Goal: Task Accomplishment & Management: Manage account settings

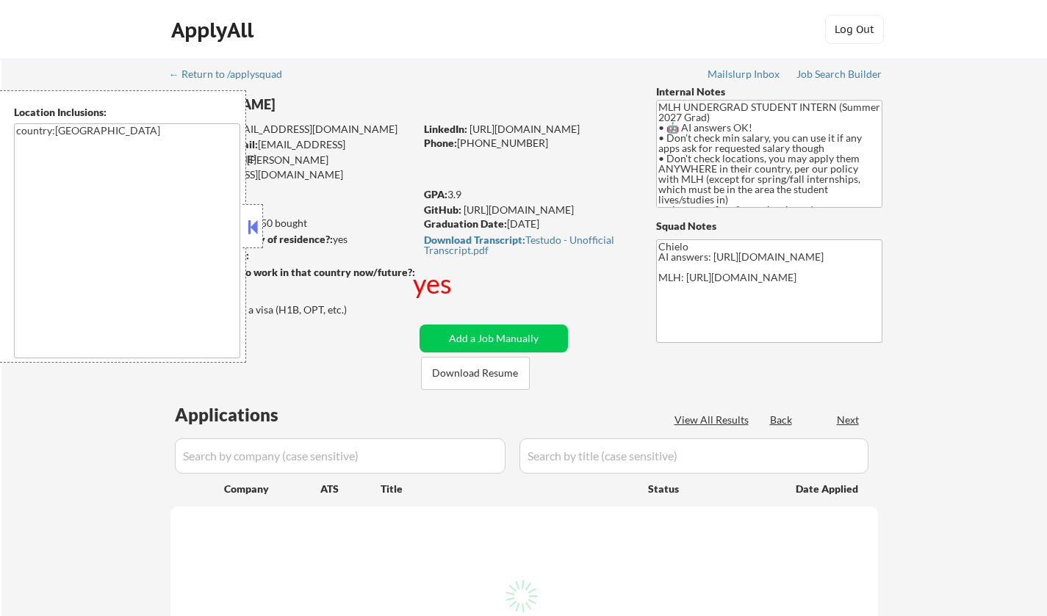
select select ""pending""
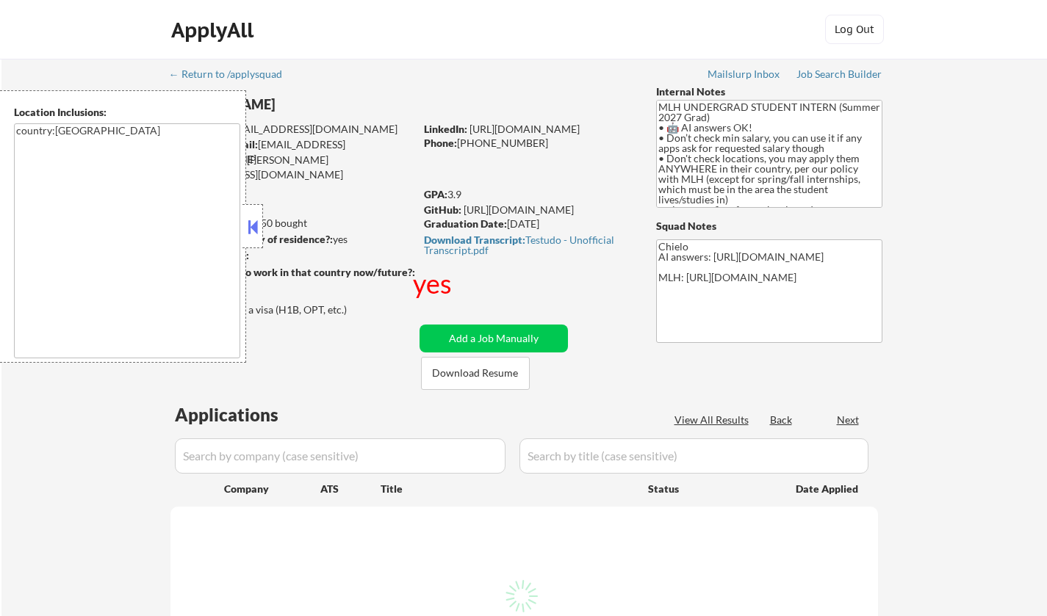
select select ""pending""
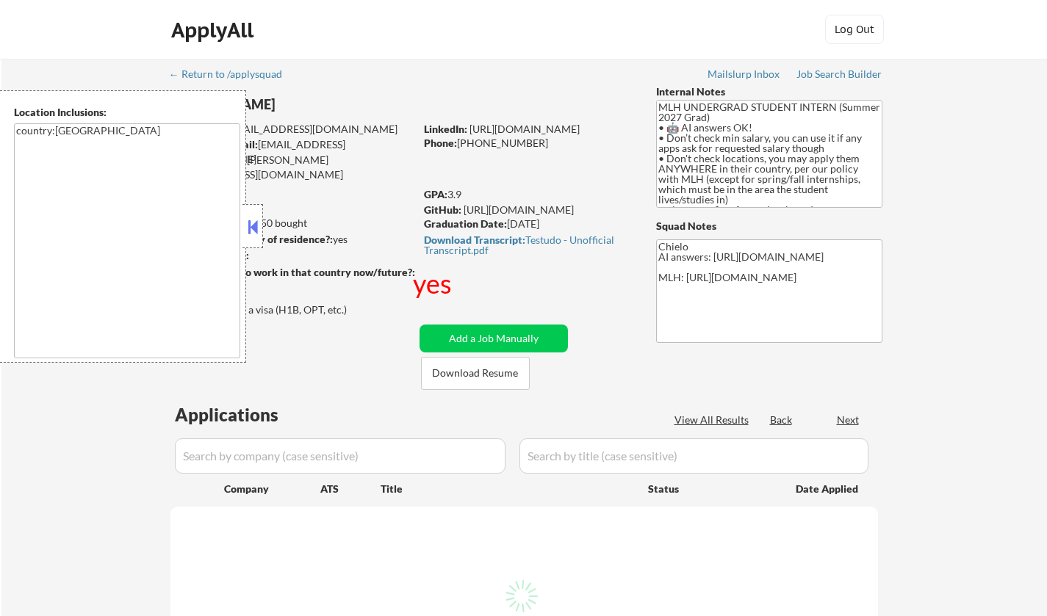
select select ""pending""
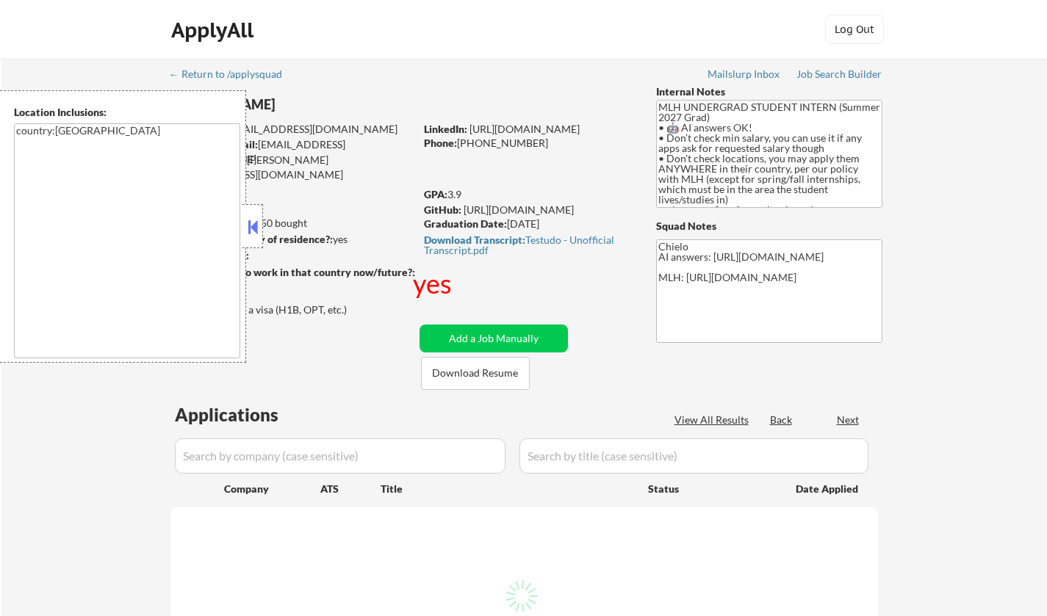
select select ""pending""
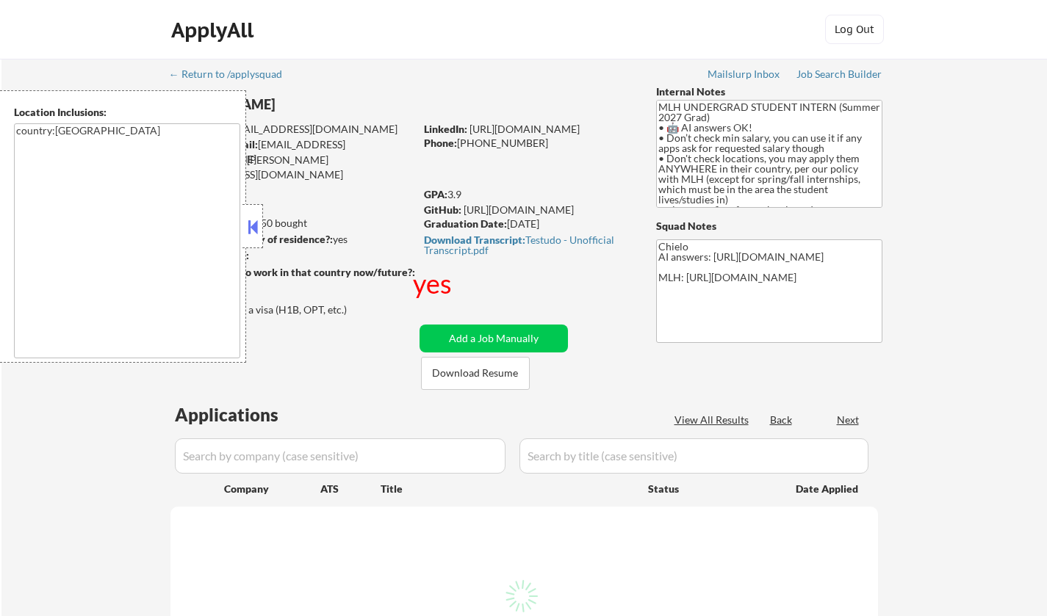
select select ""pending""
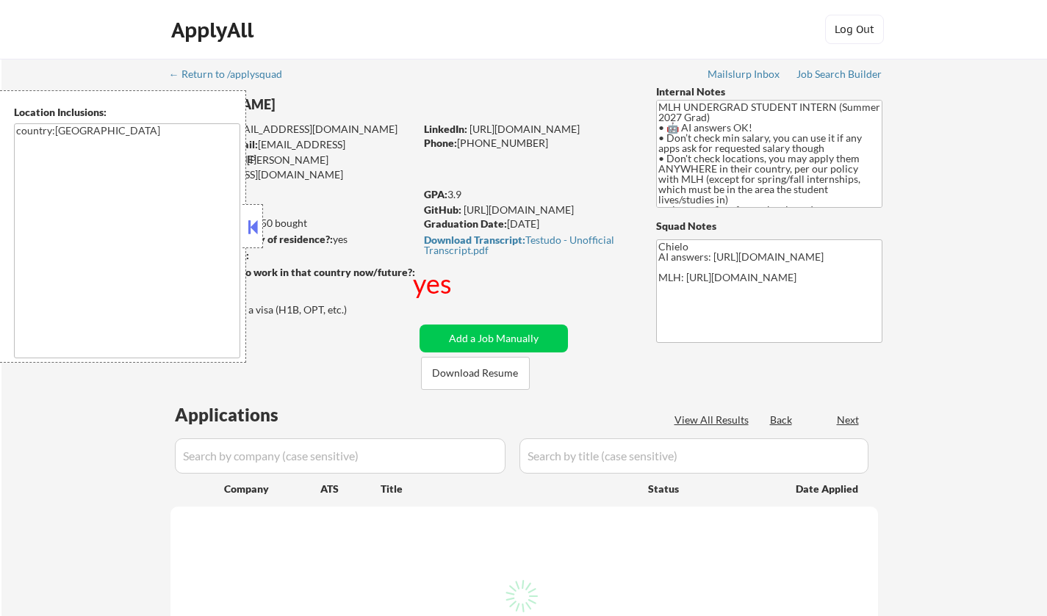
select select ""pending""
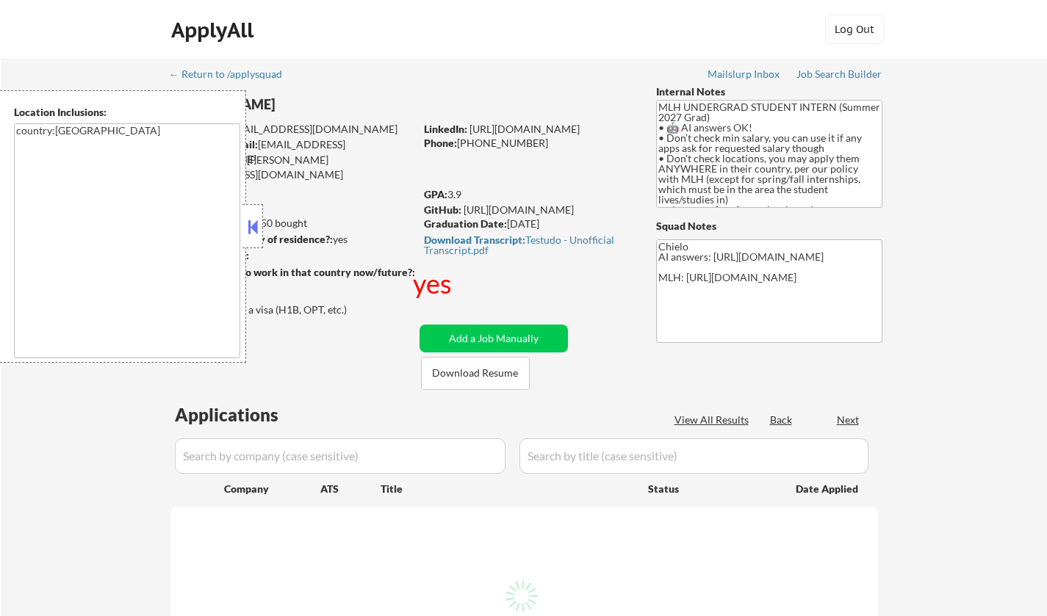
select select ""pending""
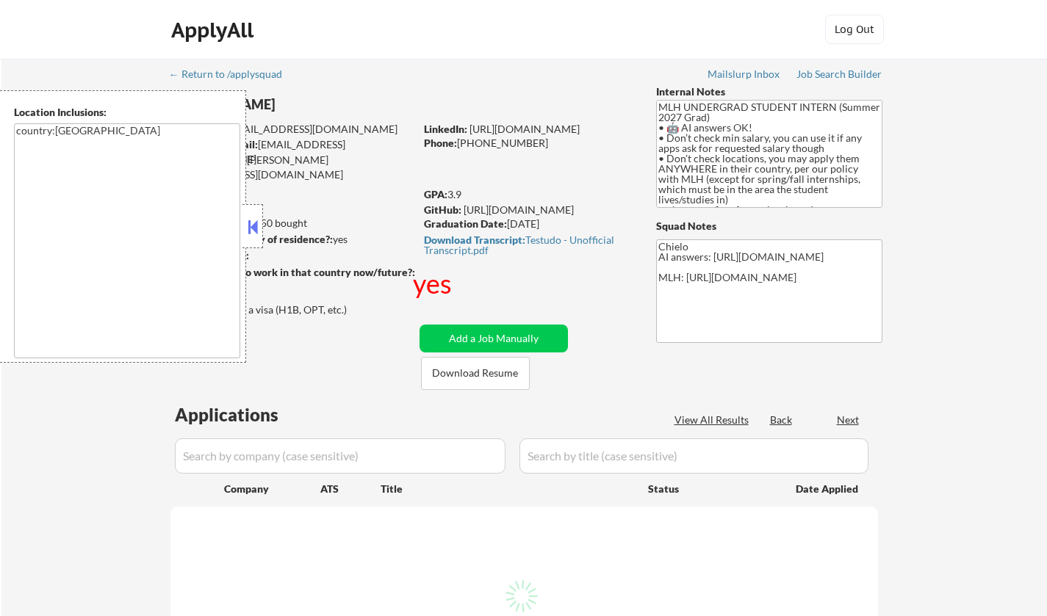
select select ""pending""
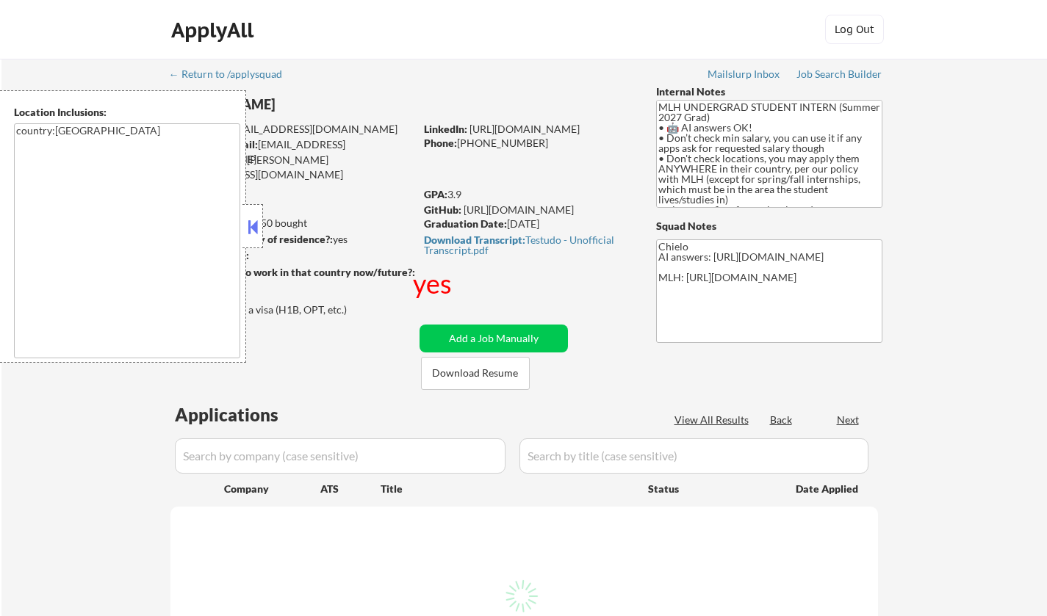
select select ""pending""
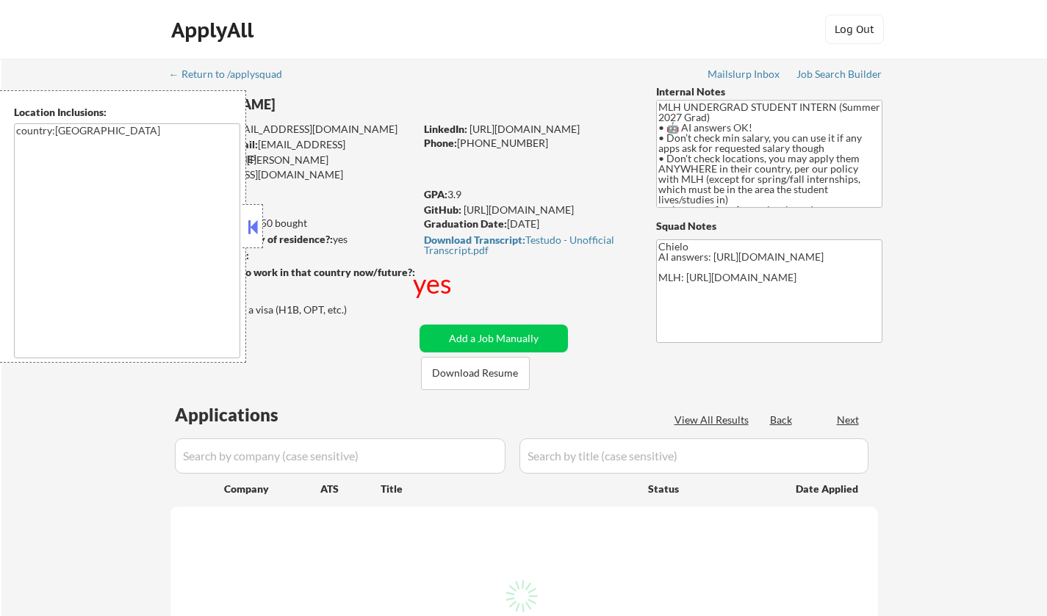
select select ""pending""
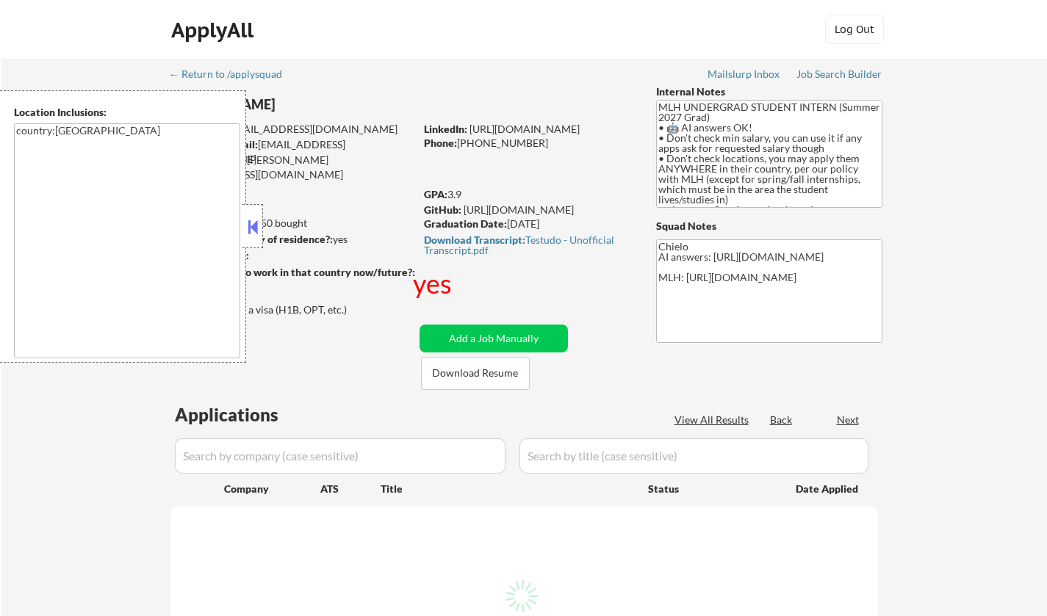
select select ""pending""
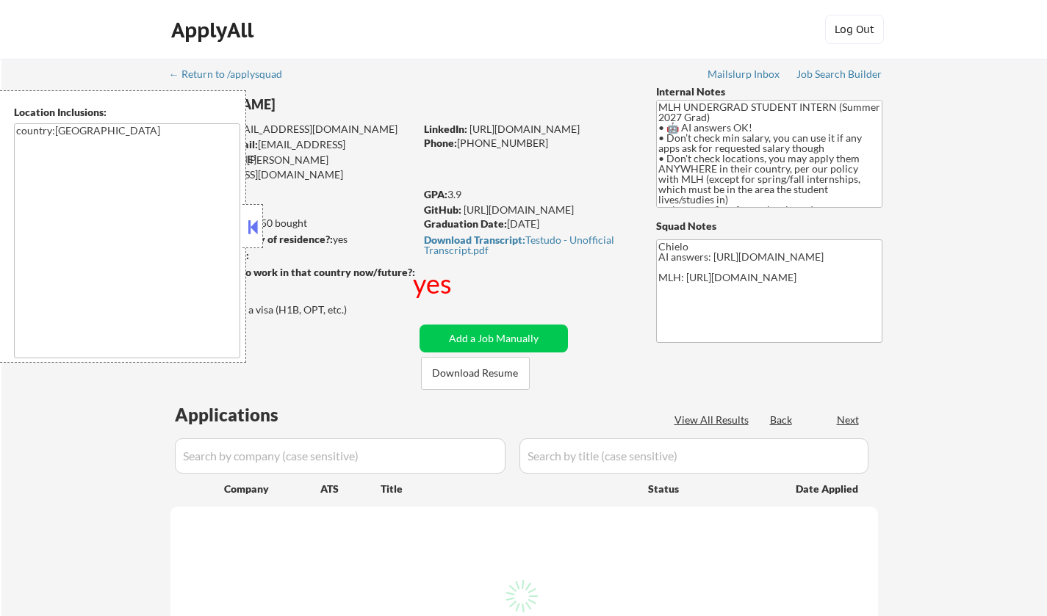
select select ""pending""
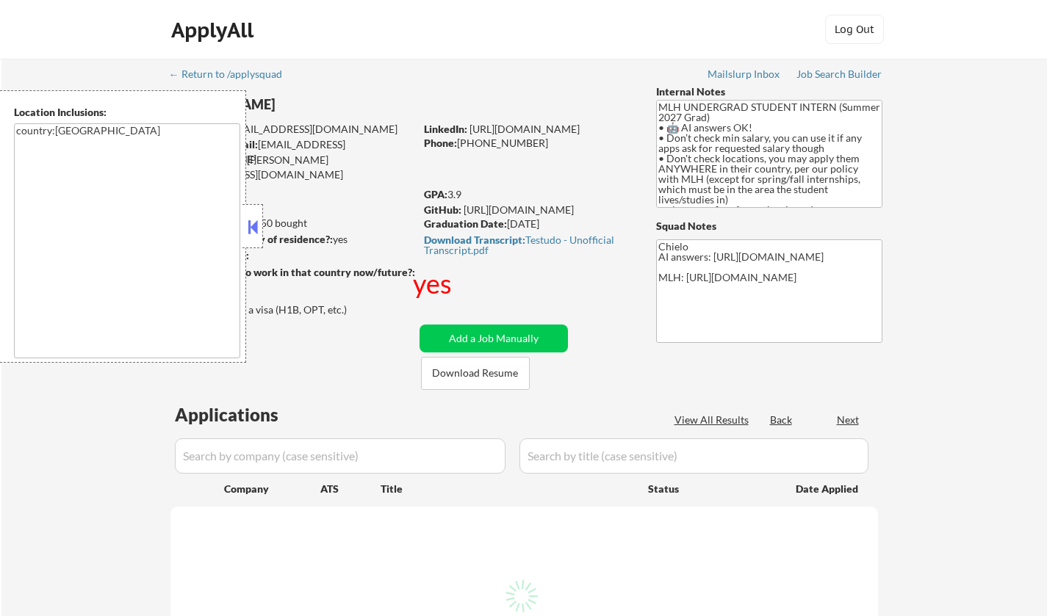
select select ""pending""
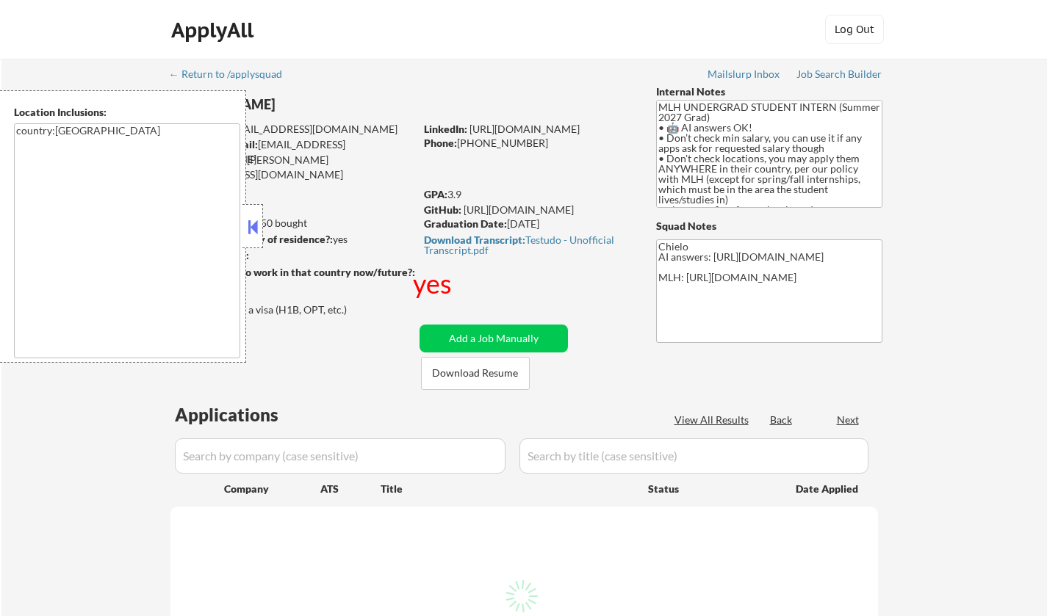
select select ""pending""
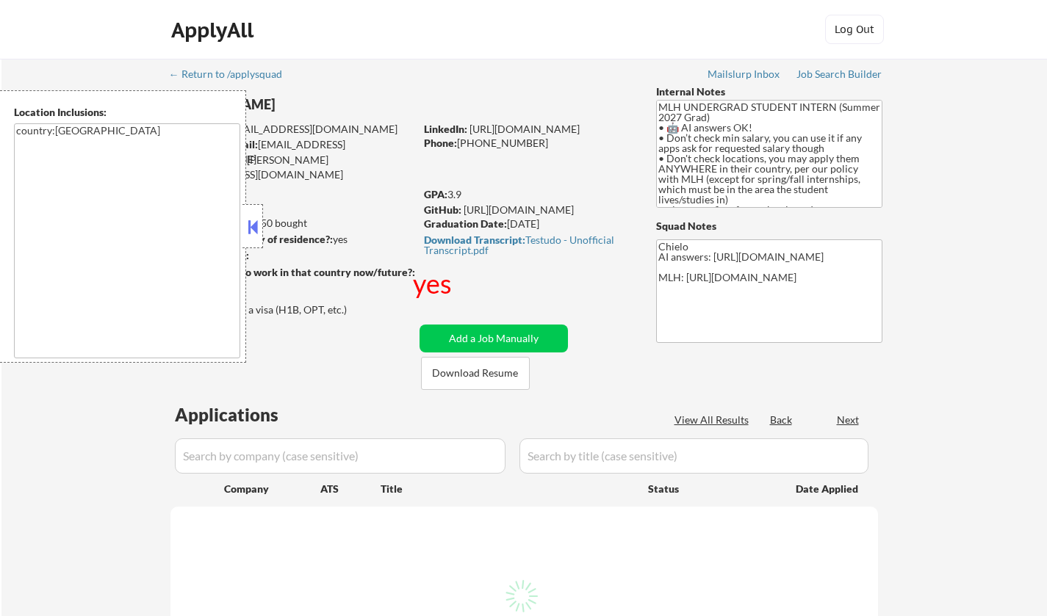
select select ""pending""
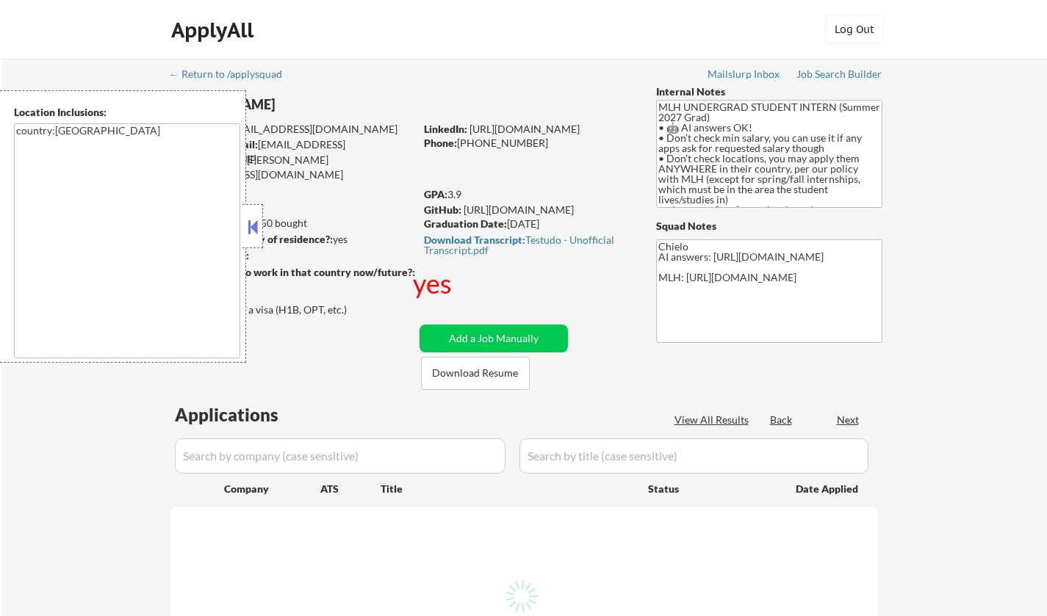
select select ""pending""
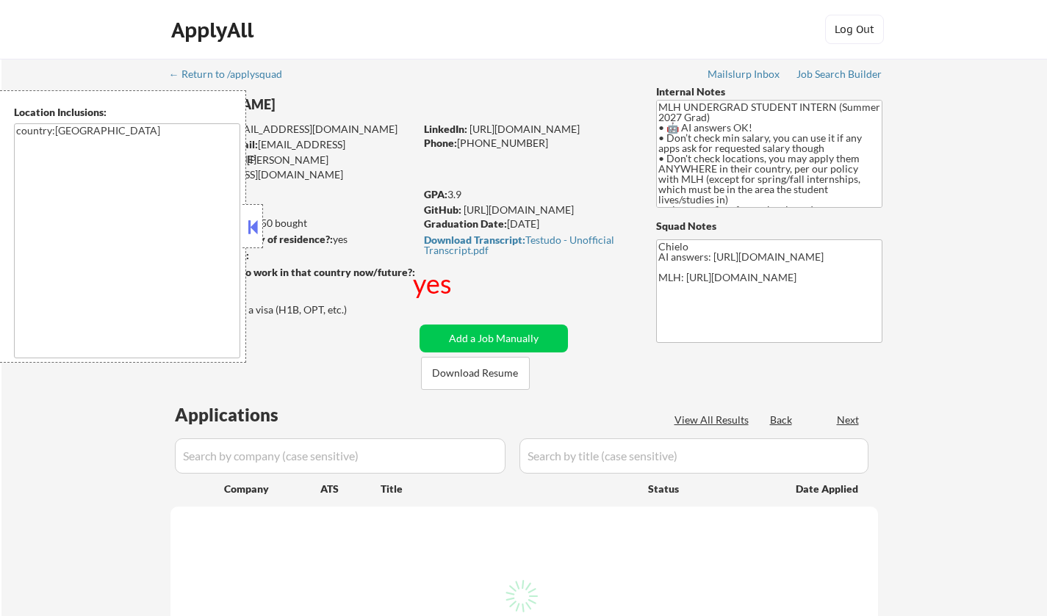
select select ""pending""
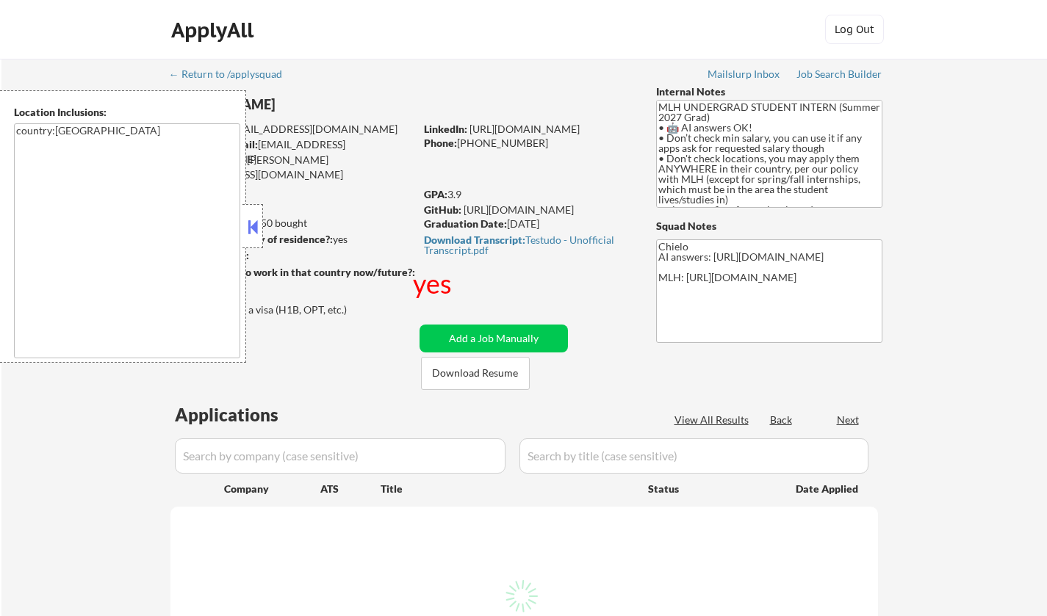
select select ""pending""
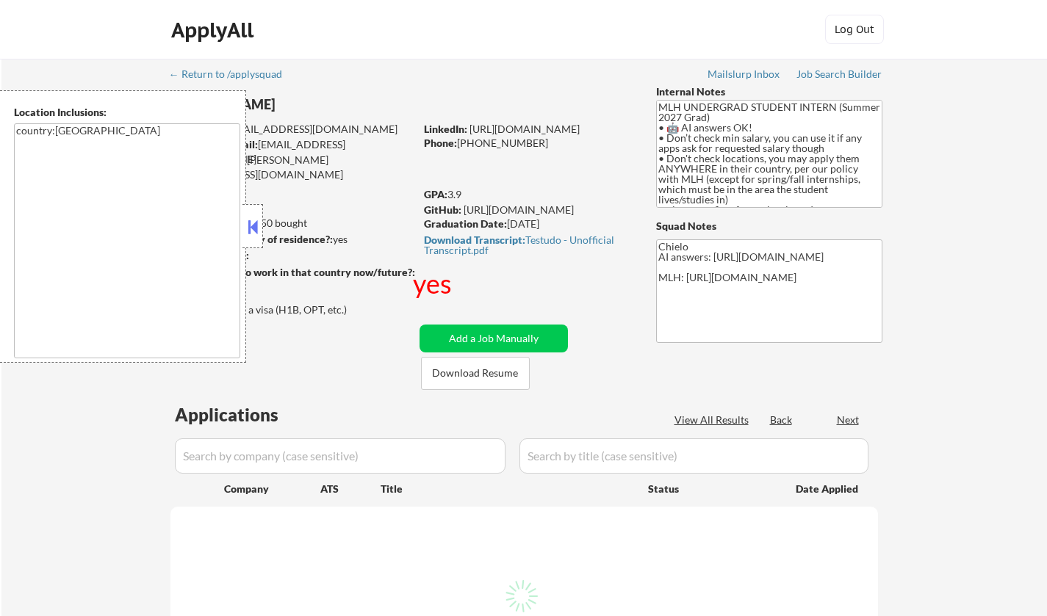
select select ""pending""
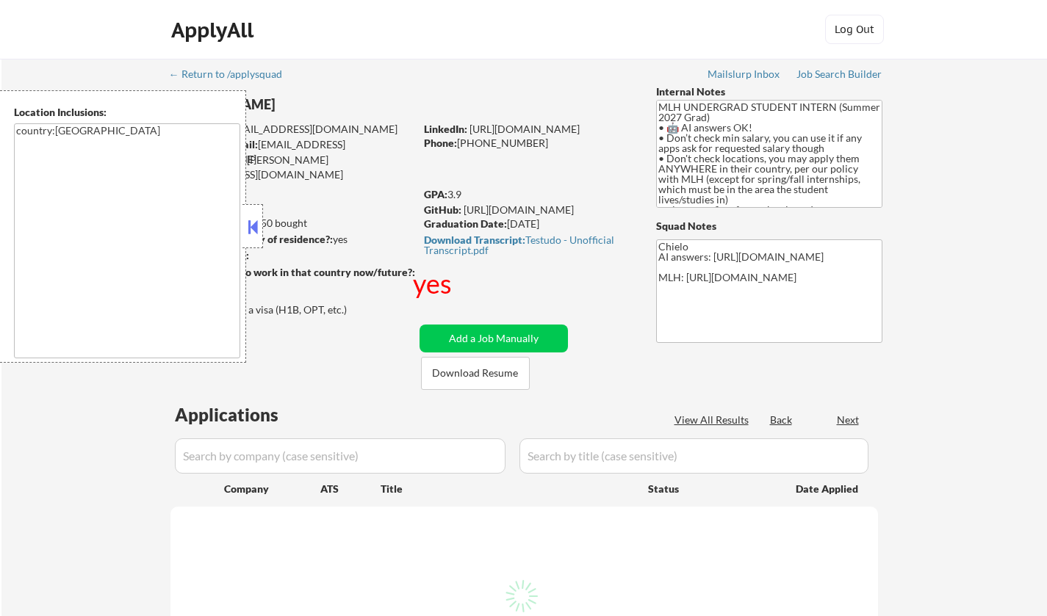
select select ""pending""
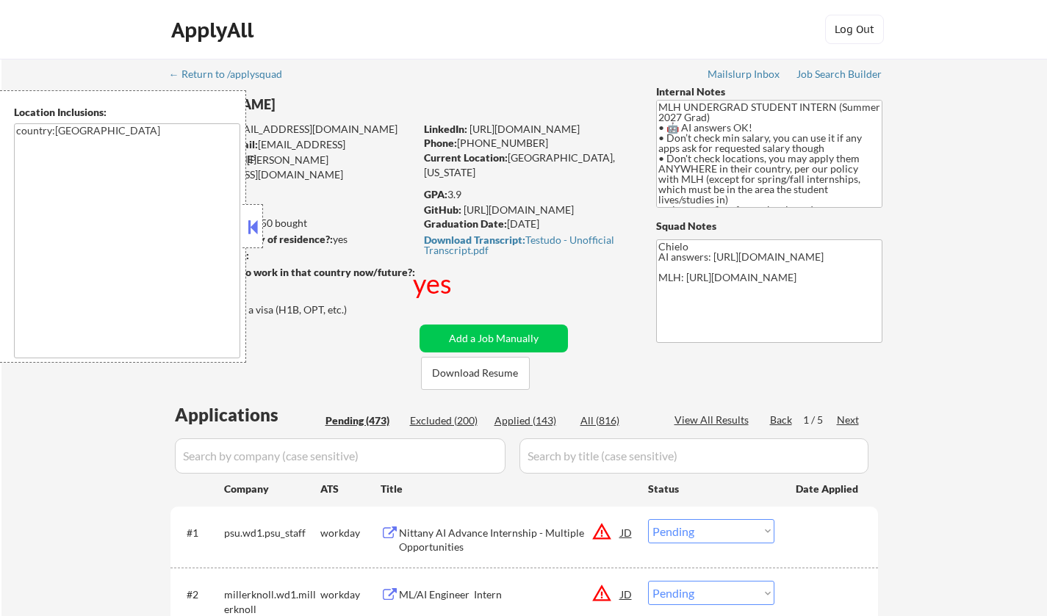
click at [253, 225] on button at bounding box center [253, 227] width 16 height 22
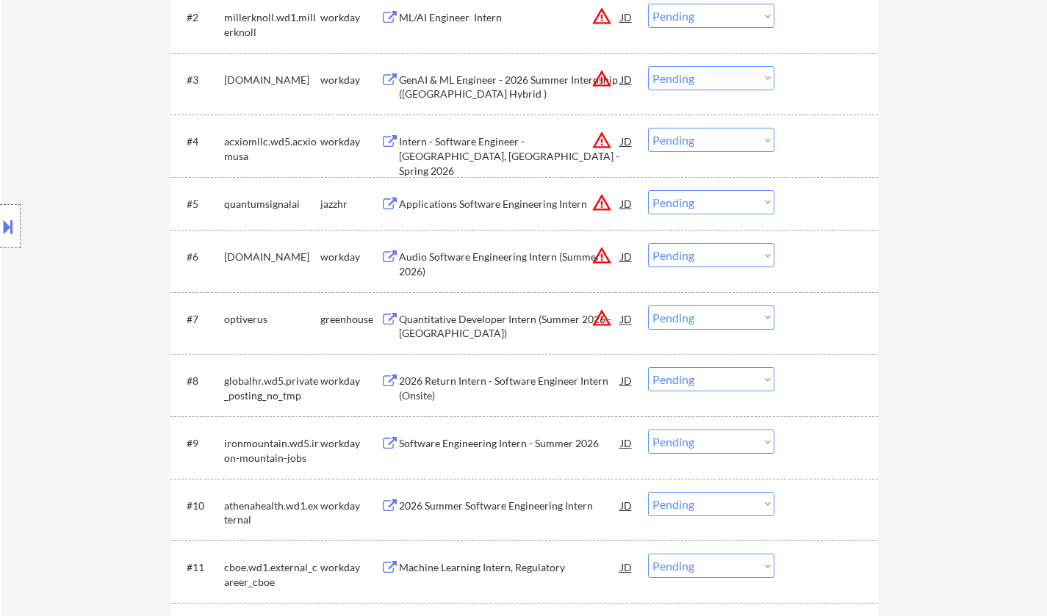
scroll to position [588, 0]
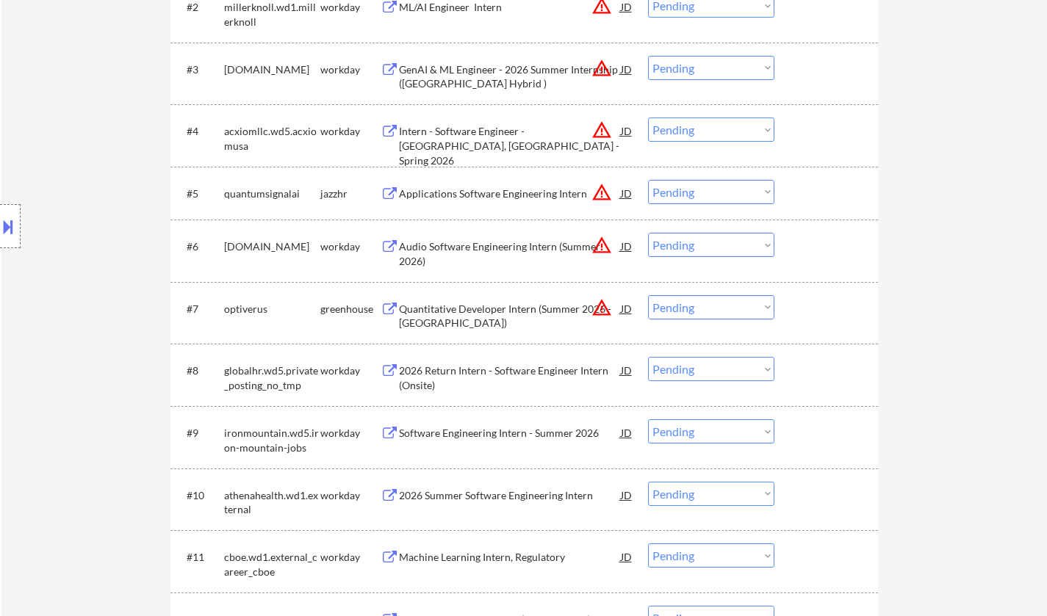
click at [754, 308] on select "Choose an option... Pending Applied Excluded (Questions) Excluded (Expired) Exc…" at bounding box center [711, 307] width 126 height 24
click at [648, 295] on select "Choose an option... Pending Applied Excluded (Questions) Excluded (Expired) Exc…" at bounding box center [711, 307] width 126 height 24
select select ""pending""
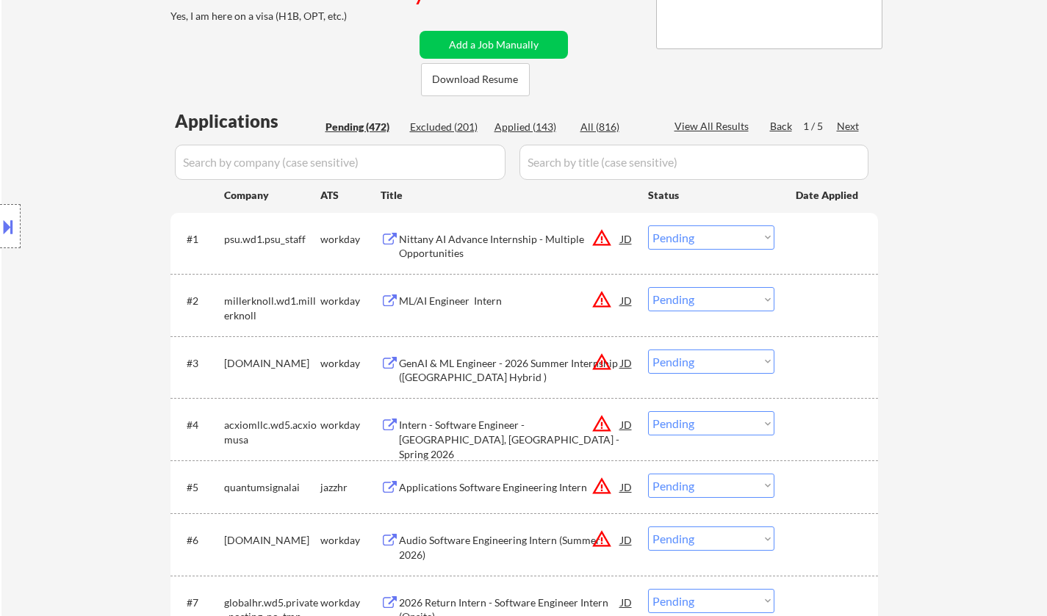
click at [846, 128] on div "Next" at bounding box center [849, 126] width 24 height 15
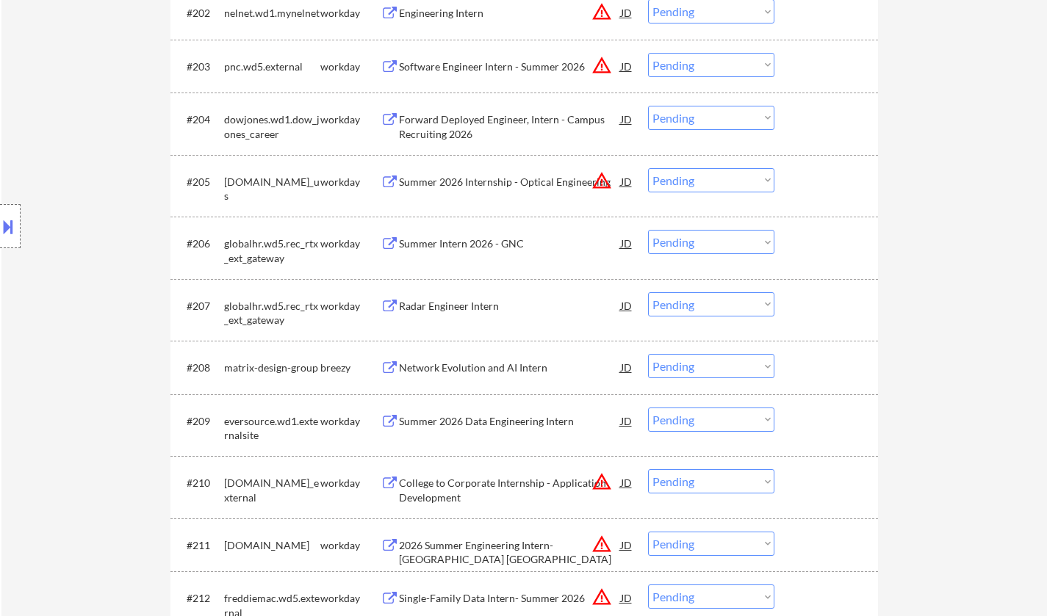
scroll to position [588, 0]
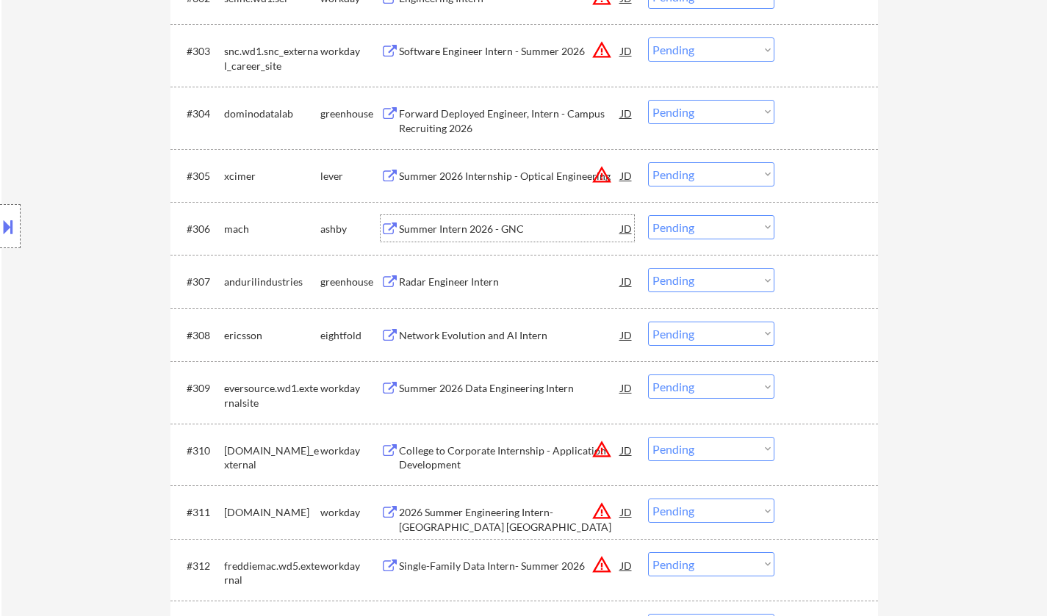
click at [466, 226] on div "Summer Intern 2026 - GNC" at bounding box center [510, 229] width 222 height 15
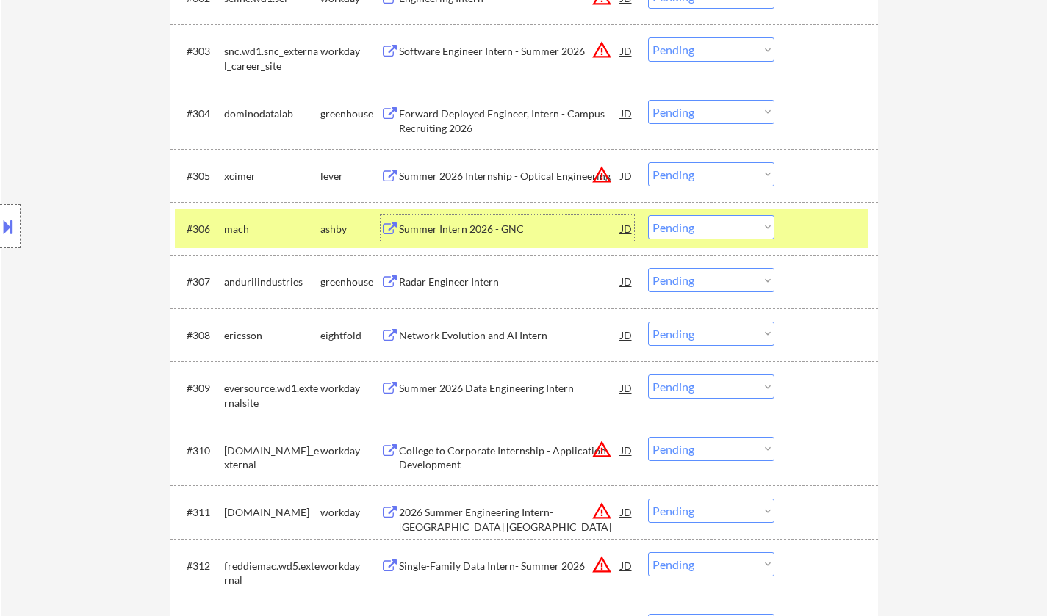
drag, startPoint x: 723, startPoint y: 221, endPoint x: 718, endPoint y: 236, distance: 16.5
click at [722, 222] on select "Choose an option... Pending Applied Excluded (Questions) Excluded (Expired) Exc…" at bounding box center [711, 227] width 126 height 24
click at [648, 215] on select "Choose an option... Pending Applied Excluded (Questions) Excluded (Expired) Exc…" at bounding box center [711, 227] width 126 height 24
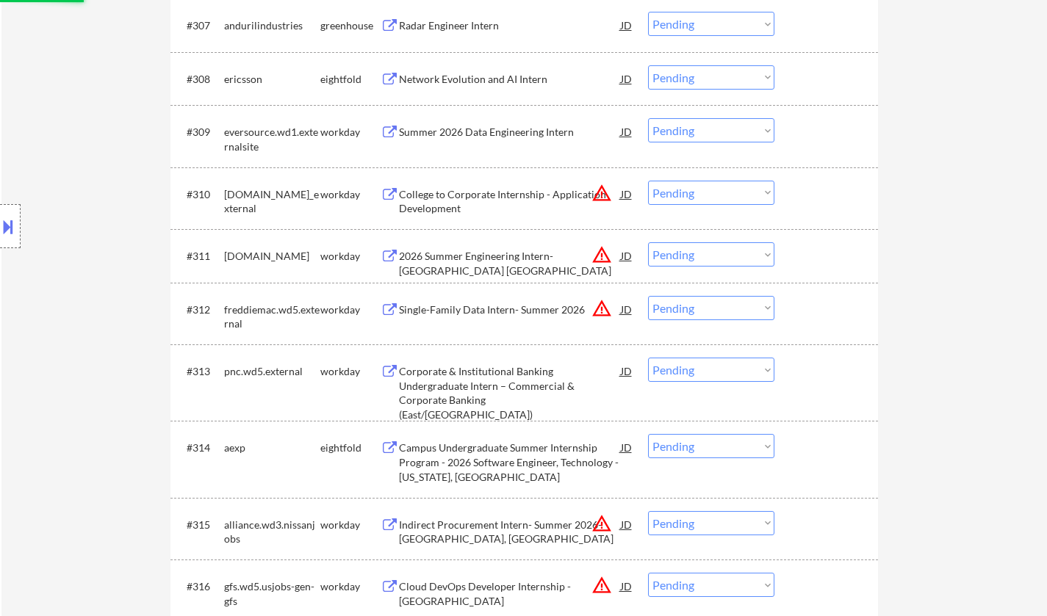
scroll to position [1028, 0]
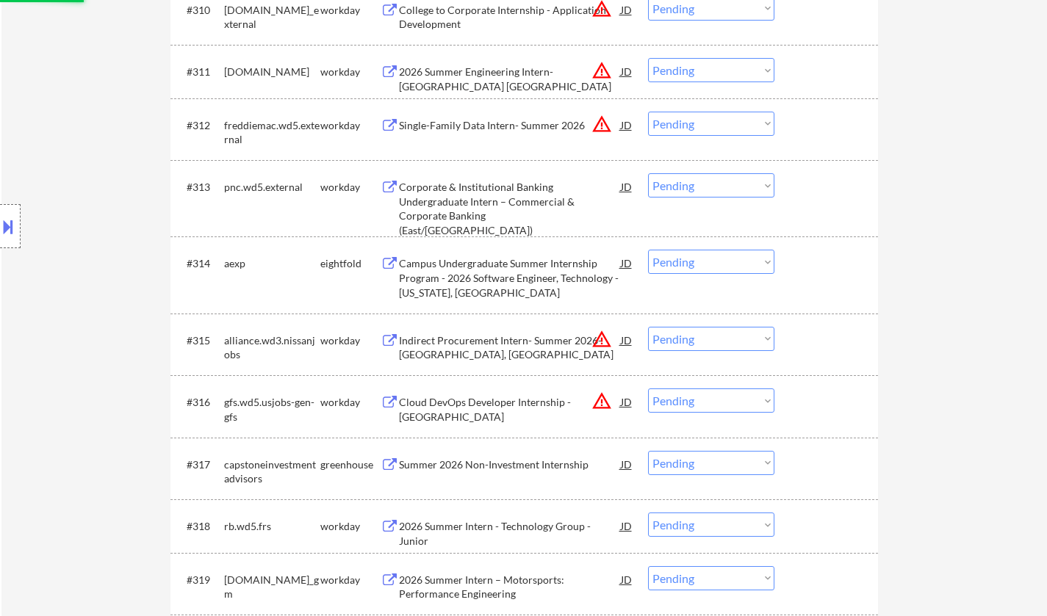
select select ""pending""
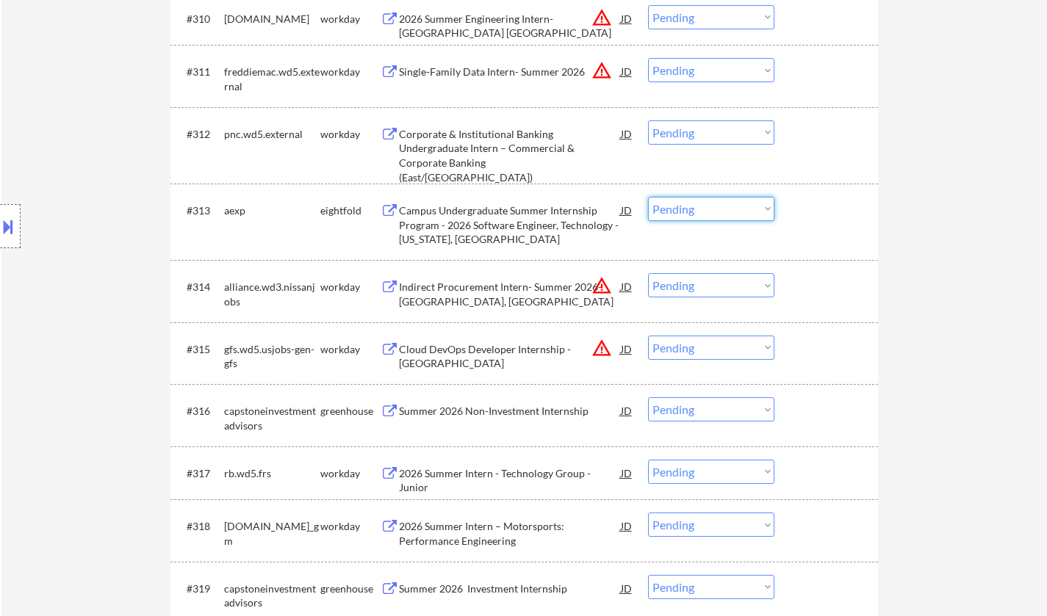
click at [704, 209] on select "Choose an option... Pending Applied Excluded (Questions) Excluded (Expired) Exc…" at bounding box center [711, 209] width 126 height 24
click at [648, 197] on select "Choose an option... Pending Applied Excluded (Questions) Excluded (Expired) Exc…" at bounding box center [711, 209] width 126 height 24
select select ""pending""
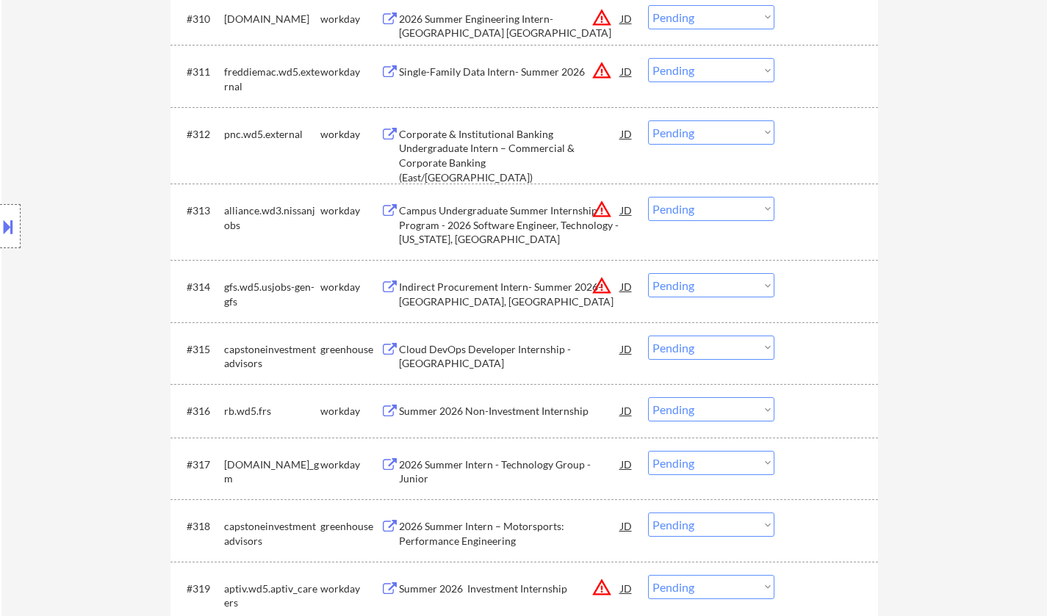
click at [515, 350] on div "Cloud DevOps Developer Internship - Atlanta" at bounding box center [510, 356] width 222 height 29
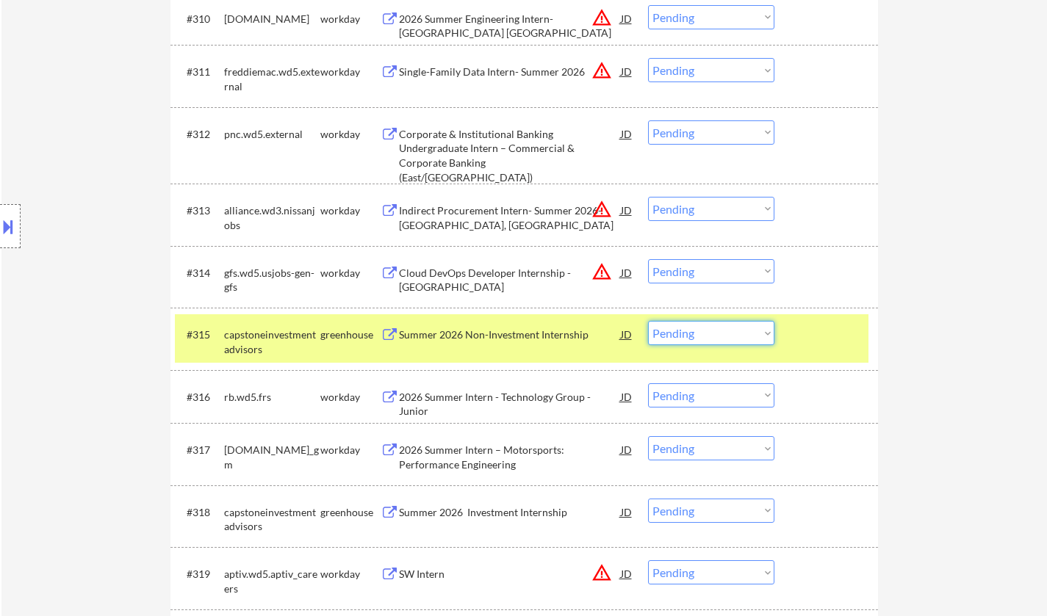
click at [712, 333] on select "Choose an option... Pending Applied Excluded (Questions) Excluded (Expired) Exc…" at bounding box center [711, 333] width 126 height 24
click at [648, 321] on select "Choose an option... Pending Applied Excluded (Questions) Excluded (Expired) Exc…" at bounding box center [711, 333] width 126 height 24
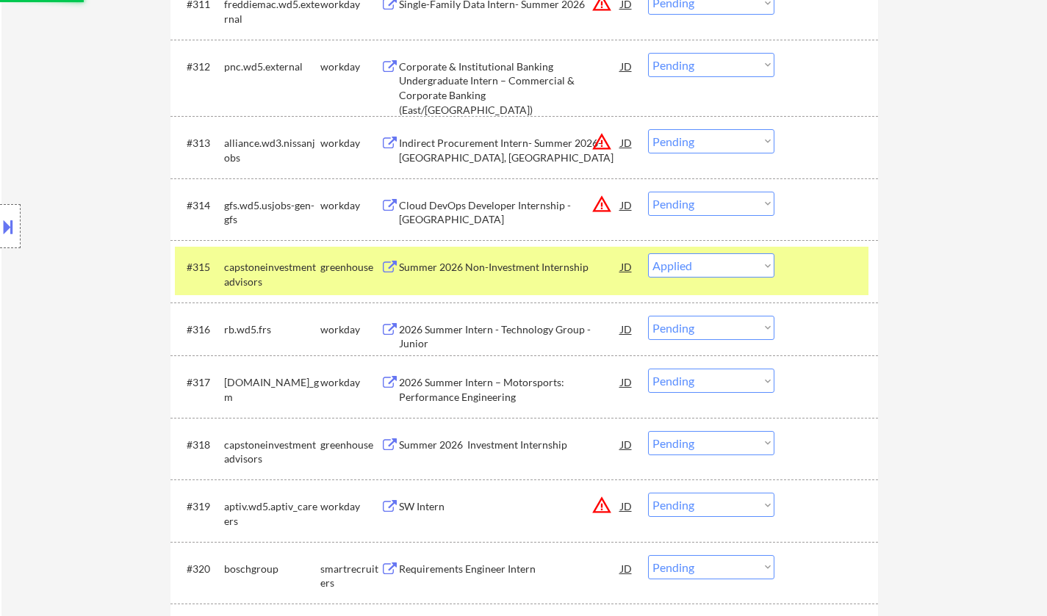
scroll to position [1175, 0]
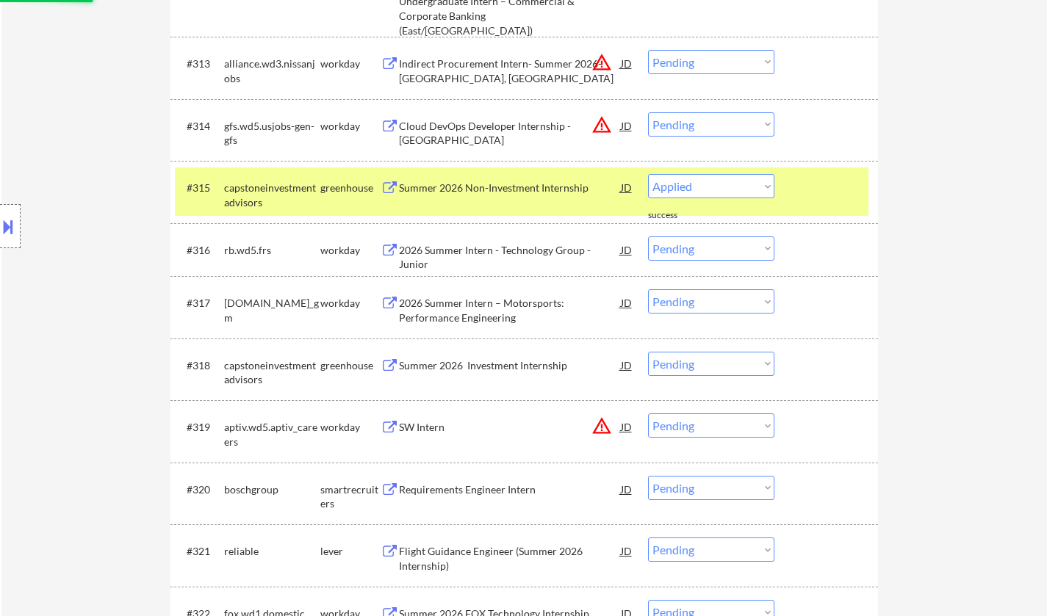
select select ""pending""
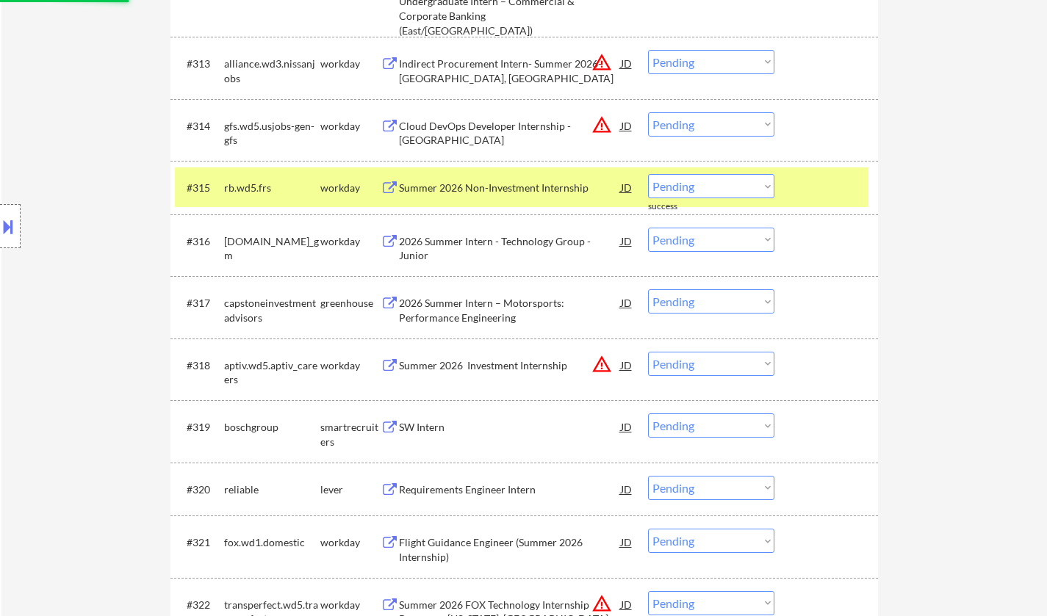
scroll to position [1249, 0]
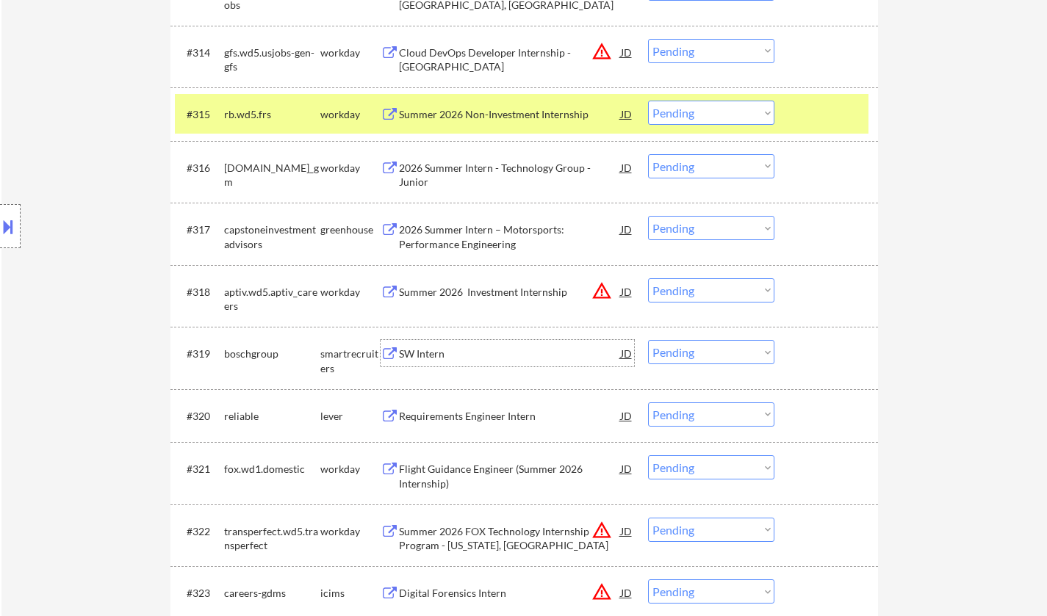
click at [425, 357] on div "SW Intern" at bounding box center [510, 354] width 222 height 15
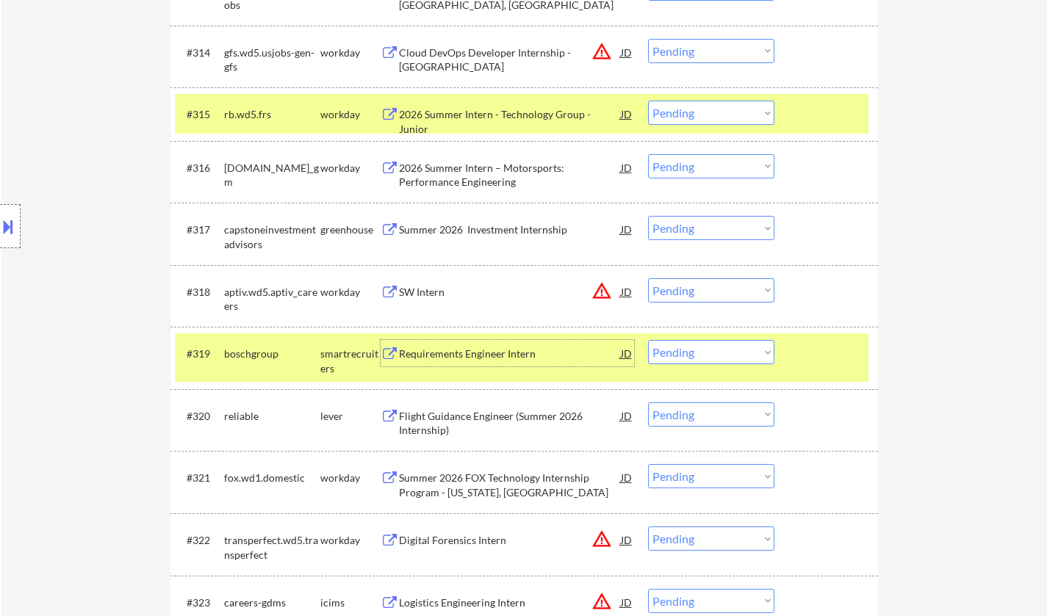
click at [745, 361] on select "Choose an option... Pending Applied Excluded (Questions) Excluded (Expired) Exc…" at bounding box center [711, 352] width 126 height 24
click at [648, 340] on select "Choose an option... Pending Applied Excluded (Questions) Excluded (Expired) Exc…" at bounding box center [711, 352] width 126 height 24
select select ""pending""
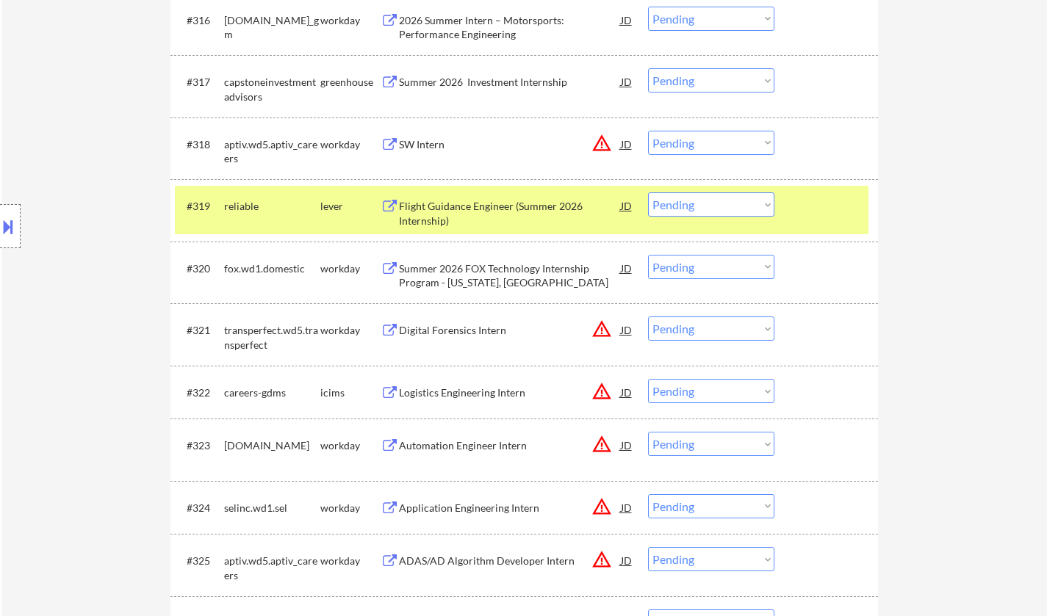
scroll to position [1542, 0]
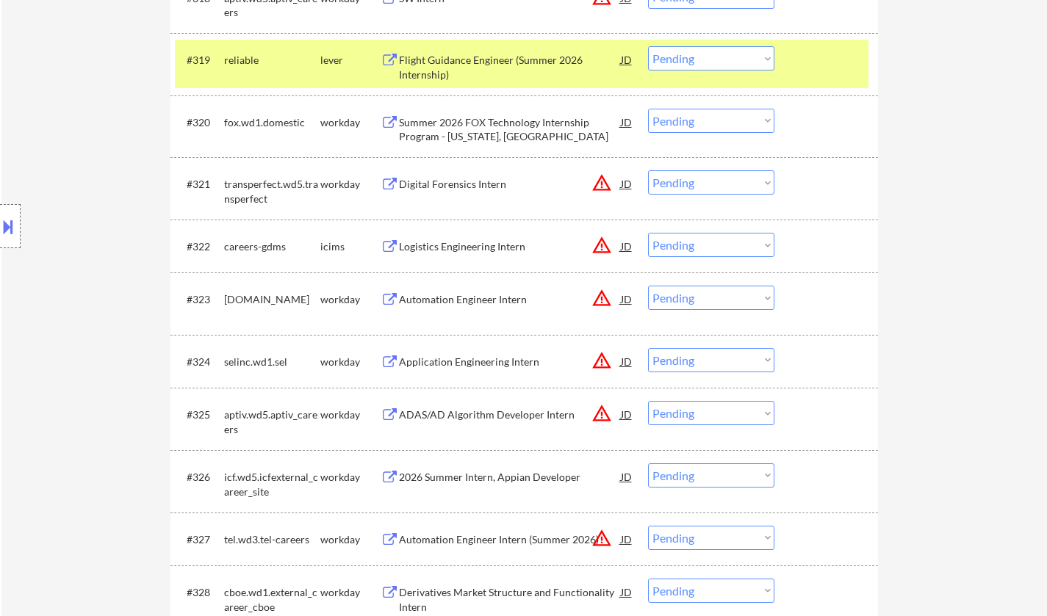
click at [468, 303] on div "Automation Engineer Intern" at bounding box center [510, 299] width 222 height 15
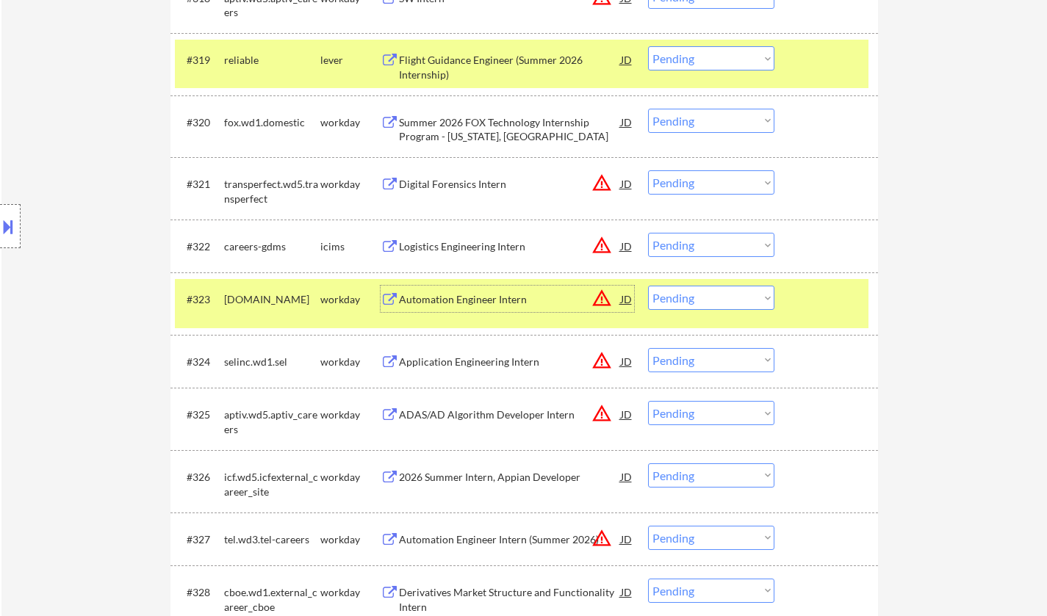
click at [474, 308] on div "Automation Engineer Intern" at bounding box center [510, 299] width 222 height 26
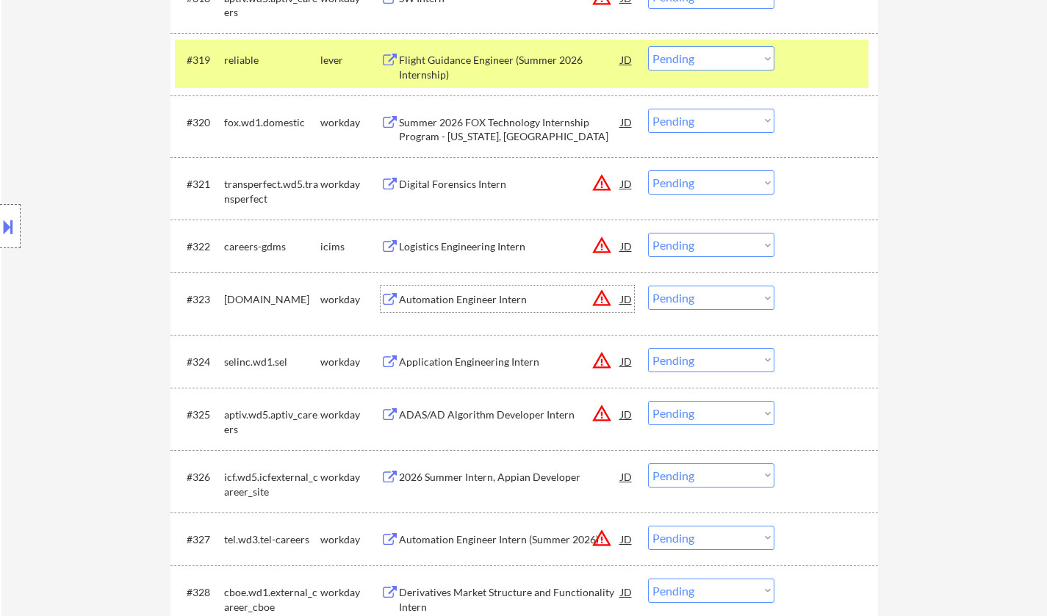
click at [690, 299] on select "Choose an option... Pending Applied Excluded (Questions) Excluded (Expired) Exc…" at bounding box center [711, 298] width 126 height 24
click at [648, 286] on select "Choose an option... Pending Applied Excluded (Questions) Excluded (Expired) Exc…" at bounding box center [711, 298] width 126 height 24
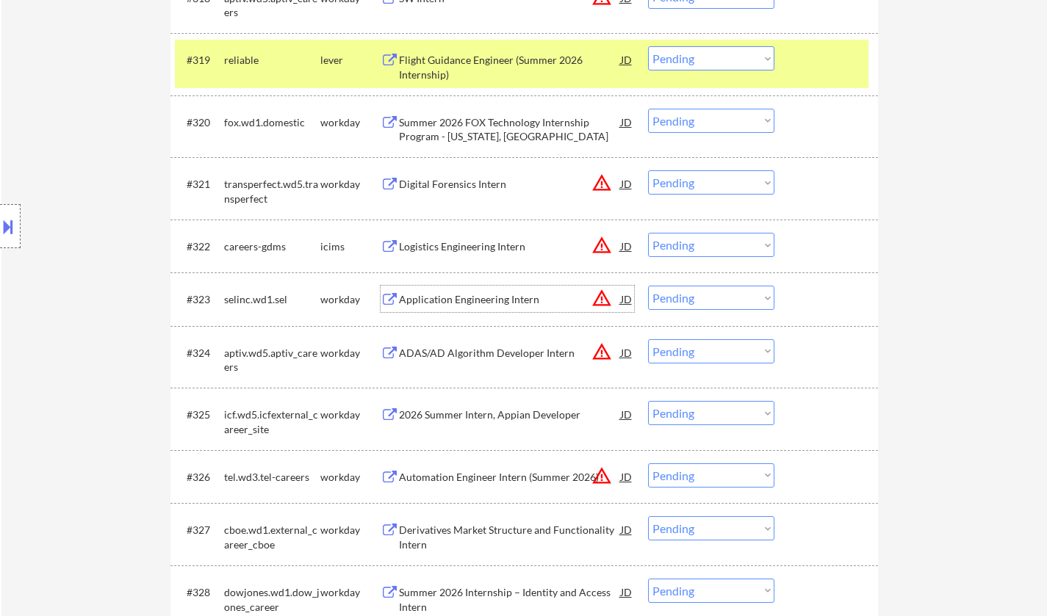
click at [466, 301] on div "Application Engineering Intern" at bounding box center [510, 299] width 222 height 15
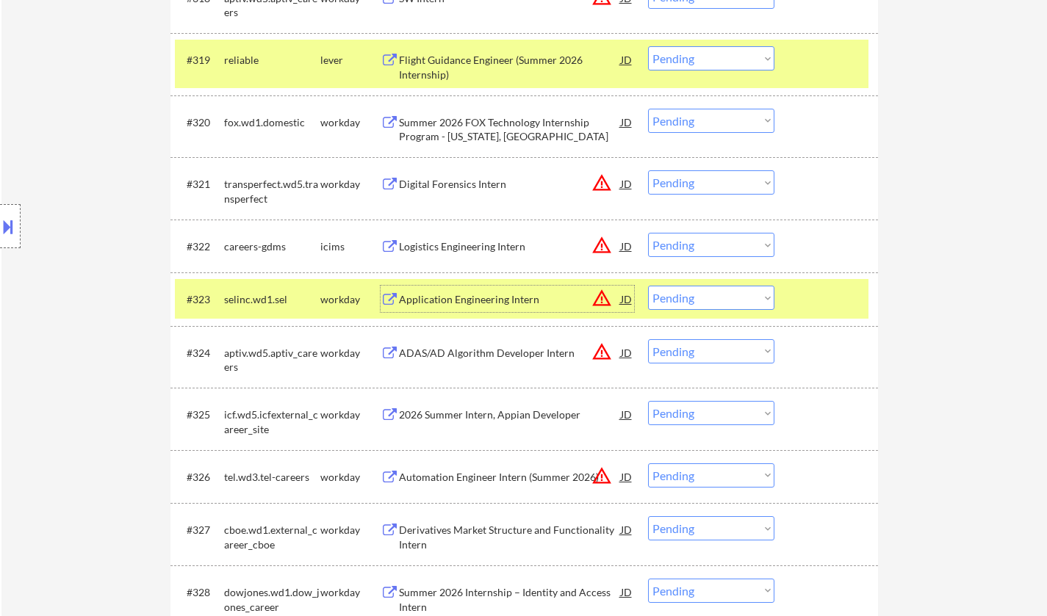
click at [688, 293] on select "Choose an option... Pending Applied Excluded (Questions) Excluded (Expired) Exc…" at bounding box center [711, 298] width 126 height 24
click at [648, 286] on select "Choose an option... Pending Applied Excluded (Questions) Excluded (Expired) Exc…" at bounding box center [711, 298] width 126 height 24
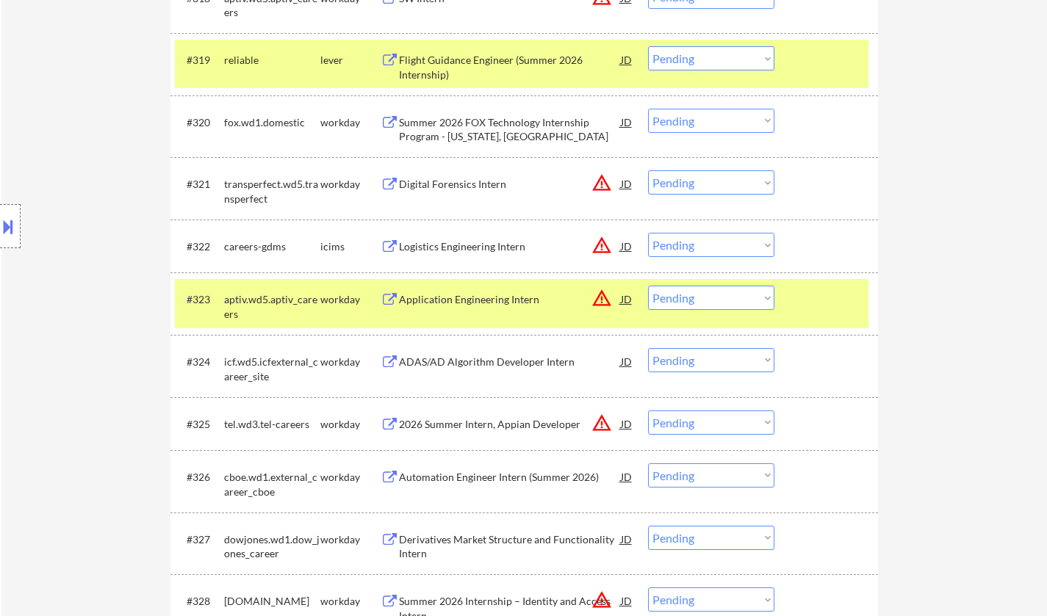
click at [474, 306] on div "Application Engineering Intern" at bounding box center [510, 299] width 222 height 15
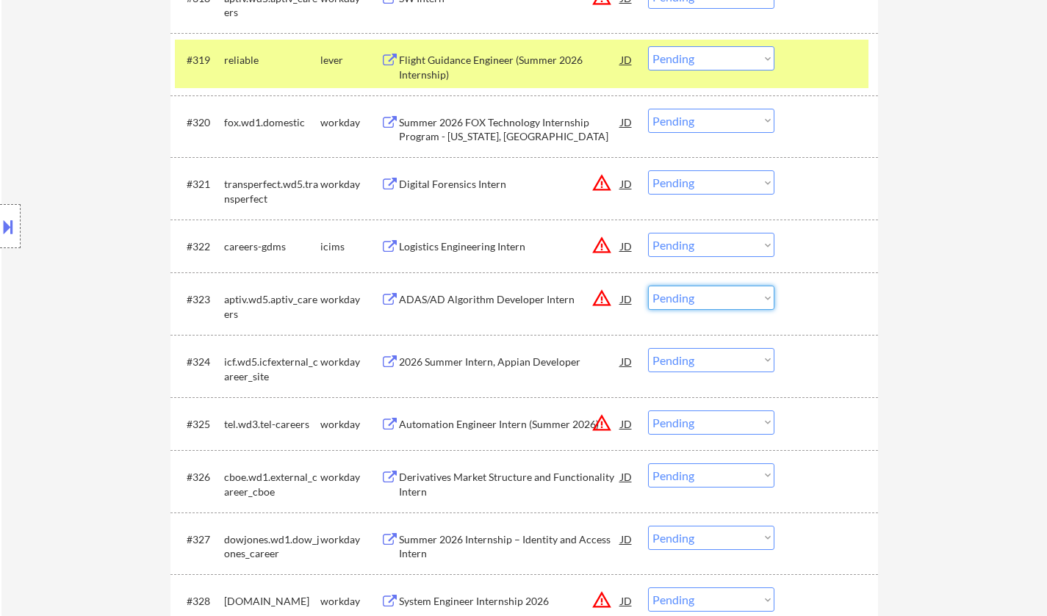
click at [709, 297] on select "Choose an option... Pending Applied Excluded (Questions) Excluded (Expired) Exc…" at bounding box center [711, 298] width 126 height 24
click at [648, 286] on select "Choose an option... Pending Applied Excluded (Questions) Excluded (Expired) Exc…" at bounding box center [711, 298] width 126 height 24
select select ""pending""
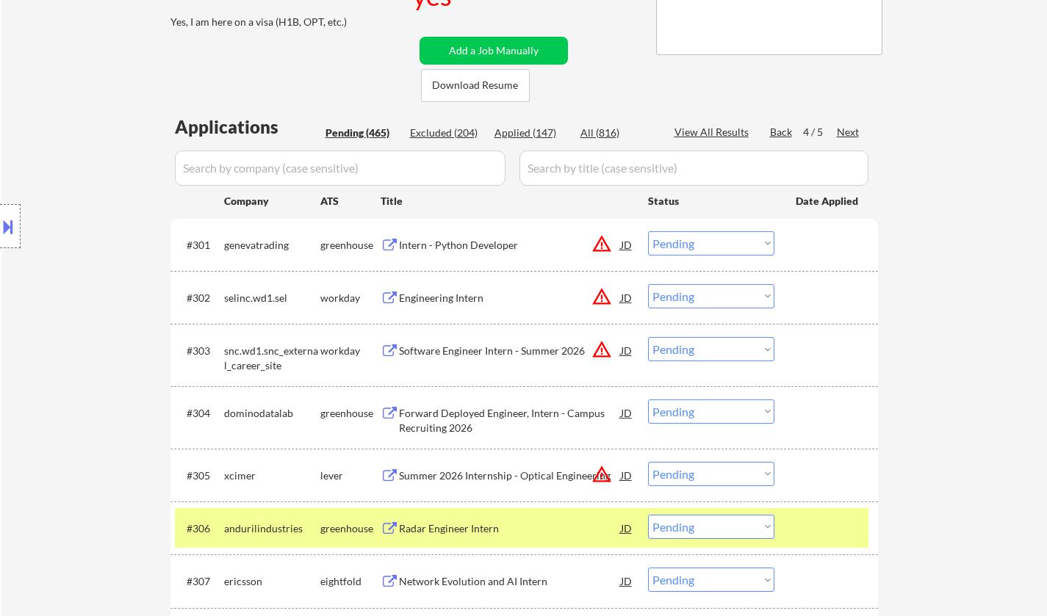
scroll to position [367, 0]
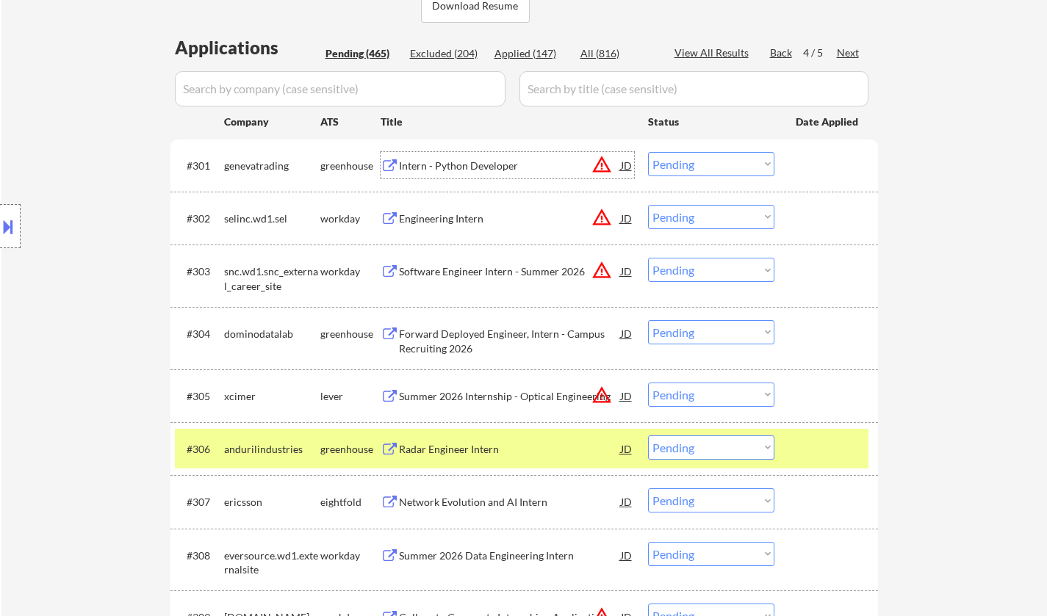
click at [460, 165] on div "Intern - Python Developer" at bounding box center [510, 166] width 222 height 15
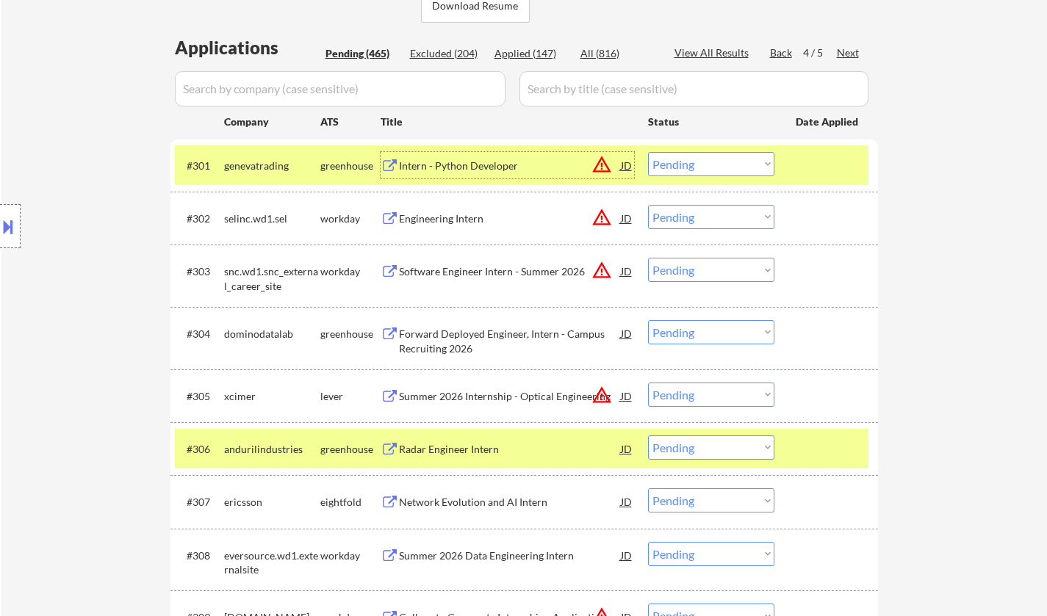
drag, startPoint x: 710, startPoint y: 154, endPoint x: 710, endPoint y: 171, distance: 16.9
click at [710, 154] on select "Choose an option... Pending Applied Excluded (Questions) Excluded (Expired) Exc…" at bounding box center [711, 164] width 126 height 24
click at [648, 152] on select "Choose an option... Pending Applied Excluded (Questions) Excluded (Expired) Exc…" at bounding box center [711, 164] width 126 height 24
select select ""pending""
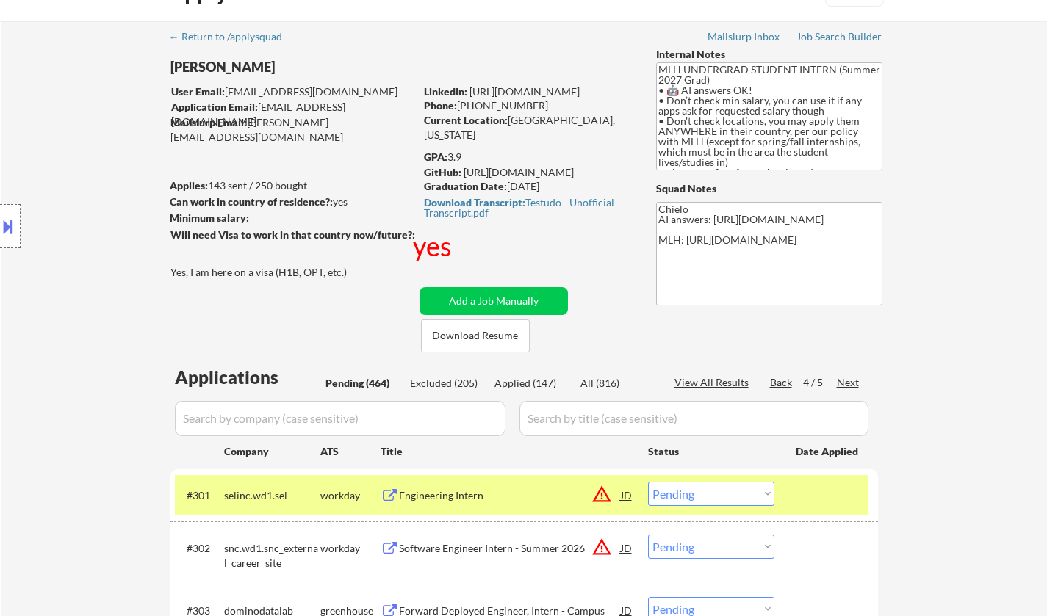
scroll to position [0, 0]
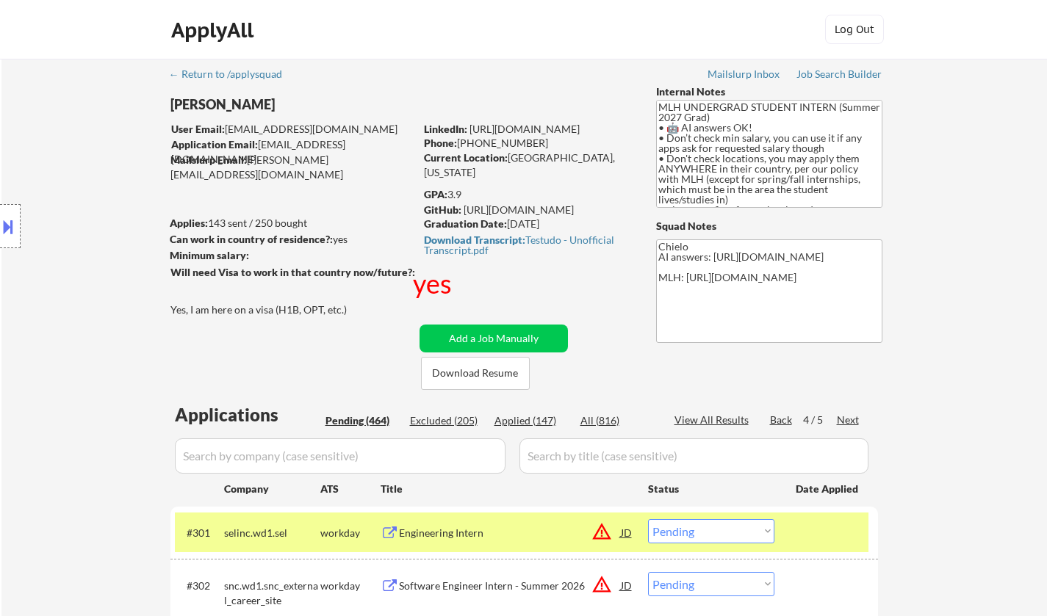
drag, startPoint x: 781, startPoint y: 416, endPoint x: 451, endPoint y: 392, distance: 330.7
click at [780, 416] on div "Back" at bounding box center [782, 420] width 24 height 15
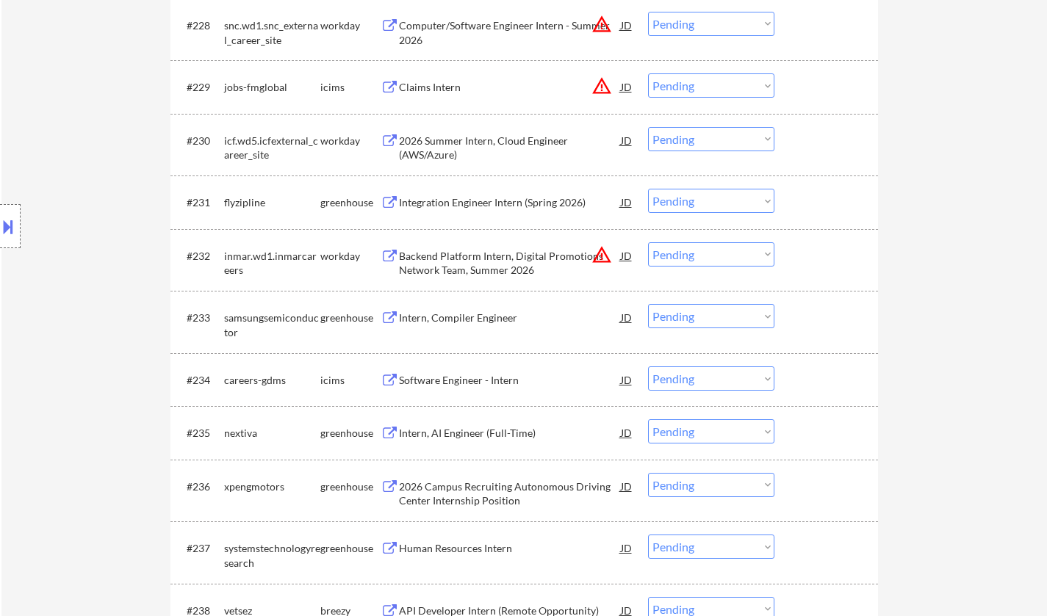
scroll to position [2136, 0]
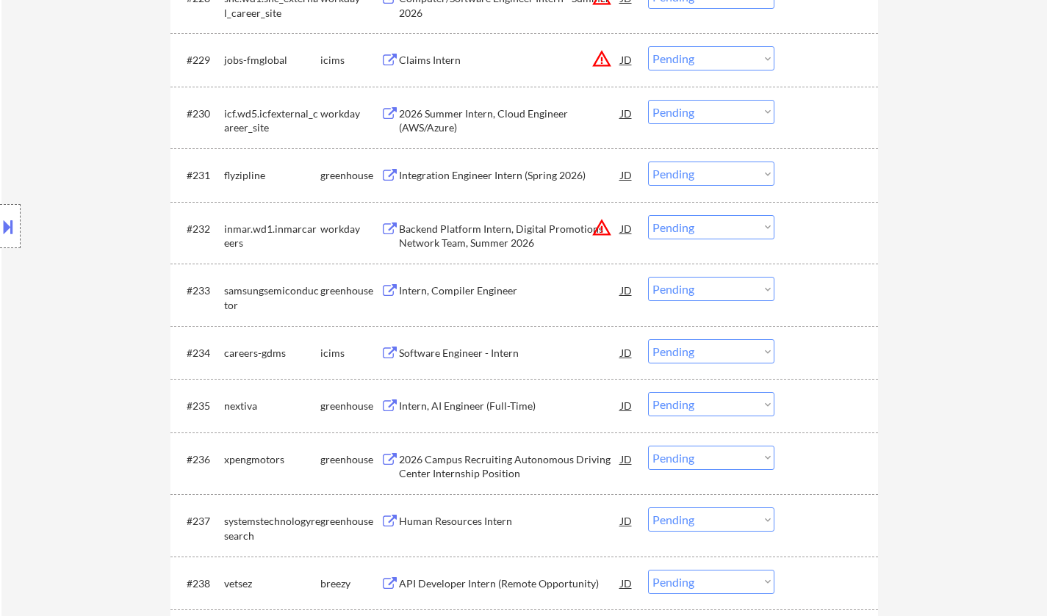
click at [455, 408] on div "Intern, AI Engineer (Full-Time)" at bounding box center [510, 406] width 222 height 15
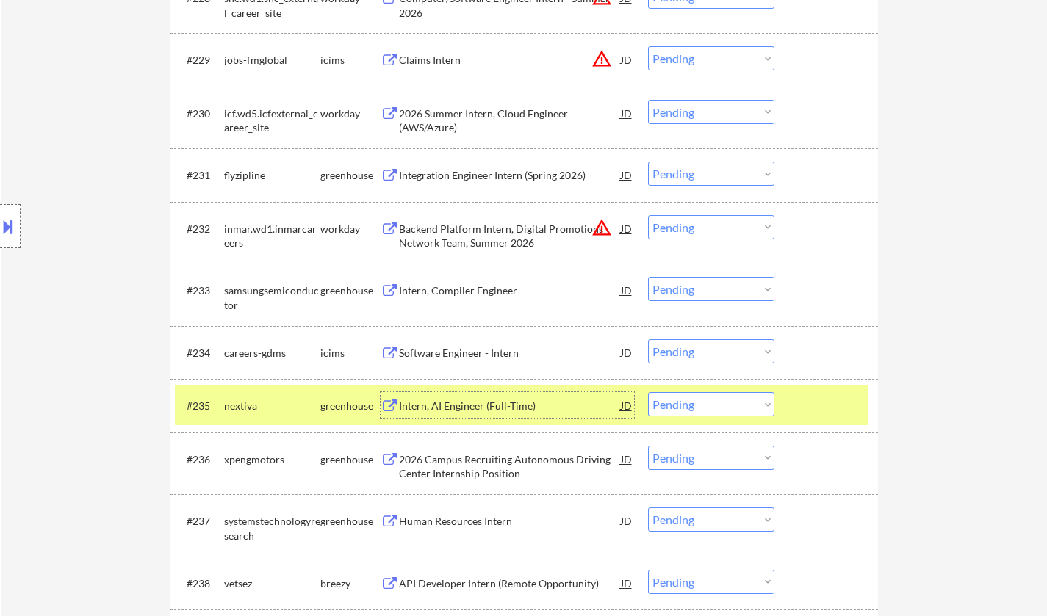
click at [717, 524] on select "Choose an option... Pending Applied Excluded (Questions) Excluded (Expired) Exc…" at bounding box center [711, 519] width 126 height 24
click at [648, 507] on select "Choose an option... Pending Applied Excluded (Questions) Excluded (Expired) Exc…" at bounding box center [711, 519] width 126 height 24
select select ""pending""
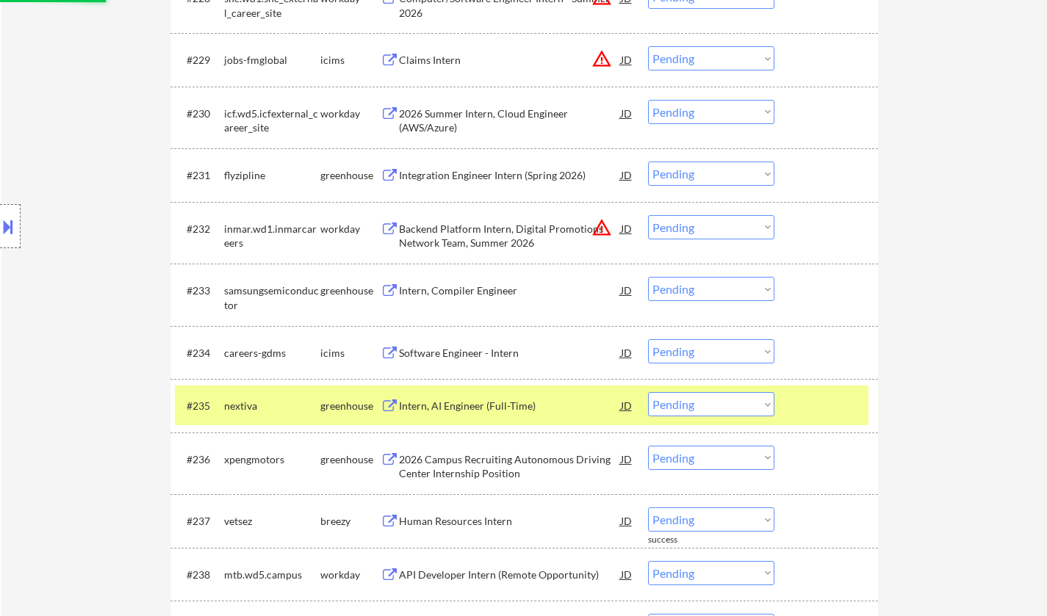
click at [720, 458] on select "Choose an option... Pending Applied Excluded (Questions) Excluded (Expired) Exc…" at bounding box center [711, 458] width 126 height 24
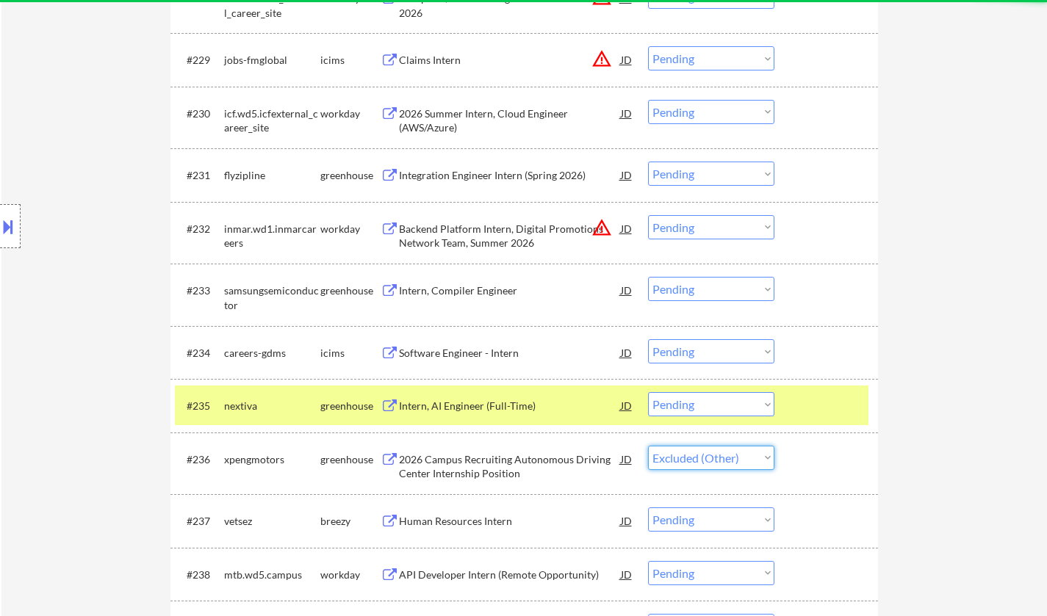
click at [648, 446] on select "Choose an option... Pending Applied Excluded (Questions) Excluded (Expired) Exc…" at bounding box center [711, 458] width 126 height 24
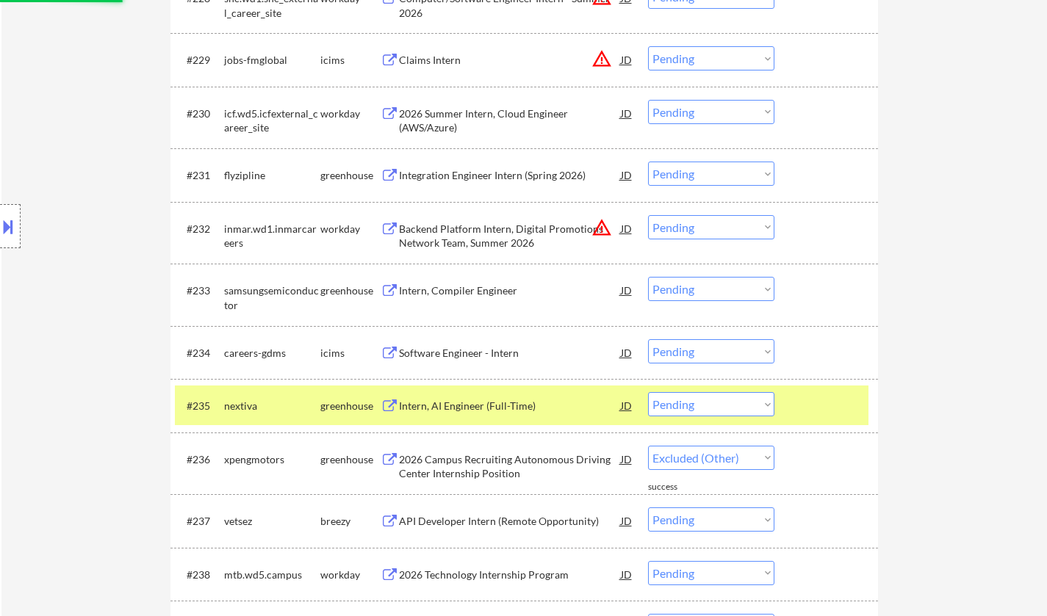
select select ""pending""
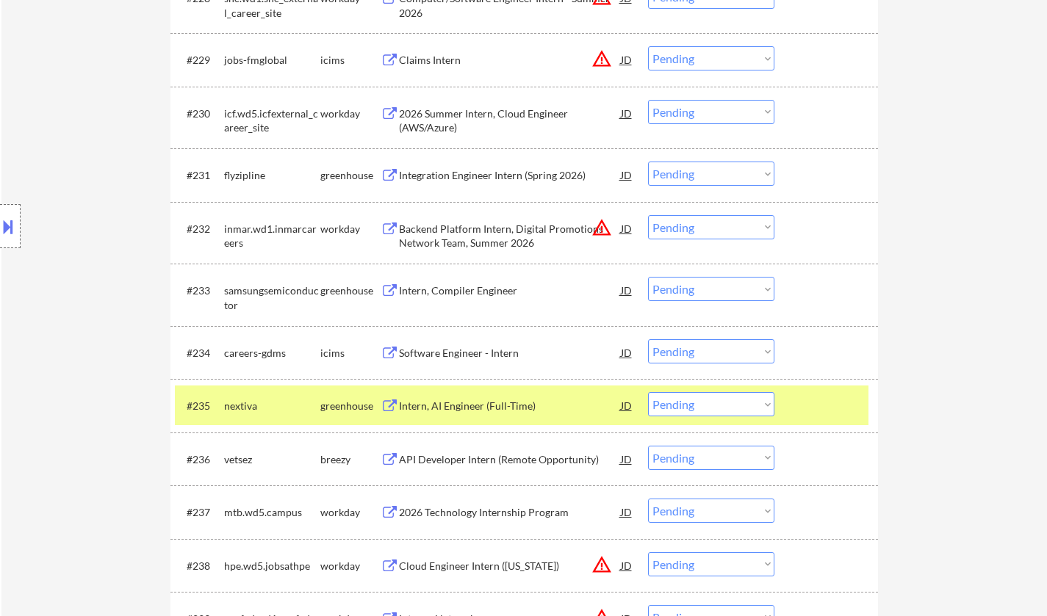
click at [730, 405] on select "Choose an option... Pending Applied Excluded (Questions) Excluded (Expired) Exc…" at bounding box center [711, 404] width 126 height 24
click at [648, 392] on select "Choose an option... Pending Applied Excluded (Questions) Excluded (Expired) Exc…" at bounding box center [711, 404] width 126 height 24
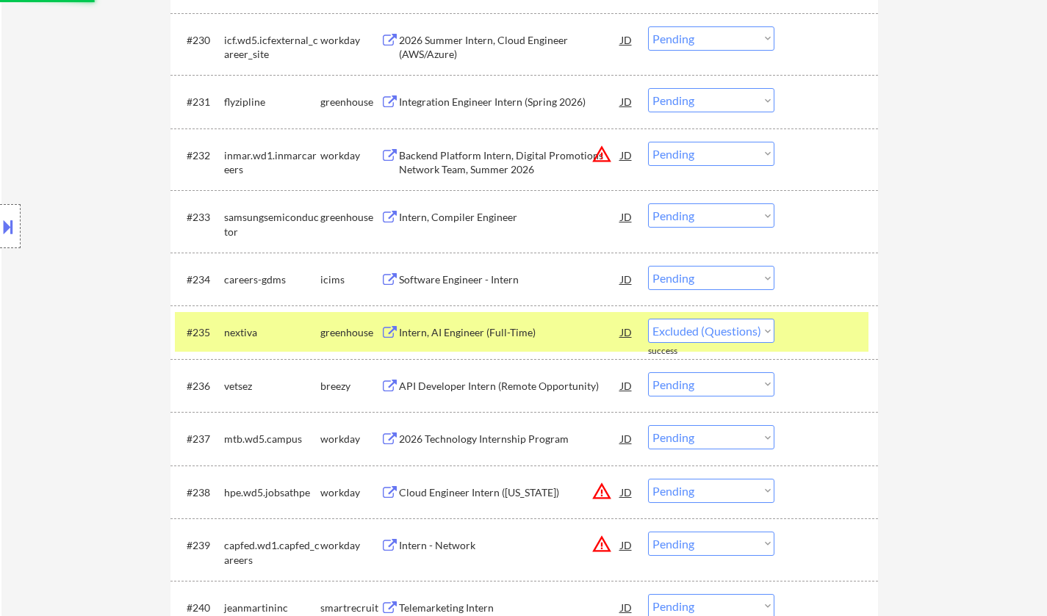
select select ""pending""
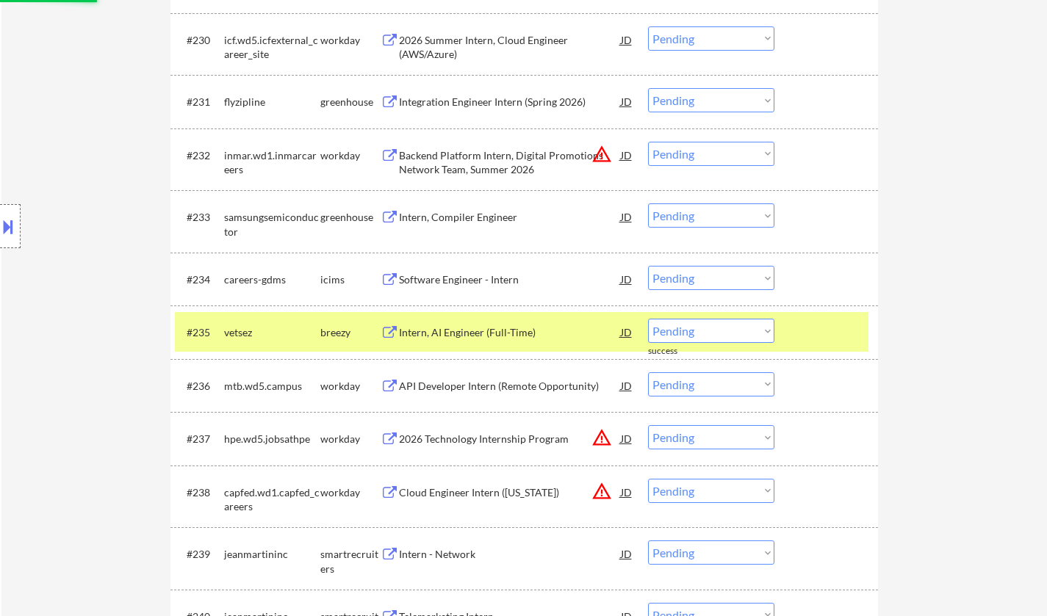
click at [447, 217] on div "Intern, Compiler Engineer" at bounding box center [510, 217] width 222 height 15
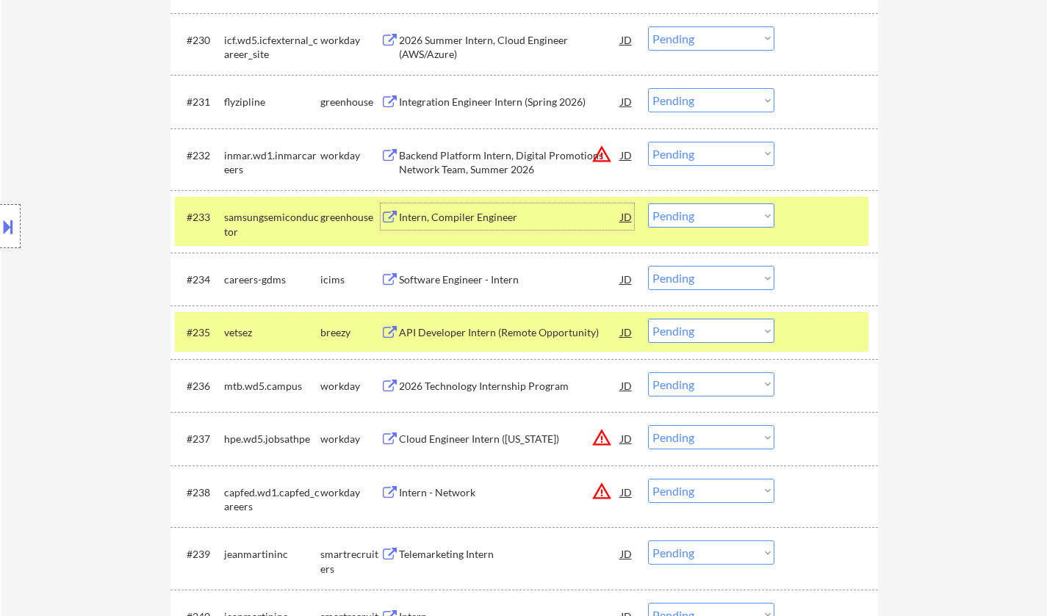
drag, startPoint x: 734, startPoint y: 210, endPoint x: 729, endPoint y: 225, distance: 15.6
click at [734, 210] on select "Choose an option... Pending Applied Excluded (Questions) Excluded (Expired) Exc…" at bounding box center [711, 215] width 126 height 24
click at [648, 203] on select "Choose an option... Pending Applied Excluded (Questions) Excluded (Expired) Exc…" at bounding box center [711, 215] width 126 height 24
select select ""pending""
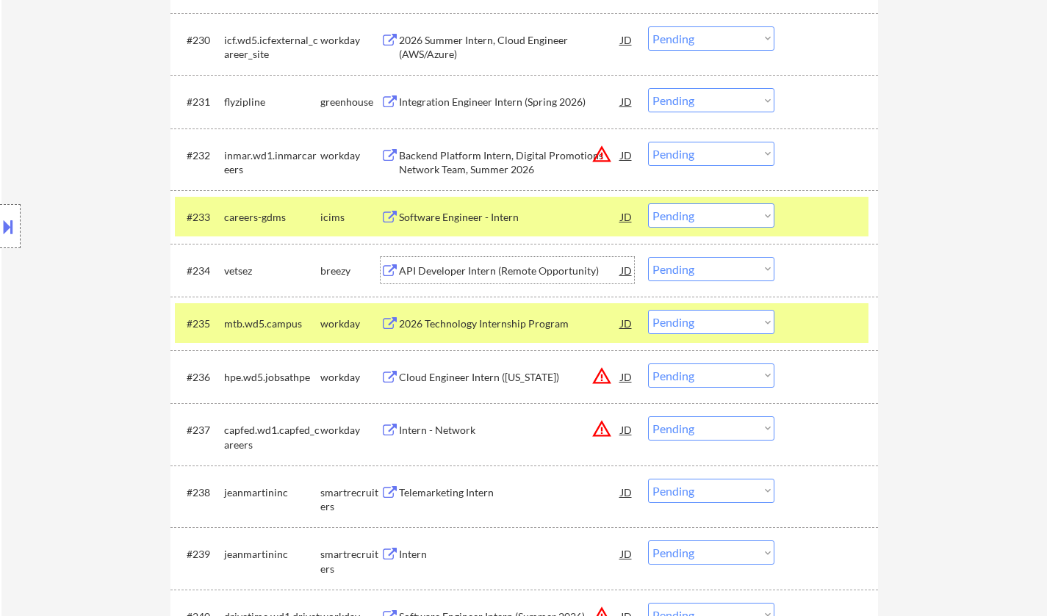
click at [471, 266] on div "API Developer Intern (Remote Opportunity)" at bounding box center [510, 271] width 222 height 15
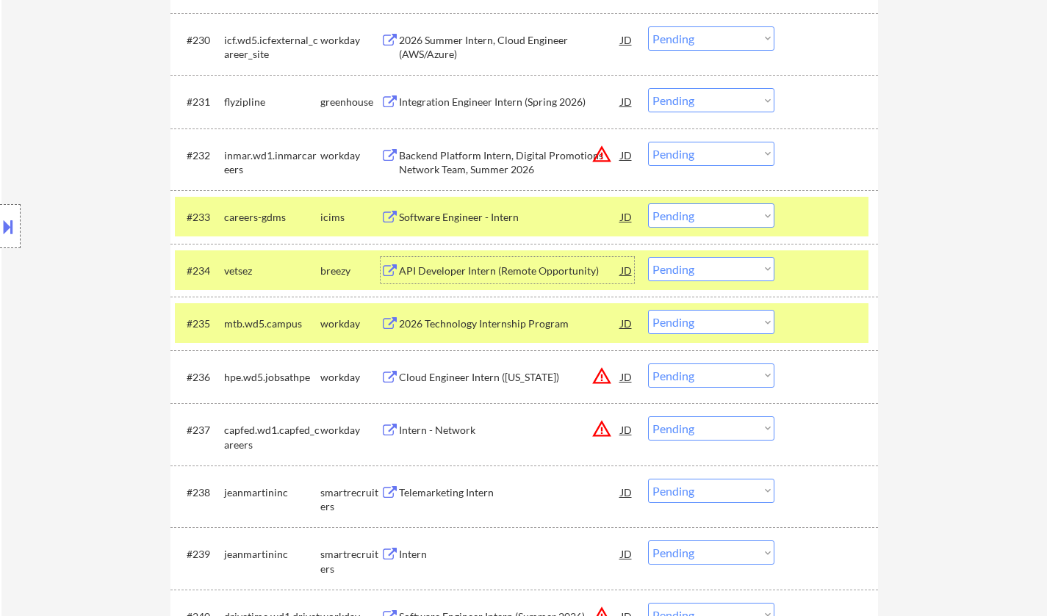
drag, startPoint x: 720, startPoint y: 275, endPoint x: 731, endPoint y: 279, distance: 10.9
click at [723, 275] on select "Choose an option... Pending Applied Excluded (Questions) Excluded (Expired) Exc…" at bounding box center [711, 269] width 126 height 24
click at [648, 257] on select "Choose an option... Pending Applied Excluded (Questions) Excluded (Expired) Exc…" at bounding box center [711, 269] width 126 height 24
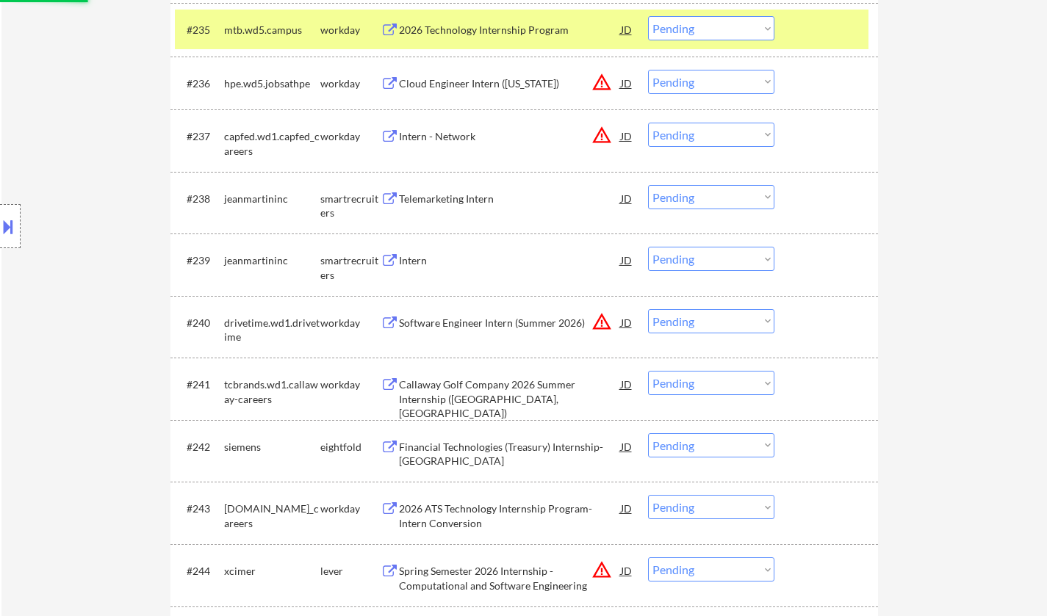
select select ""pending""
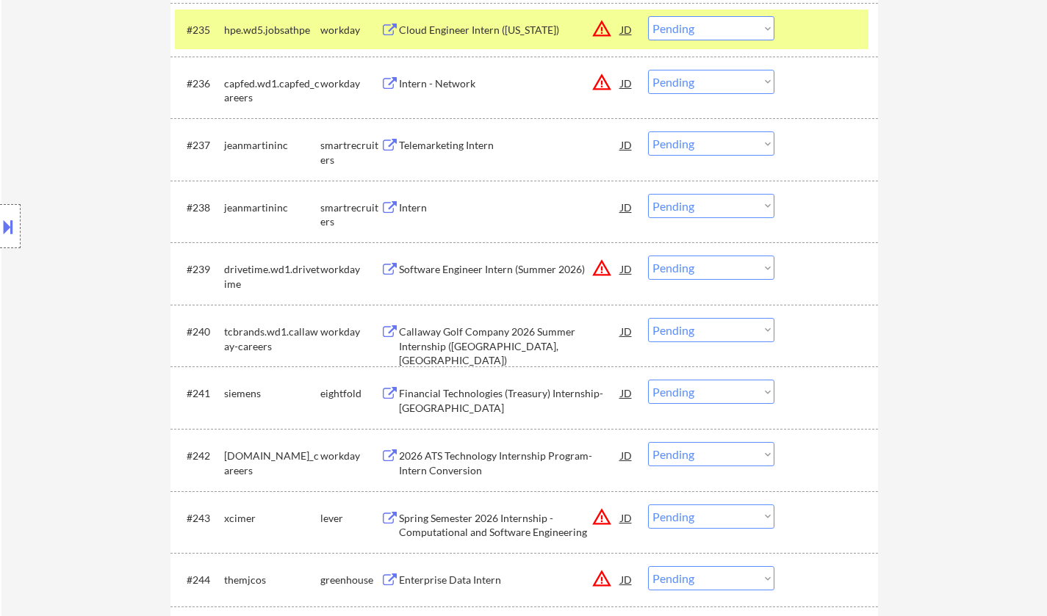
click at [409, 211] on div "Intern" at bounding box center [510, 208] width 222 height 15
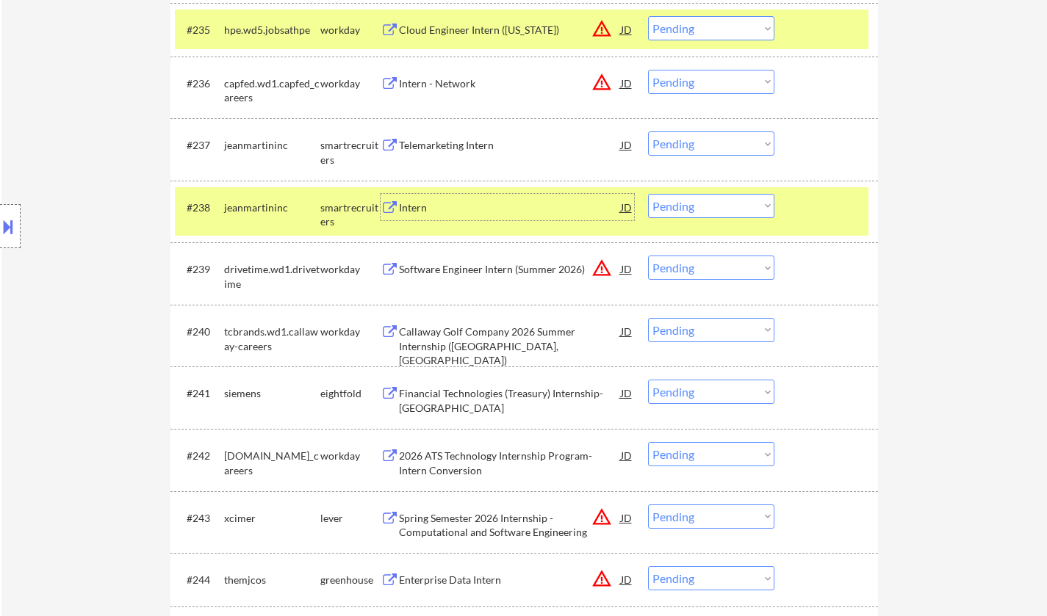
click at [410, 204] on div "Intern" at bounding box center [510, 208] width 222 height 15
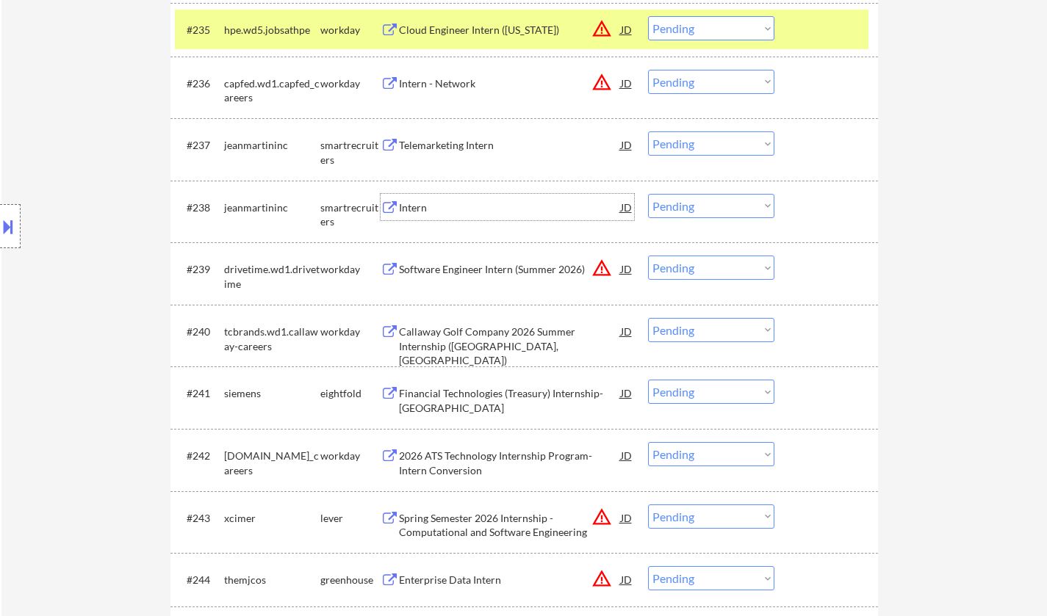
click at [723, 198] on select "Choose an option... Pending Applied Excluded (Questions) Excluded (Expired) Exc…" at bounding box center [711, 206] width 126 height 24
click at [648, 194] on select "Choose an option... Pending Applied Excluded (Questions) Excluded (Expired) Exc…" at bounding box center [711, 206] width 126 height 24
select select ""pending""
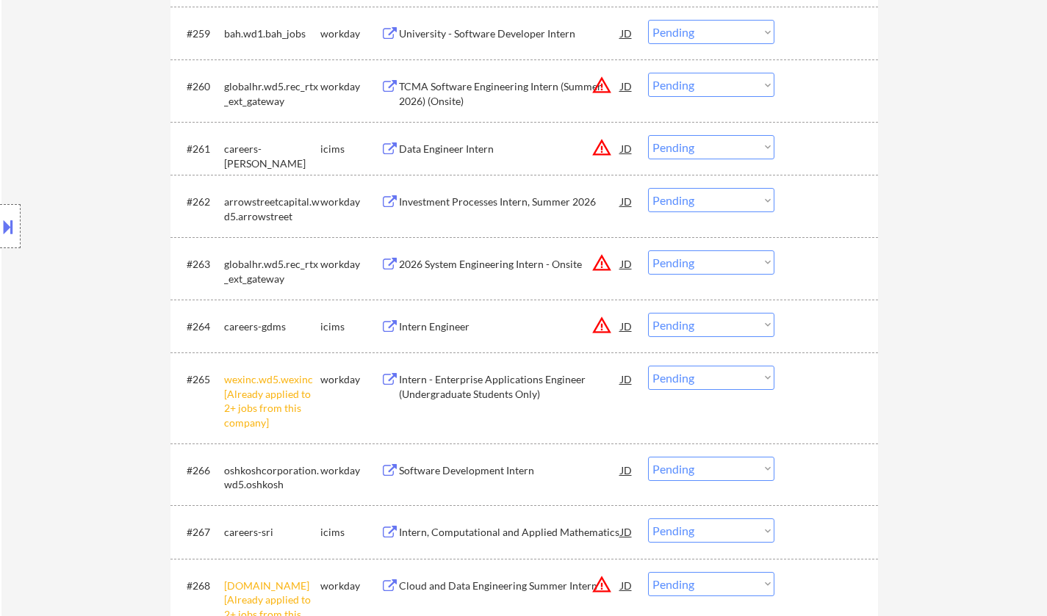
scroll to position [3966, 0]
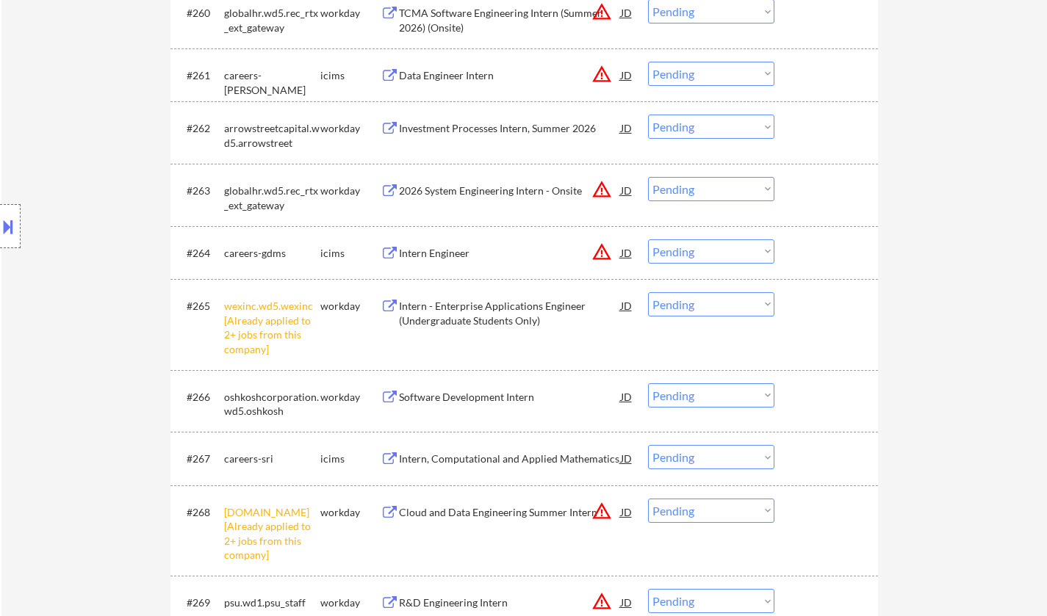
click at [682, 314] on select "Choose an option... Pending Applied Excluded (Questions) Excluded (Expired) Exc…" at bounding box center [711, 304] width 126 height 24
click at [648, 292] on select "Choose an option... Pending Applied Excluded (Questions) Excluded (Expired) Exc…" at bounding box center [711, 304] width 126 height 24
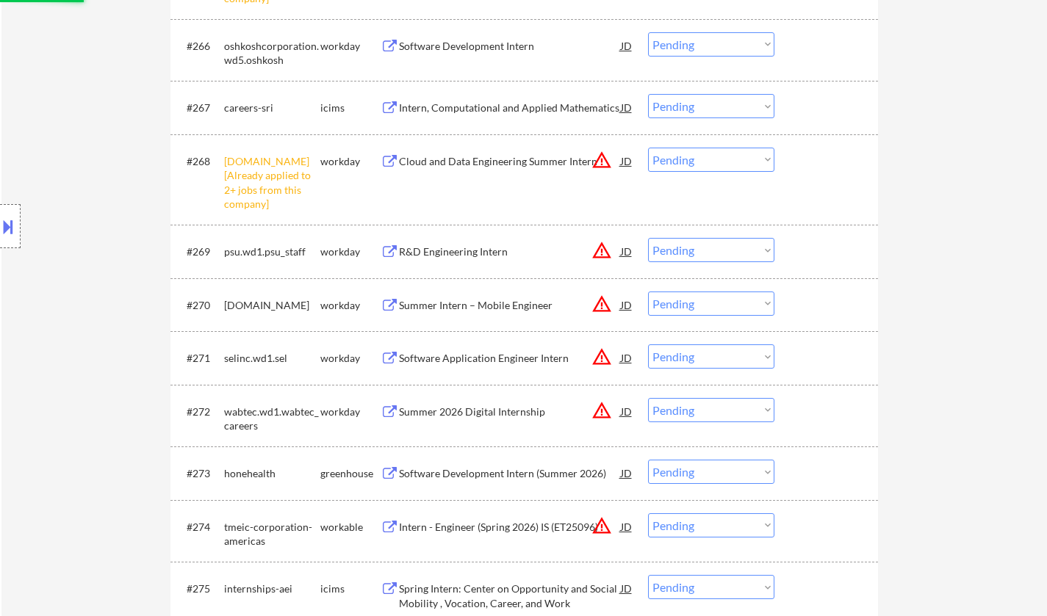
scroll to position [4333, 0]
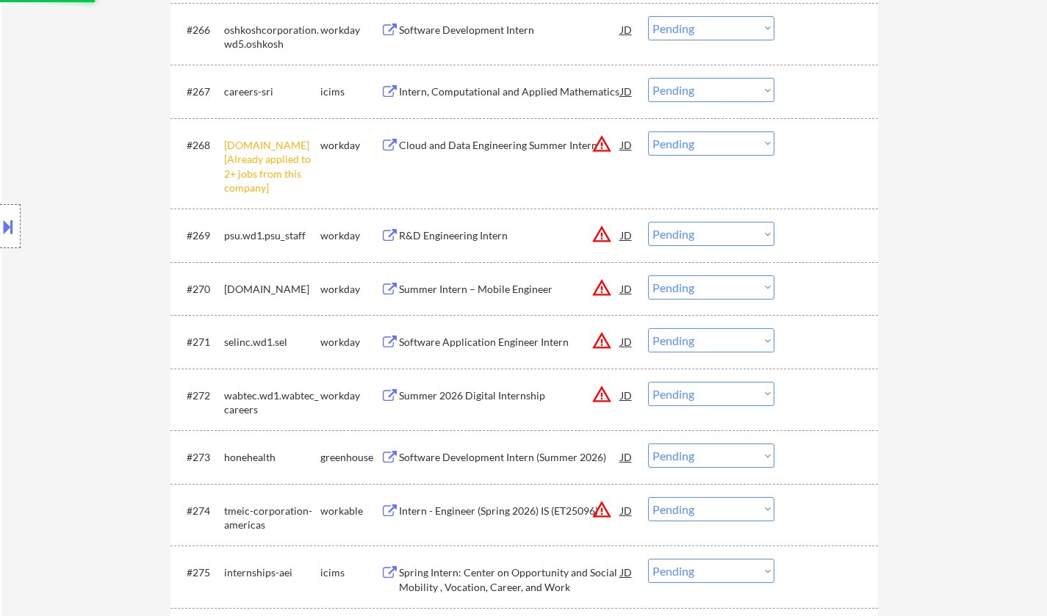
select select ""pending""
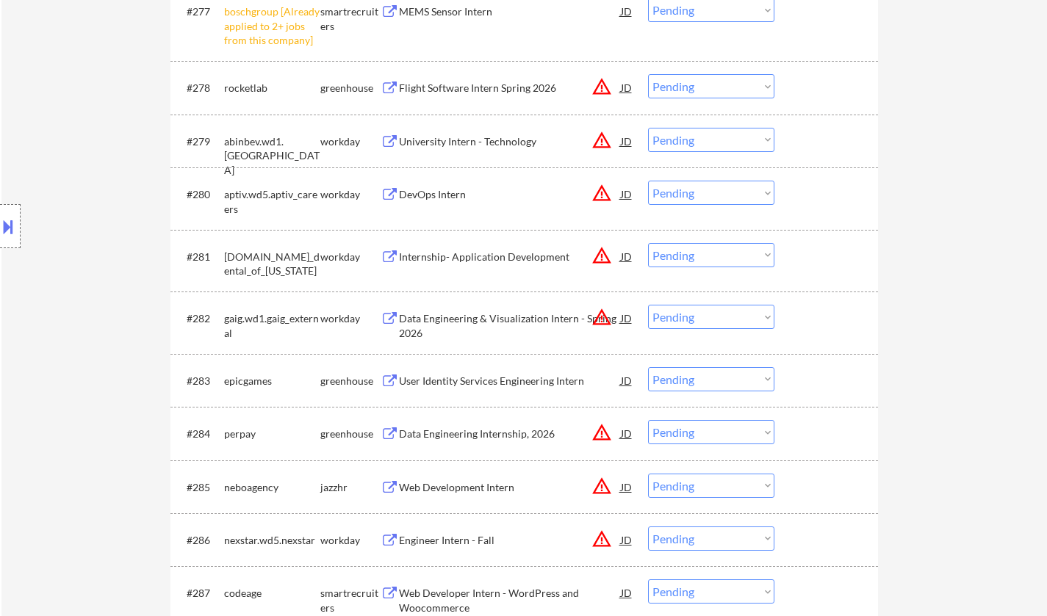
scroll to position [5141, 0]
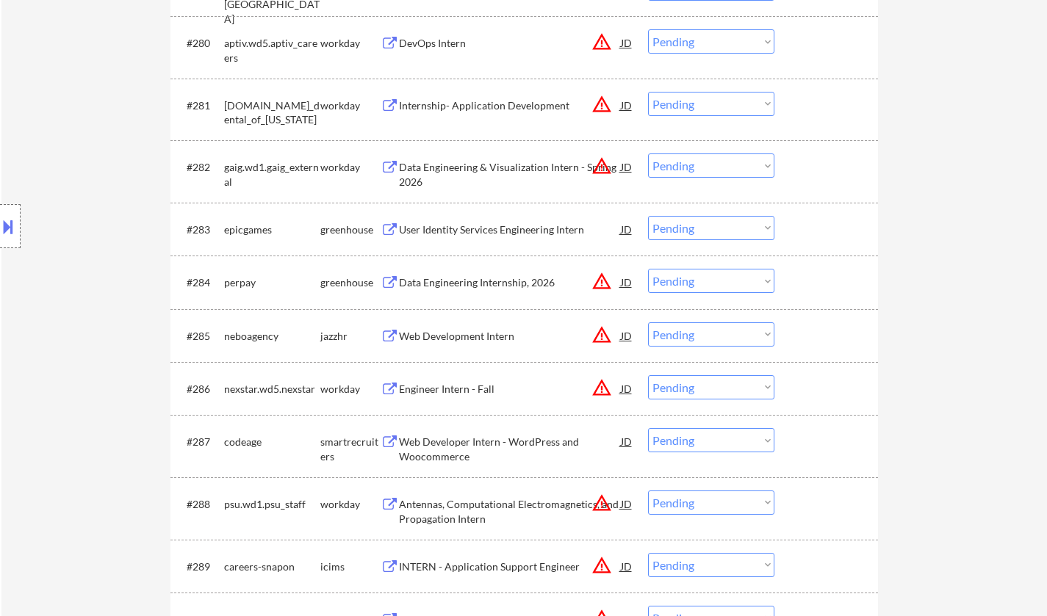
click at [466, 279] on div "Data Engineering Internship, 2026" at bounding box center [510, 282] width 222 height 15
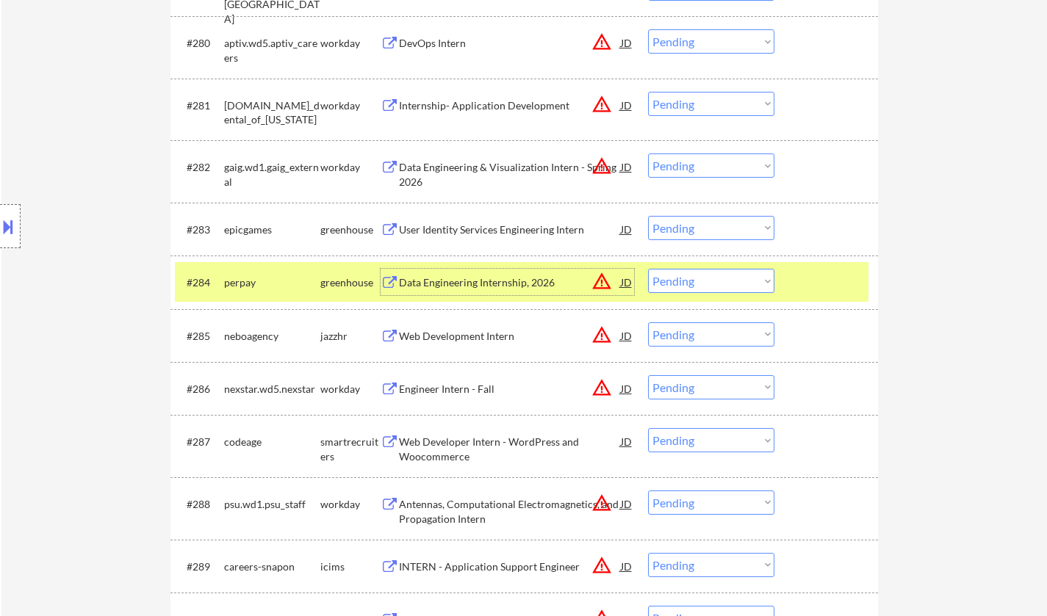
click at [707, 275] on select "Choose an option... Pending Applied Excluded (Questions) Excluded (Expired) Exc…" at bounding box center [711, 281] width 126 height 24
click at [648, 269] on select "Choose an option... Pending Applied Excluded (Questions) Excluded (Expired) Exc…" at bounding box center [711, 281] width 126 height 24
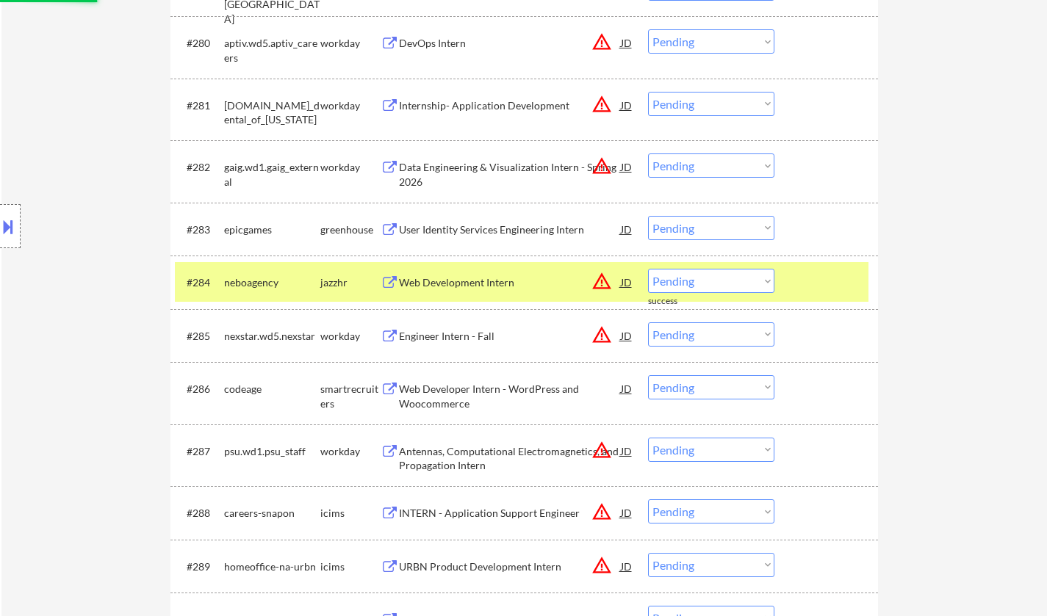
click at [442, 341] on div "Engineer Intern - Fall" at bounding box center [510, 336] width 222 height 15
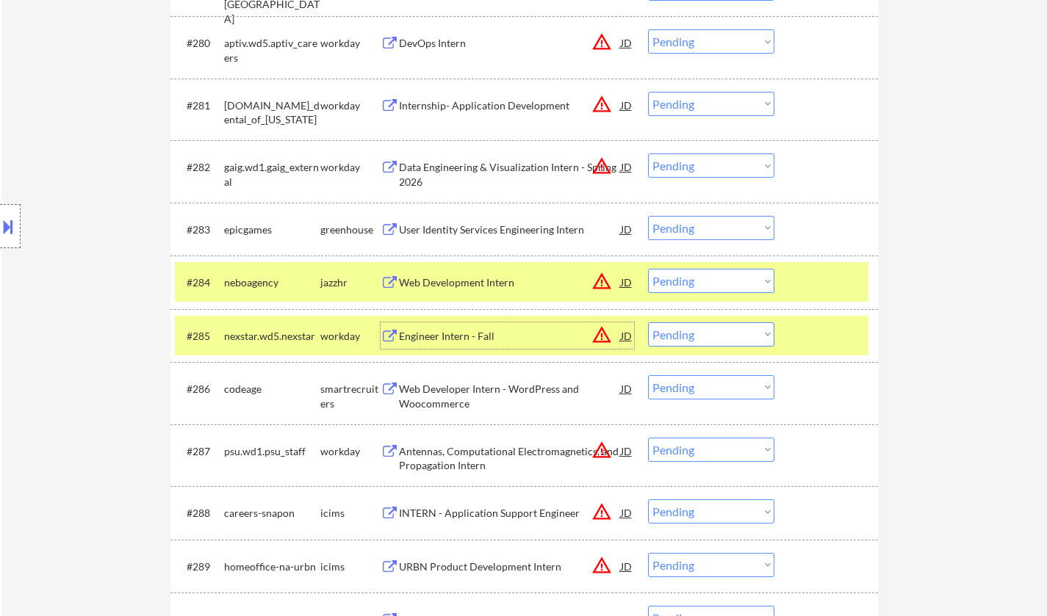
click at [436, 288] on div "Web Development Intern" at bounding box center [510, 282] width 222 height 15
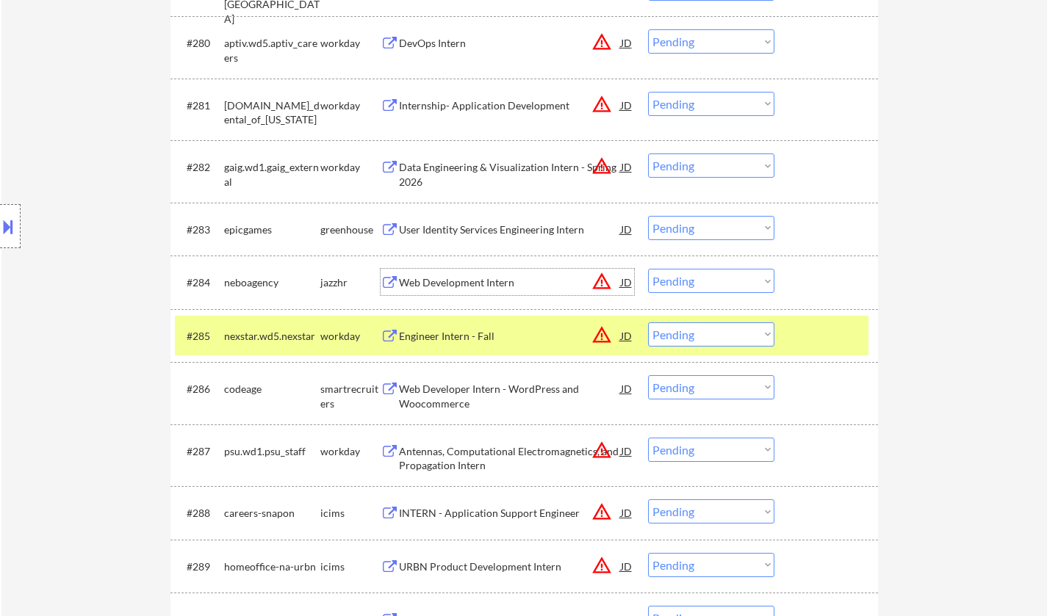
click at [699, 288] on select "Choose an option... Pending Applied Excluded (Questions) Excluded (Expired) Exc…" at bounding box center [711, 281] width 126 height 24
click at [648, 269] on select "Choose an option... Pending Applied Excluded (Questions) Excluded (Expired) Exc…" at bounding box center [711, 281] width 126 height 24
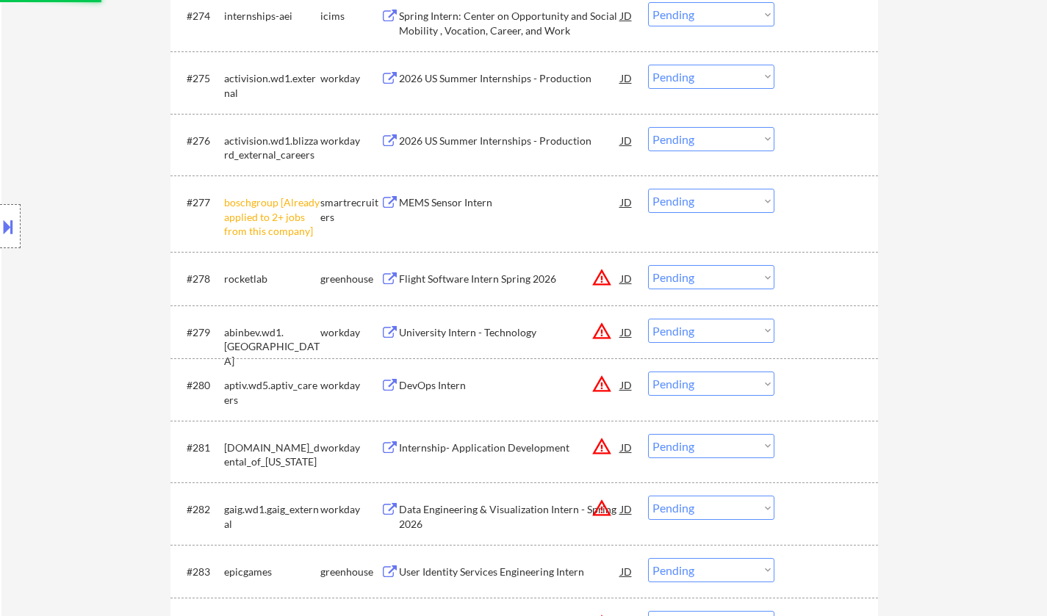
select select ""pending""
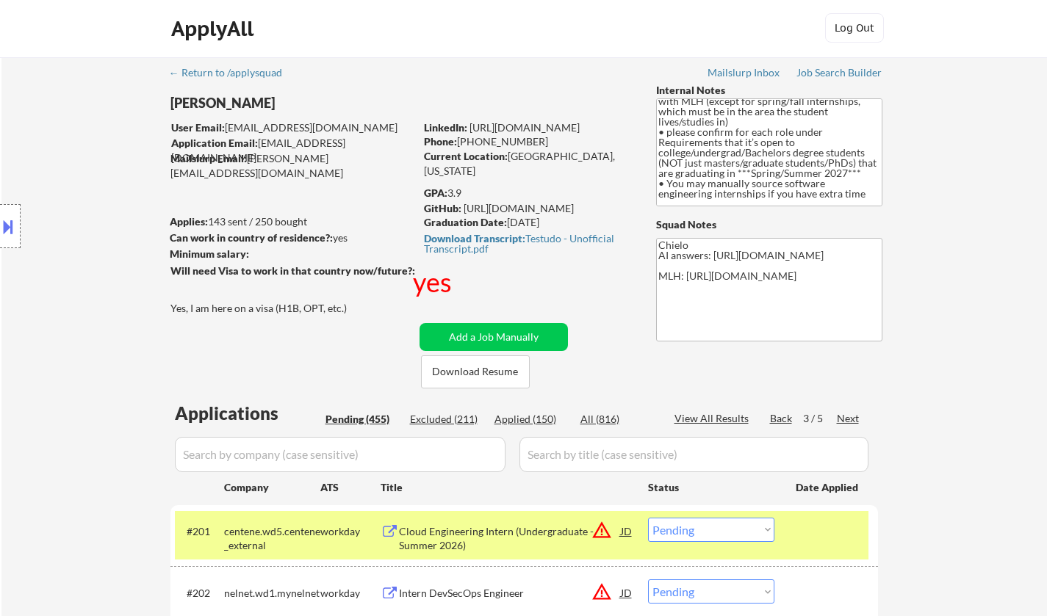
scroll to position [0, 0]
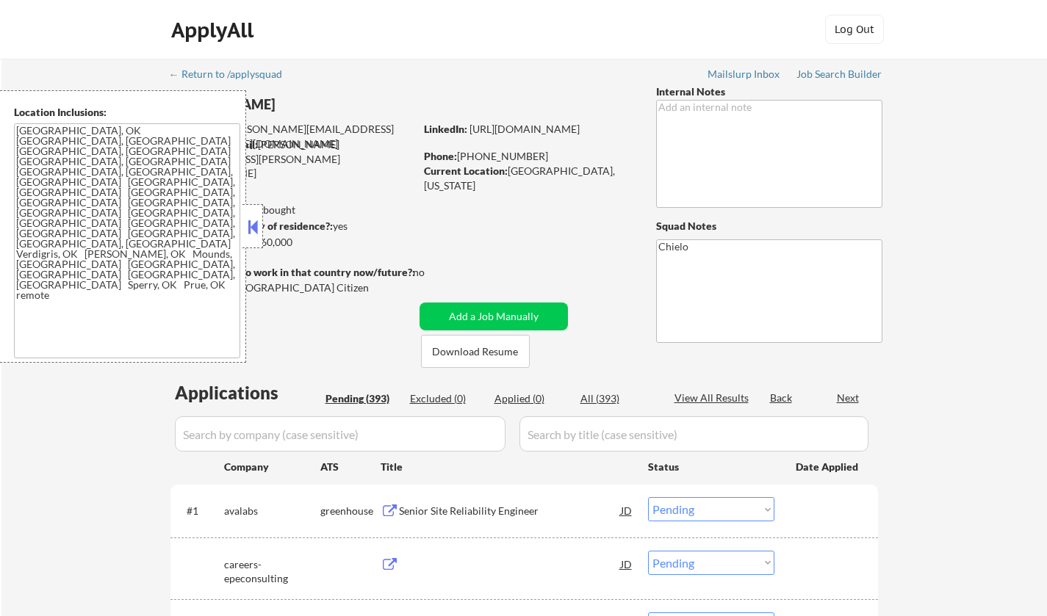
select select ""pending""
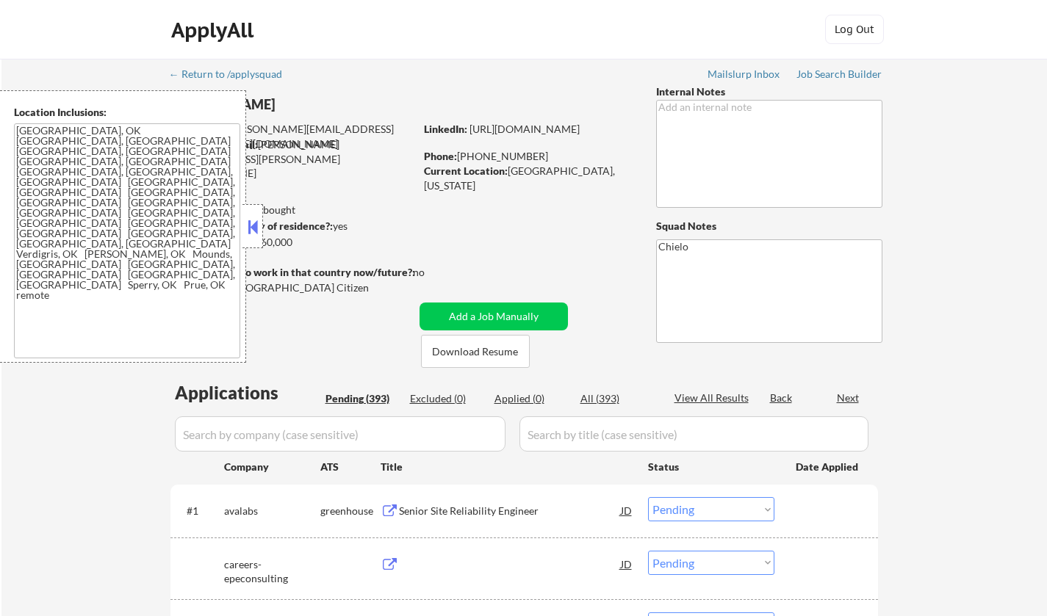
select select ""pending""
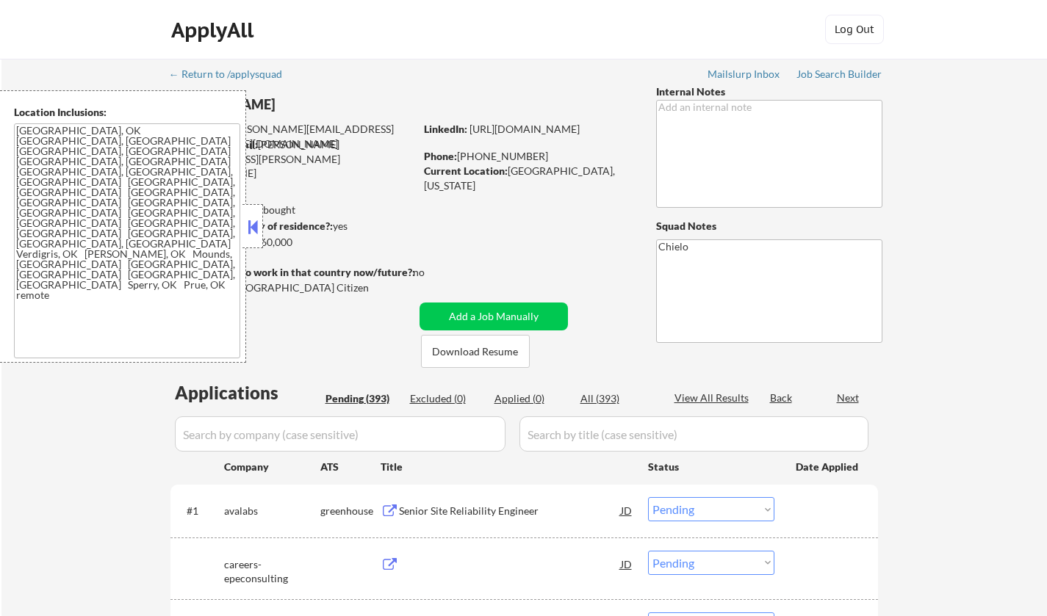
select select ""pending""
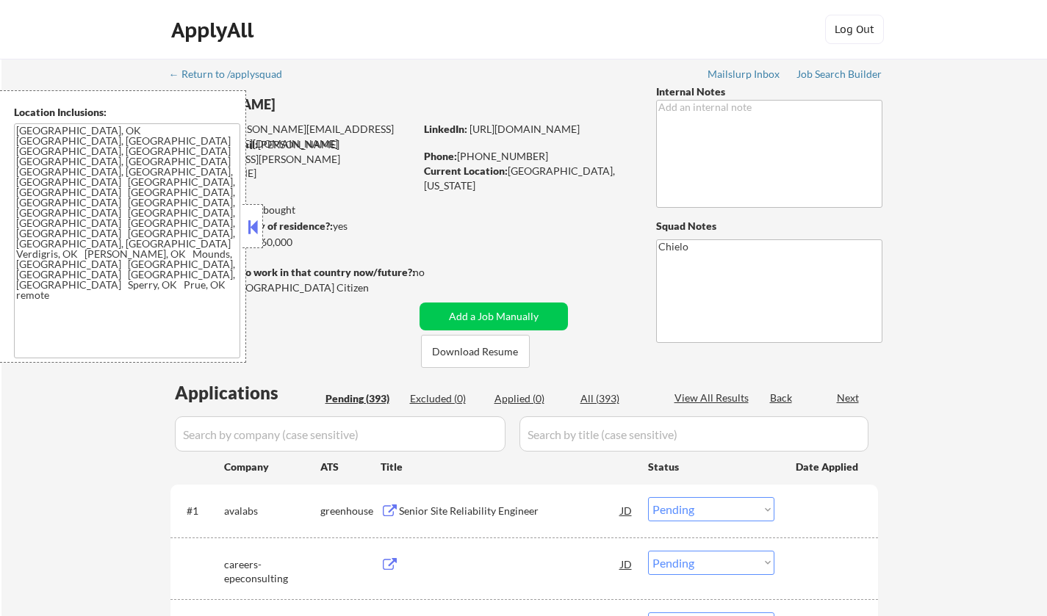
select select ""pending""
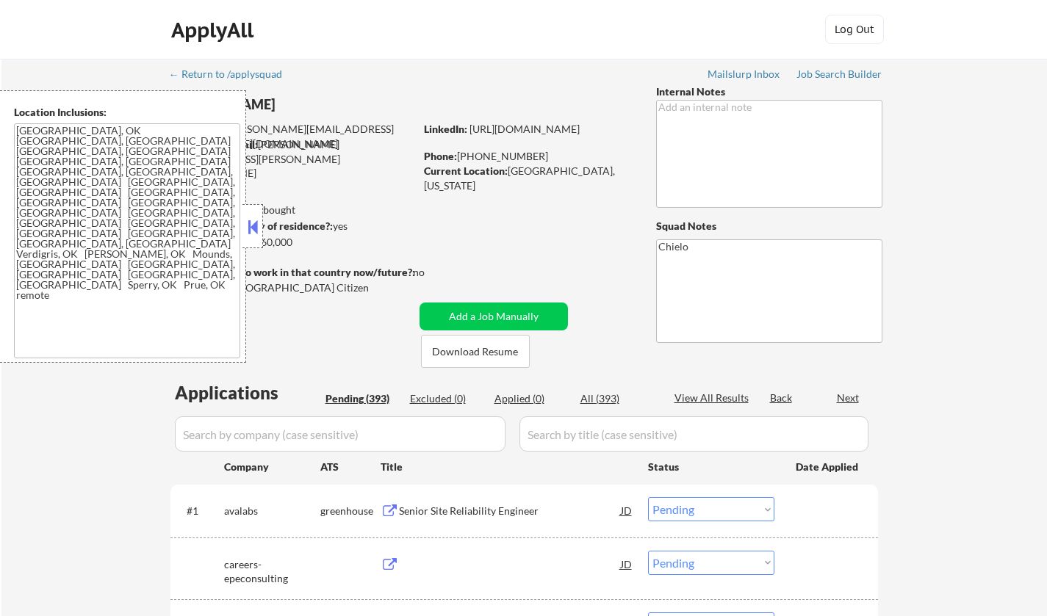
select select ""pending""
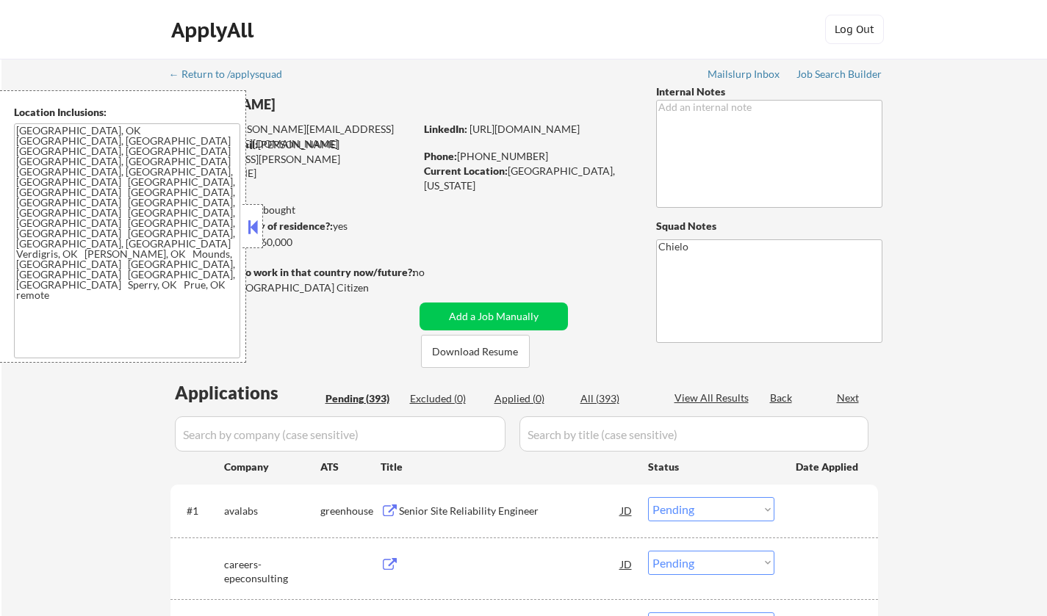
select select ""pending""
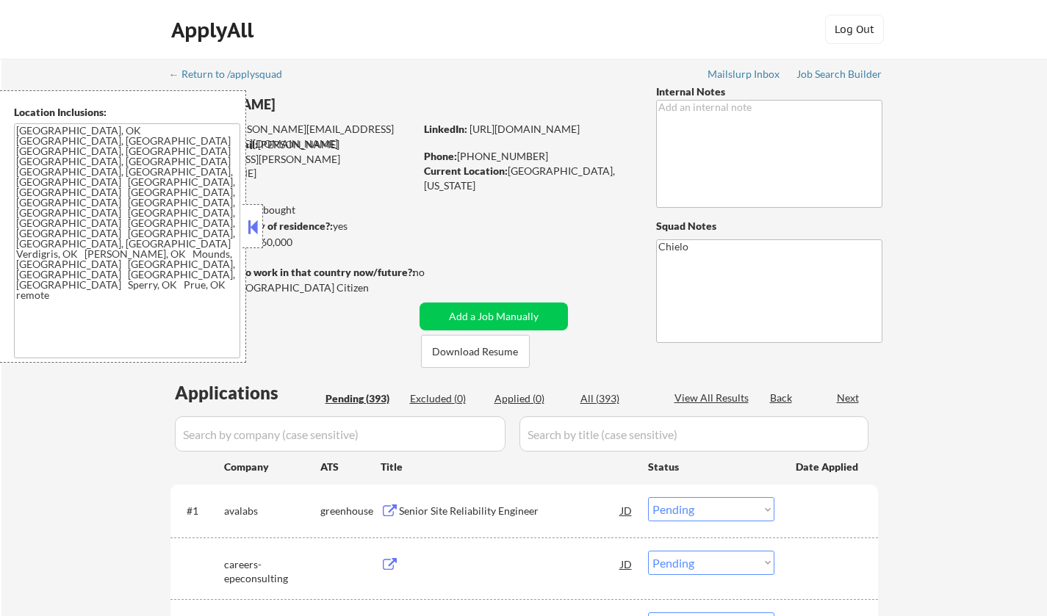
select select ""pending""
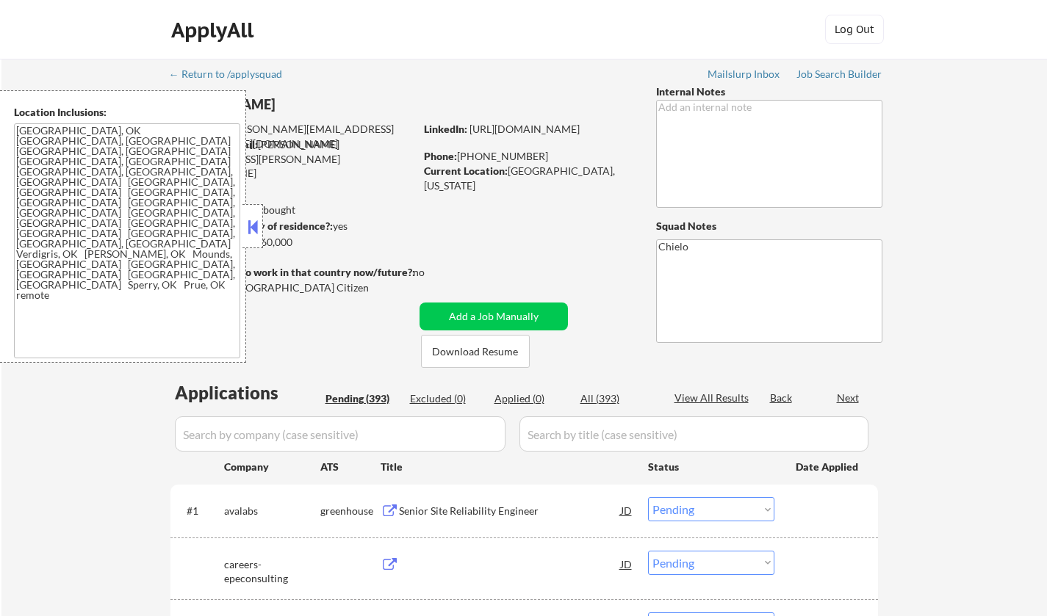
select select ""pending""
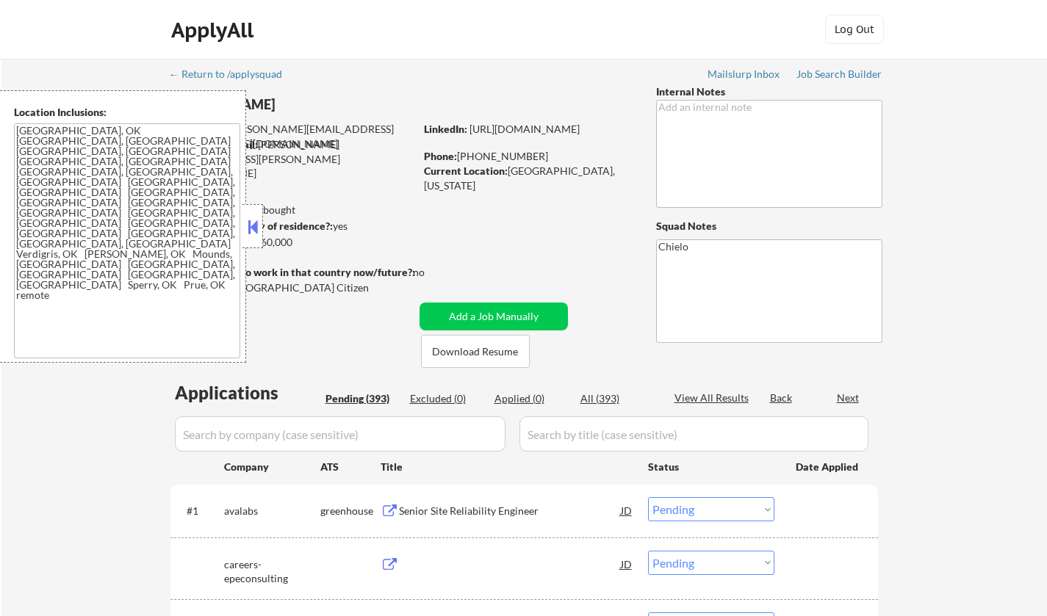
select select ""pending""
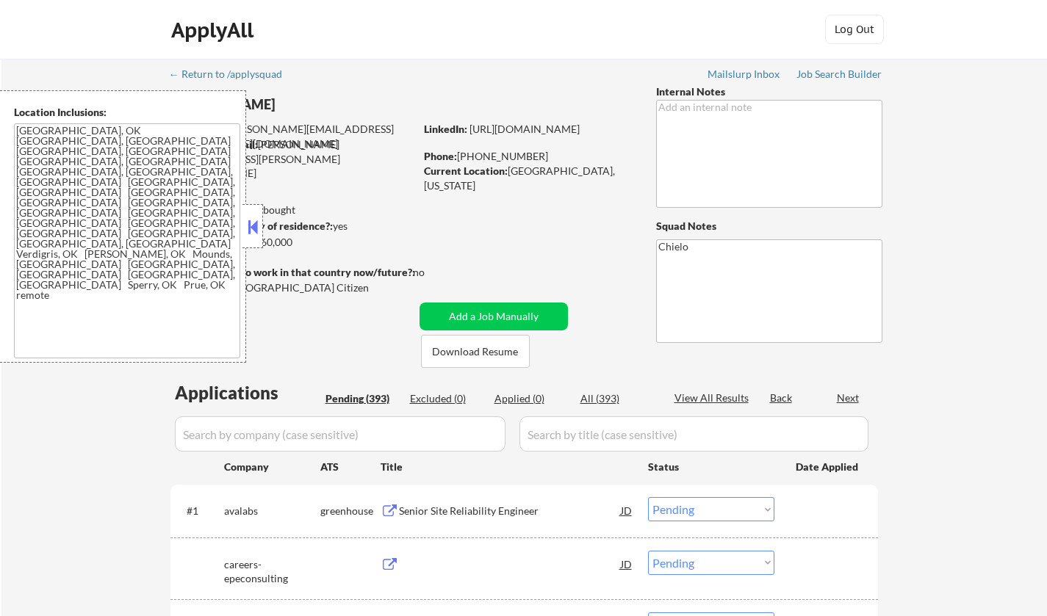
select select ""pending""
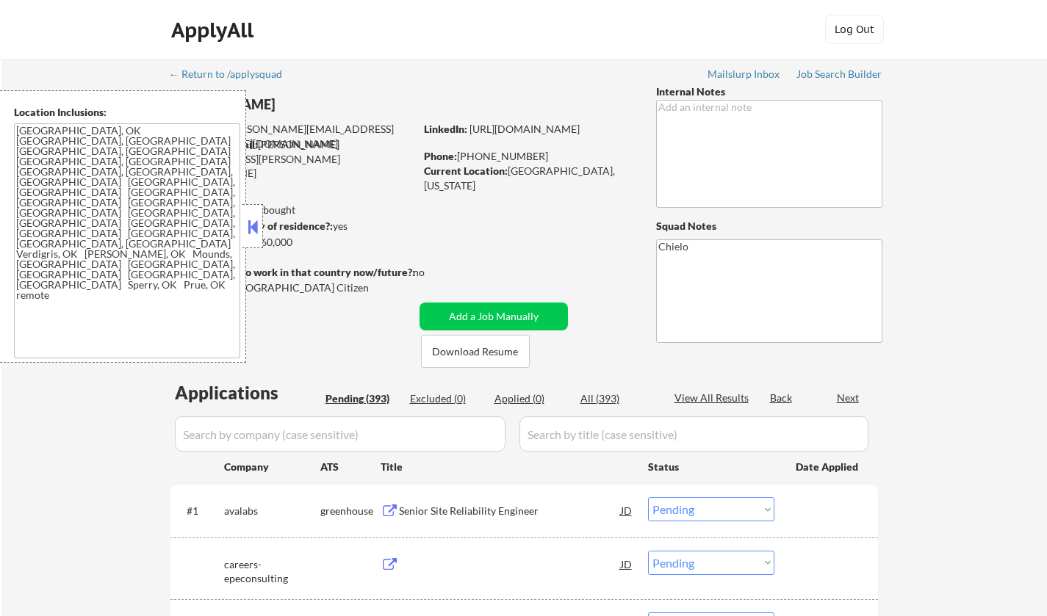
select select ""pending""
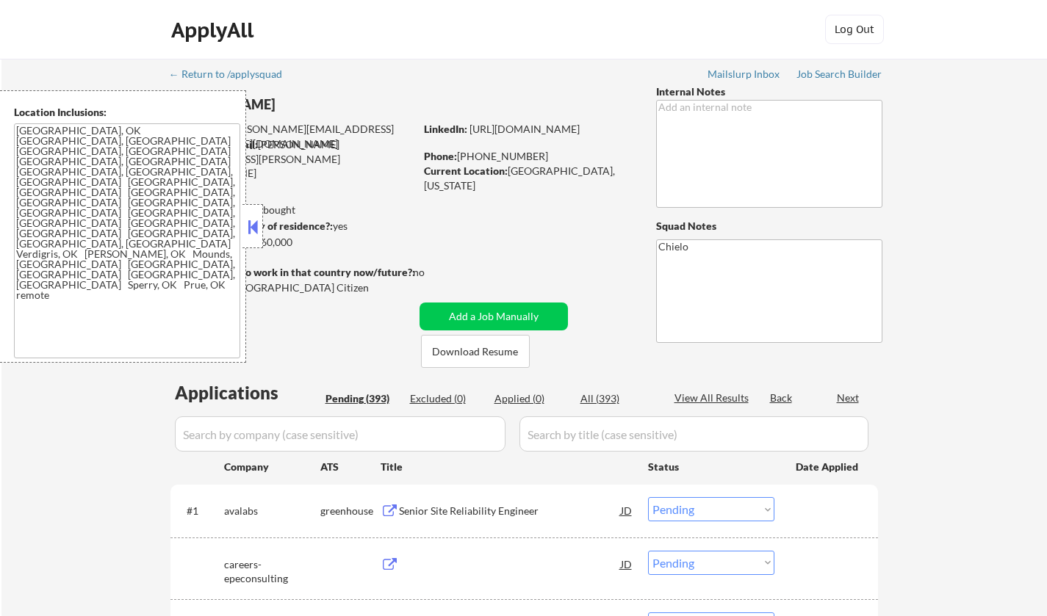
select select ""pending""
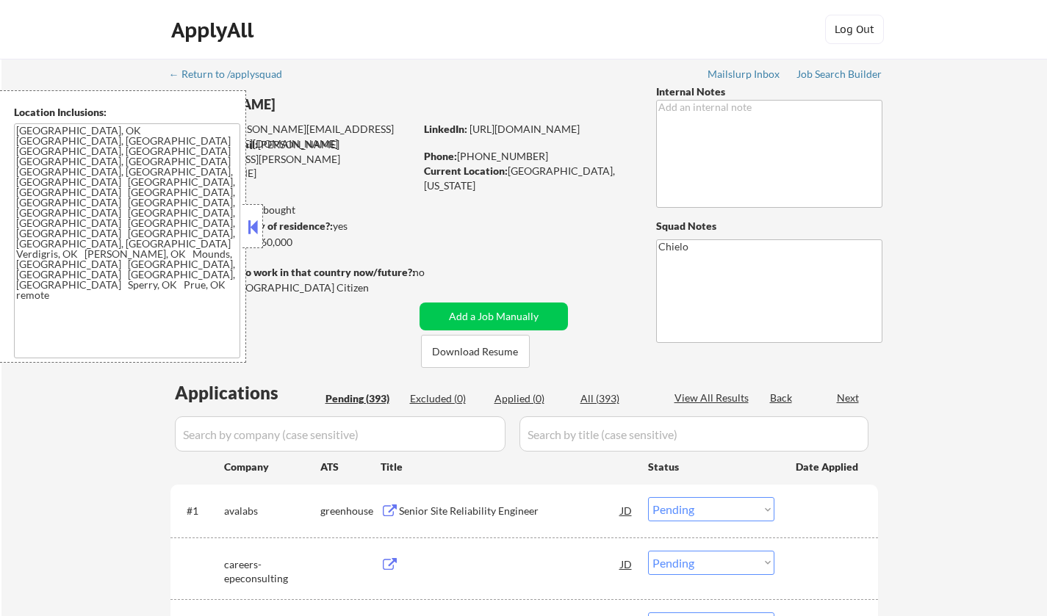
select select ""pending""
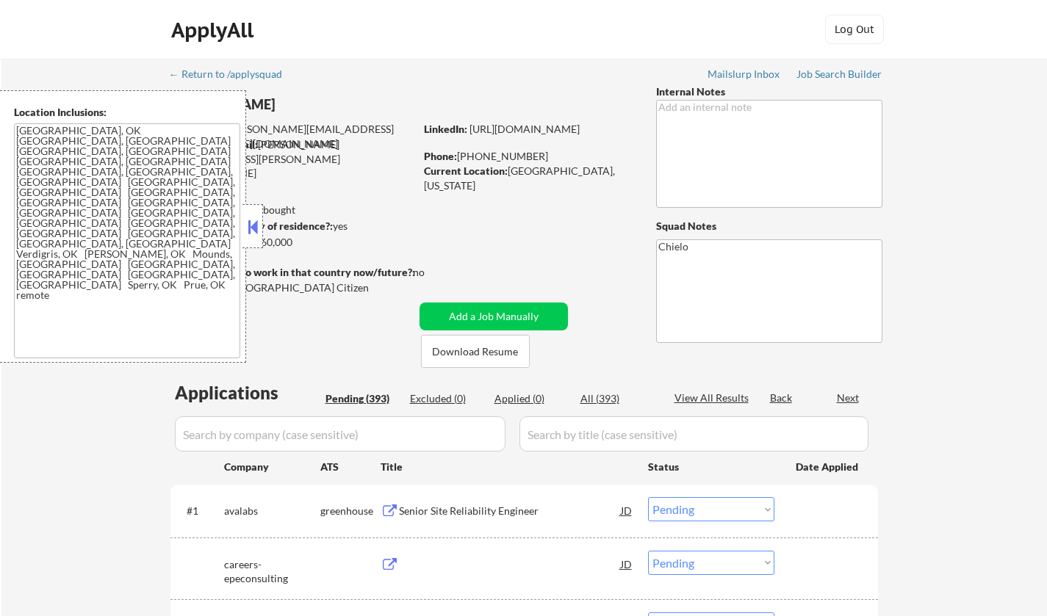
select select ""pending""
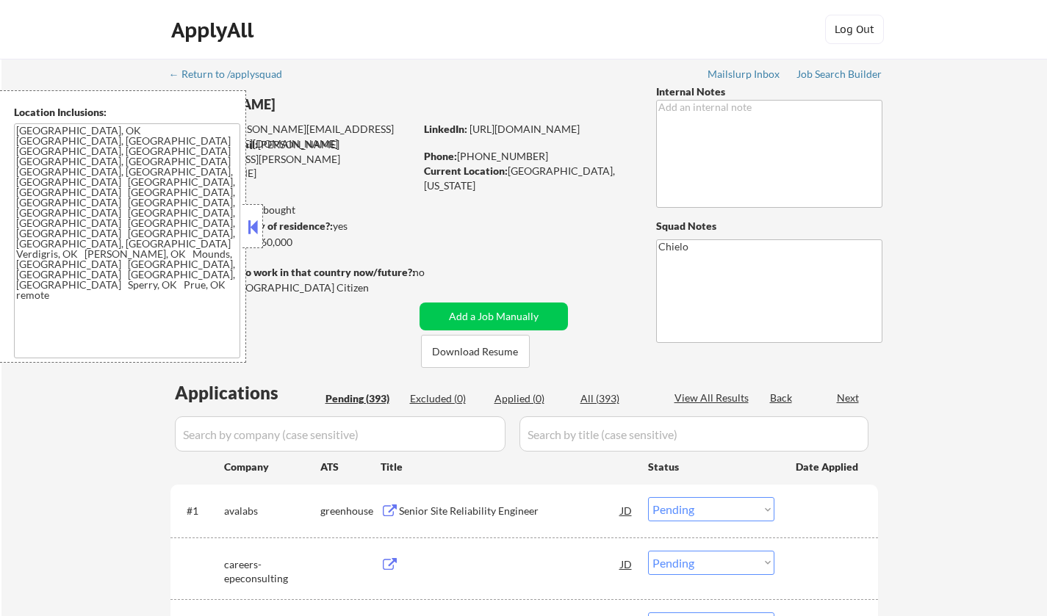
select select ""pending""
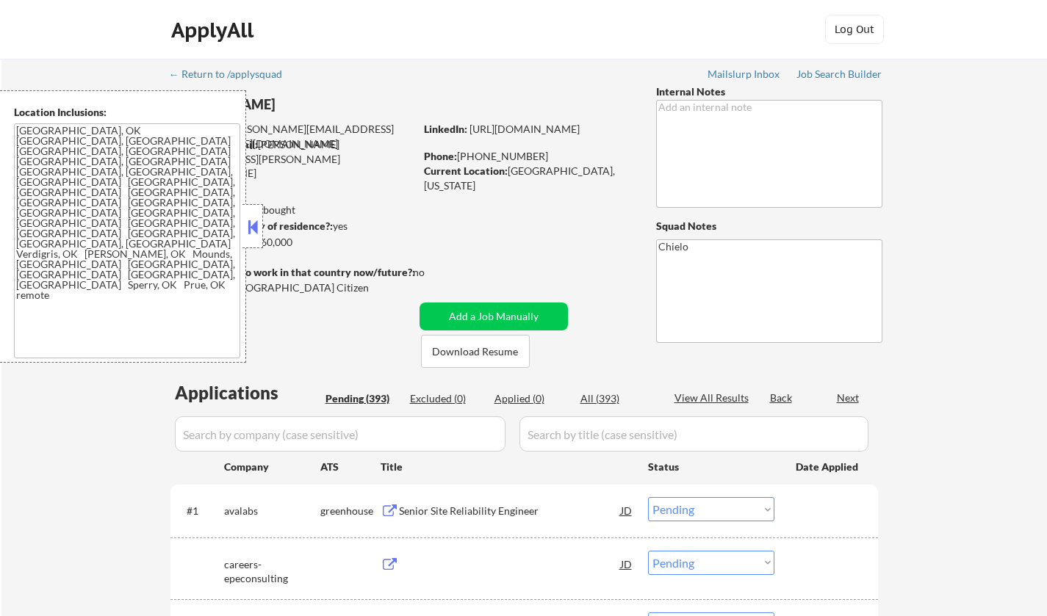
select select ""pending""
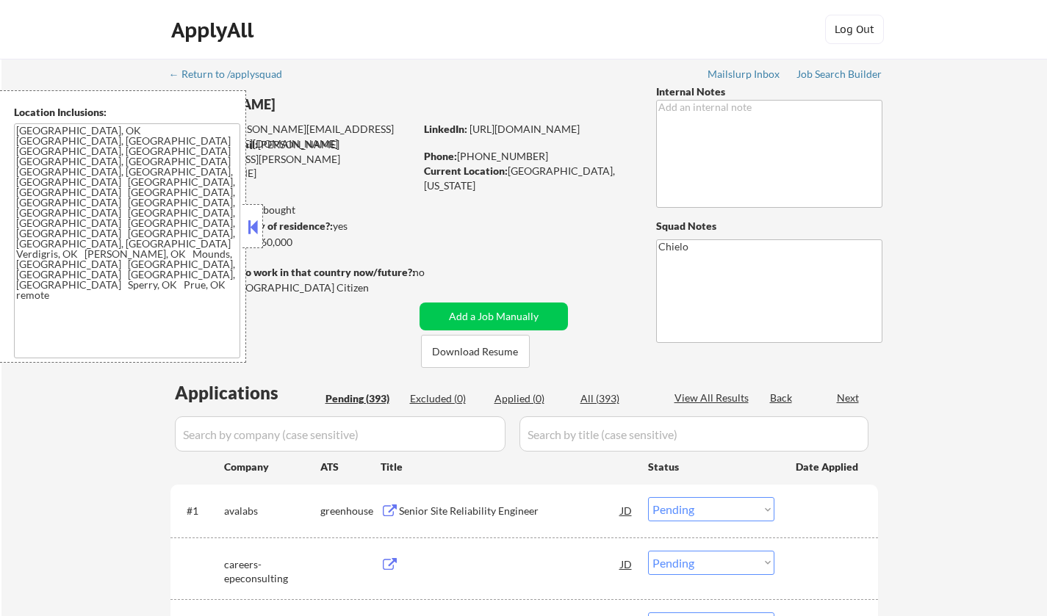
select select ""pending""
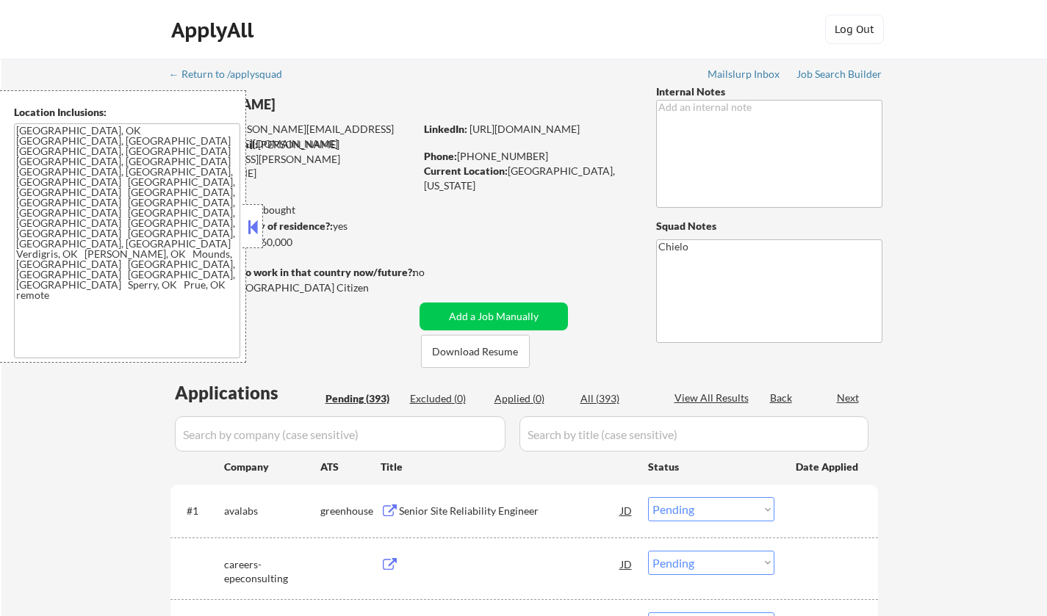
select select ""pending""
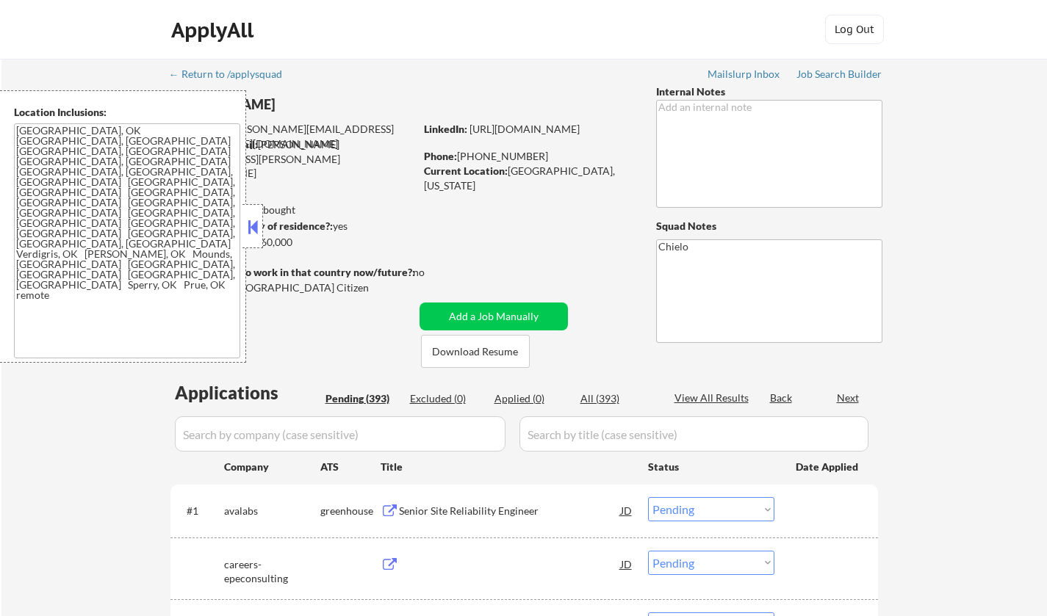
select select ""pending""
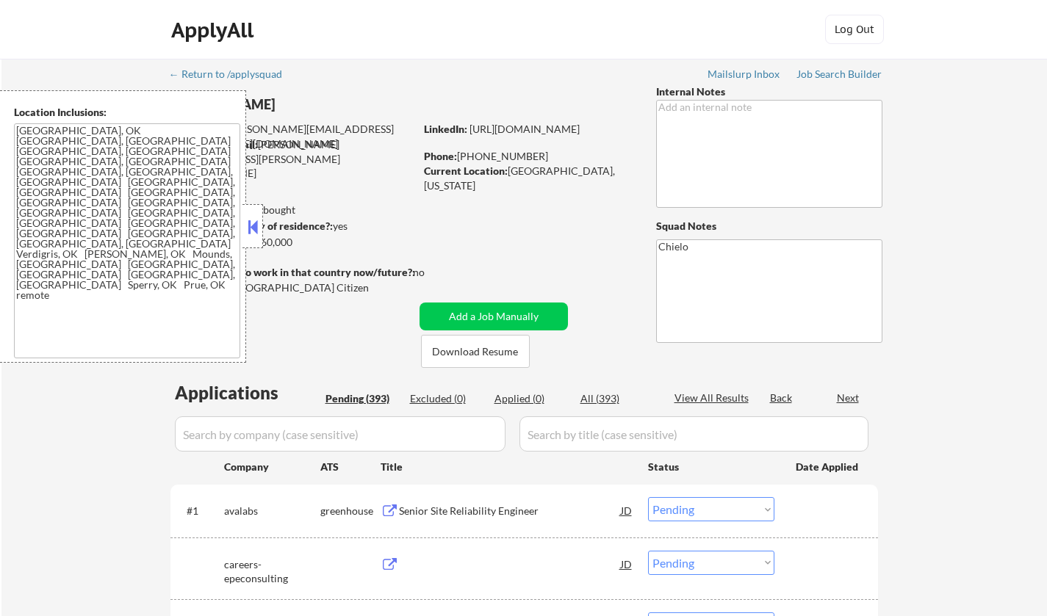
select select ""pending""
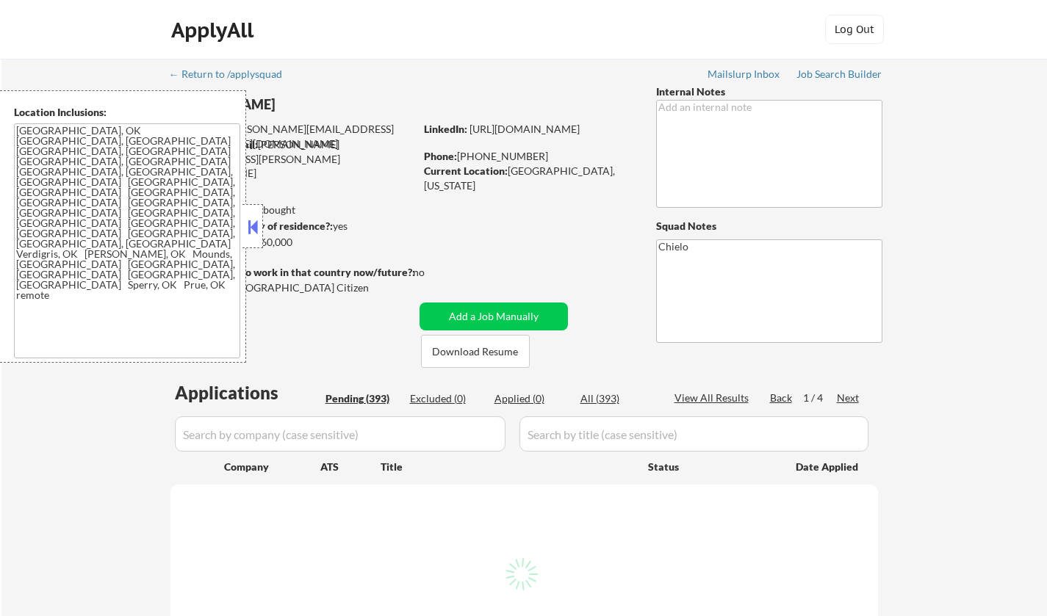
click at [256, 225] on button at bounding box center [253, 227] width 16 height 22
select select ""pending""
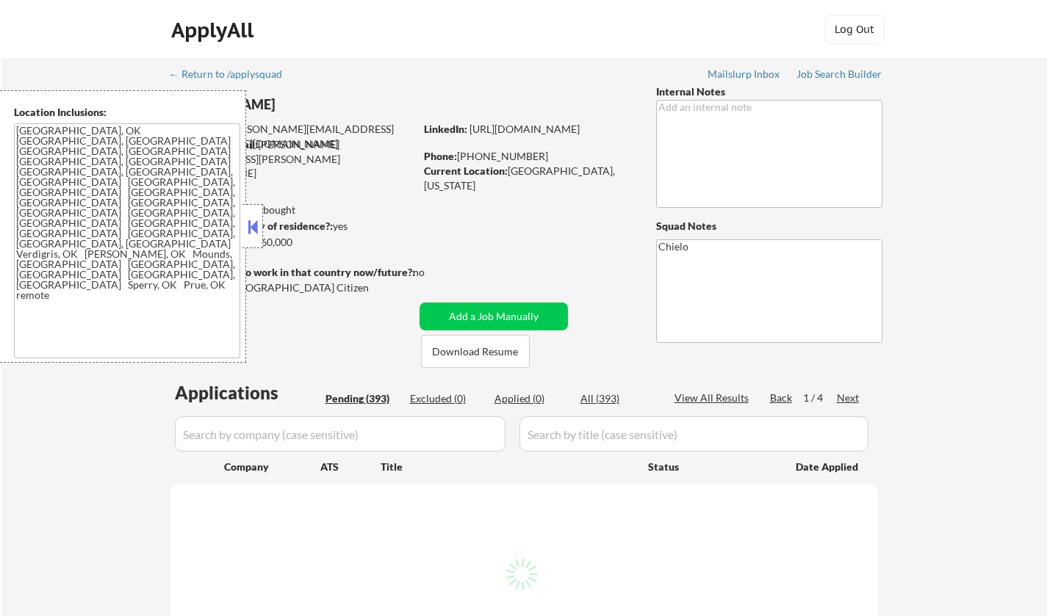
select select ""pending""
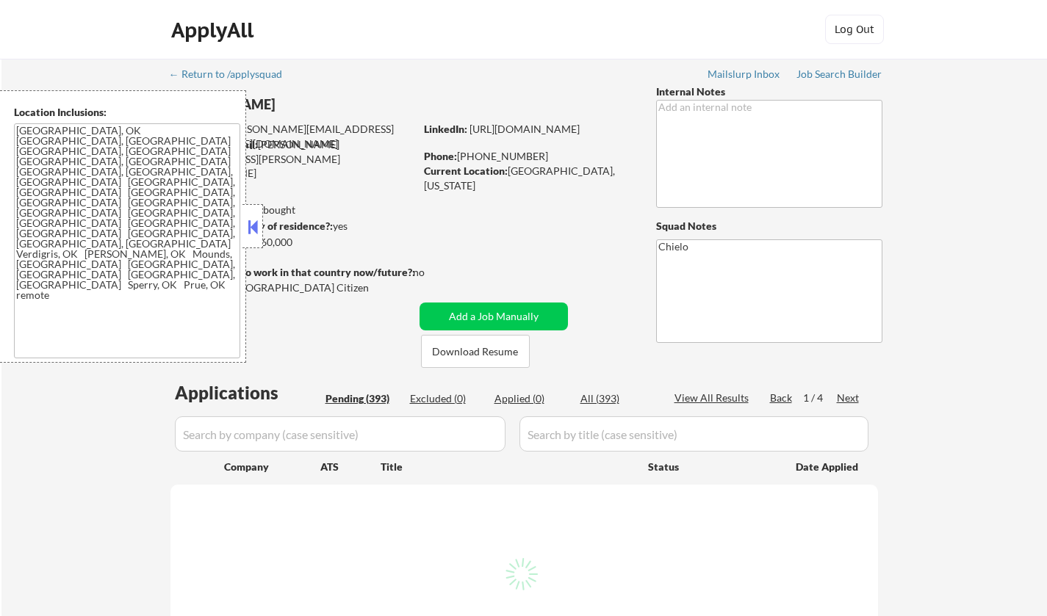
select select ""pending""
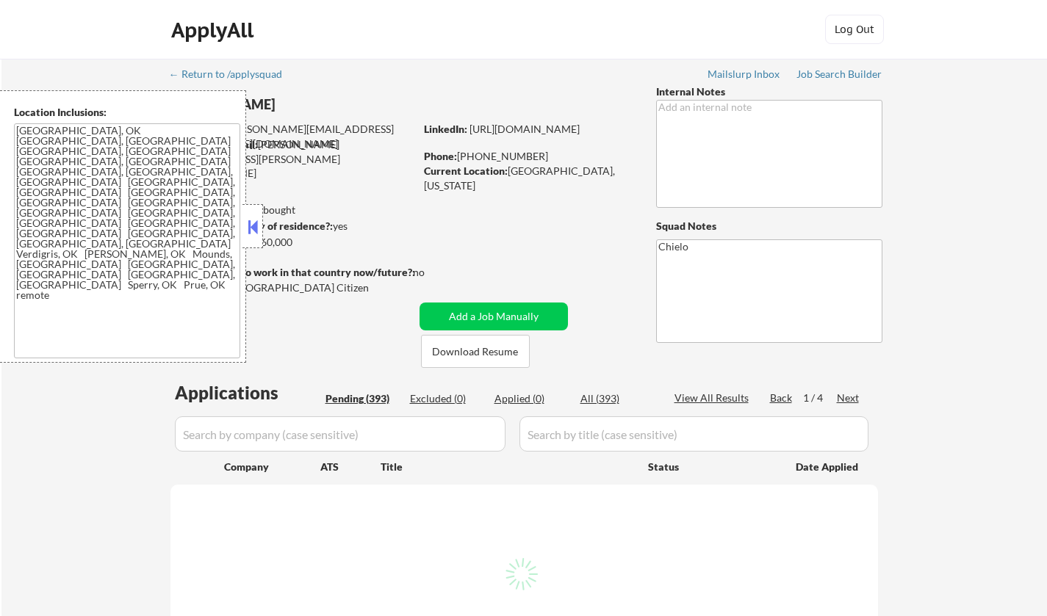
select select ""pending""
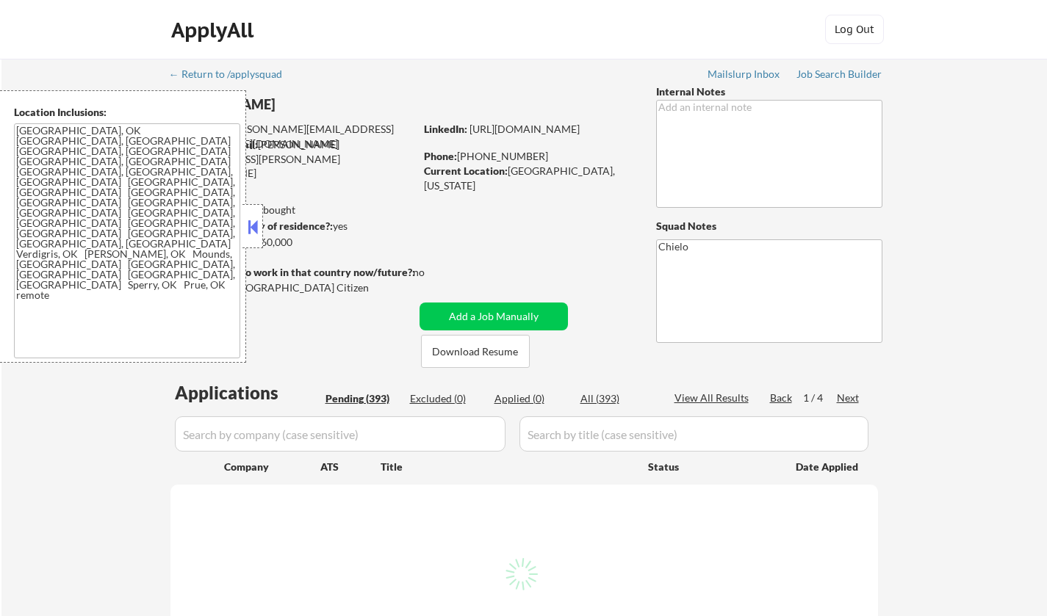
select select ""pending""
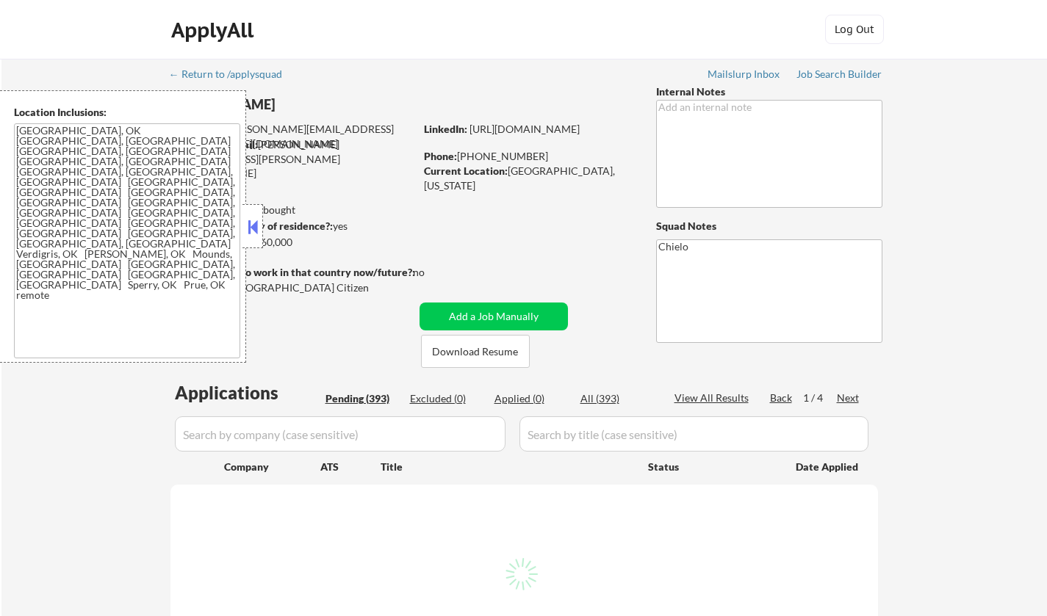
select select ""pending""
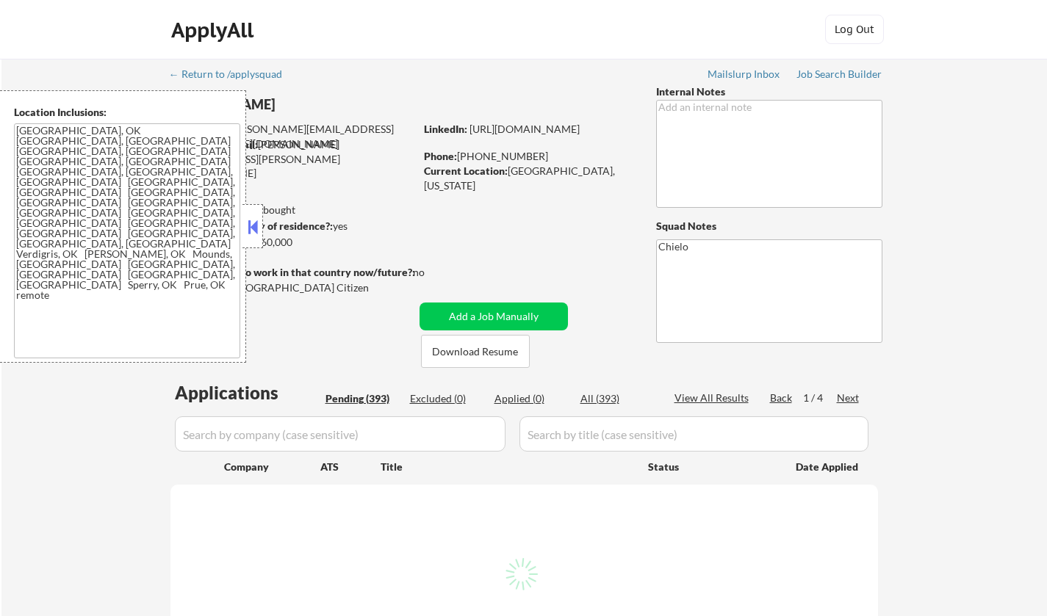
select select ""pending""
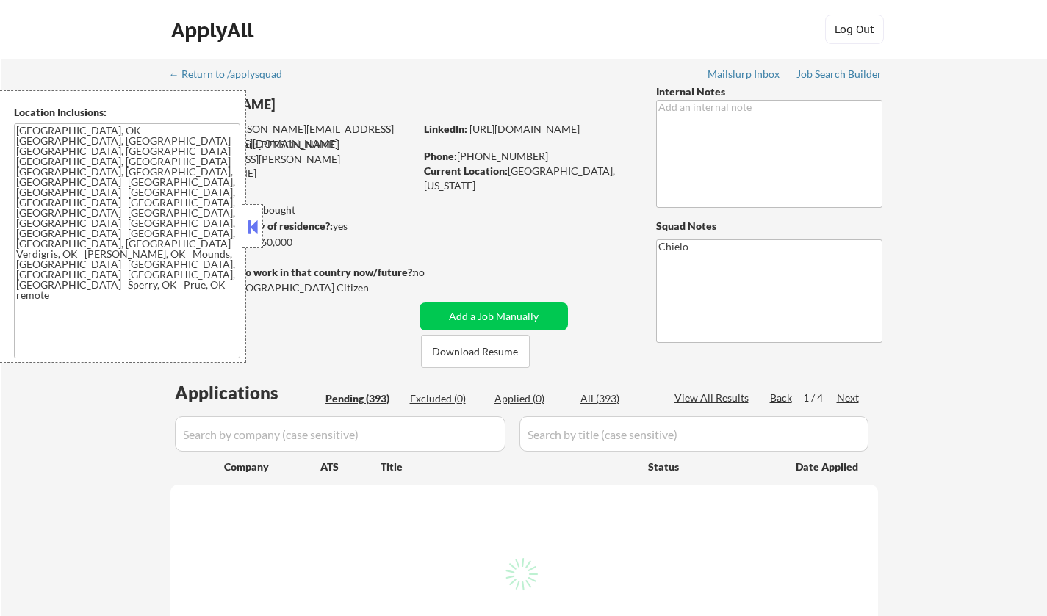
select select ""pending""
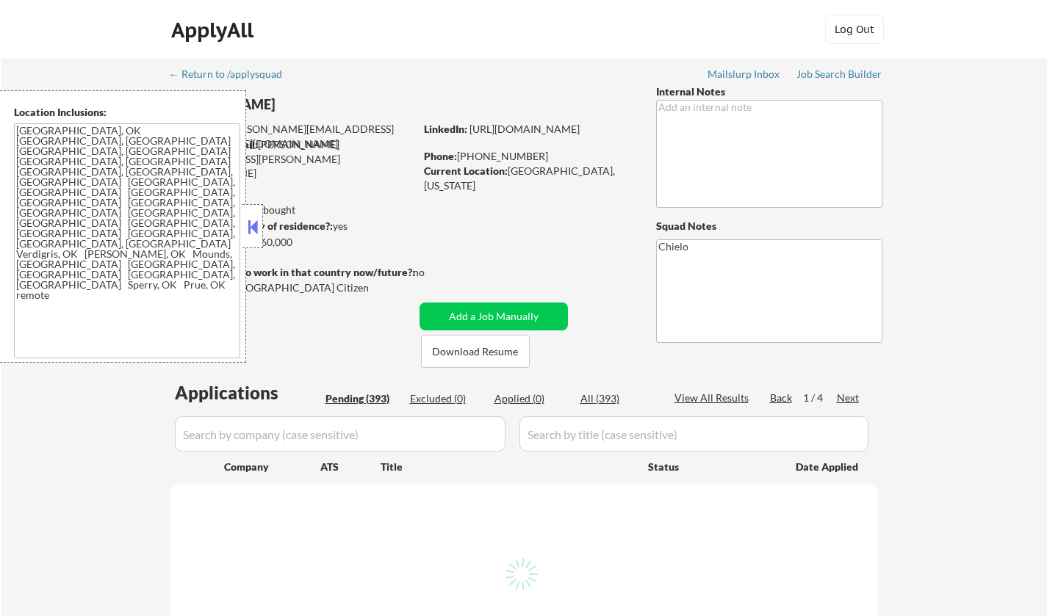
select select ""pending""
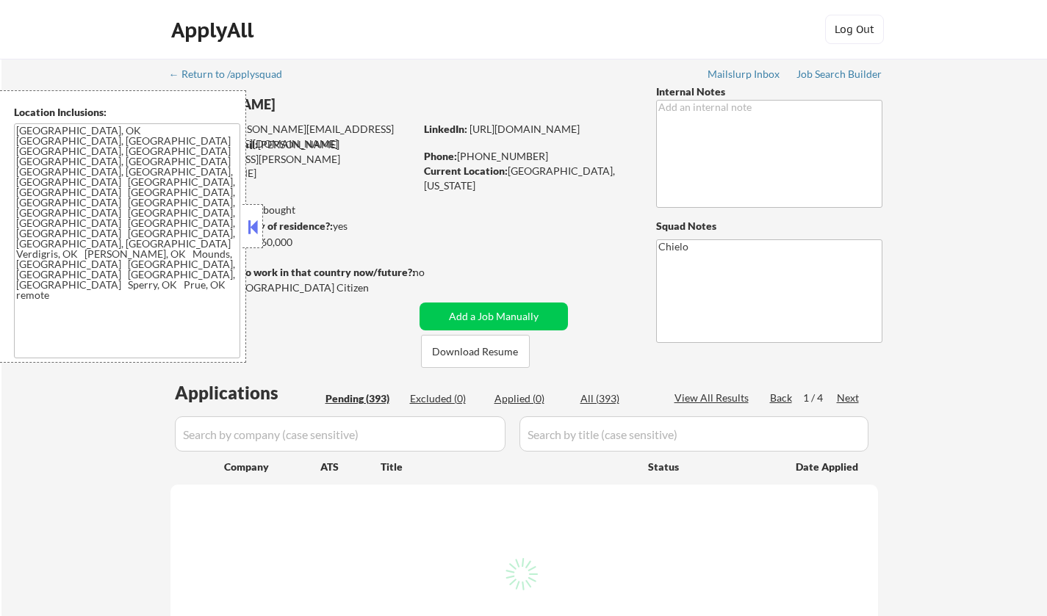
select select ""pending""
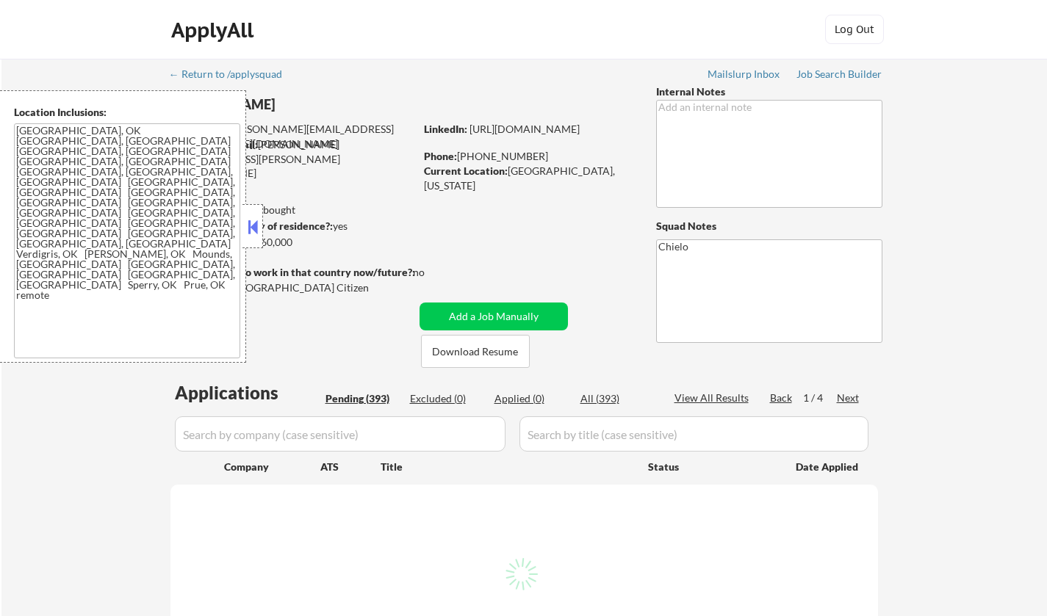
select select ""pending""
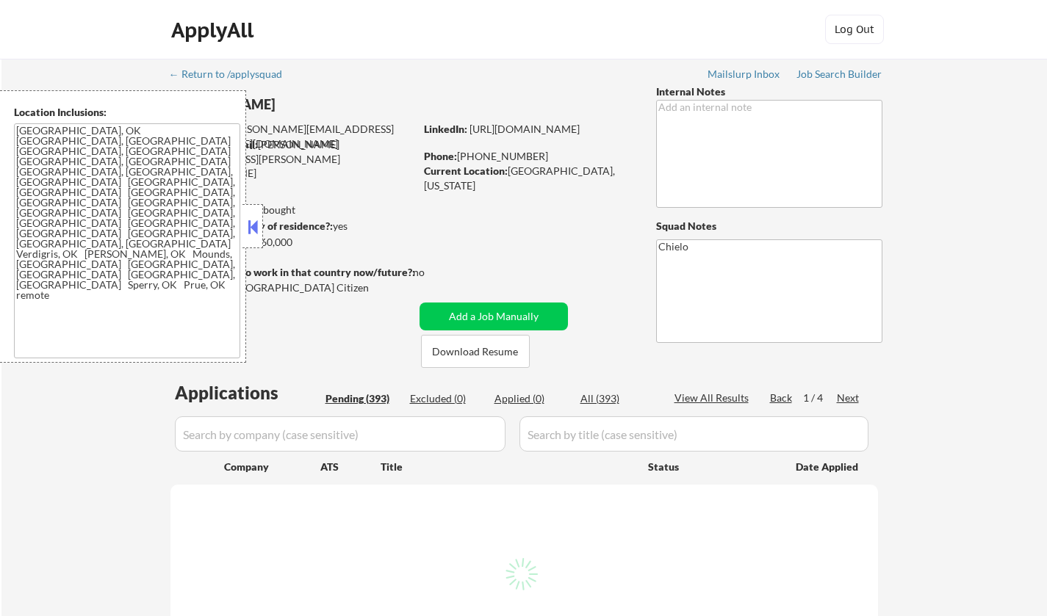
select select ""pending""
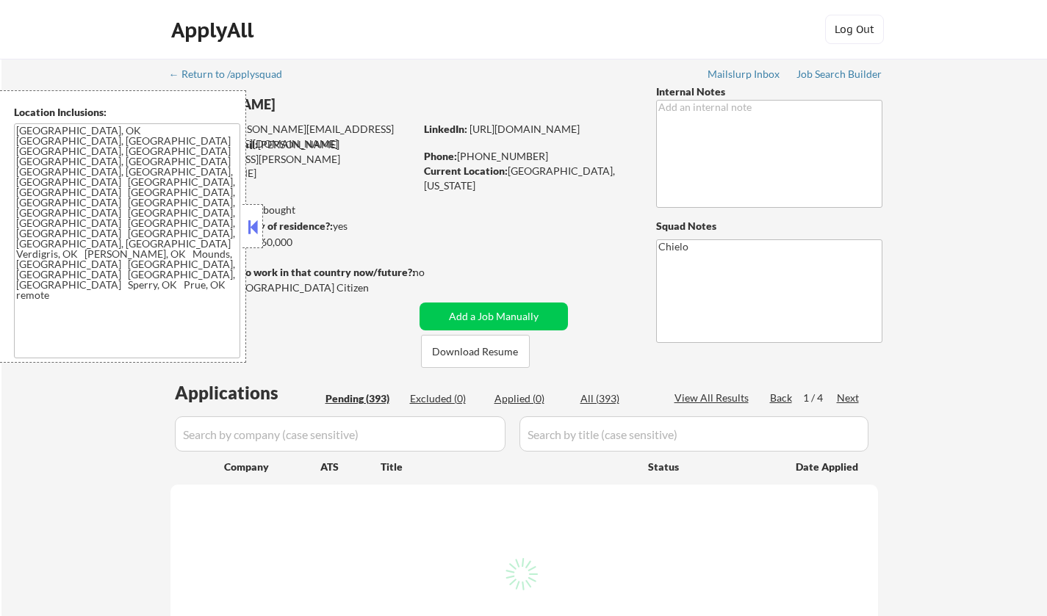
select select ""pending""
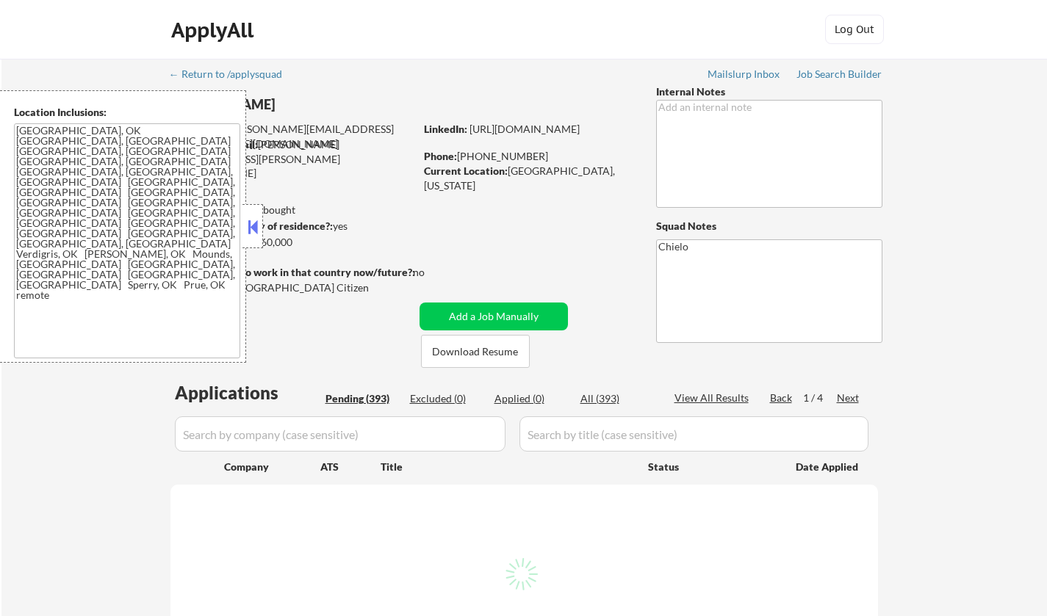
select select ""pending""
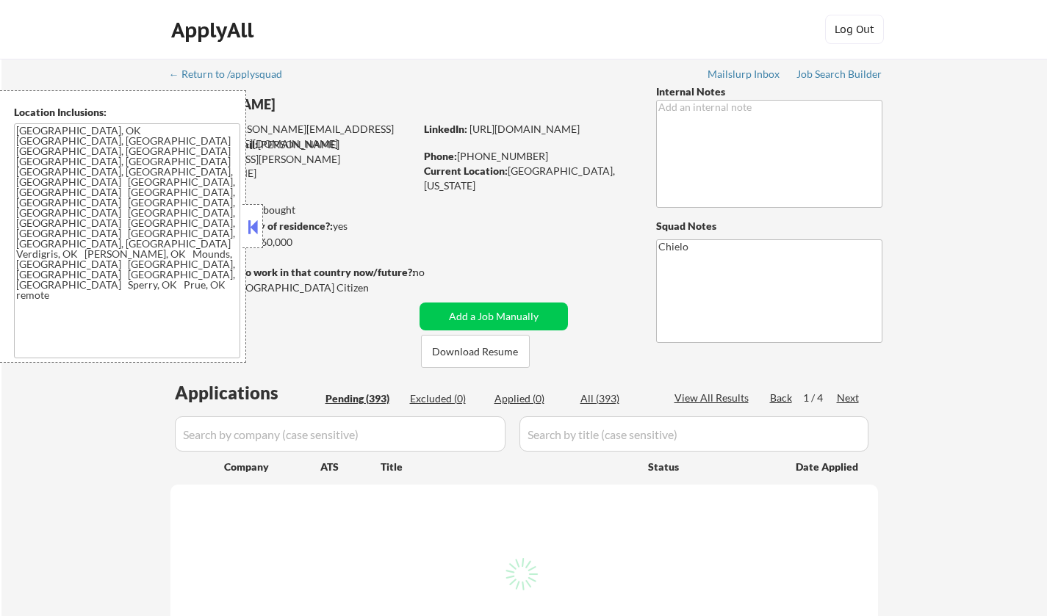
select select ""pending""
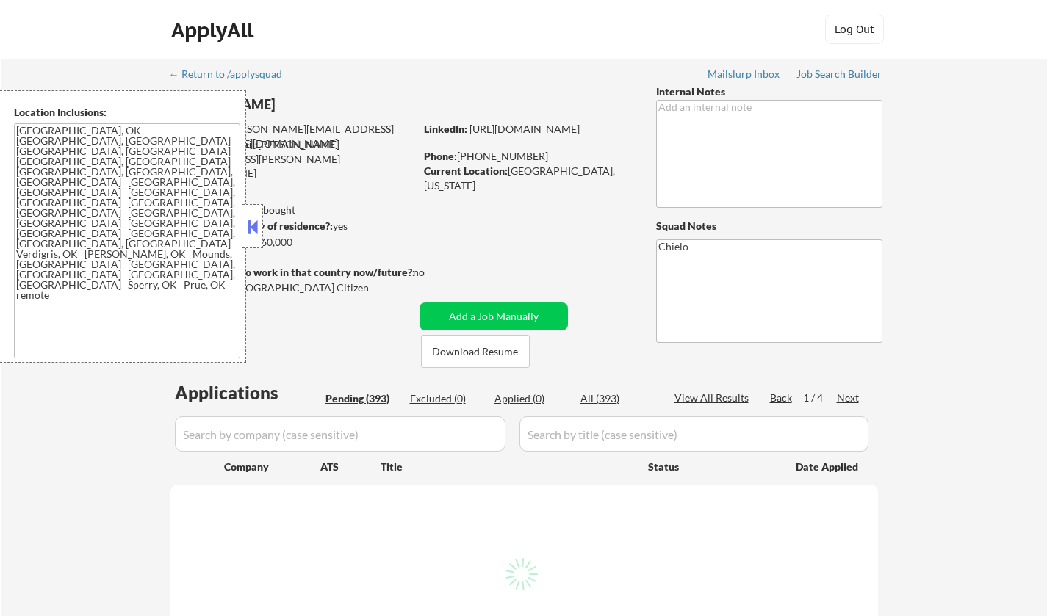
select select ""pending""
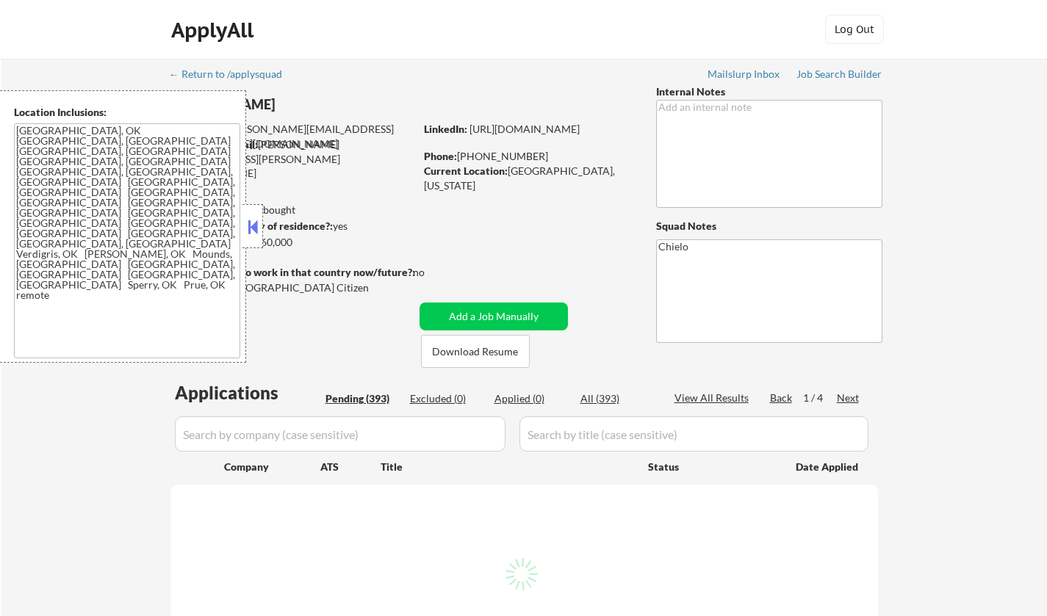
select select ""pending""
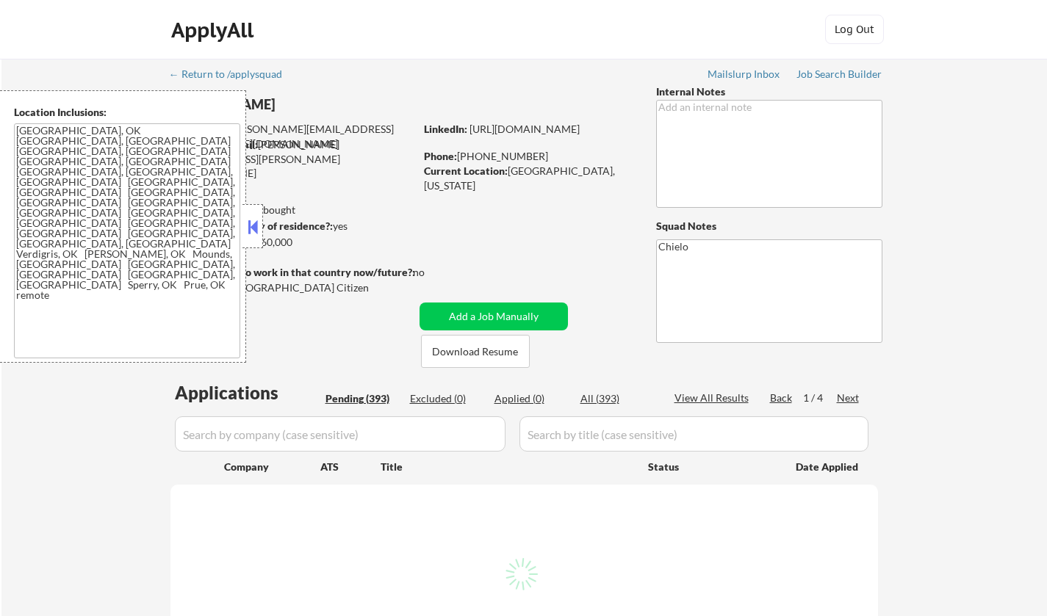
select select ""pending""
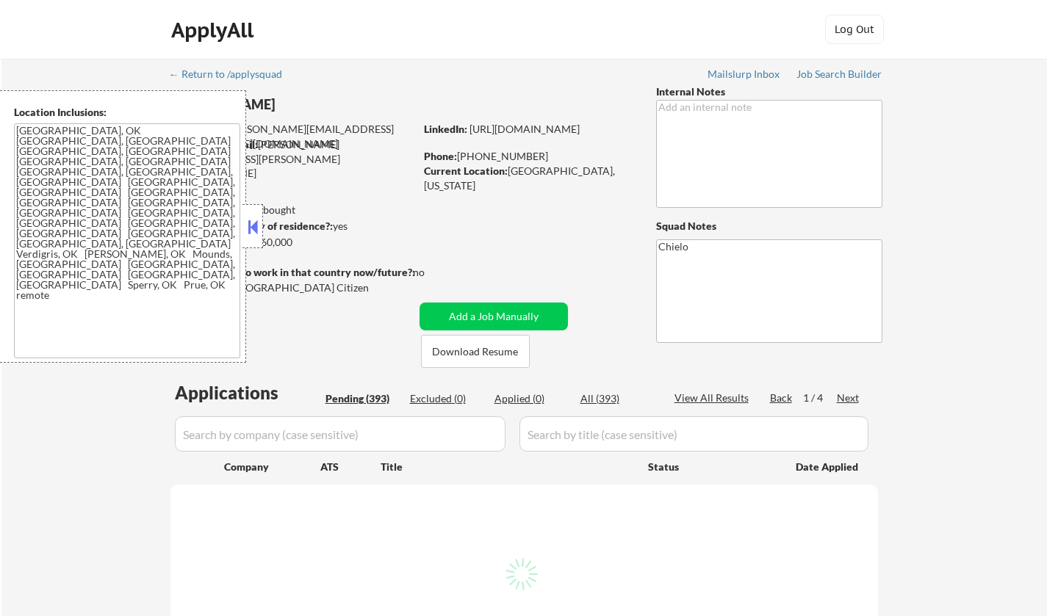
select select ""pending""
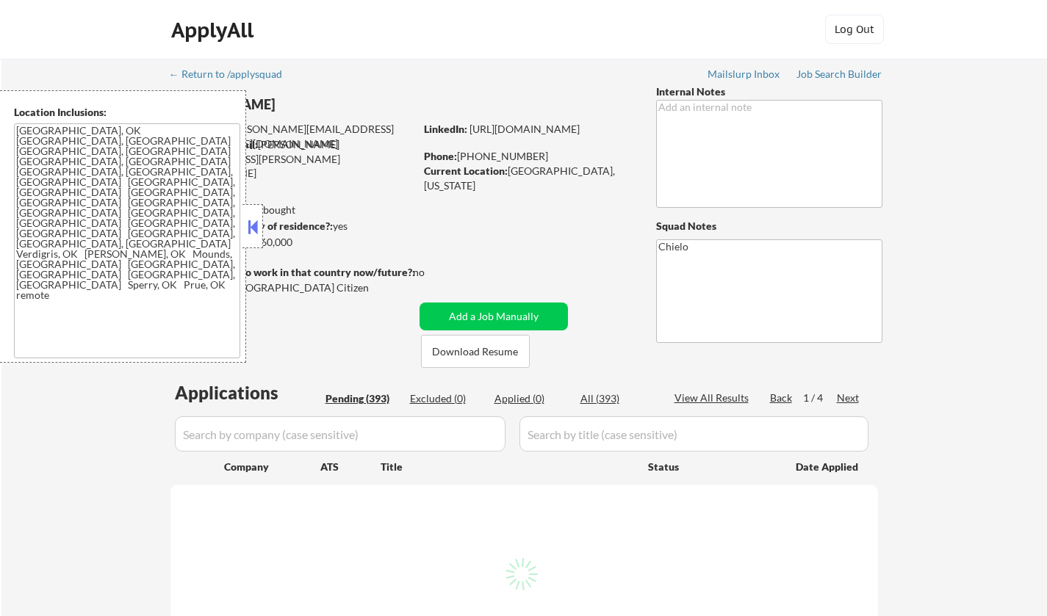
select select ""pending""
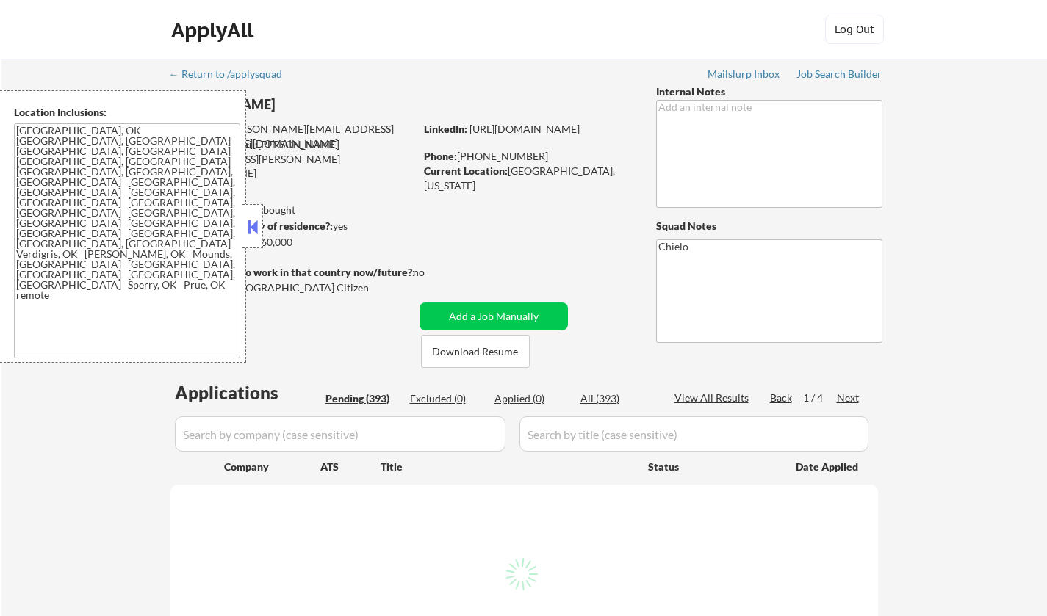
select select ""pending""
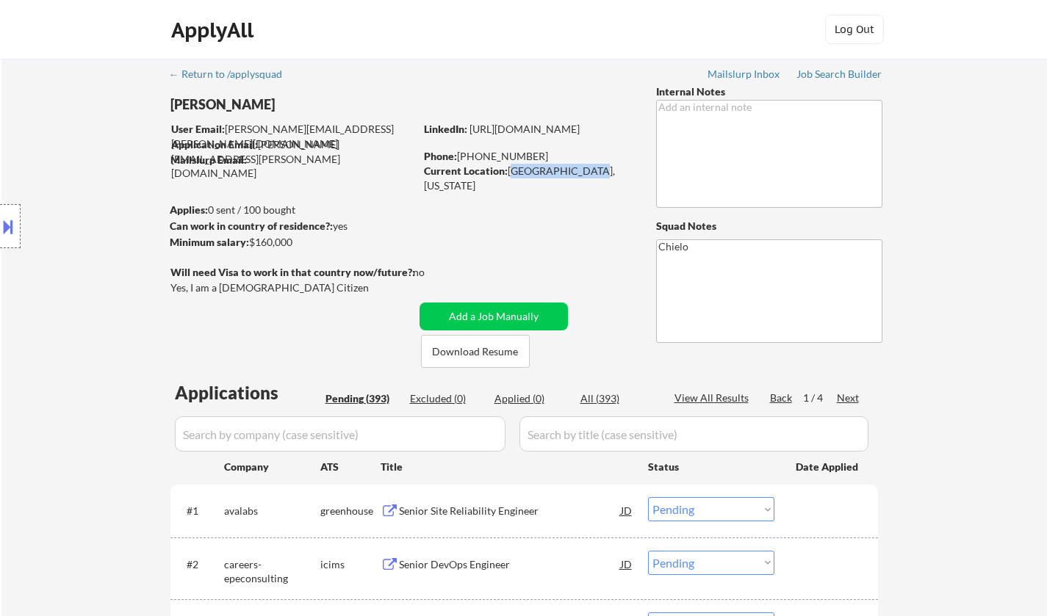
drag, startPoint x: 539, startPoint y: 172, endPoint x: 584, endPoint y: 174, distance: 44.9
click at [584, 174] on div "Current Location: [GEOGRAPHIC_DATA], [US_STATE]" at bounding box center [528, 178] width 208 height 29
copy div "[GEOGRAPHIC_DATA], [US_STATE]"
click at [4, 216] on button at bounding box center [8, 226] width 16 height 24
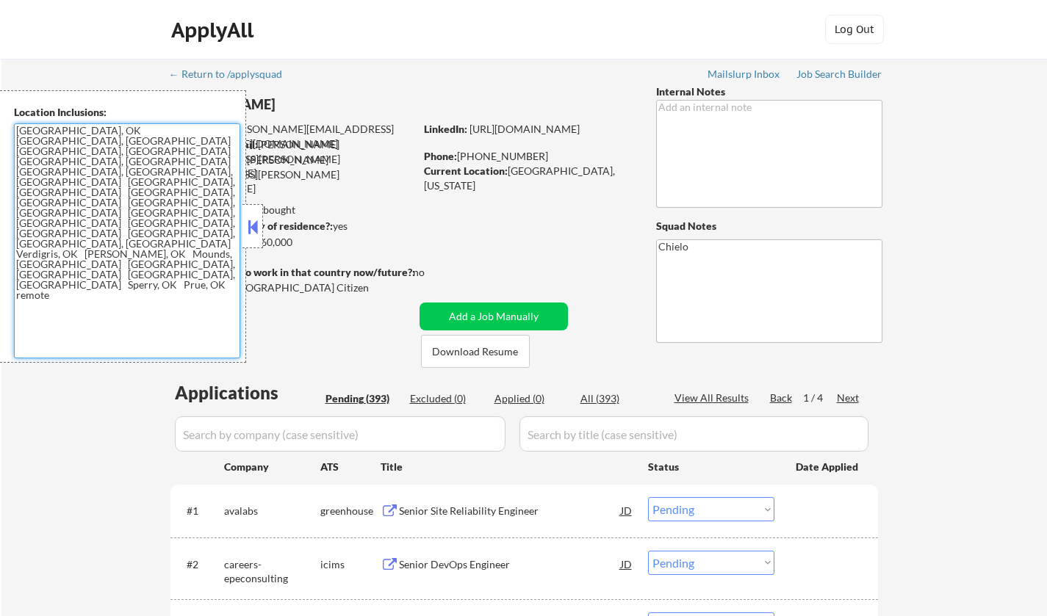
drag, startPoint x: 15, startPoint y: 126, endPoint x: 195, endPoint y: 185, distance: 189.3
click at [194, 187] on textarea "[GEOGRAPHIC_DATA], OK [GEOGRAPHIC_DATA], [GEOGRAPHIC_DATA] [GEOGRAPHIC_DATA], […" at bounding box center [127, 240] width 226 height 235
click at [250, 221] on button at bounding box center [253, 227] width 16 height 22
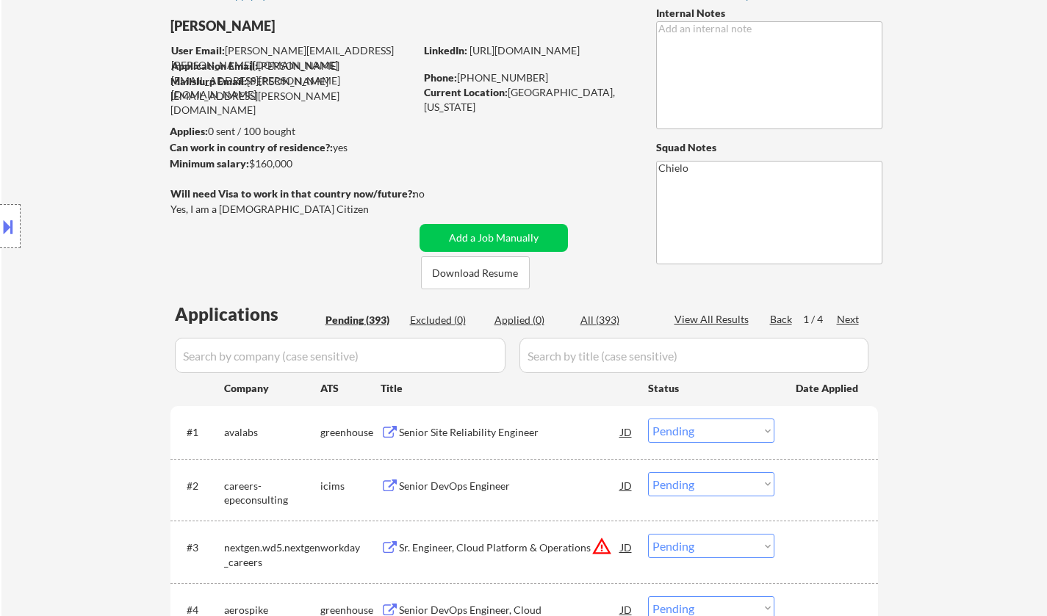
scroll to position [220, 0]
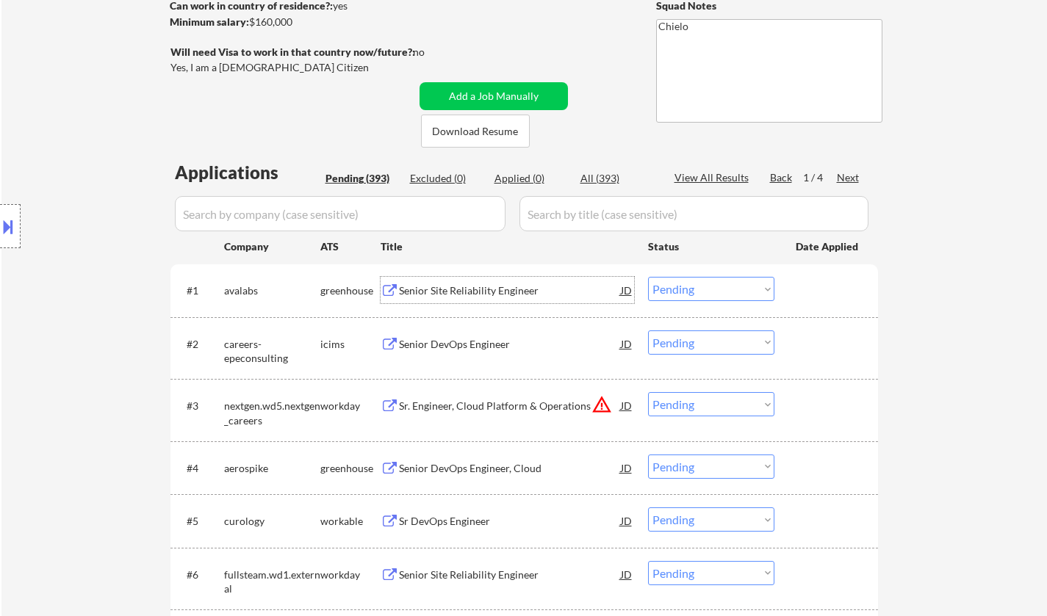
click at [455, 289] on div "Senior Site Reliability Engineer" at bounding box center [510, 290] width 222 height 15
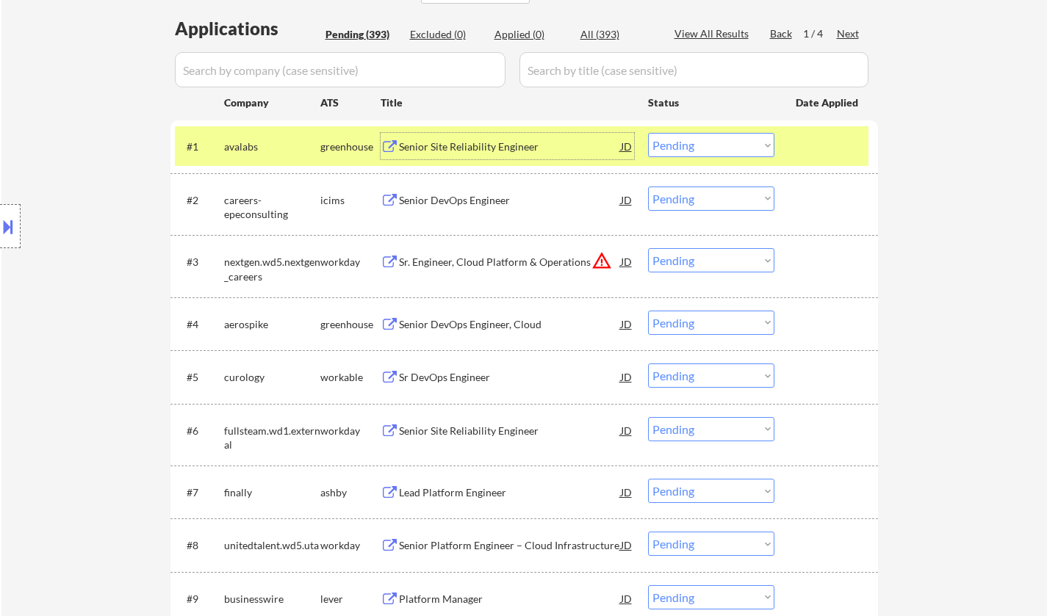
scroll to position [367, 0]
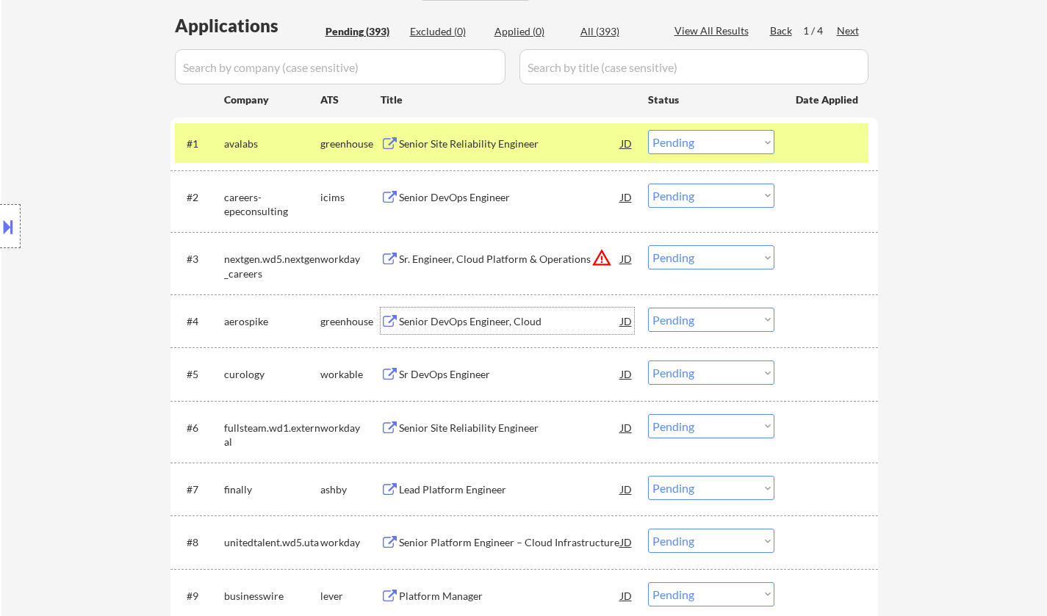
click at [446, 322] on div "Senior DevOps Engineer, Cloud" at bounding box center [510, 321] width 222 height 15
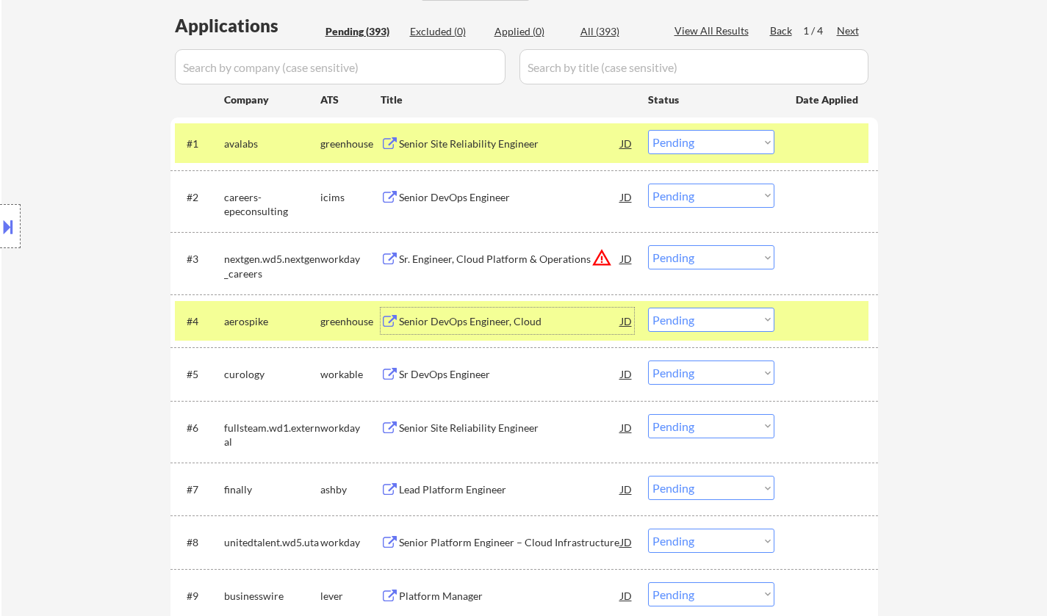
click at [722, 319] on select "Choose an option... Pending Applied Excluded (Questions) Excluded (Expired) Exc…" at bounding box center [711, 320] width 126 height 24
click at [648, 308] on select "Choose an option... Pending Applied Excluded (Questions) Excluded (Expired) Exc…" at bounding box center [711, 320] width 126 height 24
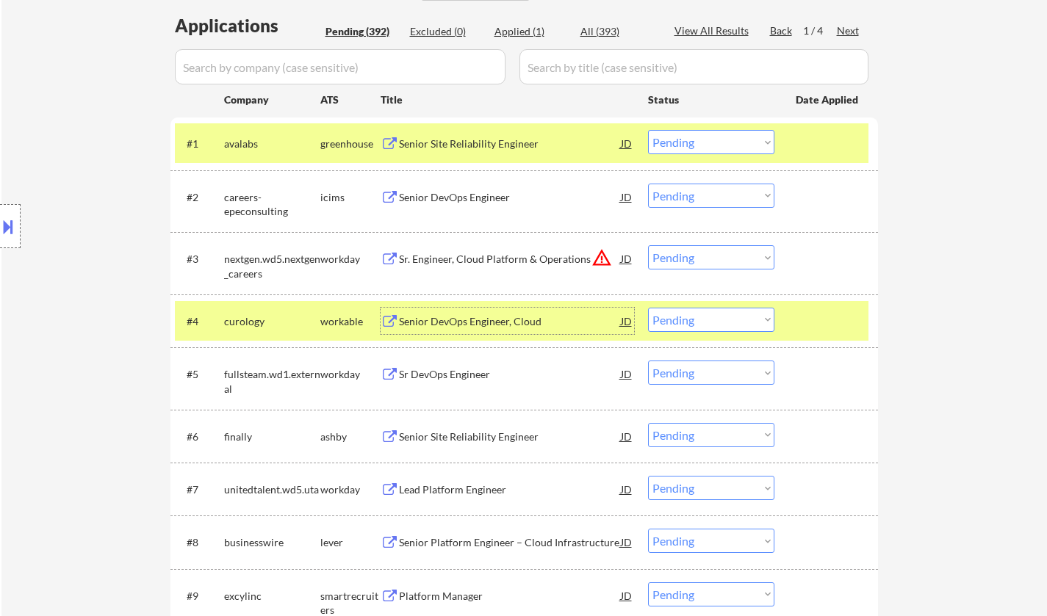
click at [457, 322] on div "Senior DevOps Engineer, Cloud" at bounding box center [510, 321] width 222 height 15
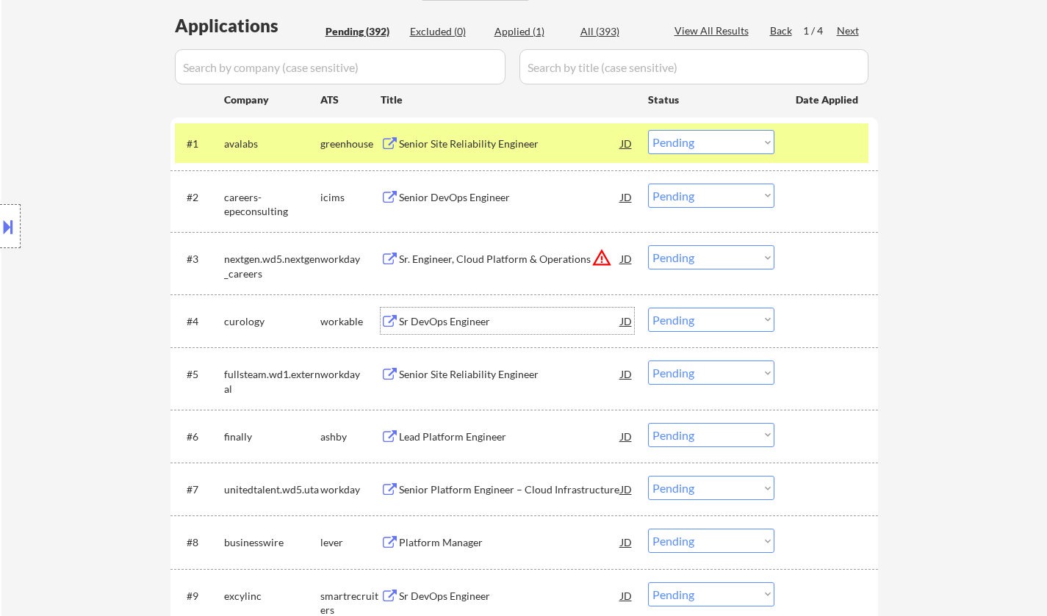
drag, startPoint x: 698, startPoint y: 316, endPoint x: 703, endPoint y: 326, distance: 11.5
click at [698, 316] on select "Choose an option... Pending Applied Excluded (Questions) Excluded (Expired) Exc…" at bounding box center [711, 320] width 126 height 24
click at [648, 308] on select "Choose an option... Pending Applied Excluded (Questions) Excluded (Expired) Exc…" at bounding box center [711, 320] width 126 height 24
select select ""pending""
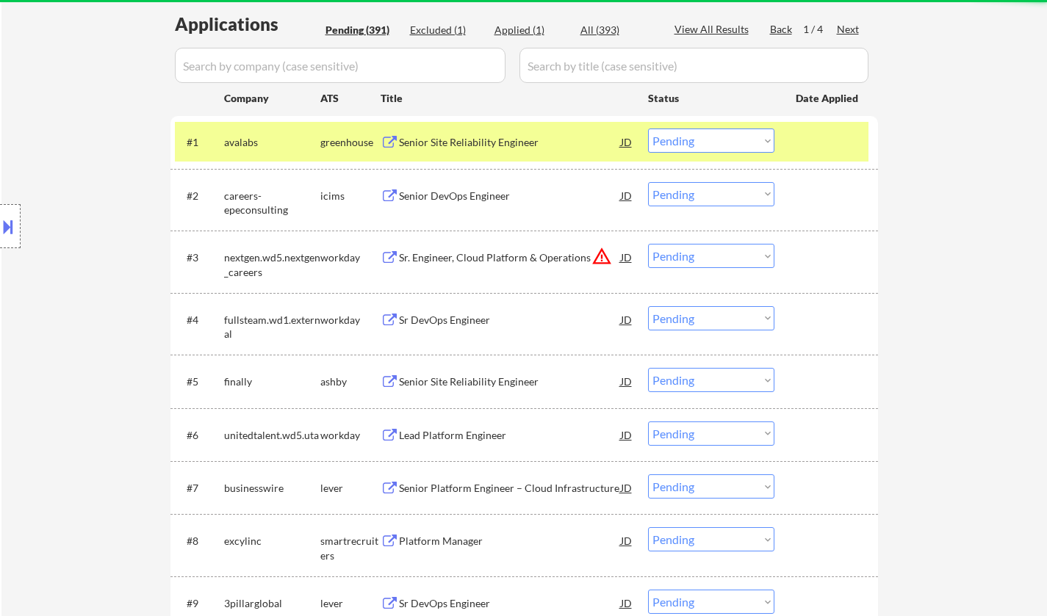
scroll to position [514, 0]
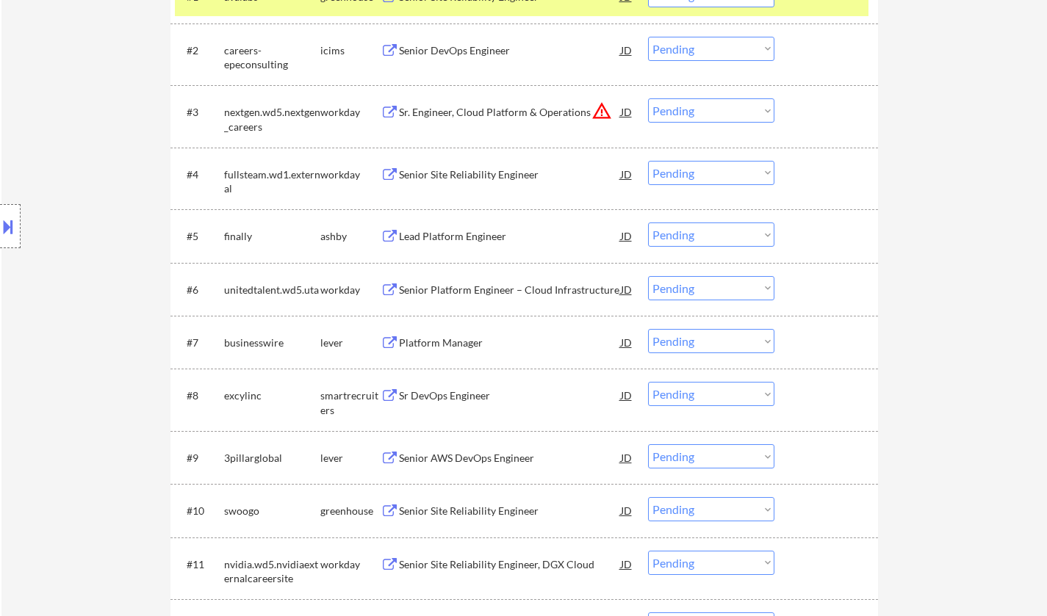
click at [463, 238] on div "Lead Platform Engineer" at bounding box center [510, 236] width 222 height 15
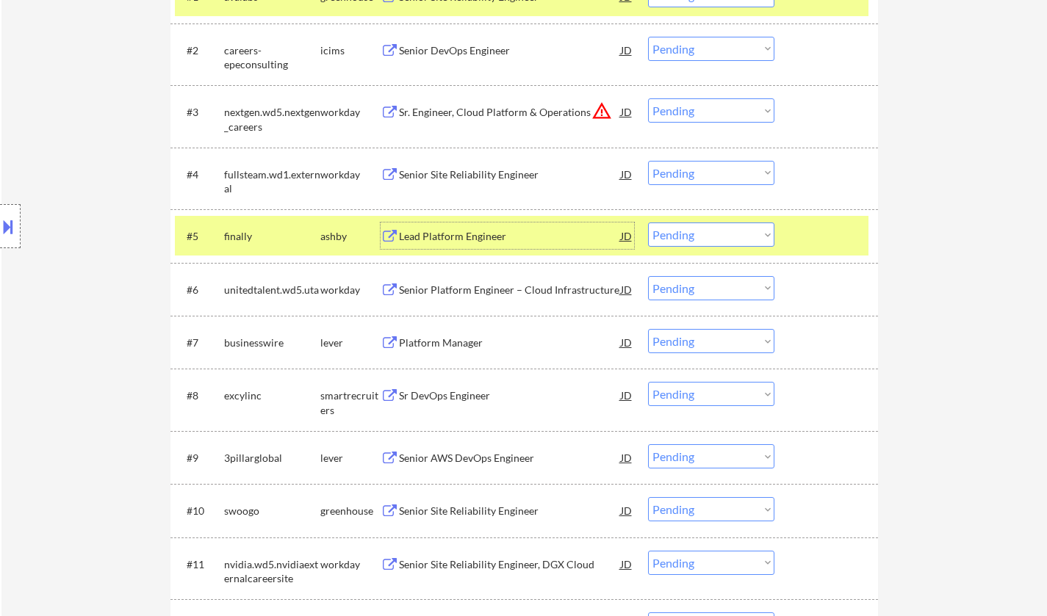
click at [711, 240] on select "Choose an option... Pending Applied Excluded (Questions) Excluded (Expired) Exc…" at bounding box center [711, 235] width 126 height 24
click at [648, 223] on select "Choose an option... Pending Applied Excluded (Questions) Excluded (Expired) Exc…" at bounding box center [711, 235] width 126 height 24
select select ""pending""
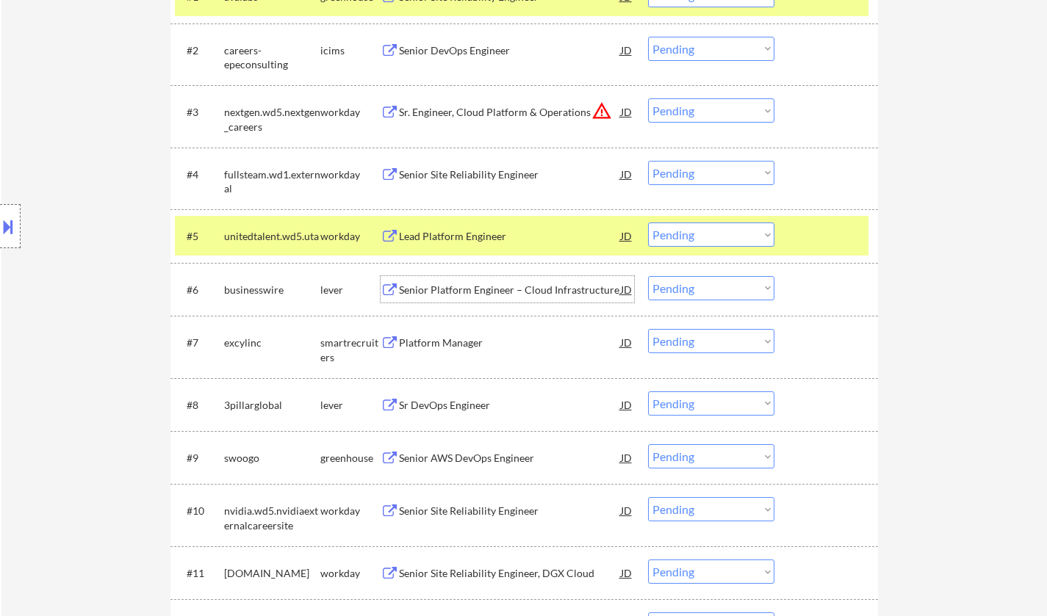
click at [457, 285] on div "Senior Platform Engineer – Cloud Infrastructure" at bounding box center [510, 290] width 222 height 15
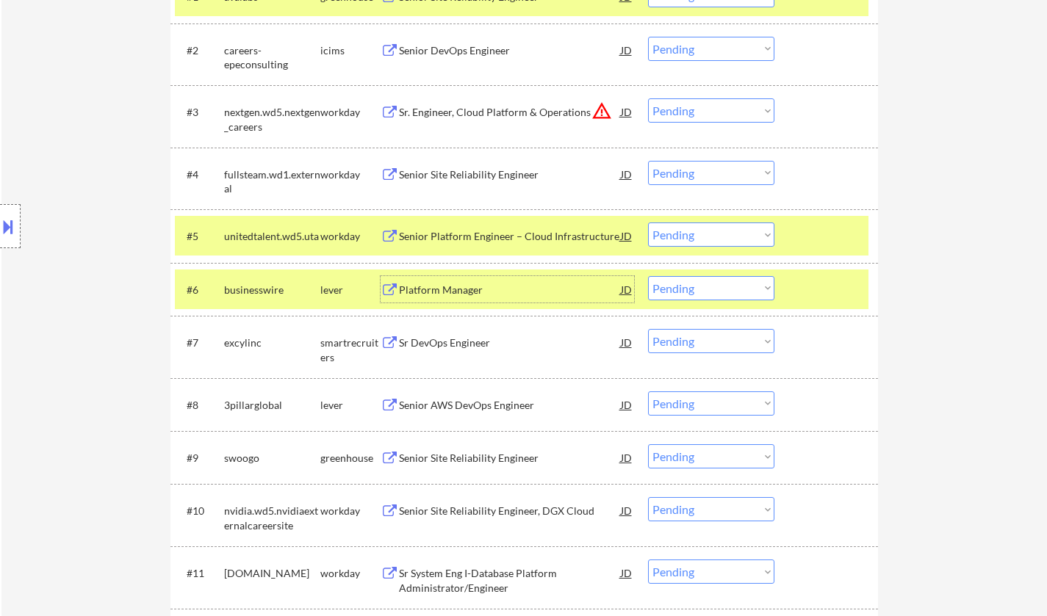
click at [710, 287] on select "Choose an option... Pending Applied Excluded (Questions) Excluded (Expired) Exc…" at bounding box center [711, 288] width 126 height 24
click at [648, 276] on select "Choose an option... Pending Applied Excluded (Questions) Excluded (Expired) Exc…" at bounding box center [711, 288] width 126 height 24
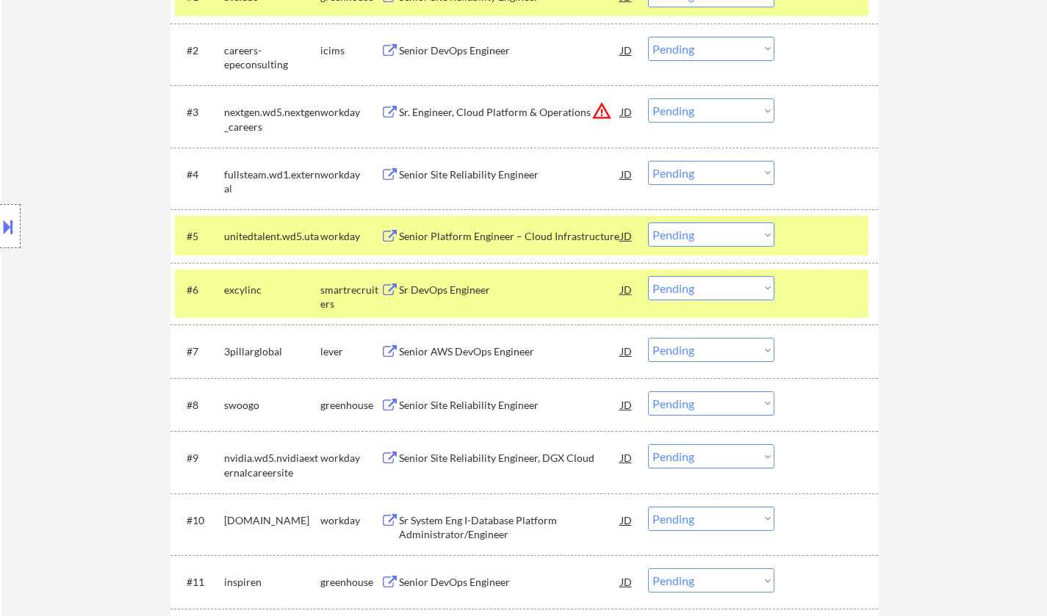
click at [432, 288] on div "Sr DevOps Engineer" at bounding box center [510, 290] width 222 height 15
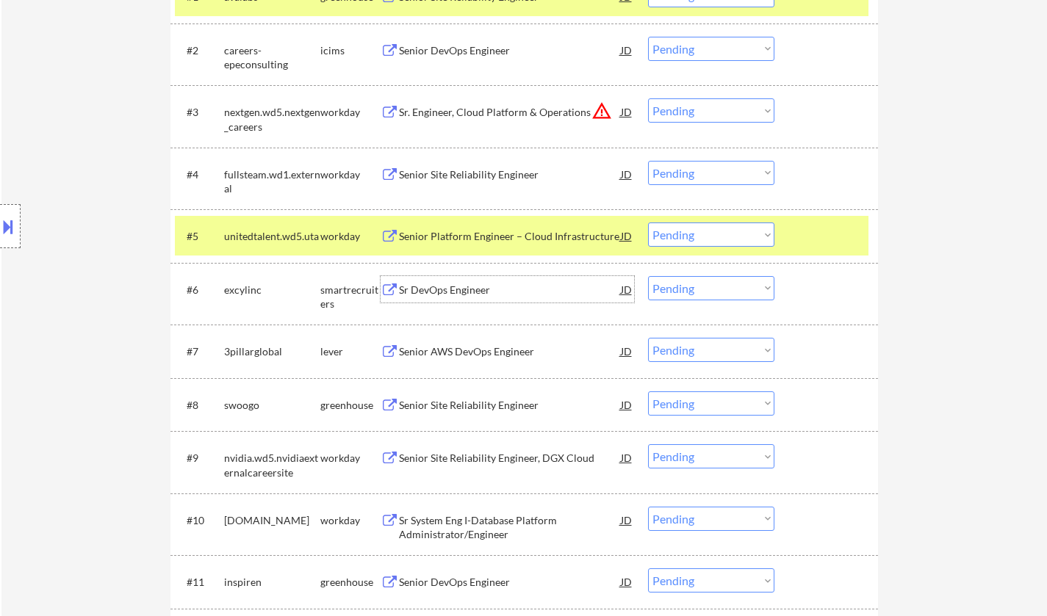
drag, startPoint x: 704, startPoint y: 287, endPoint x: 704, endPoint y: 296, distance: 8.8
click at [705, 287] on select "Choose an option... Pending Applied Excluded (Questions) Excluded (Expired) Exc…" at bounding box center [711, 288] width 126 height 24
click at [648, 276] on select "Choose an option... Pending Applied Excluded (Questions) Excluded (Expired) Exc…" at bounding box center [711, 288] width 126 height 24
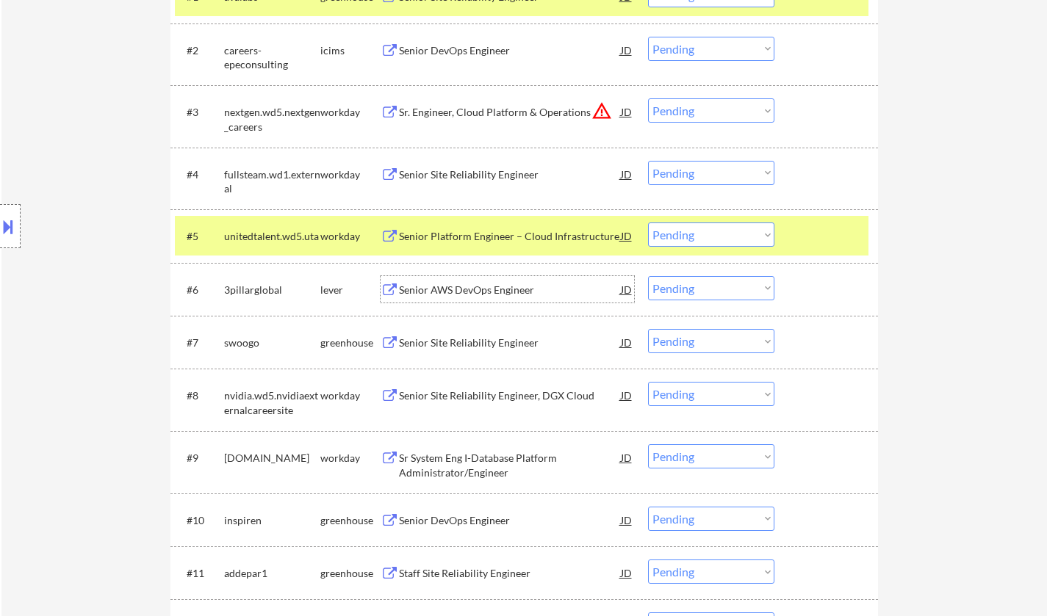
click at [447, 292] on div "Senior AWS DevOps Engineer" at bounding box center [510, 290] width 222 height 15
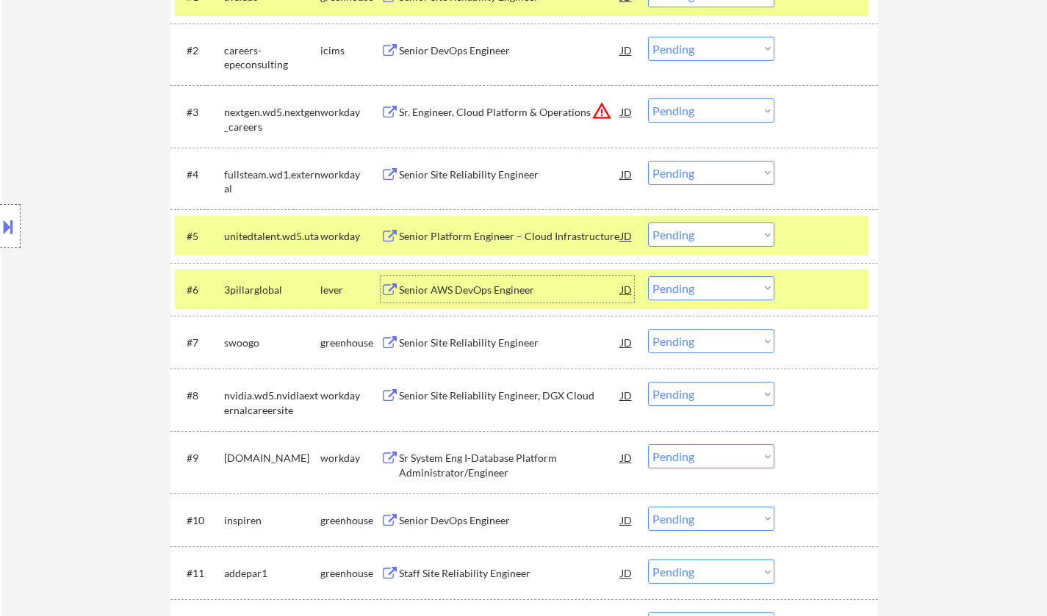
click at [722, 287] on select "Choose an option... Pending Applied Excluded (Questions) Excluded (Expired) Exc…" at bounding box center [711, 288] width 126 height 24
click at [648, 276] on select "Choose an option... Pending Applied Excluded (Questions) Excluded (Expired) Exc…" at bounding box center [711, 288] width 126 height 24
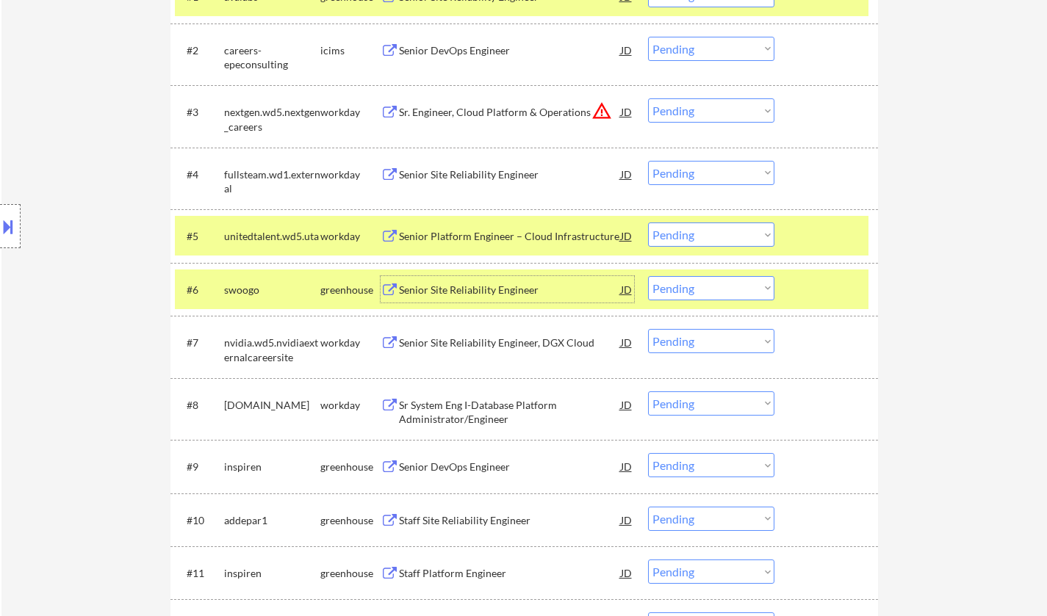
click at [462, 291] on div "Senior Site Reliability Engineer" at bounding box center [510, 290] width 222 height 15
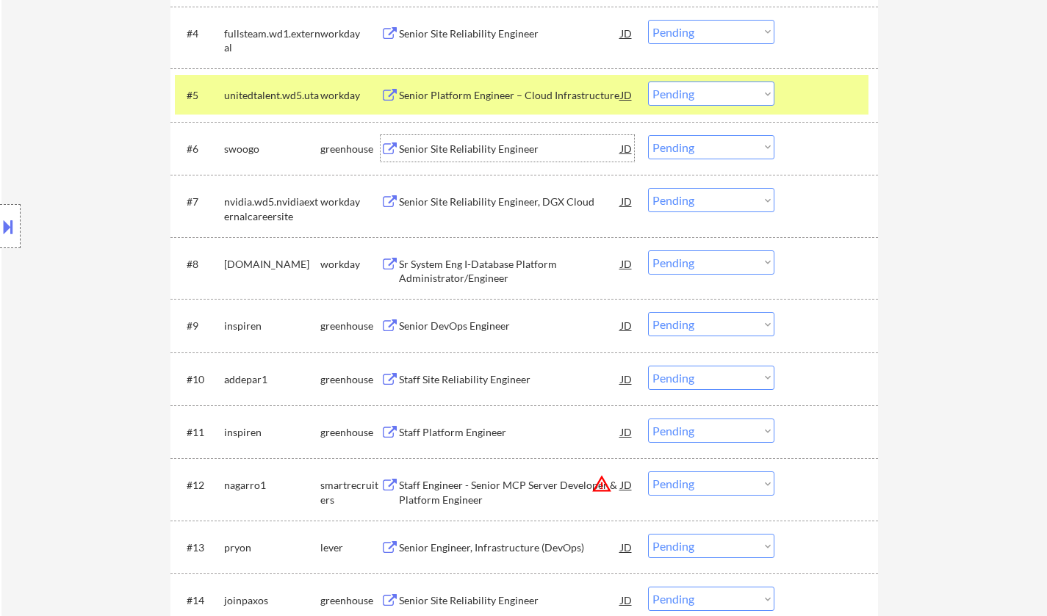
scroll to position [661, 0]
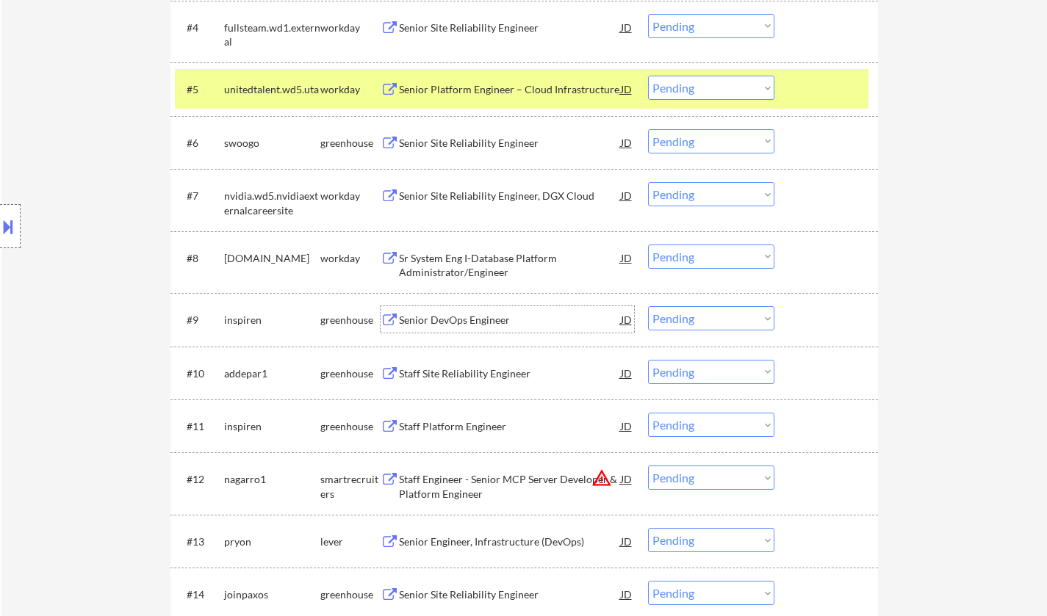
click at [456, 322] on div "Senior DevOps Engineer" at bounding box center [510, 320] width 222 height 15
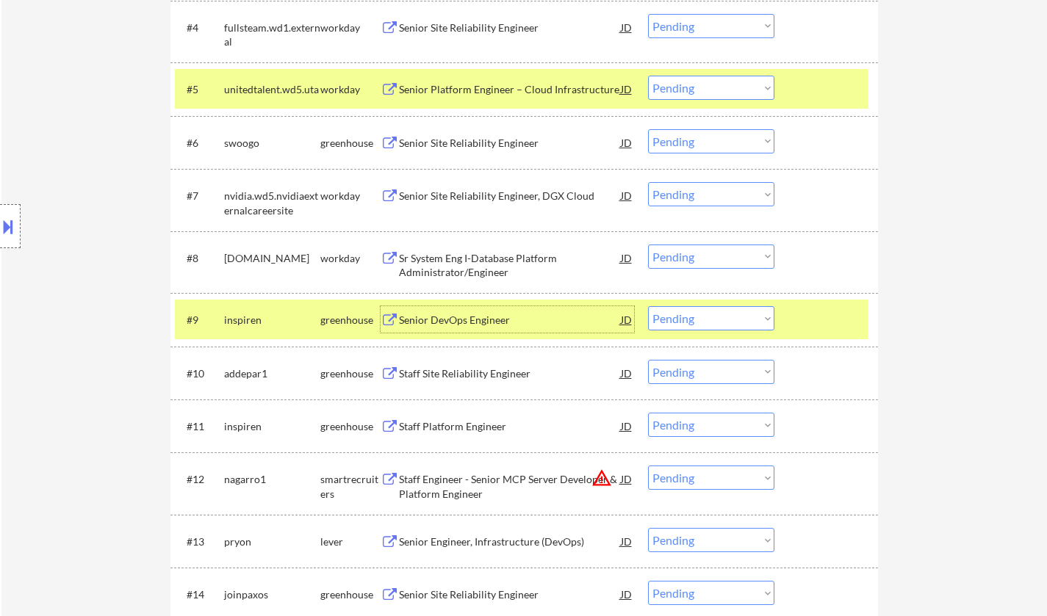
click at [703, 138] on select "Choose an option... Pending Applied Excluded (Questions) Excluded (Expired) Exc…" at bounding box center [711, 141] width 126 height 24
click at [648, 129] on select "Choose an option... Pending Applied Excluded (Questions) Excluded (Expired) Exc…" at bounding box center [711, 141] width 126 height 24
select select ""pending""
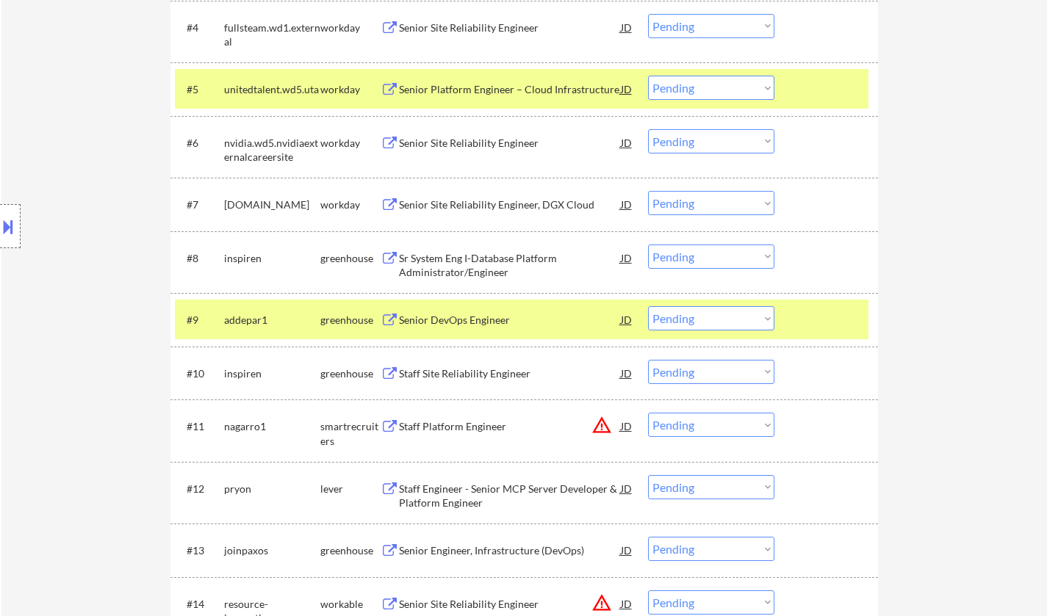
scroll to position [808, 0]
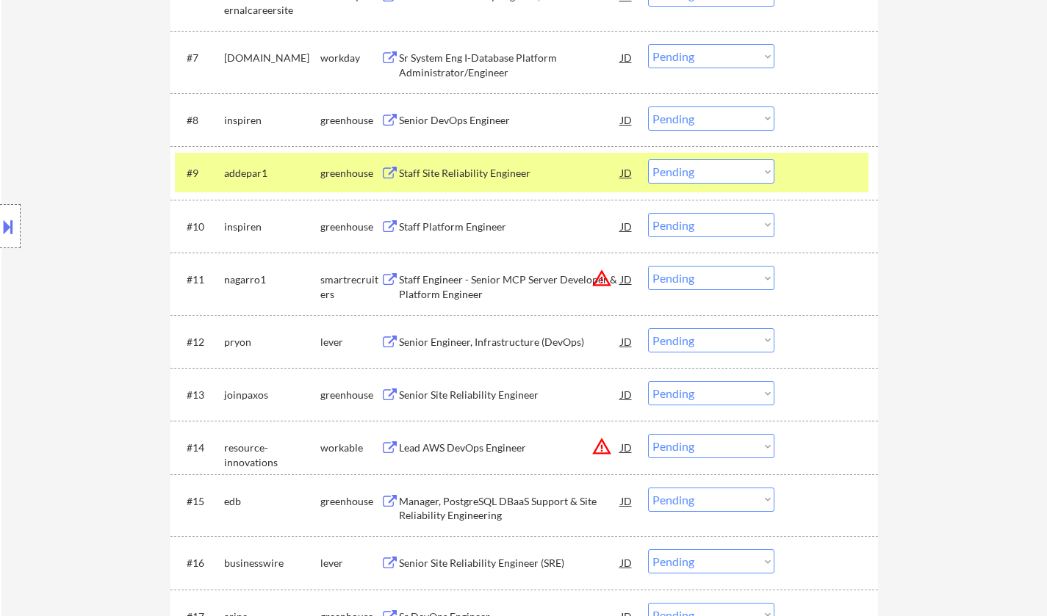
drag, startPoint x: 682, startPoint y: 225, endPoint x: 687, endPoint y: 232, distance: 7.9
click at [682, 225] on select "Choose an option... Pending Applied Excluded (Questions) Excluded (Expired) Exc…" at bounding box center [711, 225] width 126 height 24
click at [648, 213] on select "Choose an option... Pending Applied Excluded (Questions) Excluded (Expired) Exc…" at bounding box center [711, 225] width 126 height 24
select select ""pending""
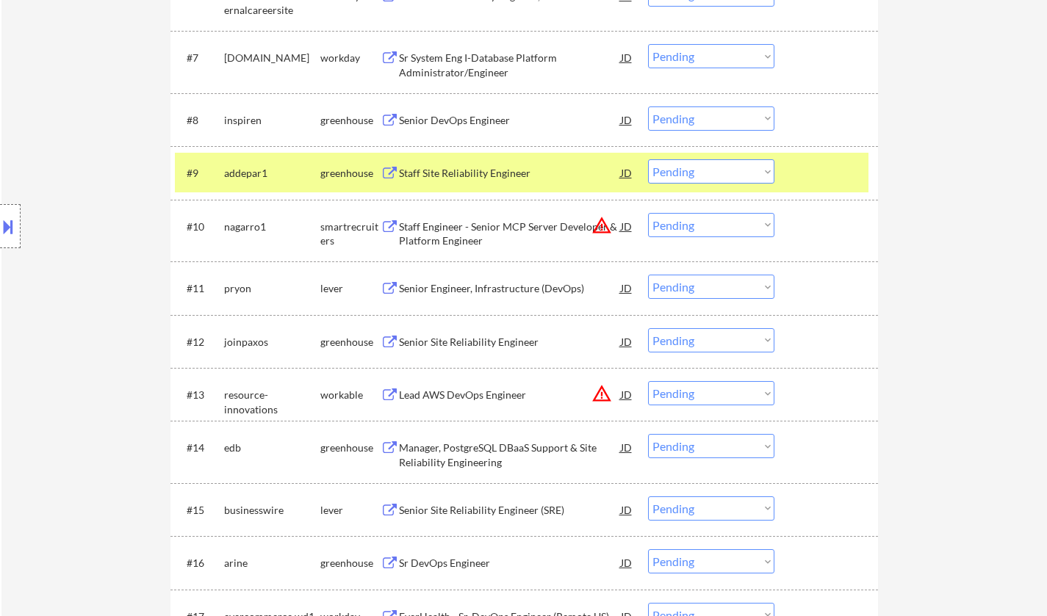
click at [441, 111] on div "Senior DevOps Engineer" at bounding box center [510, 119] width 222 height 26
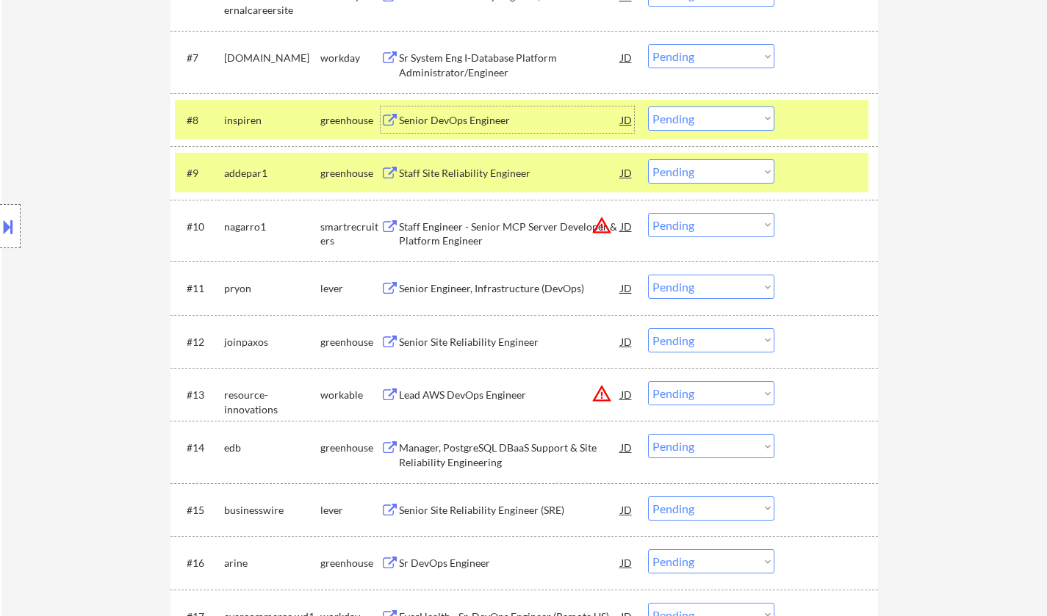
click at [692, 122] on select "Choose an option... Pending Applied Excluded (Questions) Excluded (Expired) Exc…" at bounding box center [711, 118] width 126 height 24
click at [648, 106] on select "Choose an option... Pending Applied Excluded (Questions) Excluded (Expired) Exc…" at bounding box center [711, 118] width 126 height 24
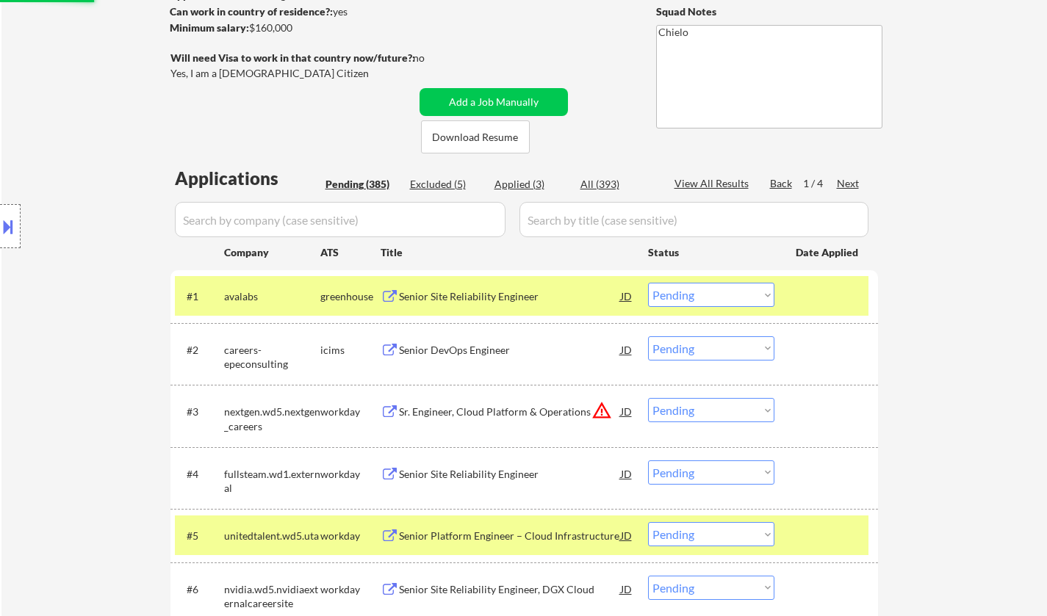
scroll to position [110, 0]
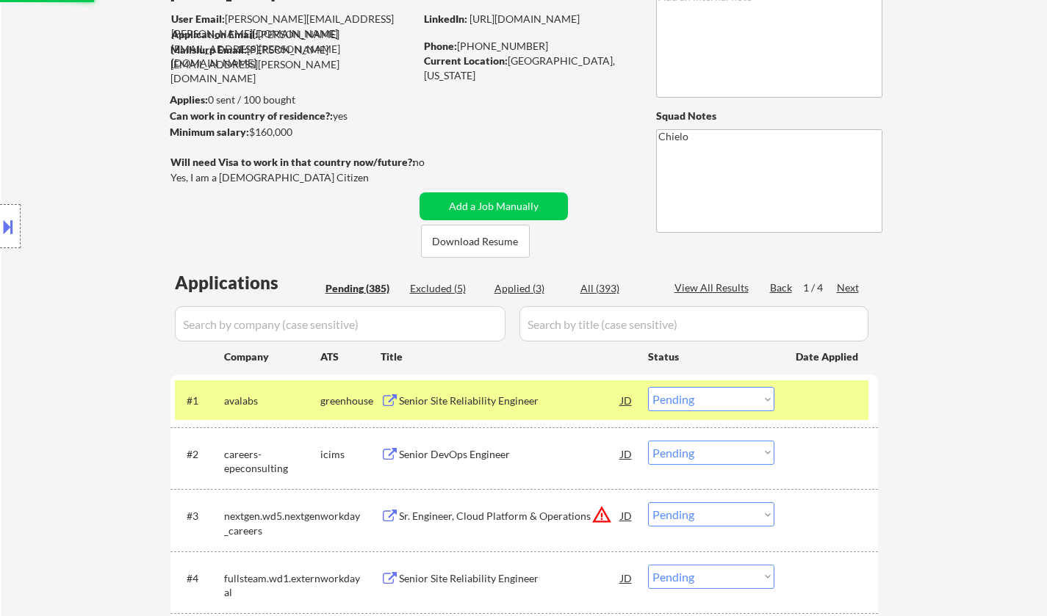
select select ""pending""
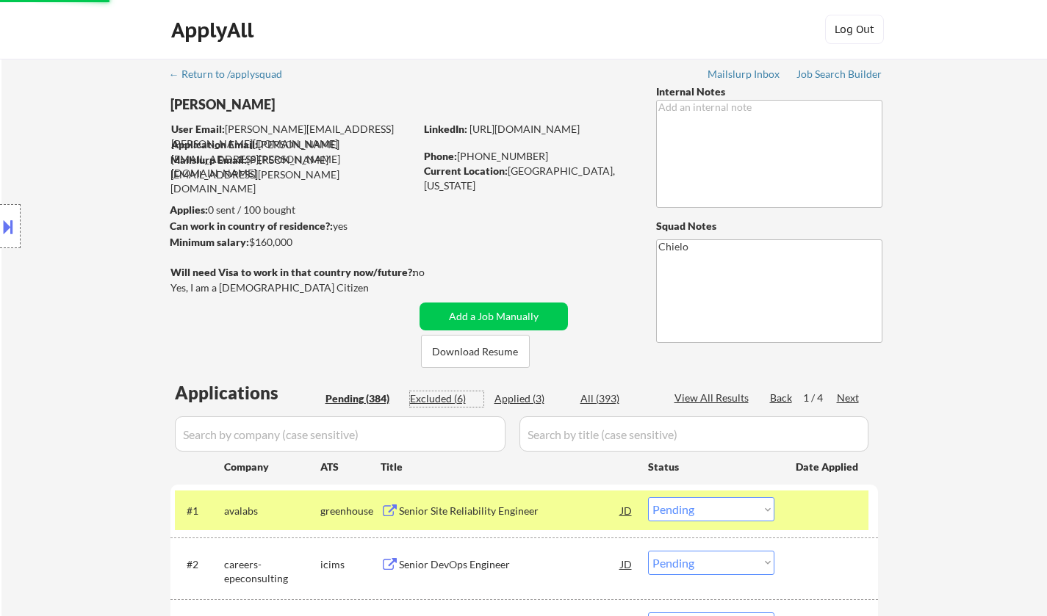
click at [436, 395] on div "Excluded (6)" at bounding box center [446, 398] width 73 height 15
select select ""excluded__expired_""
select select ""excluded__bad_match_""
select select ""excluded__salary_""
select select ""excluded__expired_""
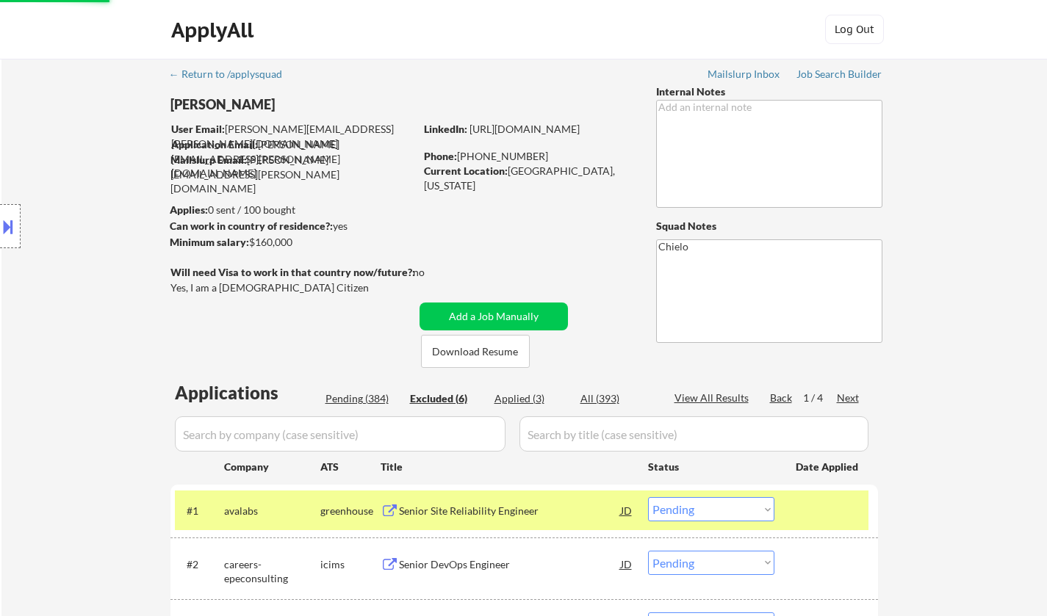
select select ""excluded__expired_""
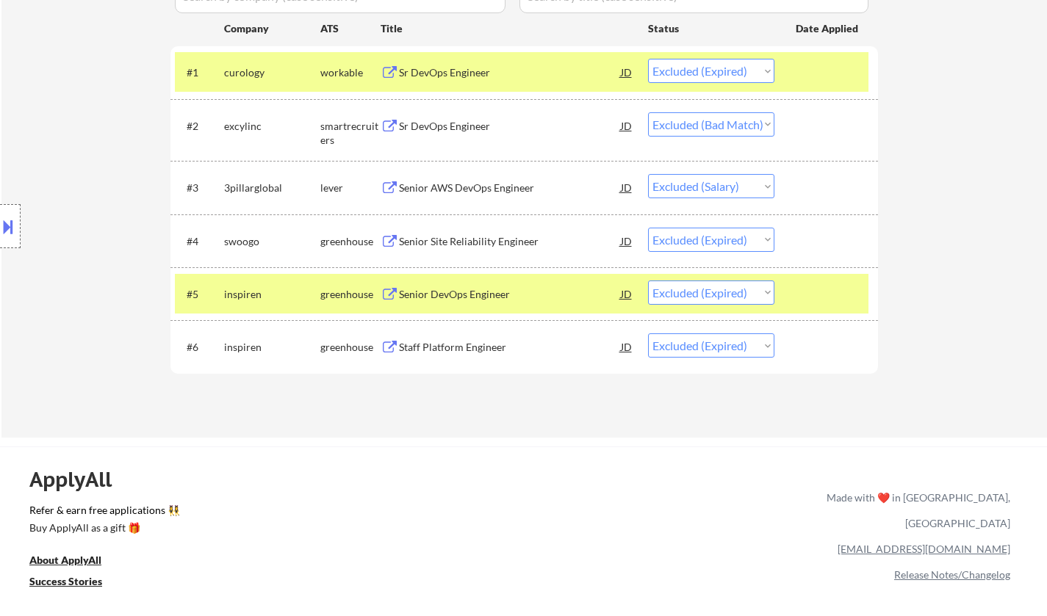
scroll to position [441, 0]
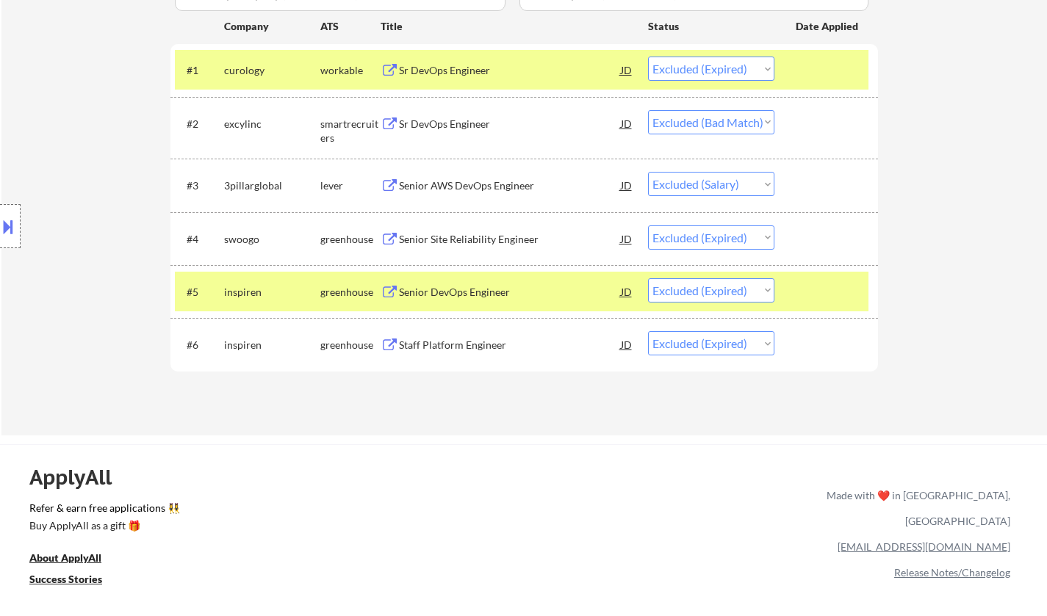
click at [446, 290] on div "Senior DevOps Engineer" at bounding box center [510, 292] width 222 height 15
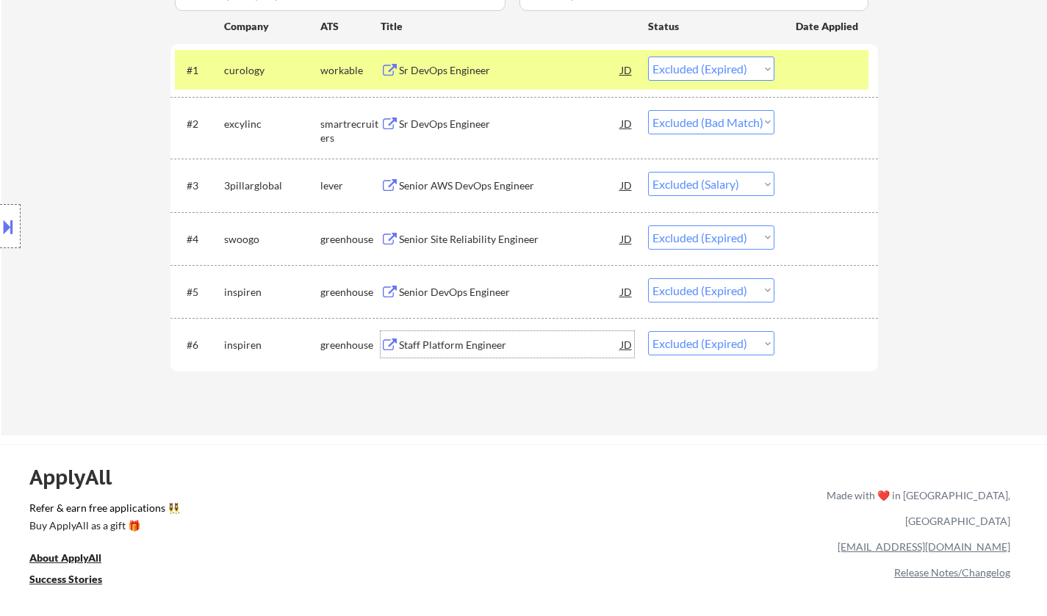
click at [452, 345] on div "Staff Platform Engineer" at bounding box center [510, 345] width 222 height 15
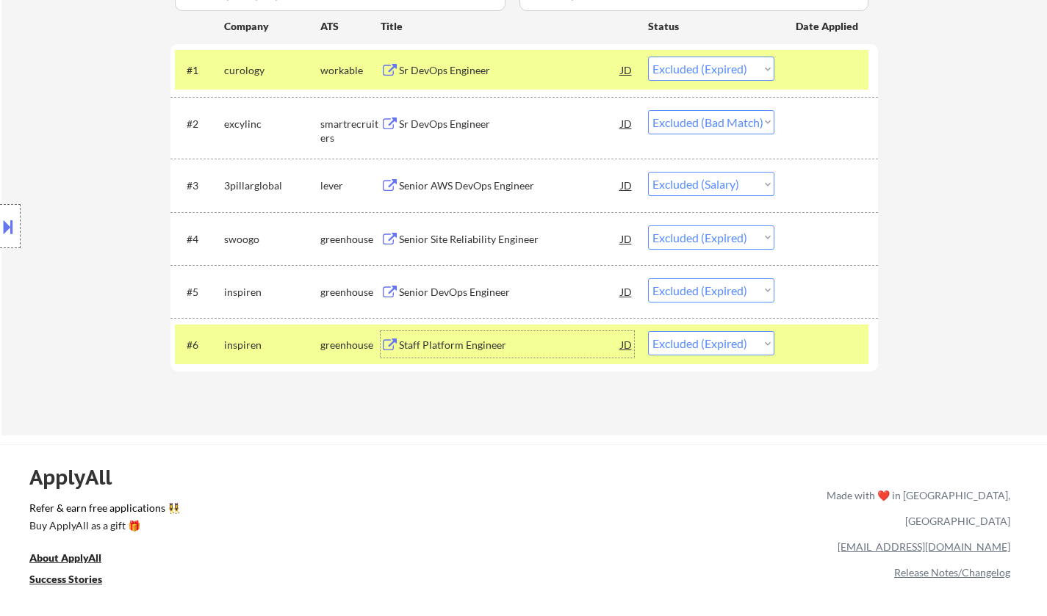
drag, startPoint x: 740, startPoint y: 344, endPoint x: 739, endPoint y: 354, distance: 10.3
click at [740, 344] on select "Choose an option... Pending Applied Excluded (Questions) Excluded (Expired) Exc…" at bounding box center [711, 343] width 126 height 24
select select ""applied""
click at [648, 331] on select "Choose an option... Pending Applied Excluded (Questions) Excluded (Expired) Exc…" at bounding box center [711, 343] width 126 height 24
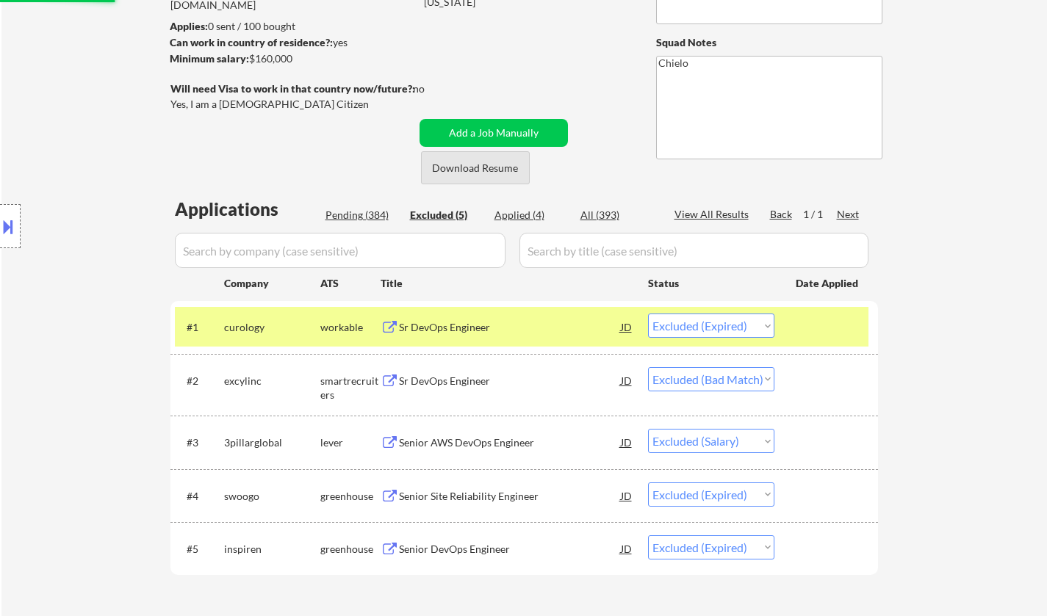
scroll to position [147, 0]
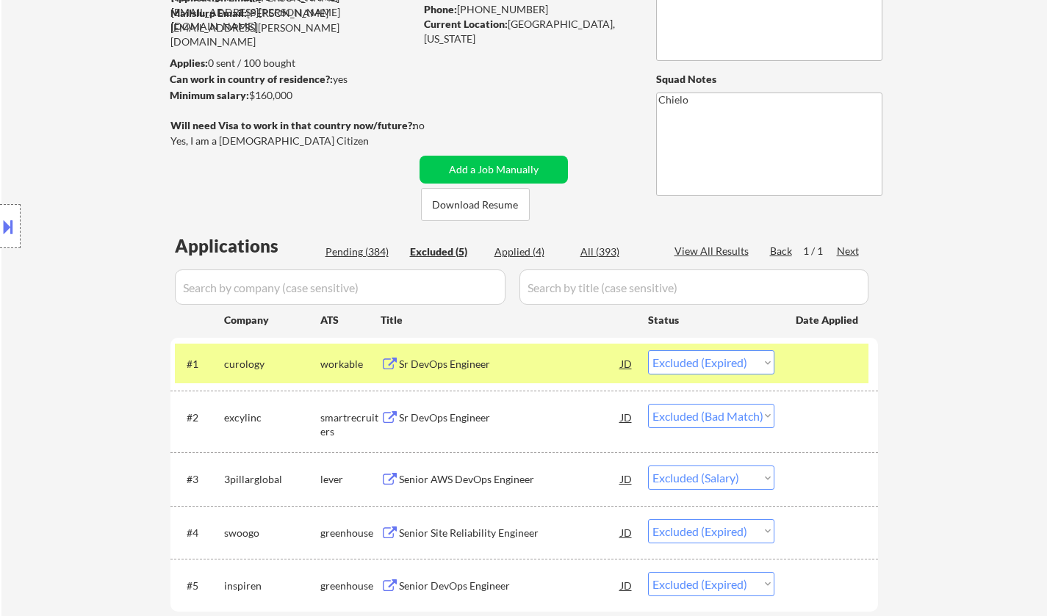
click at [350, 247] on div "Pending (384)" at bounding box center [361, 252] width 73 height 15
select select ""pending""
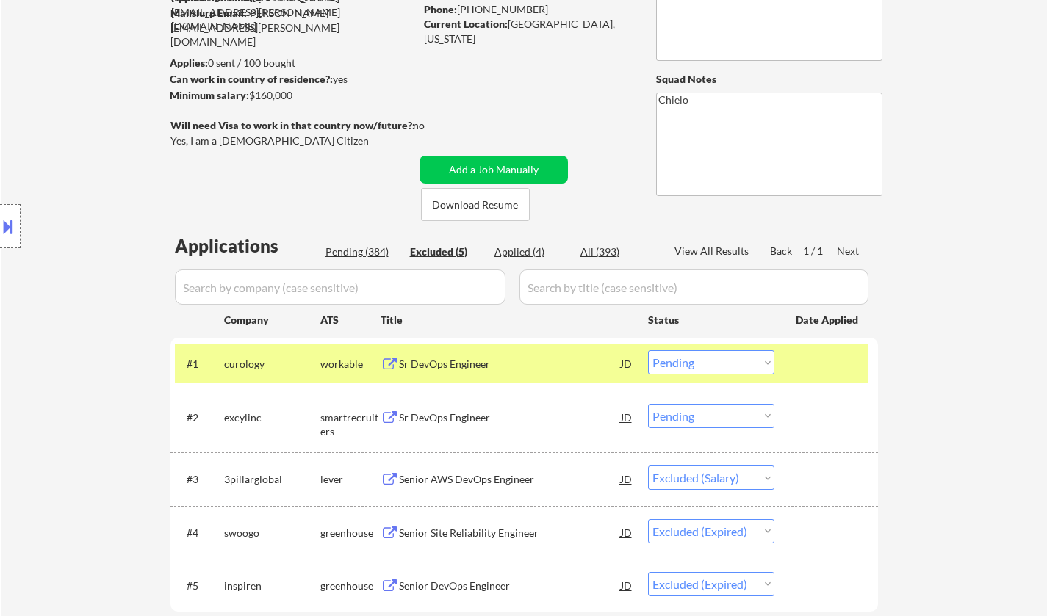
select select ""pending""
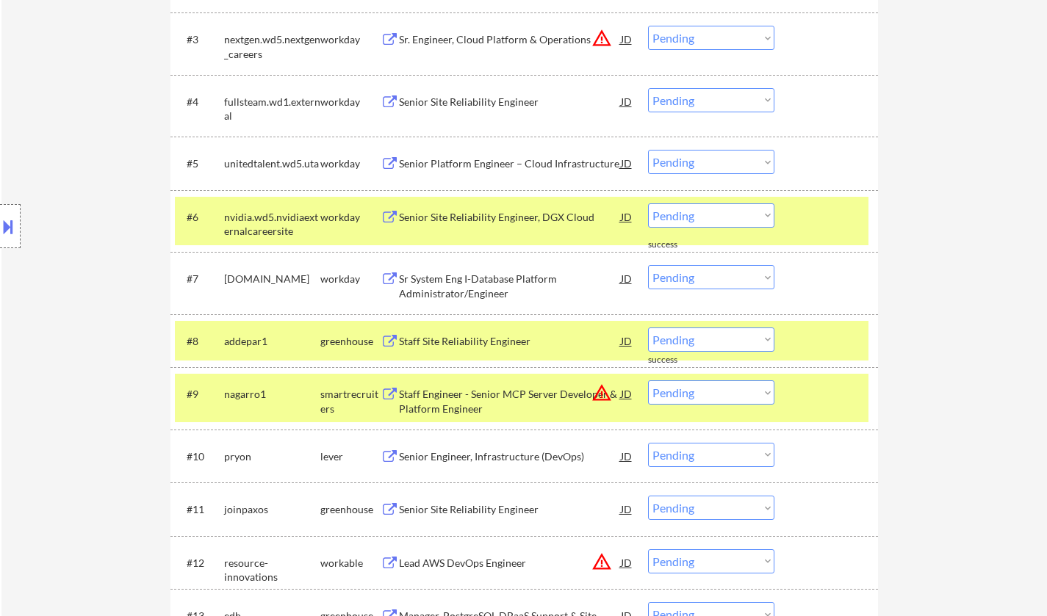
scroll to position [588, 0]
click at [463, 330] on div "Staff Site Reliability Engineer" at bounding box center [510, 340] width 222 height 26
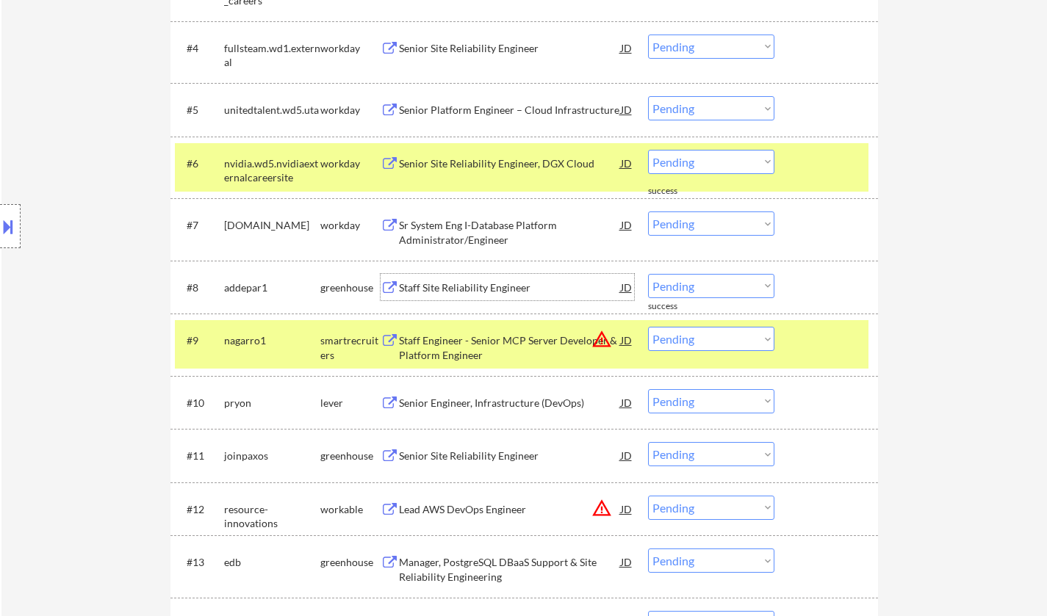
scroll to position [734, 0]
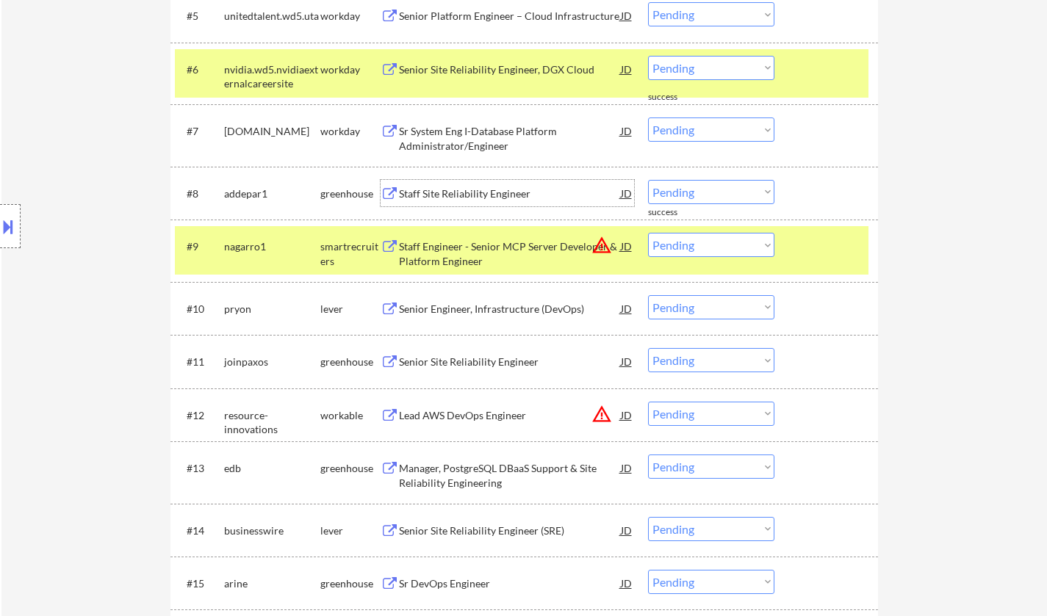
click at [721, 184] on select "Choose an option... Pending Applied Excluded (Questions) Excluded (Expired) Exc…" at bounding box center [711, 192] width 126 height 24
click at [648, 180] on select "Choose an option... Pending Applied Excluded (Questions) Excluded (Expired) Exc…" at bounding box center [711, 192] width 126 height 24
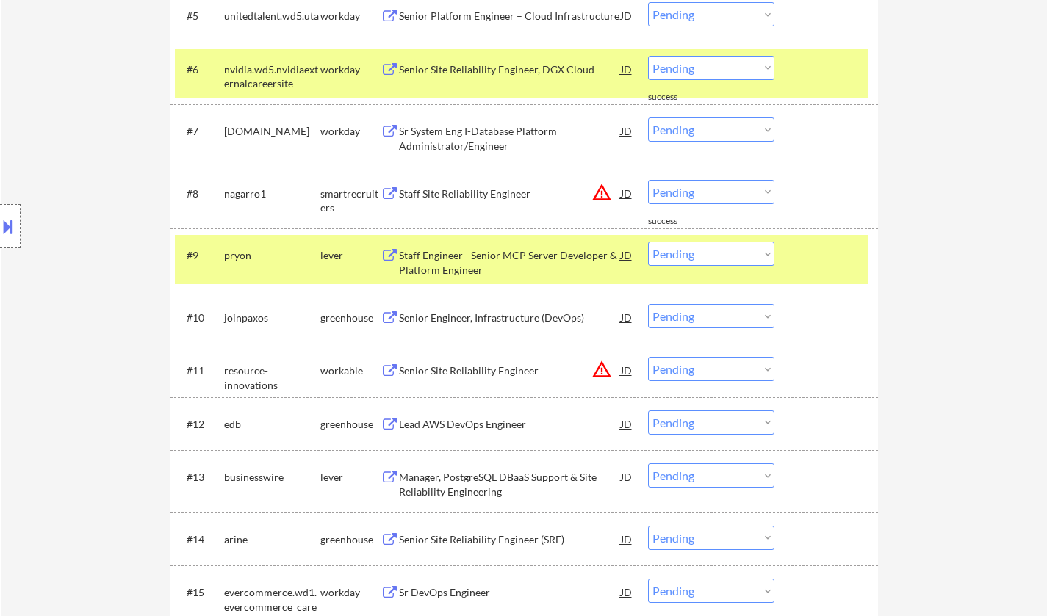
click at [8, 219] on button at bounding box center [8, 226] width 16 height 24
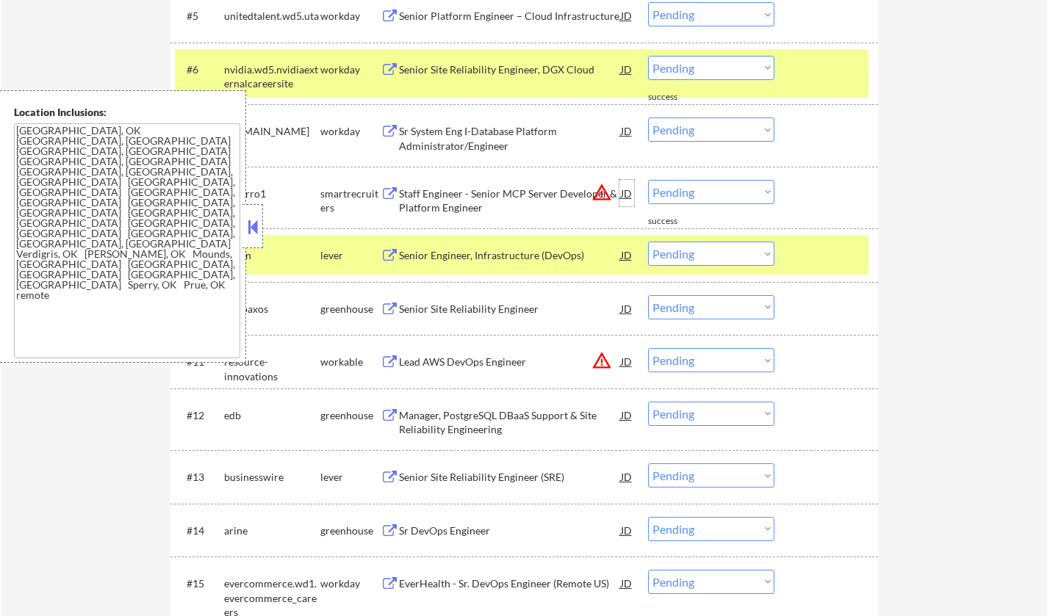
click at [622, 194] on div "JD" at bounding box center [626, 193] width 15 height 26
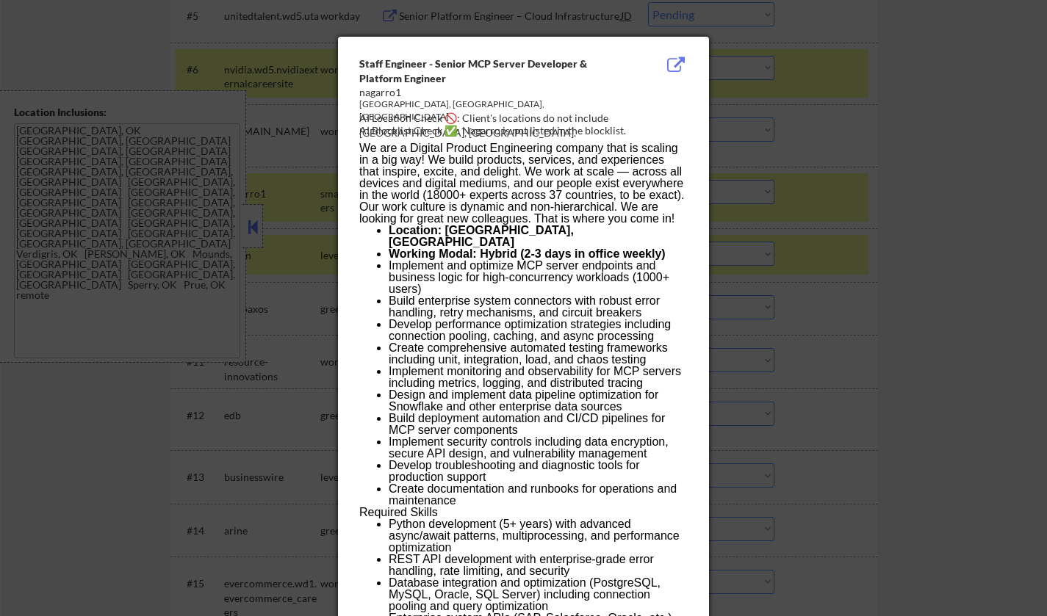
click at [843, 283] on div at bounding box center [523, 308] width 1047 height 616
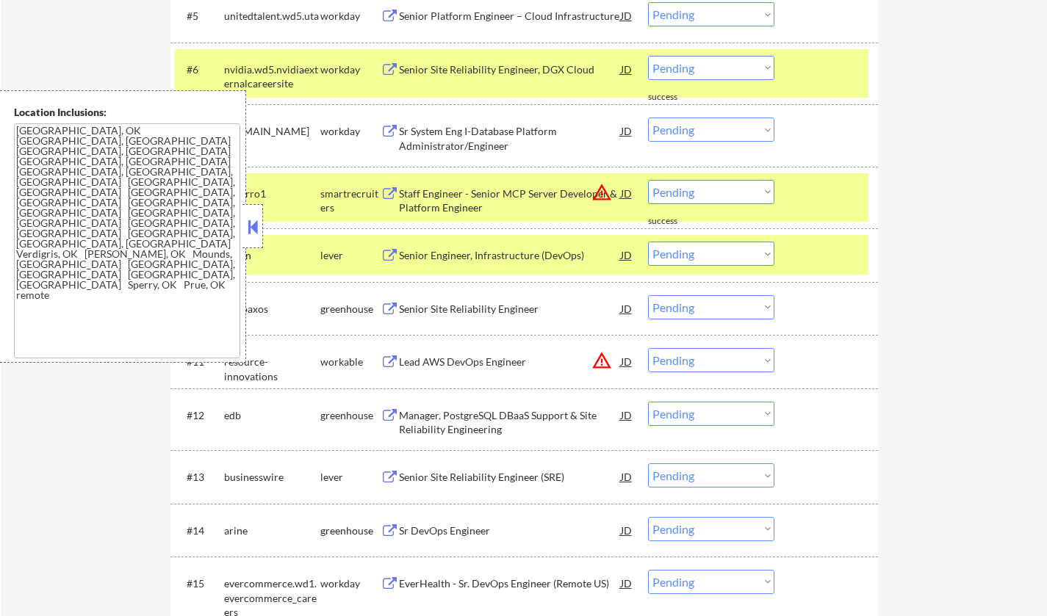
drag, startPoint x: 699, startPoint y: 192, endPoint x: 706, endPoint y: 198, distance: 8.8
click at [699, 192] on select "Choose an option... Pending Applied Excluded (Questions) Excluded (Expired) Exc…" at bounding box center [711, 192] width 126 height 24
click at [648, 180] on select "Choose an option... Pending Applied Excluded (Questions) Excluded (Expired) Exc…" at bounding box center [711, 192] width 126 height 24
click at [253, 224] on button at bounding box center [253, 227] width 16 height 22
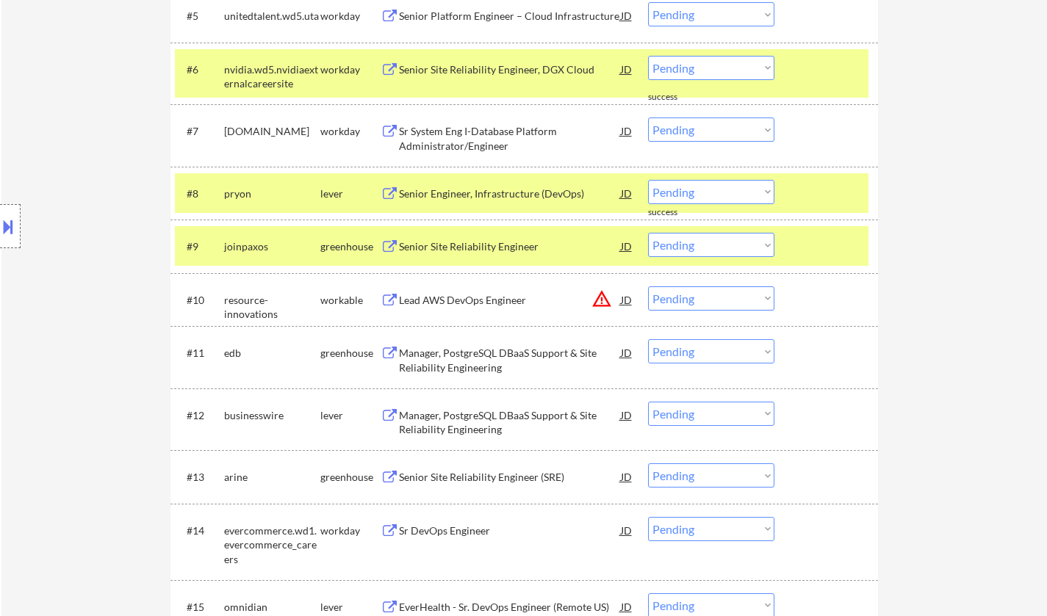
click at [472, 200] on div "Senior Engineer, Infrastructure (DevOps)" at bounding box center [510, 194] width 222 height 15
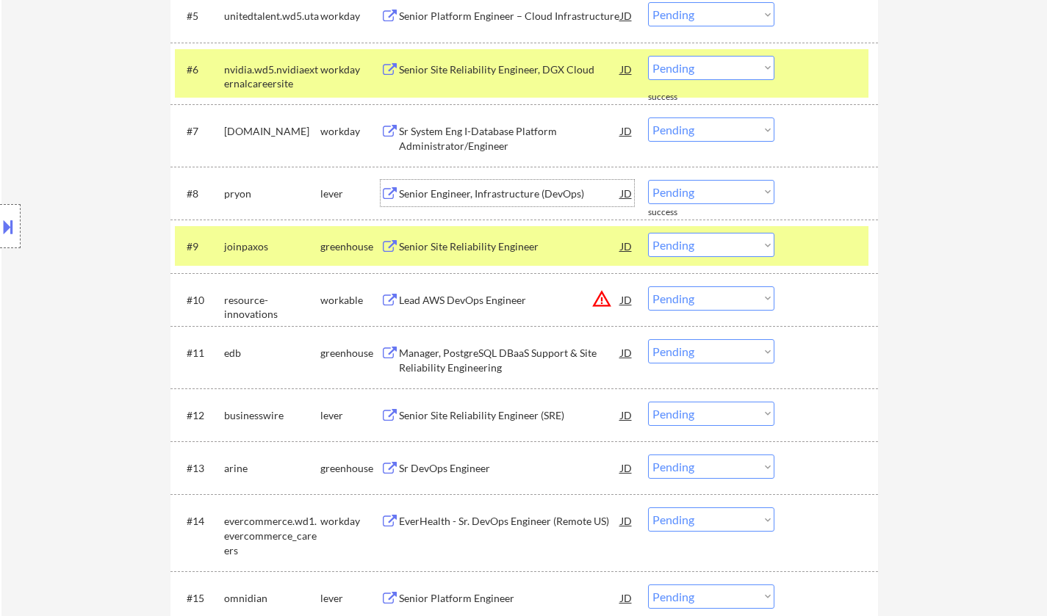
click at [720, 195] on select "Choose an option... Pending Applied Excluded (Questions) Excluded (Expired) Exc…" at bounding box center [711, 192] width 126 height 24
click at [648, 180] on select "Choose an option... Pending Applied Excluded (Questions) Excluded (Expired) Exc…" at bounding box center [711, 192] width 126 height 24
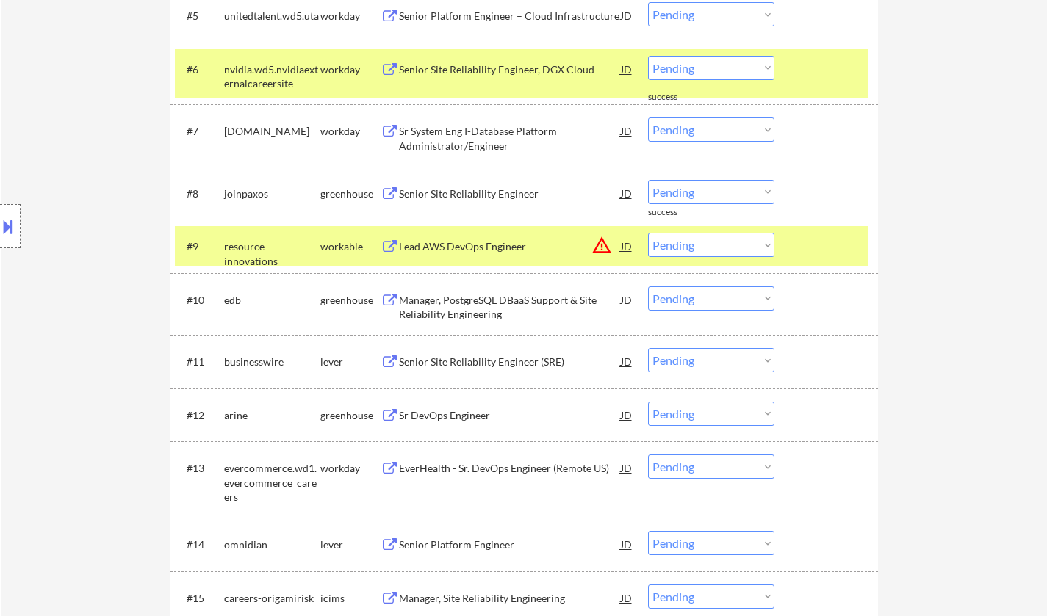
click at [627, 191] on div "JD" at bounding box center [626, 193] width 15 height 26
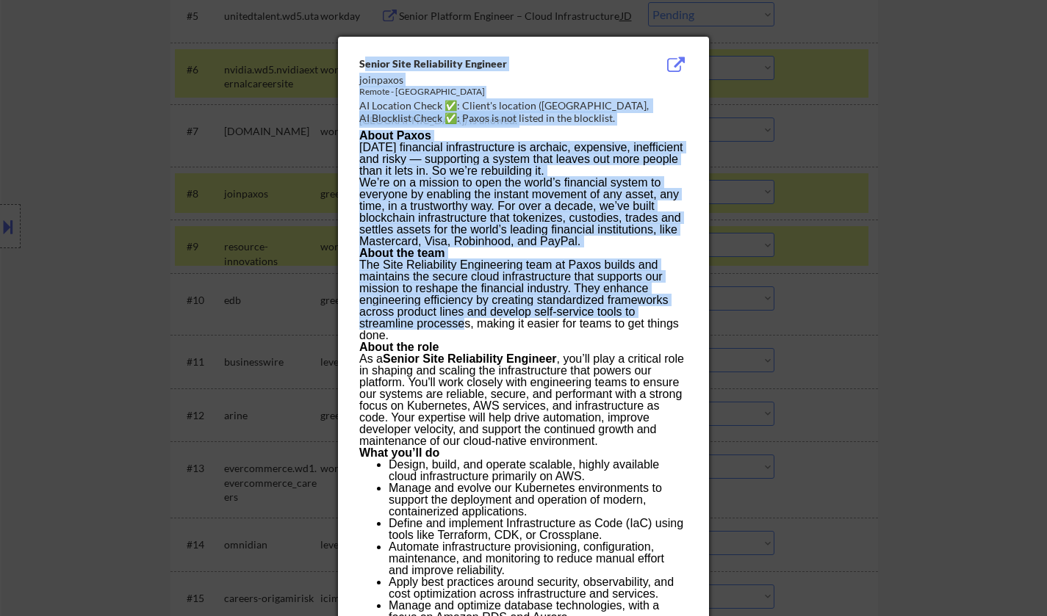
drag, startPoint x: 362, startPoint y: 65, endPoint x: 460, endPoint y: 312, distance: 265.7
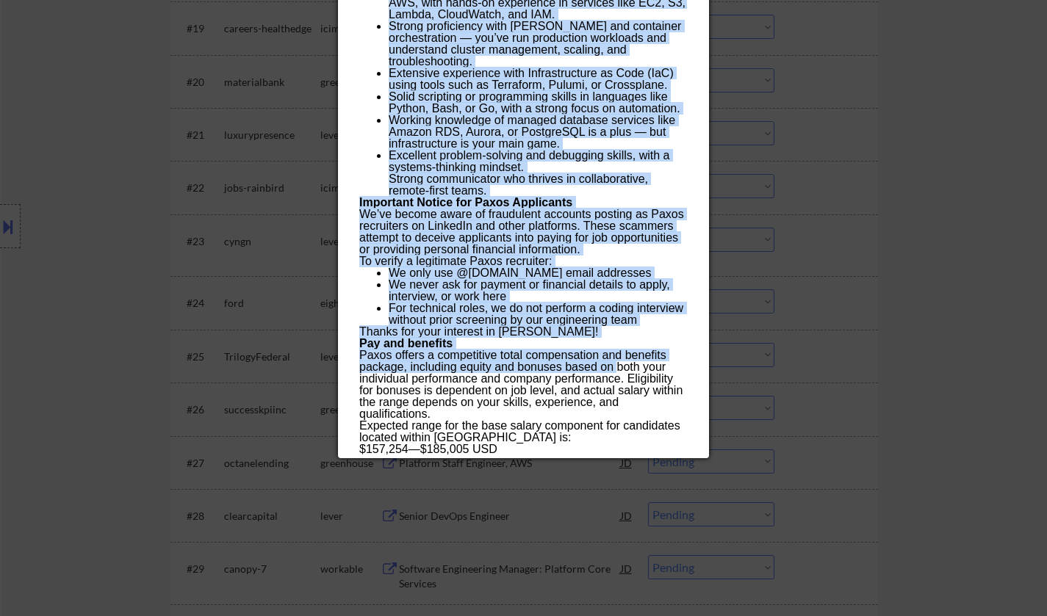
scroll to position [1616, 0]
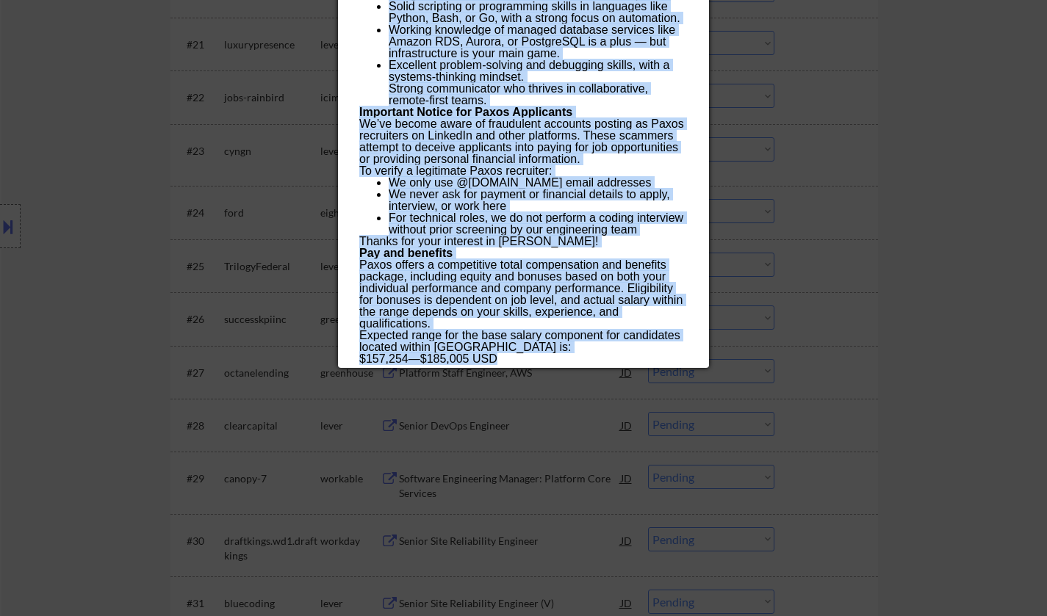
drag, startPoint x: 361, startPoint y: 66, endPoint x: 485, endPoint y: 315, distance: 278.5
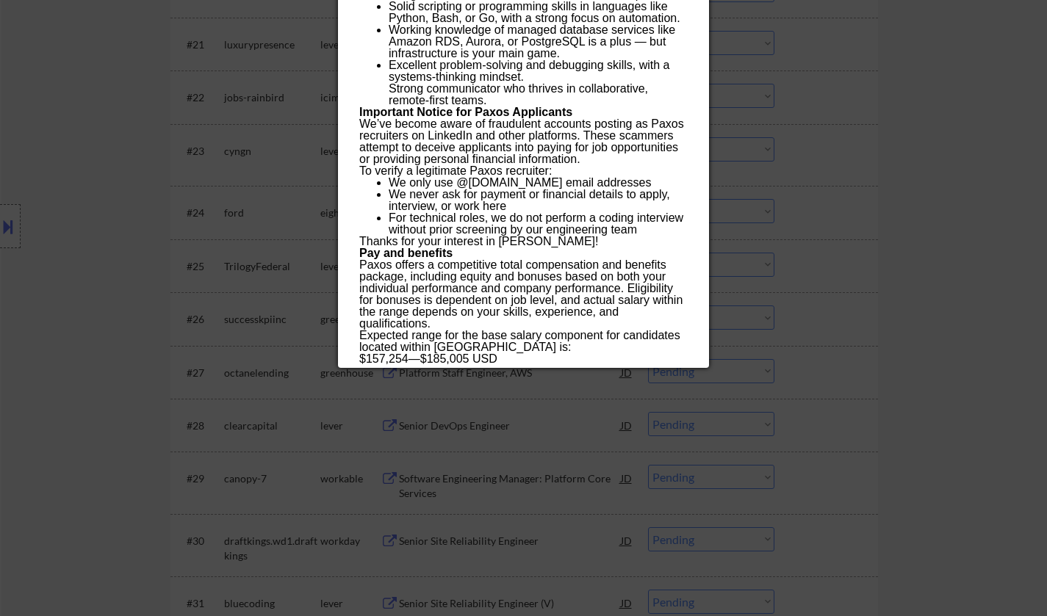
drag, startPoint x: 457, startPoint y: 245, endPoint x: 885, endPoint y: 194, distance: 431.2
click at [885, 194] on div at bounding box center [523, 308] width 1047 height 616
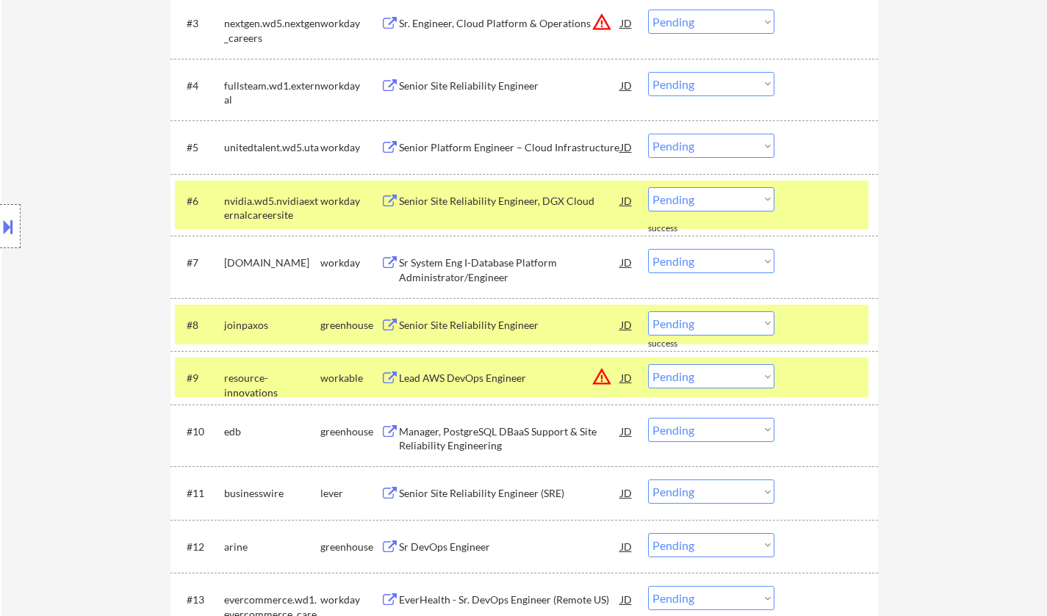
scroll to position [808, 0]
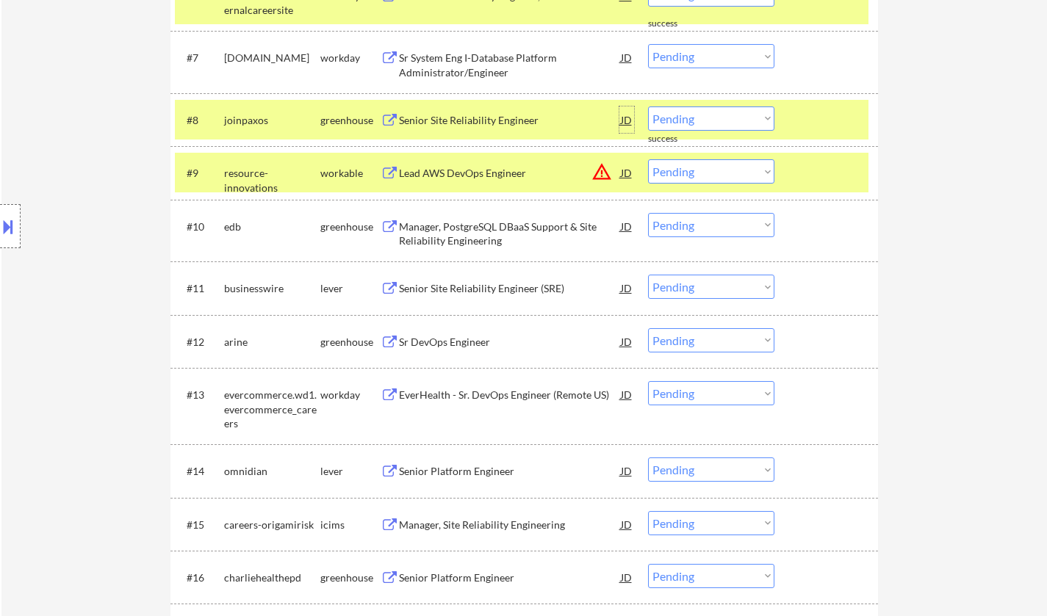
click at [626, 117] on div "JD" at bounding box center [626, 119] width 15 height 26
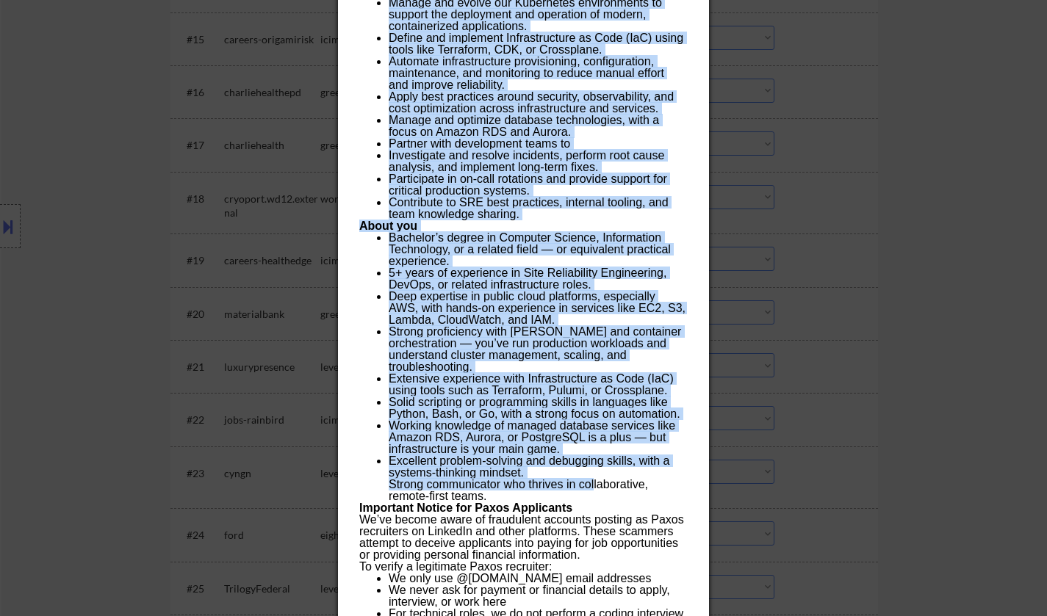
scroll to position [1616, 0]
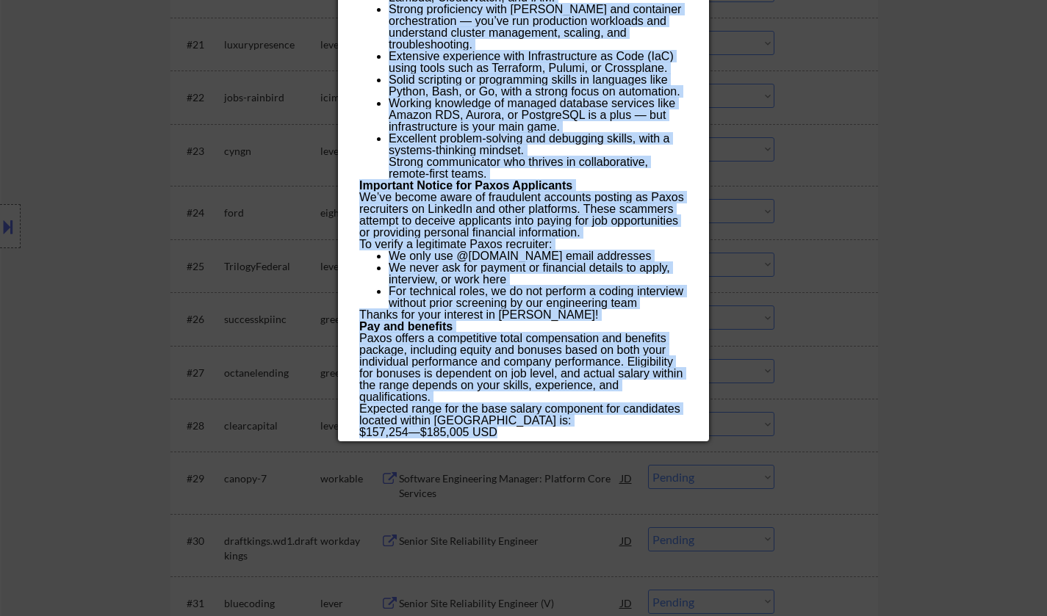
drag, startPoint x: 361, startPoint y: 61, endPoint x: 512, endPoint y: 377, distance: 350.5
copy div "Loremi Dolo Sitametcons Adipisci elitseddo Eiusmo - Tempor Incidi UT Laboreet D…"
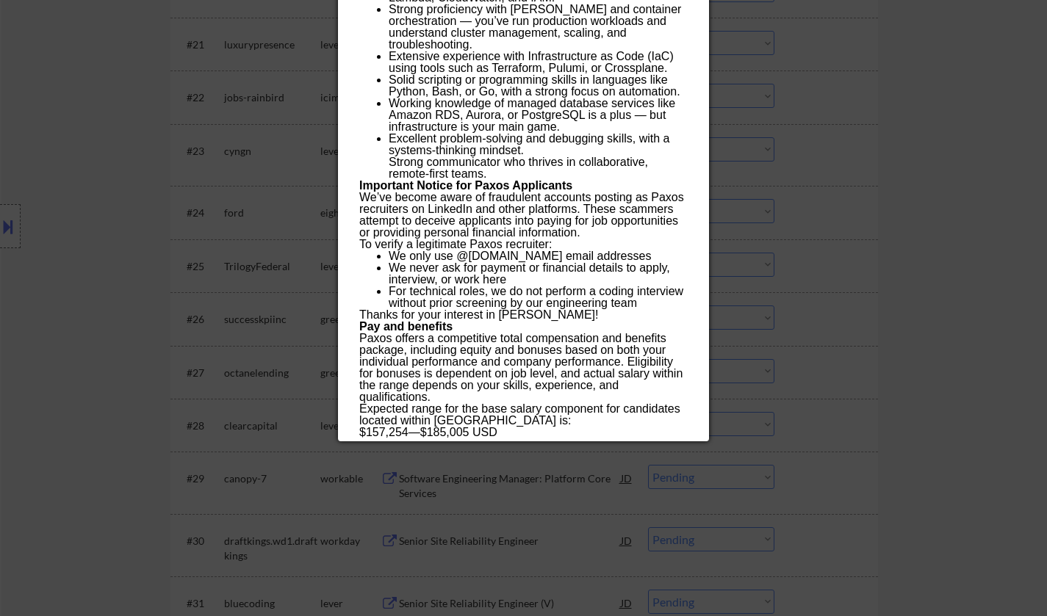
drag, startPoint x: 98, startPoint y: 238, endPoint x: 109, endPoint y: 240, distance: 12.0
click at [98, 238] on div at bounding box center [523, 308] width 1047 height 616
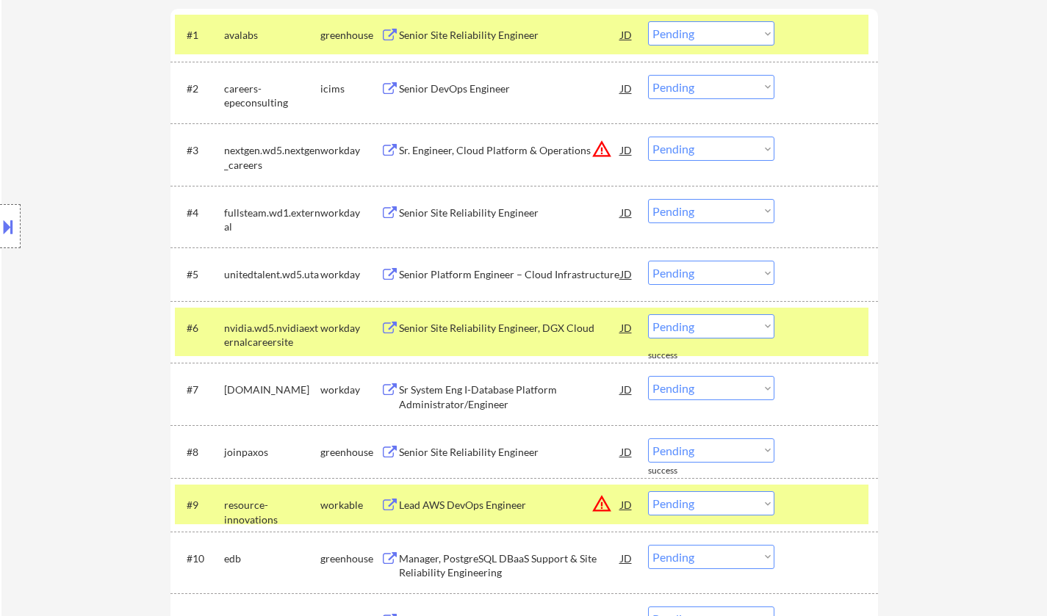
scroll to position [514, 0]
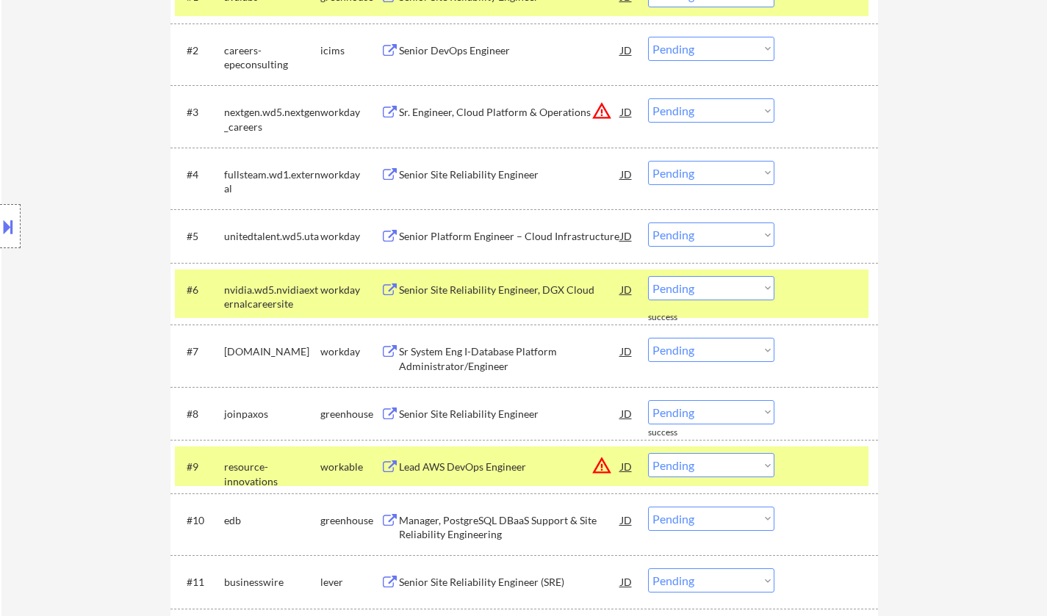
click at [447, 422] on div "Senior Site Reliability Engineer" at bounding box center [510, 413] width 222 height 26
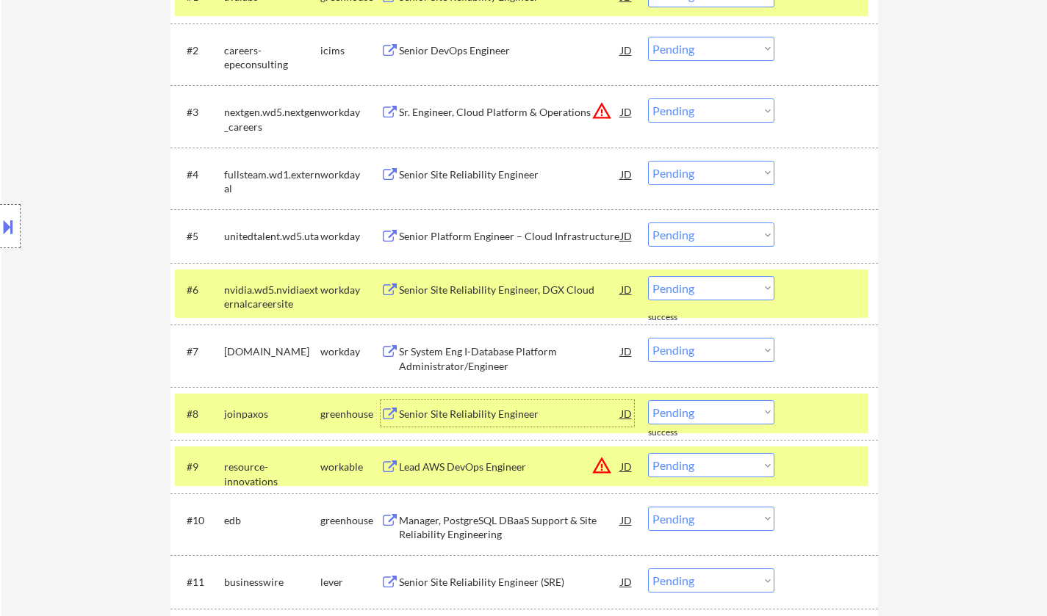
click at [626, 416] on div "JD" at bounding box center [626, 413] width 15 height 26
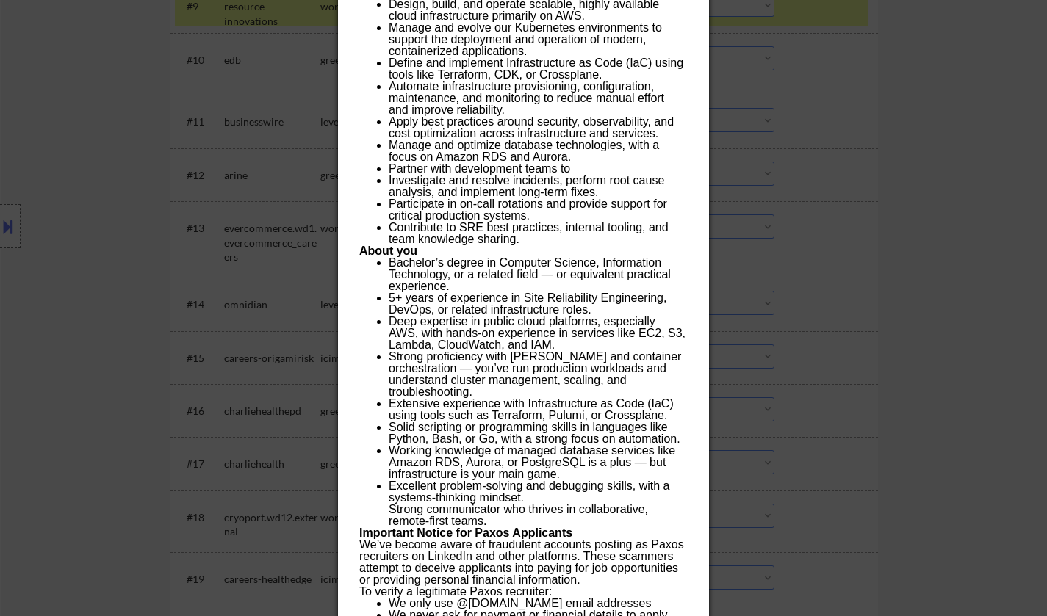
scroll to position [1028, 0]
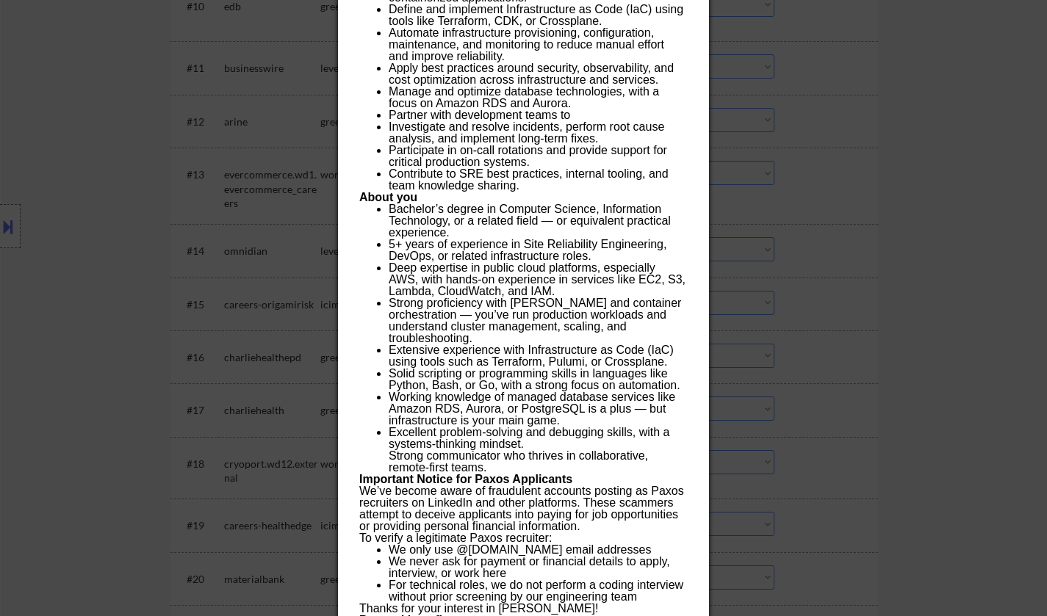
click at [86, 228] on div at bounding box center [523, 308] width 1047 height 616
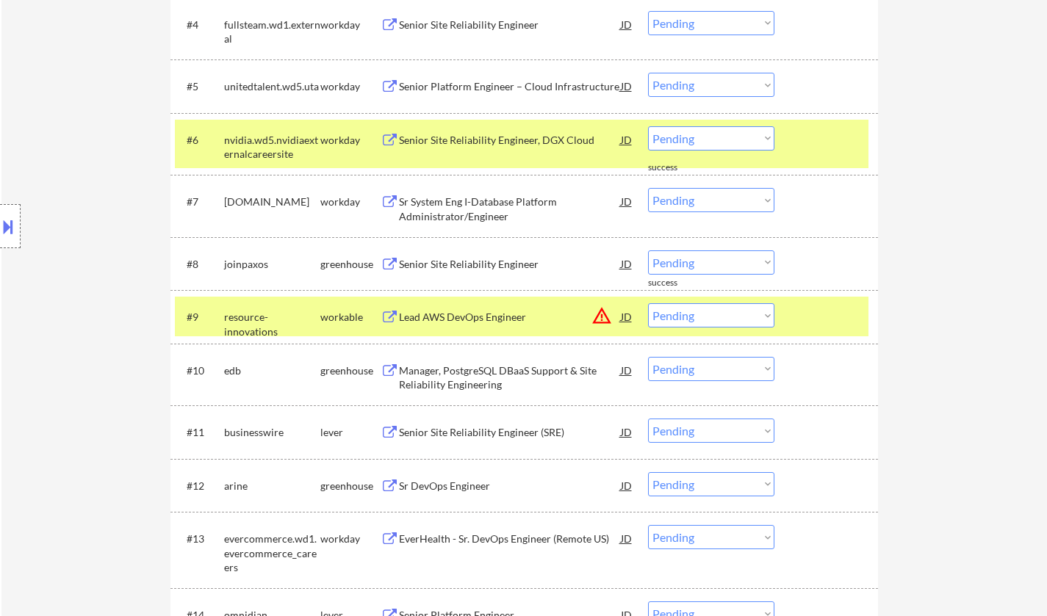
scroll to position [661, 0]
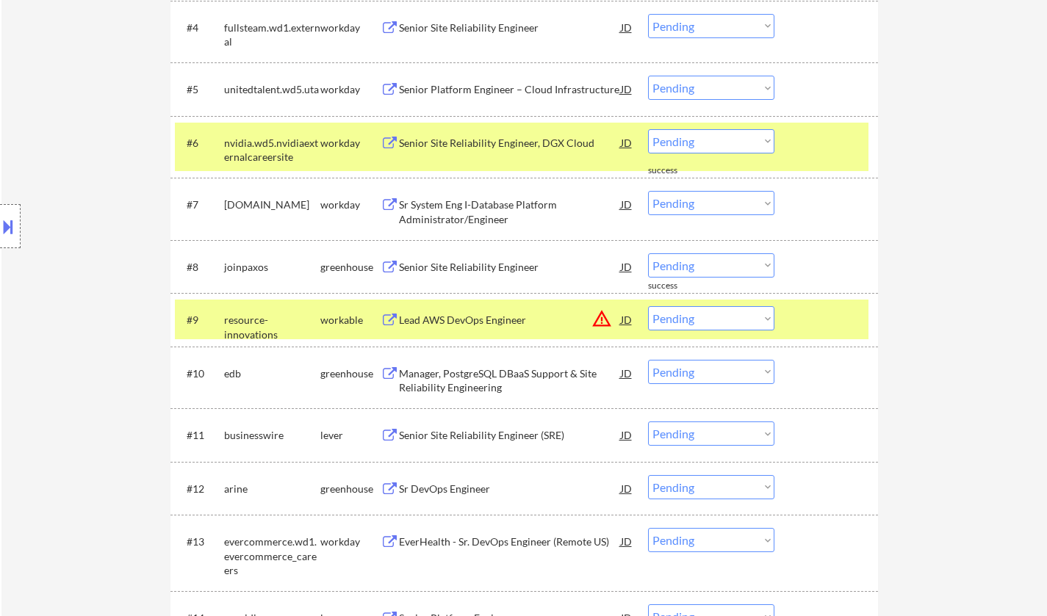
drag, startPoint x: 685, startPoint y: 267, endPoint x: 689, endPoint y: 275, distance: 8.9
click at [685, 267] on select "Choose an option... Pending Applied Excluded (Questions) Excluded (Expired) Exc…" at bounding box center [711, 265] width 126 height 24
click at [648, 253] on select "Choose an option... Pending Applied Excluded (Questions) Excluded (Expired) Exc…" at bounding box center [711, 265] width 126 height 24
select select ""pending""
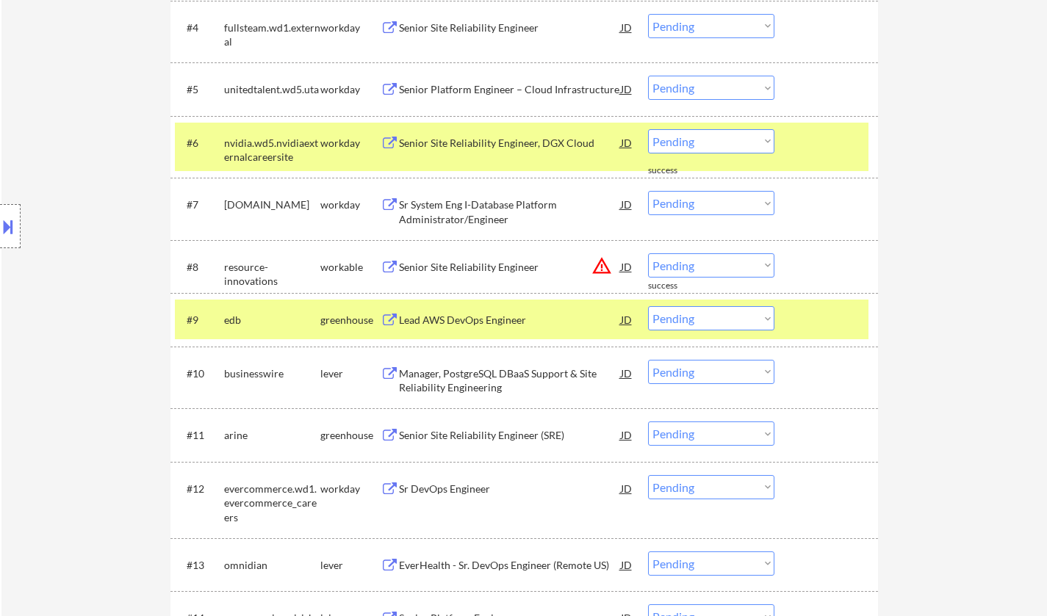
click at [625, 264] on div "JD" at bounding box center [626, 266] width 15 height 26
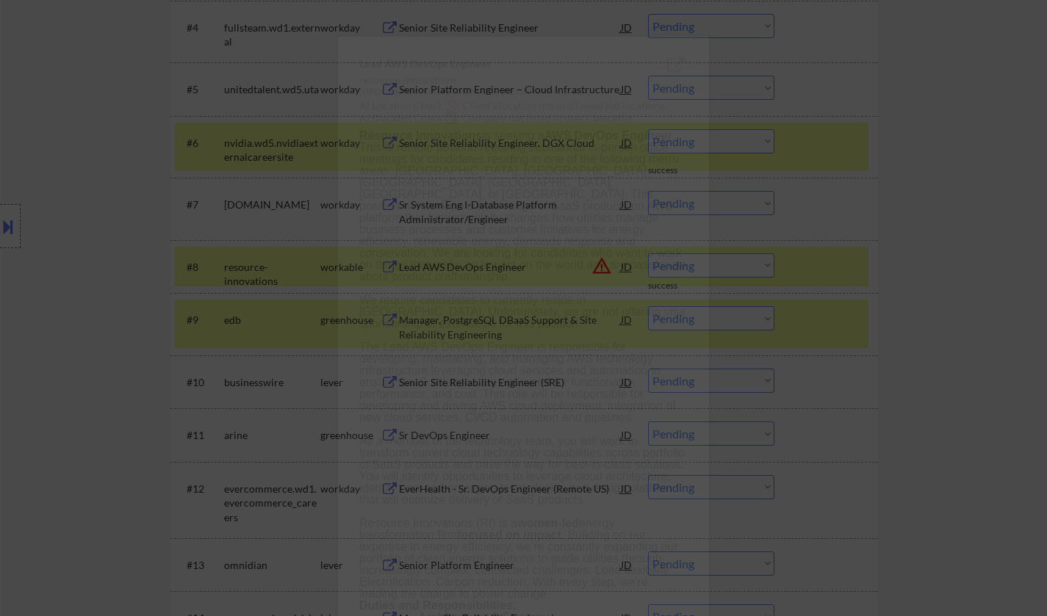
drag, startPoint x: 947, startPoint y: 401, endPoint x: 932, endPoint y: 400, distance: 14.8
click at [947, 401] on div at bounding box center [523, 308] width 1047 height 616
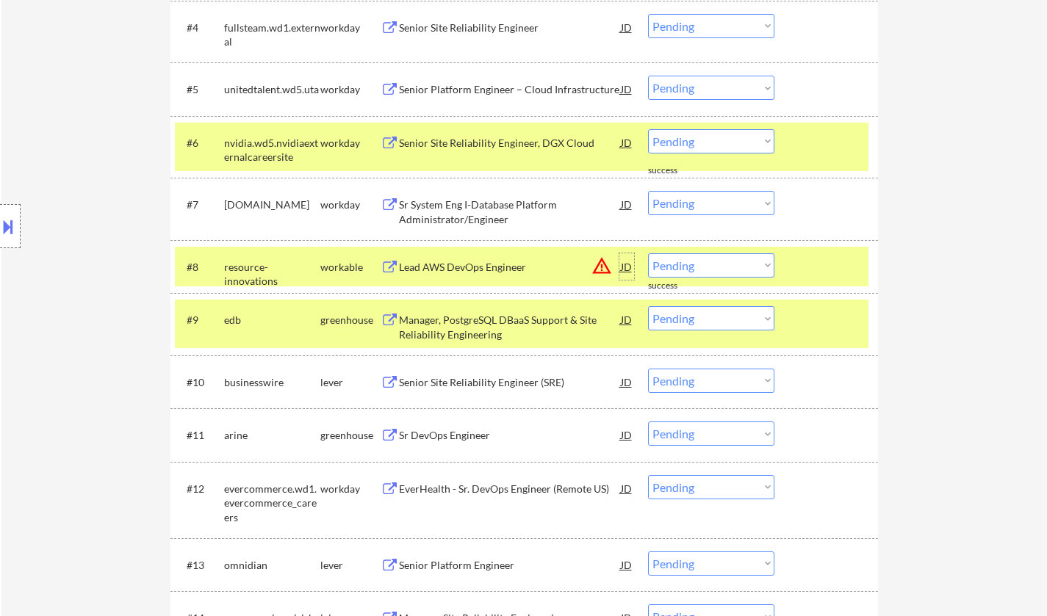
click at [624, 263] on div "JD" at bounding box center [626, 266] width 15 height 26
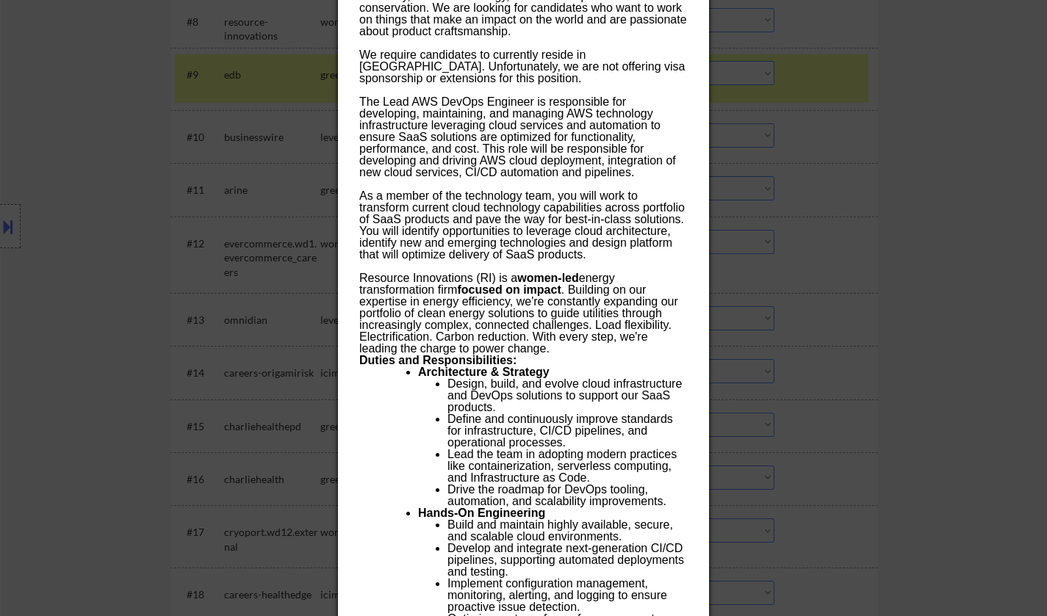
click at [967, 327] on div at bounding box center [523, 308] width 1047 height 616
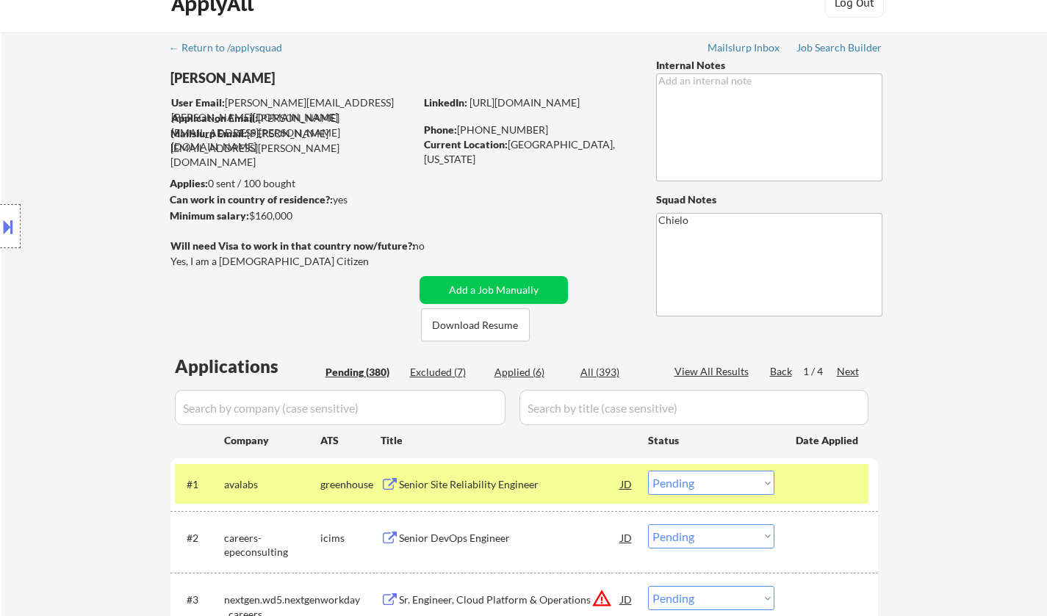
scroll to position [392, 0]
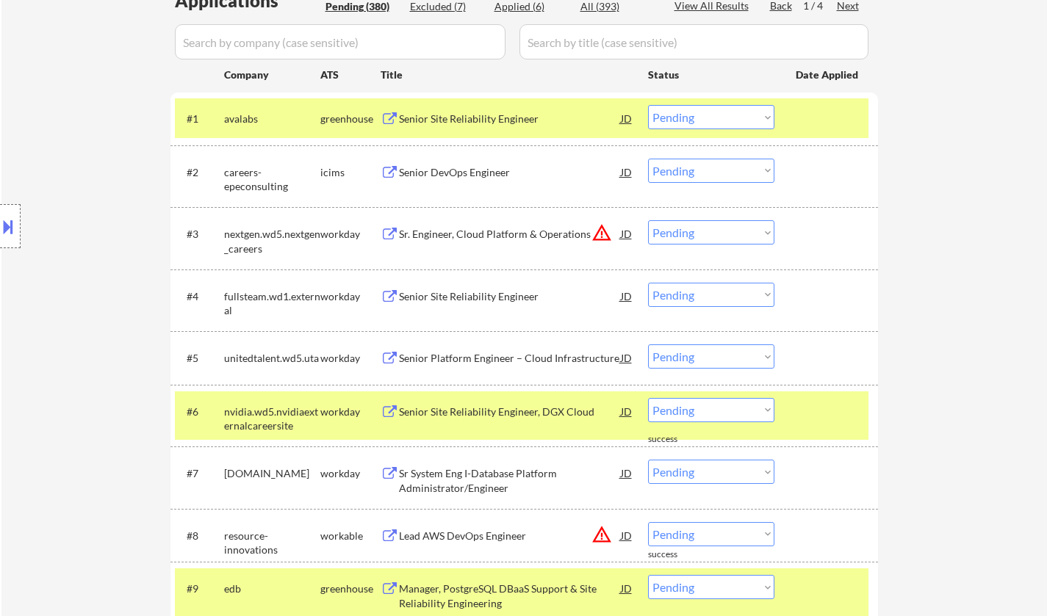
click at [623, 233] on div "JD" at bounding box center [626, 233] width 15 height 26
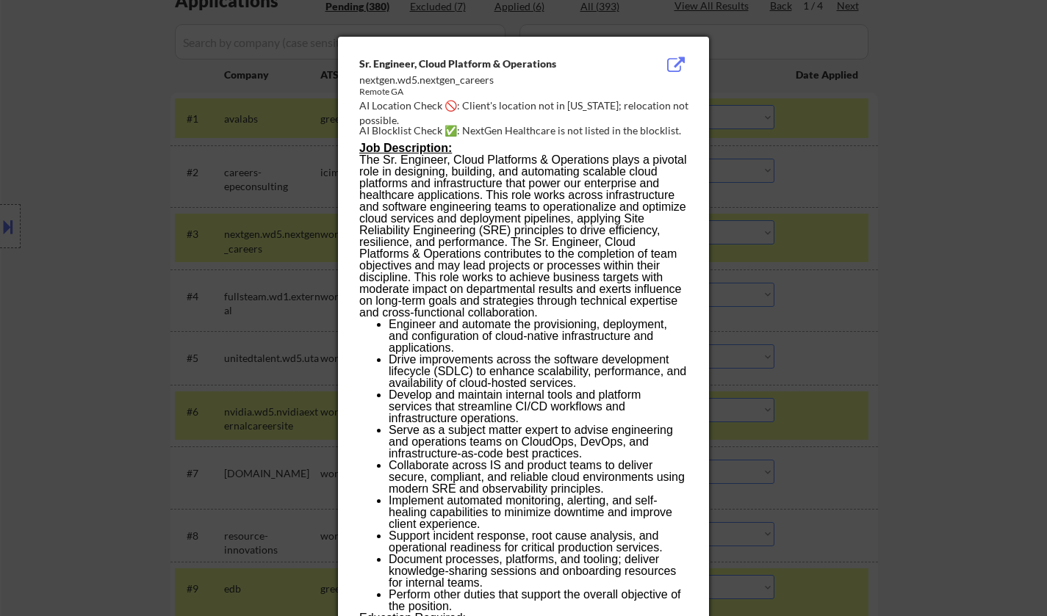
click at [914, 311] on div at bounding box center [523, 308] width 1047 height 616
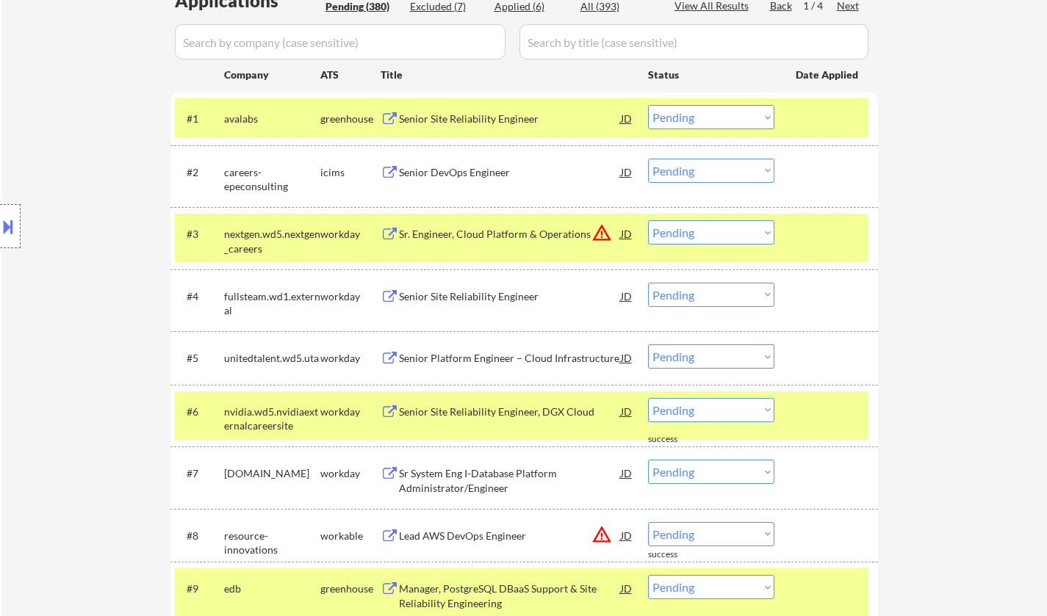
drag, startPoint x: 720, startPoint y: 229, endPoint x: 722, endPoint y: 242, distance: 13.3
click at [720, 229] on select "Choose an option... Pending Applied Excluded (Questions) Excluded (Expired) Exc…" at bounding box center [711, 232] width 126 height 24
click at [648, 220] on select "Choose an option... Pending Applied Excluded (Questions) Excluded (Expired) Exc…" at bounding box center [711, 232] width 126 height 24
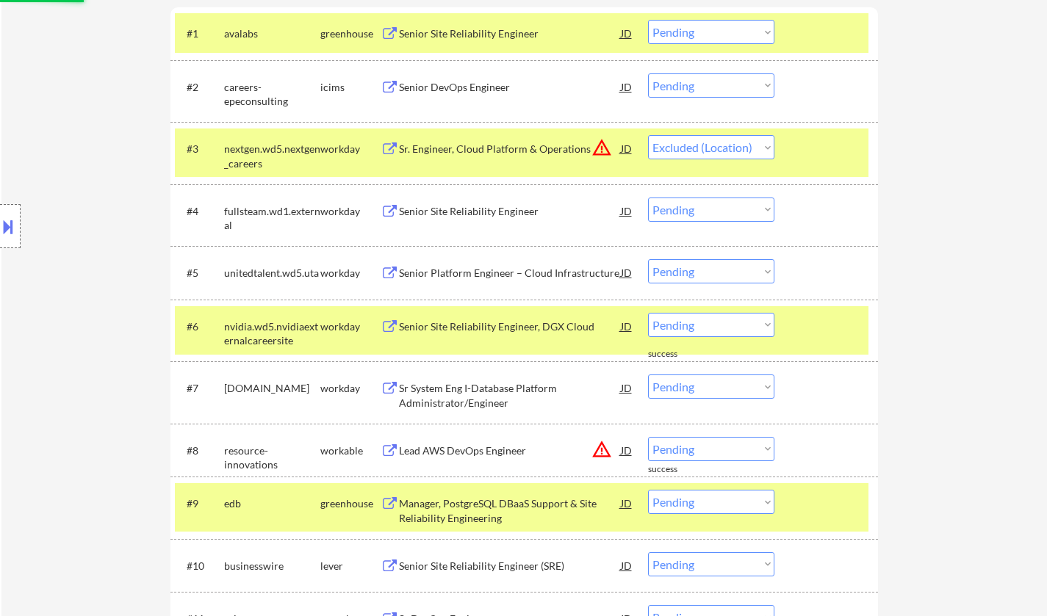
scroll to position [539, 0]
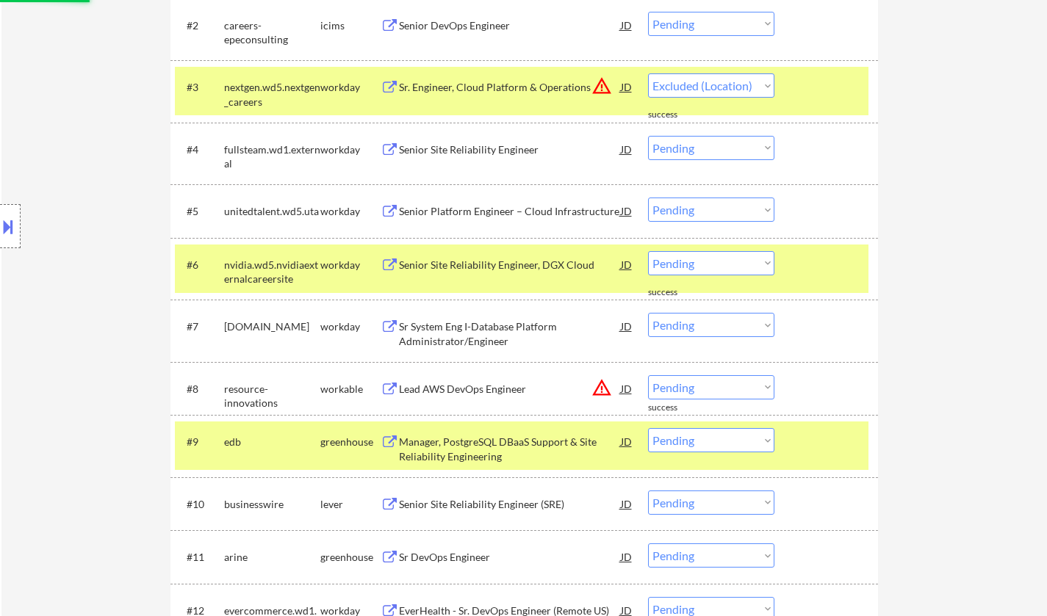
select select ""pending""
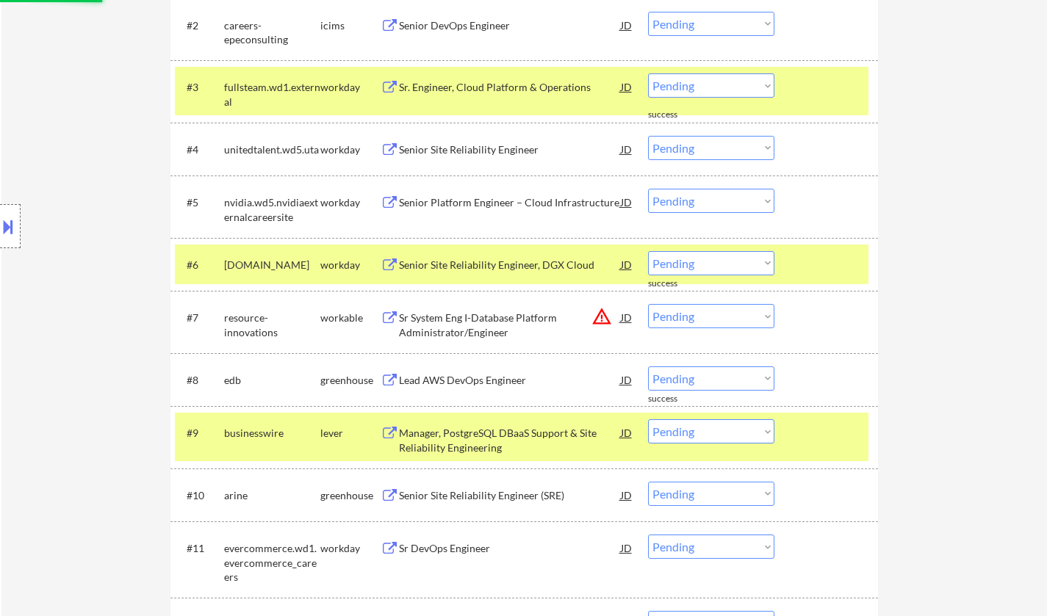
click at [709, 313] on select "Choose an option... Pending Applied Excluded (Questions) Excluded (Expired) Exc…" at bounding box center [711, 316] width 126 height 24
click at [648, 304] on select "Choose an option... Pending Applied Excluded (Questions) Excluded (Expired) Exc…" at bounding box center [711, 316] width 126 height 24
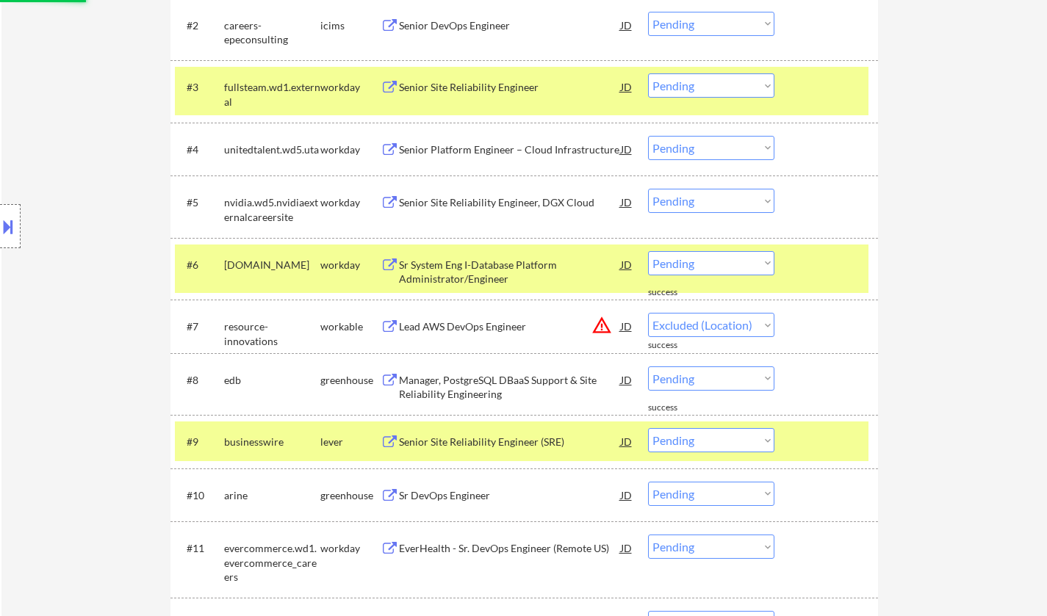
select select ""pending""
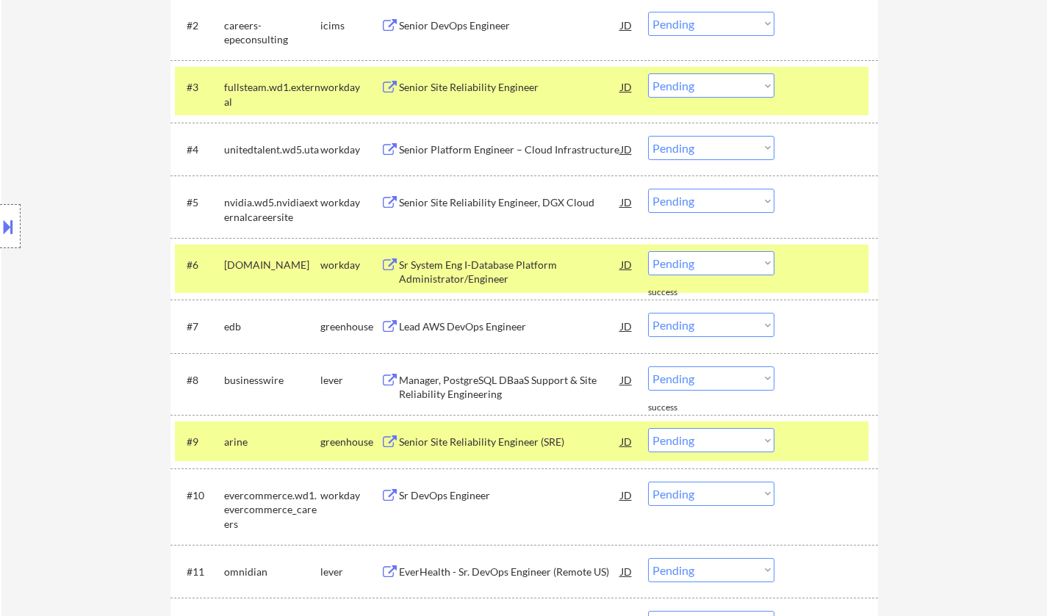
scroll to position [392, 0]
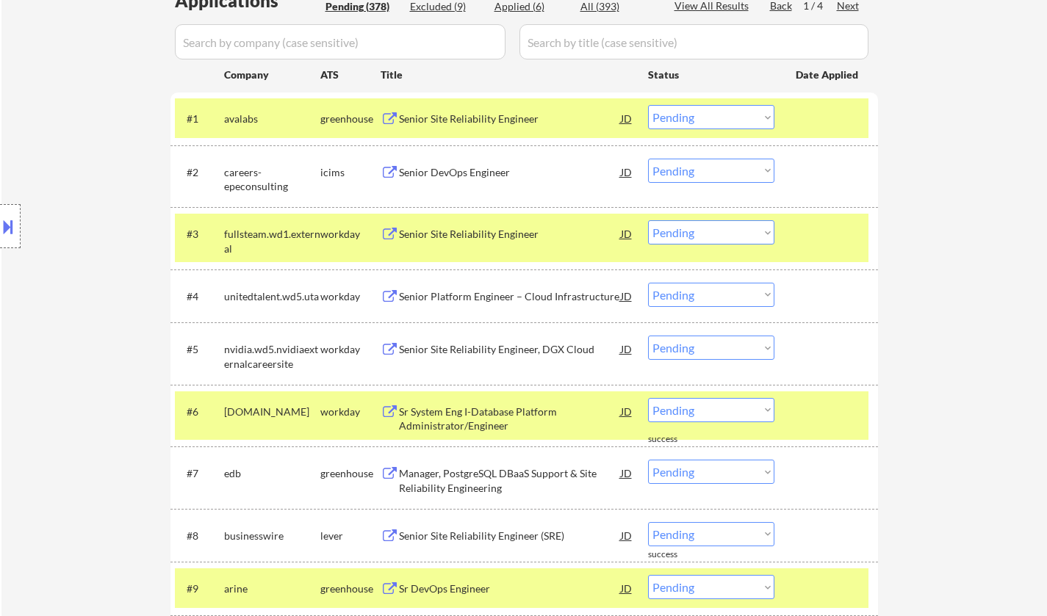
click at [456, 231] on div "Senior Site Reliability Engineer" at bounding box center [510, 234] width 222 height 15
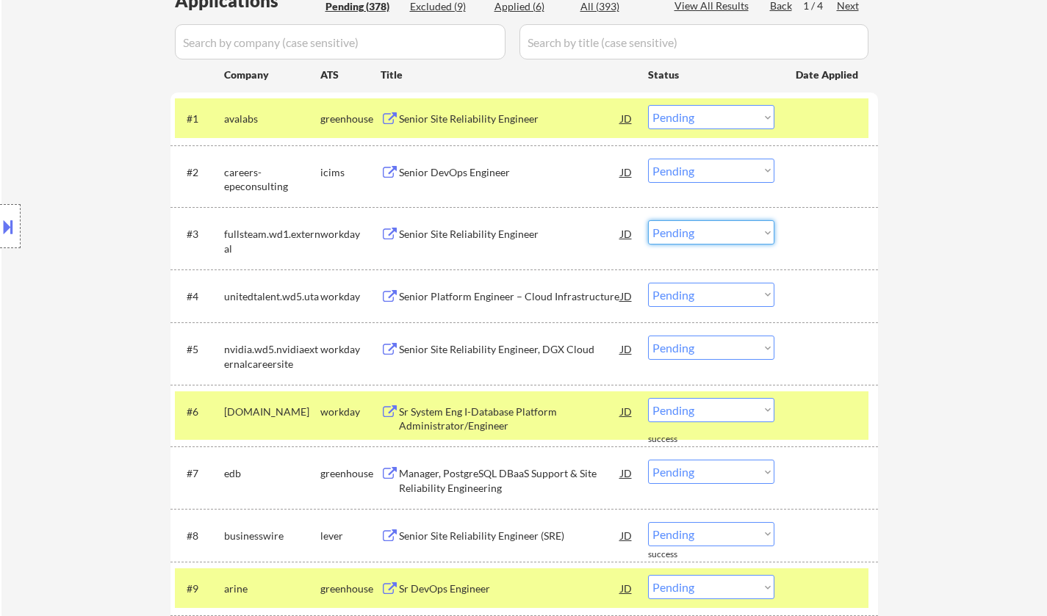
click at [722, 234] on select "Choose an option... Pending Applied Excluded (Questions) Excluded (Expired) Exc…" at bounding box center [711, 232] width 126 height 24
click at [648, 220] on select "Choose an option... Pending Applied Excluded (Questions) Excluded (Expired) Exc…" at bounding box center [711, 232] width 126 height 24
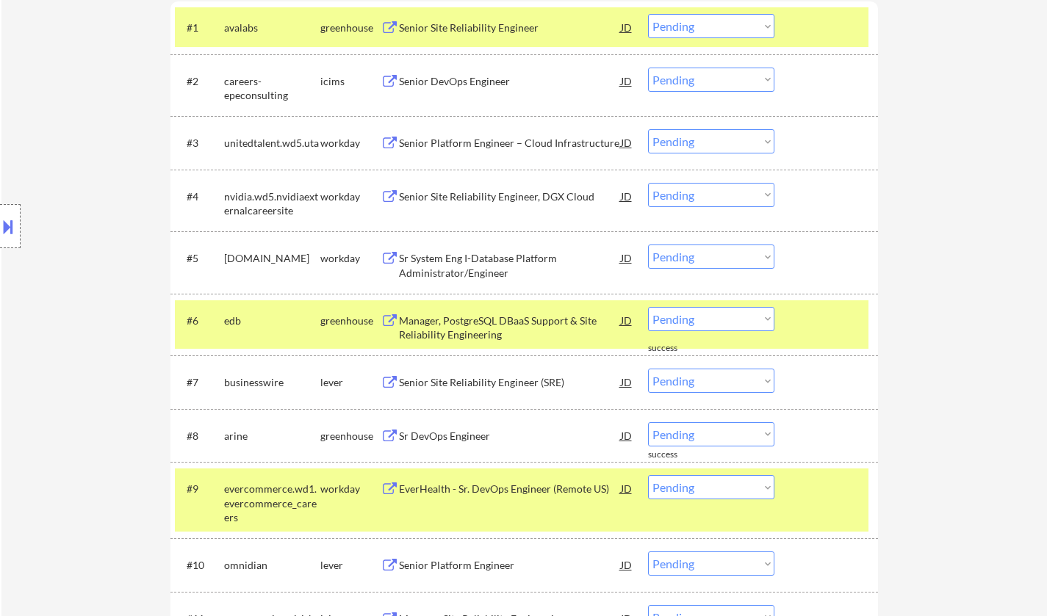
scroll to position [466, 0]
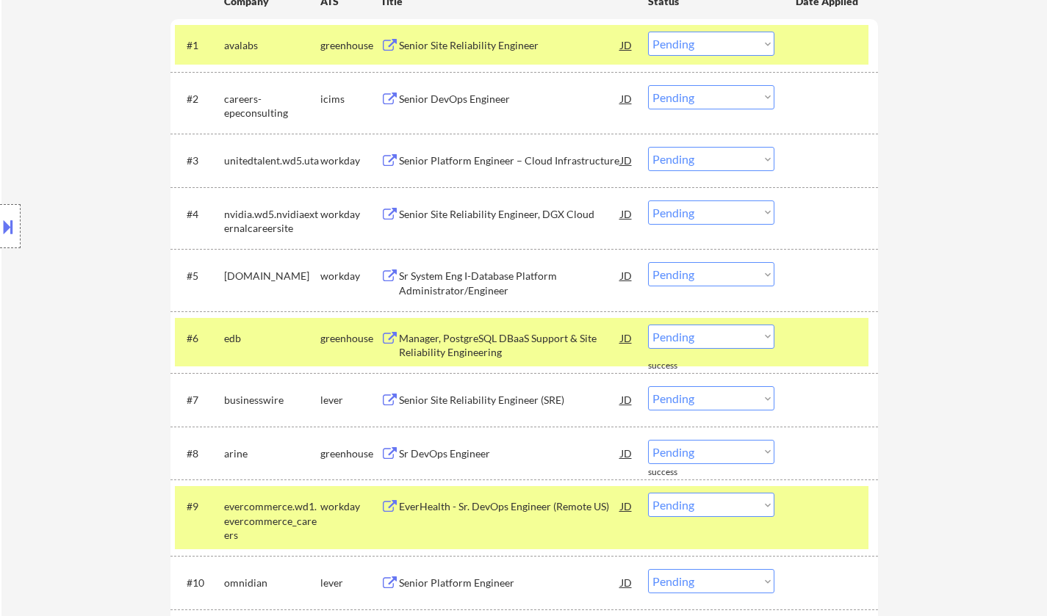
click at [472, 159] on div "Senior Platform Engineer – Cloud Infrastructure" at bounding box center [510, 160] width 222 height 15
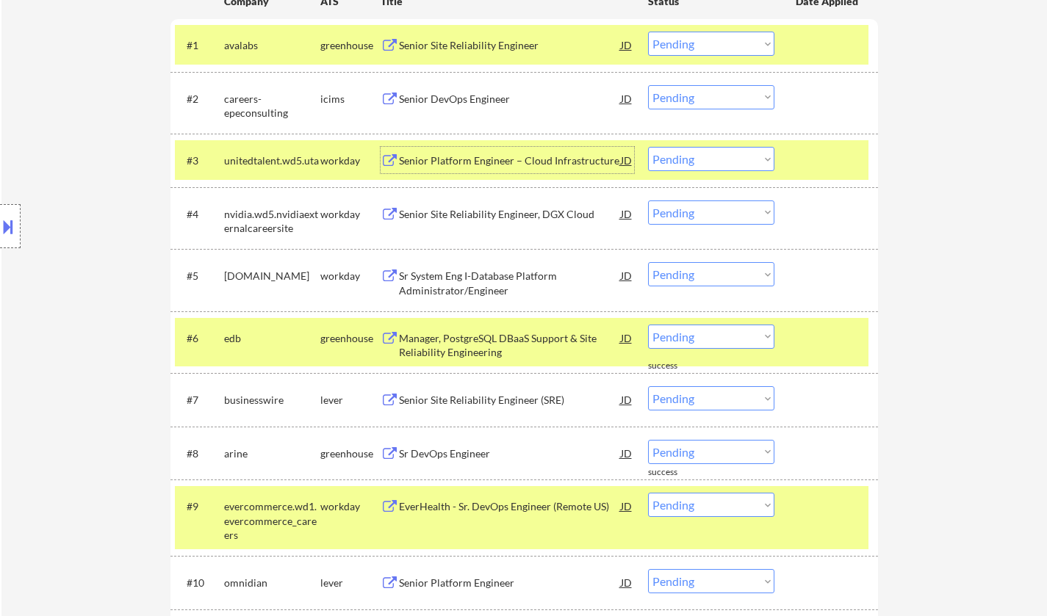
drag, startPoint x: 749, startPoint y: 156, endPoint x: 745, endPoint y: 165, distance: 8.9
click at [749, 156] on select "Choose an option... Pending Applied Excluded (Questions) Excluded (Expired) Exc…" at bounding box center [711, 159] width 126 height 24
click at [648, 147] on select "Choose an option... Pending Applied Excluded (Questions) Excluded (Expired) Exc…" at bounding box center [711, 159] width 126 height 24
select select ""pending""
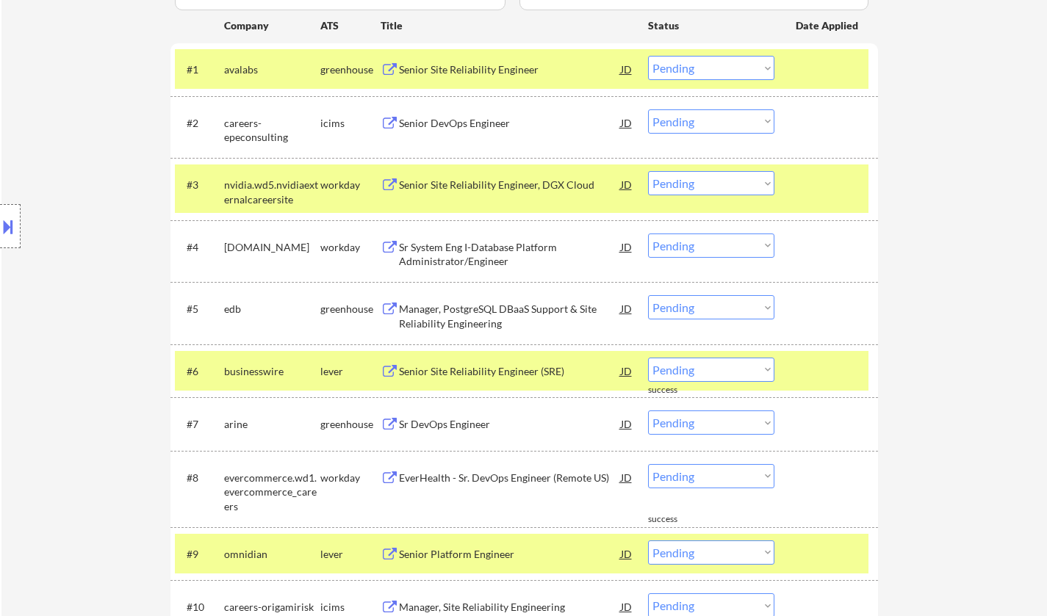
scroll to position [539, 0]
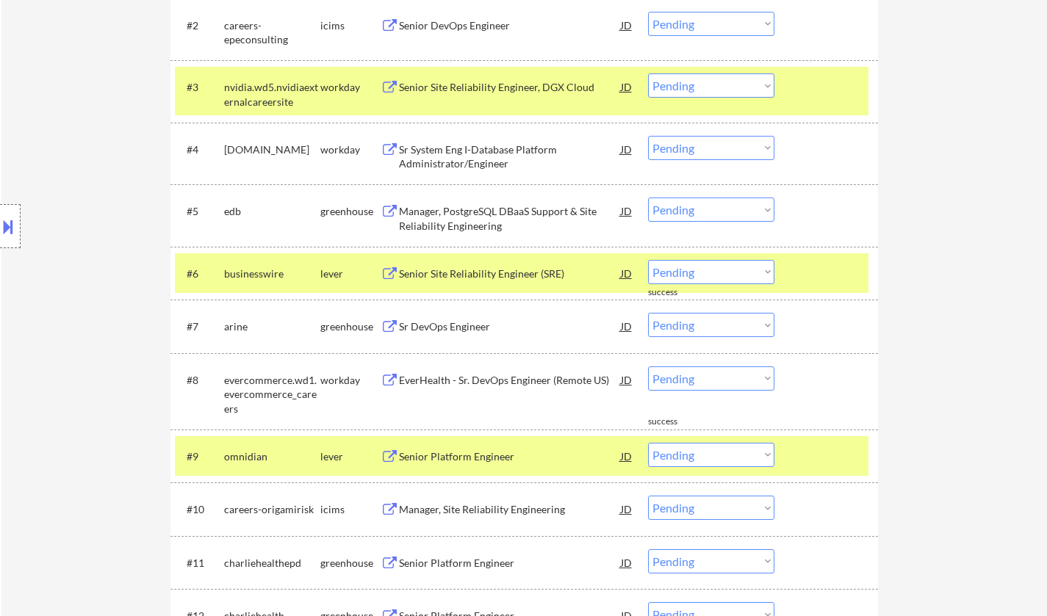
click at [444, 325] on div "Sr DevOps Engineer" at bounding box center [510, 326] width 222 height 15
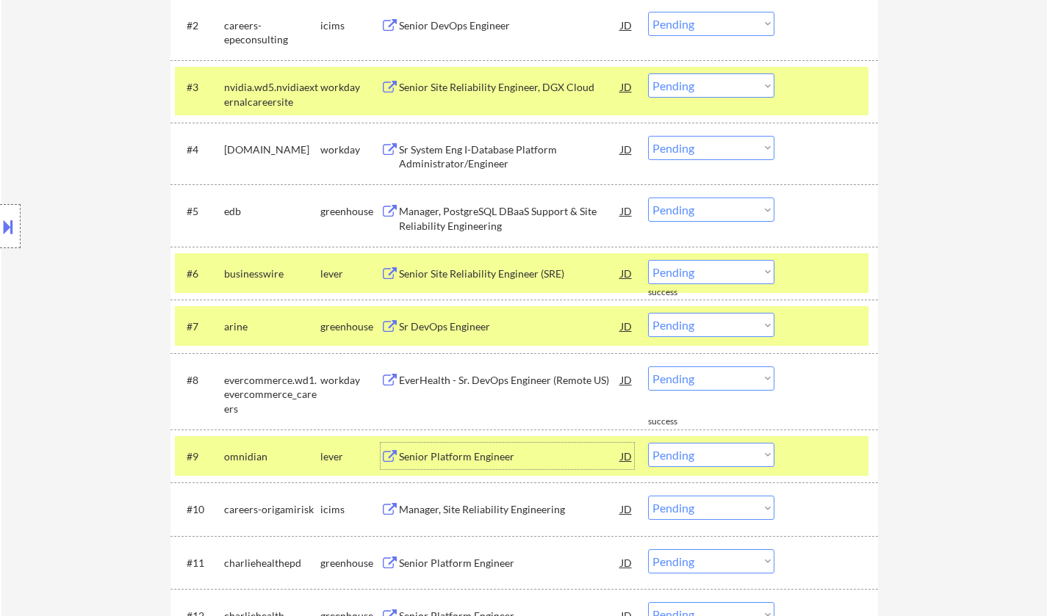
click at [469, 452] on div "Senior Platform Engineer" at bounding box center [510, 456] width 222 height 15
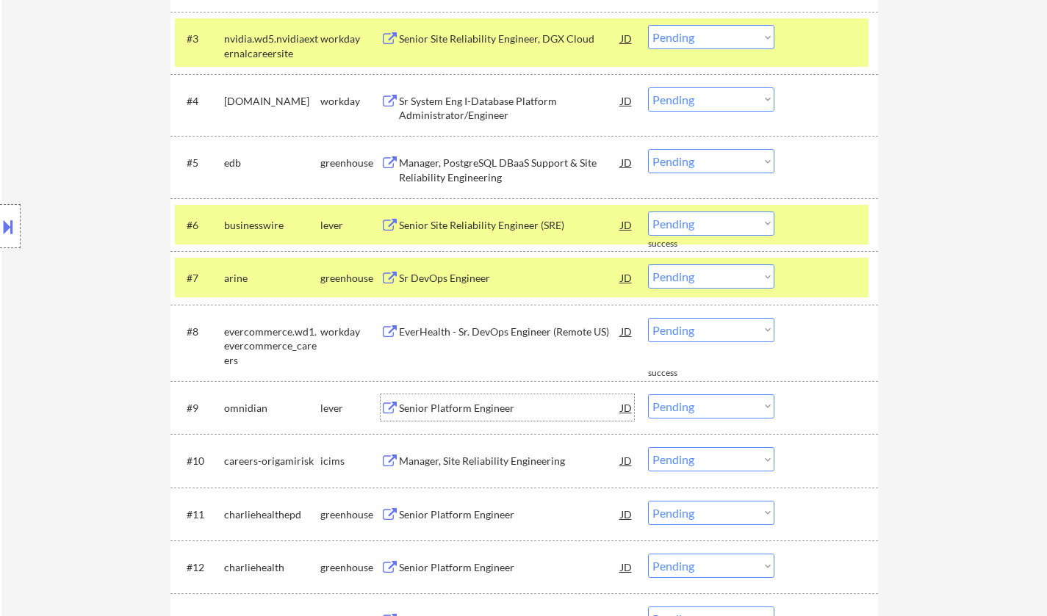
scroll to position [613, 0]
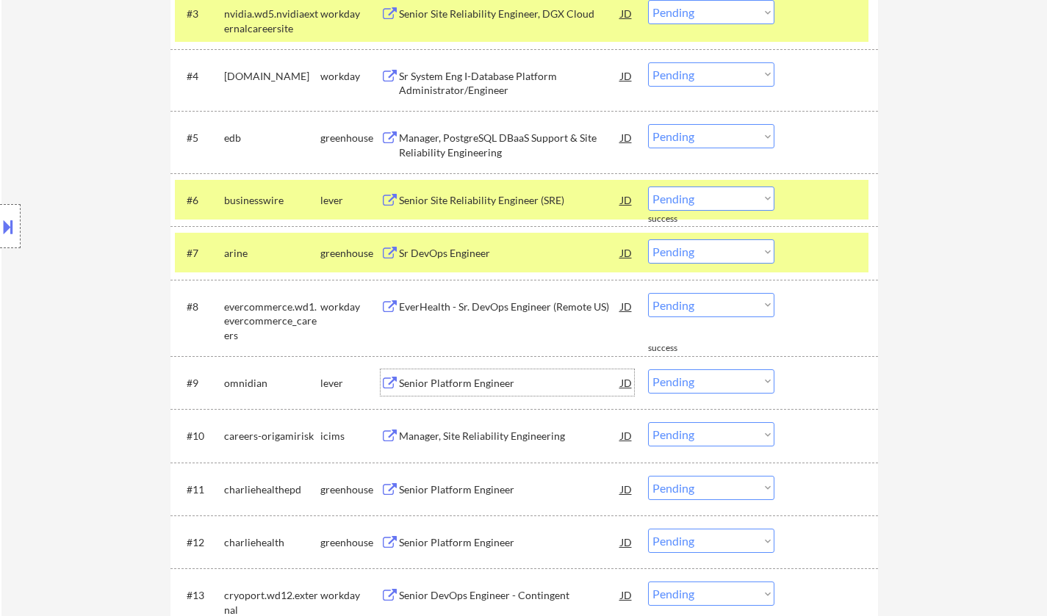
click at [714, 389] on select "Choose an option... Pending Applied Excluded (Questions) Excluded (Expired) Exc…" at bounding box center [711, 381] width 126 height 24
click at [648, 369] on select "Choose an option... Pending Applied Excluded (Questions) Excluded (Expired) Exc…" at bounding box center [711, 381] width 126 height 24
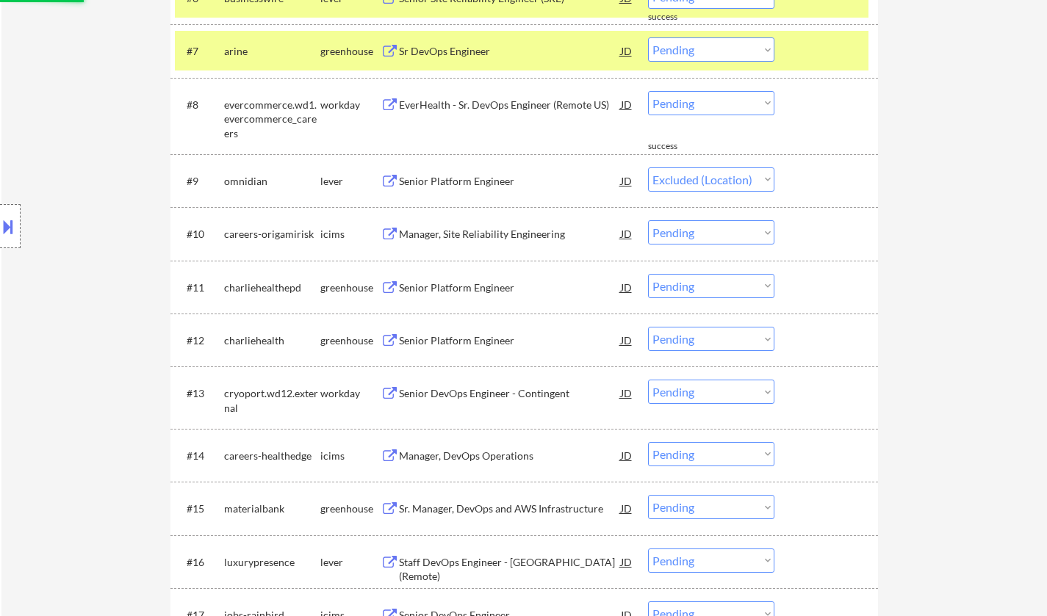
scroll to position [833, 0]
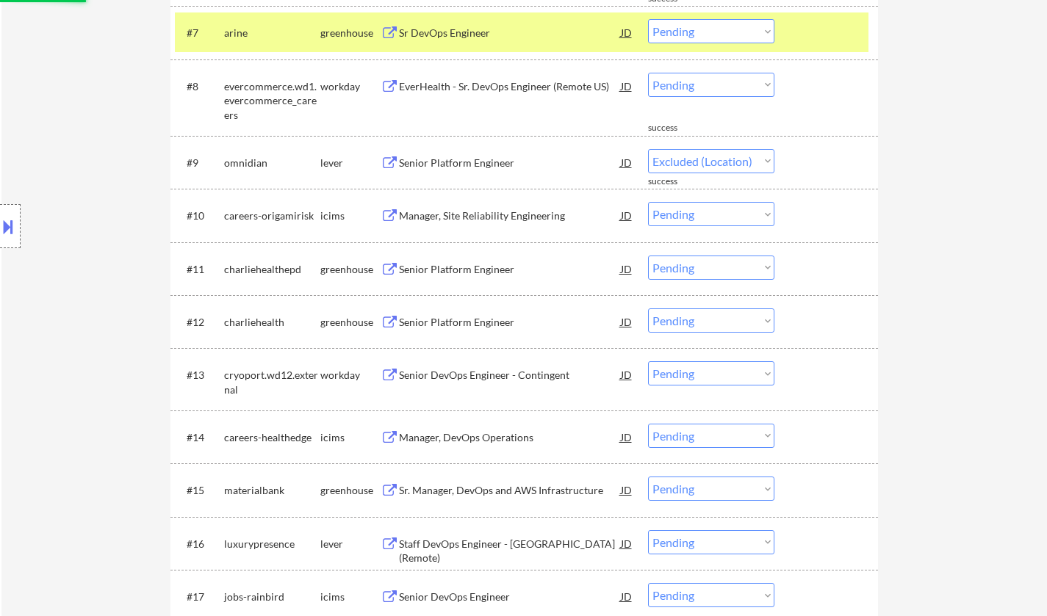
select select ""pending""
click at [447, 273] on div "Senior Platform Engineer" at bounding box center [510, 269] width 222 height 15
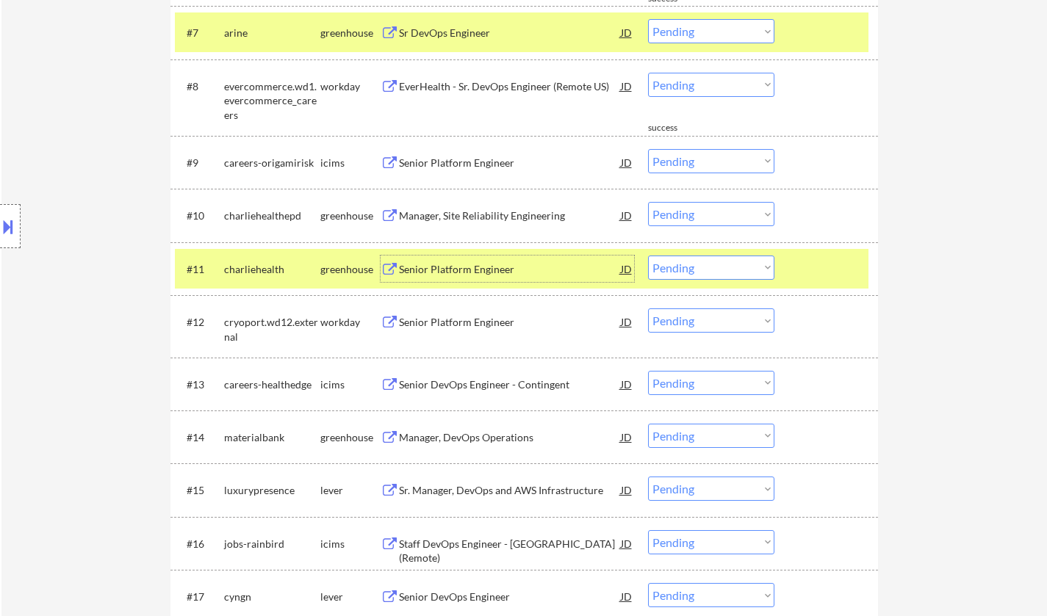
click at [696, 264] on select "Choose an option... Pending Applied Excluded (Questions) Excluded (Expired) Exc…" at bounding box center [711, 268] width 126 height 24
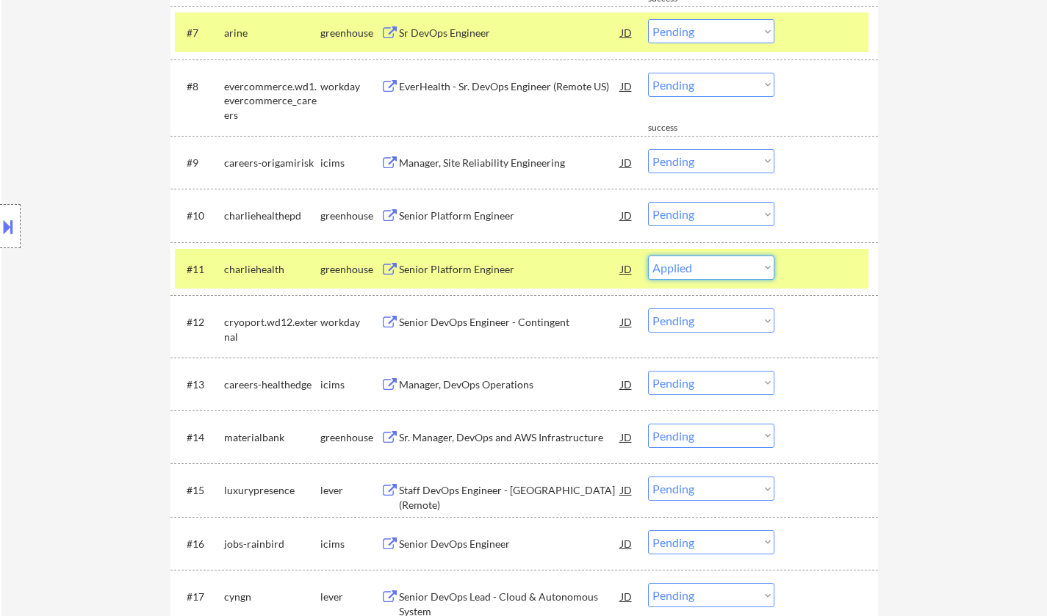
click at [648, 256] on select "Choose an option... Pending Applied Excluded (Questions) Excluded (Expired) Exc…" at bounding box center [711, 268] width 126 height 24
select select ""pending""
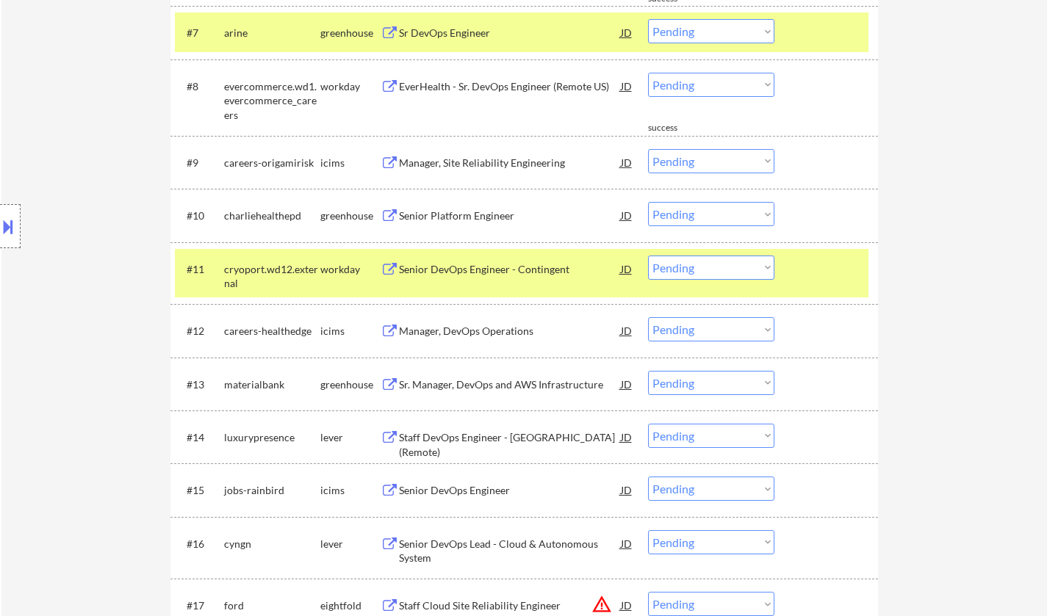
click at [451, 212] on div "Senior Platform Engineer" at bounding box center [510, 216] width 222 height 15
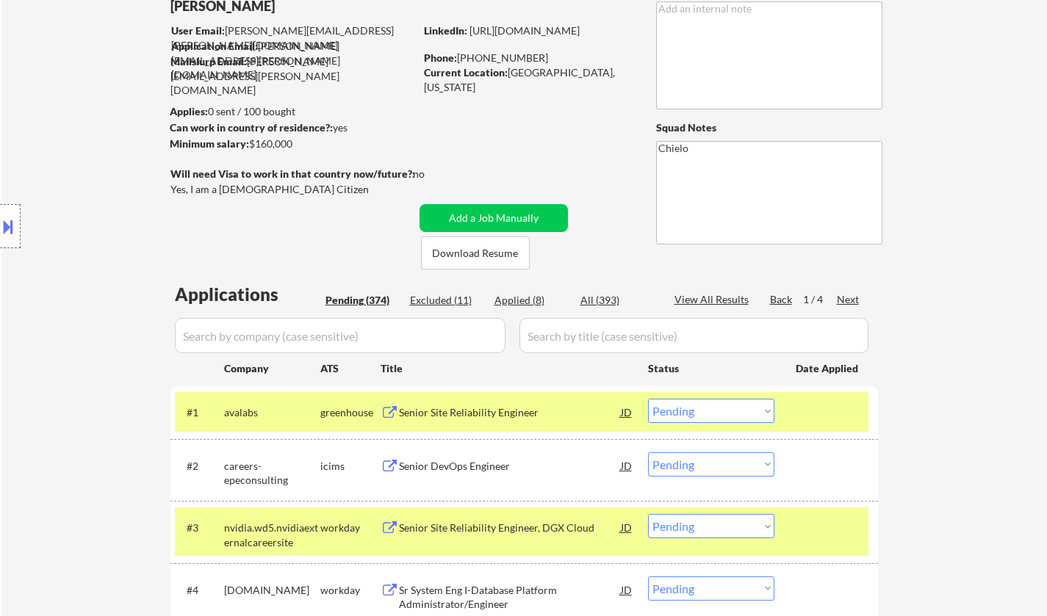
scroll to position [0, 0]
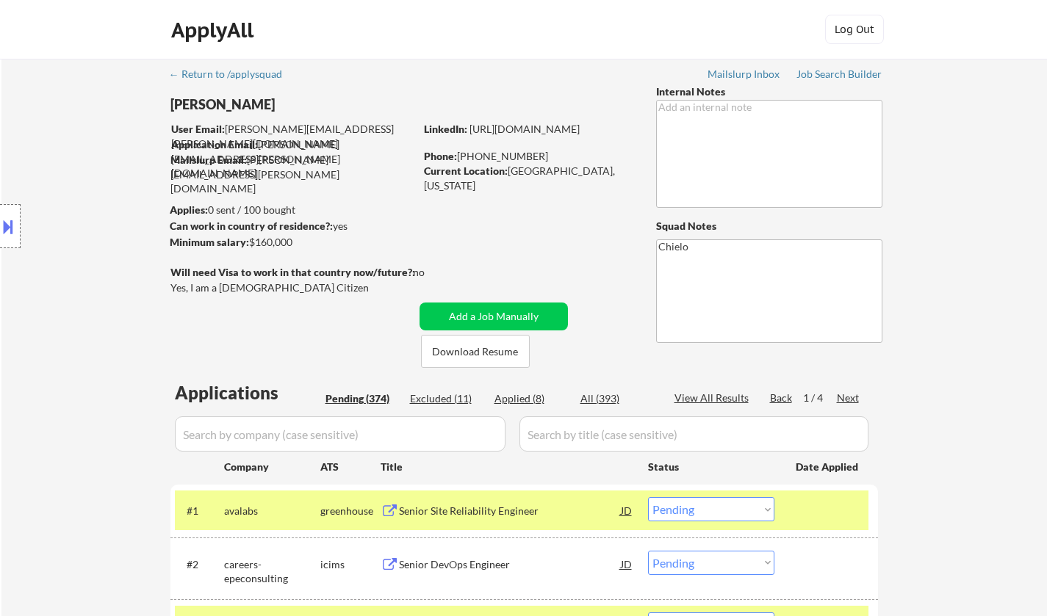
click at [525, 405] on div "Applied (8)" at bounding box center [530, 398] width 73 height 15
select select ""applied""
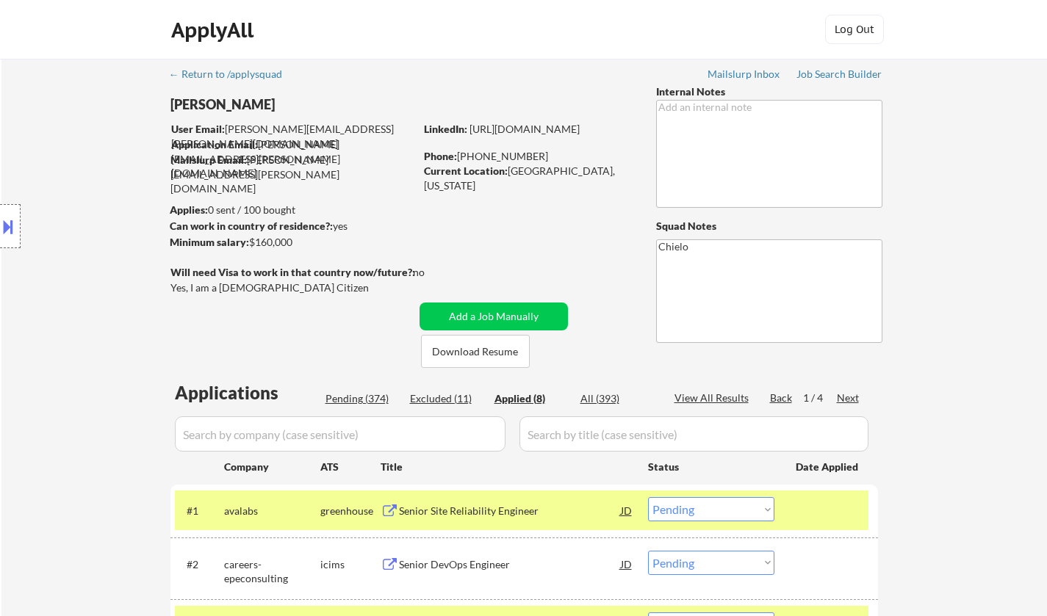
select select ""applied""
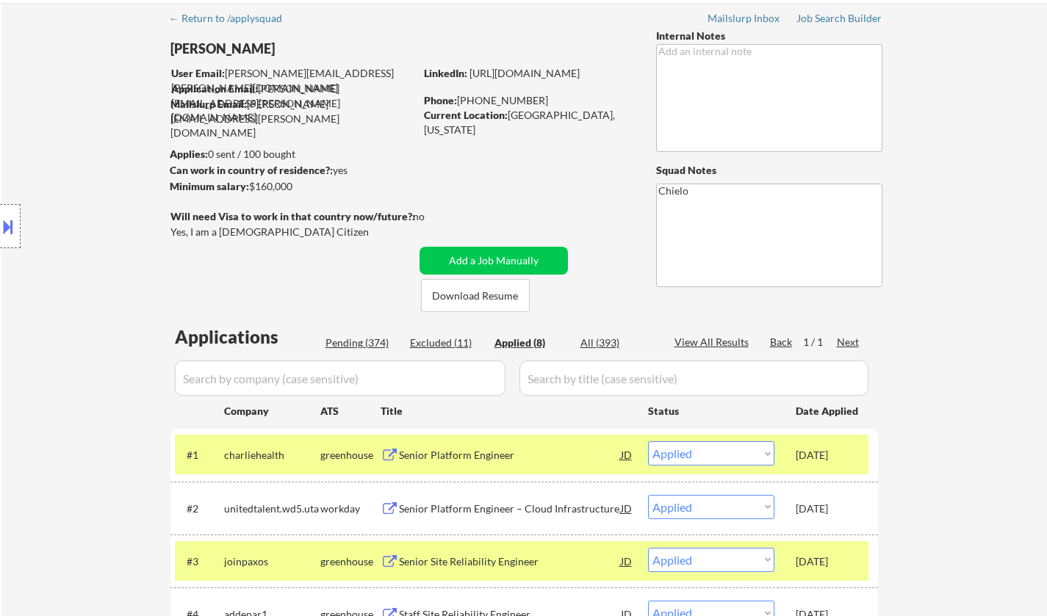
scroll to position [73, 0]
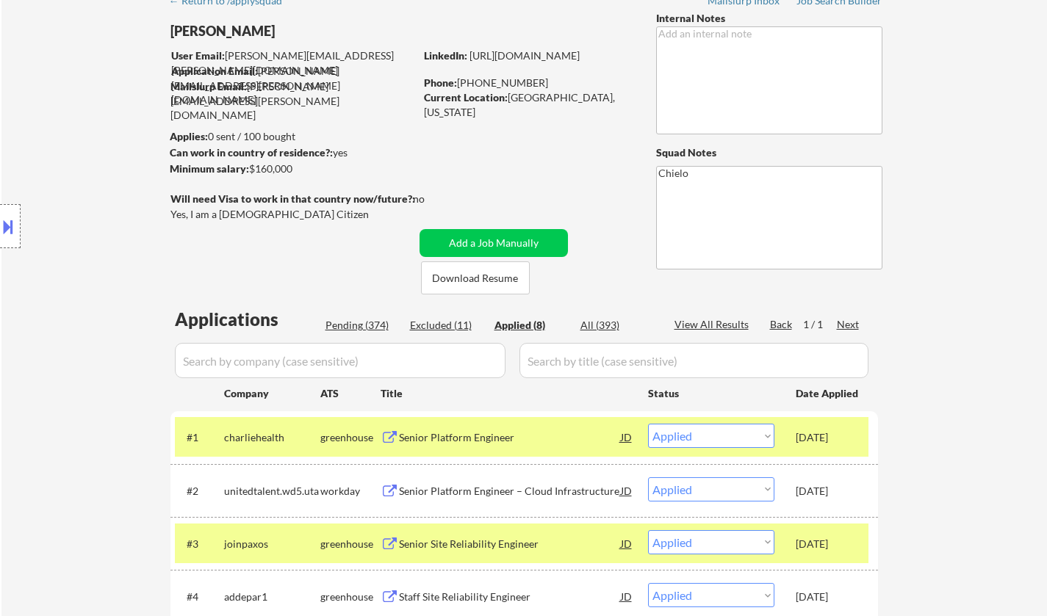
click at [464, 439] on div "Senior Platform Engineer" at bounding box center [510, 437] width 222 height 15
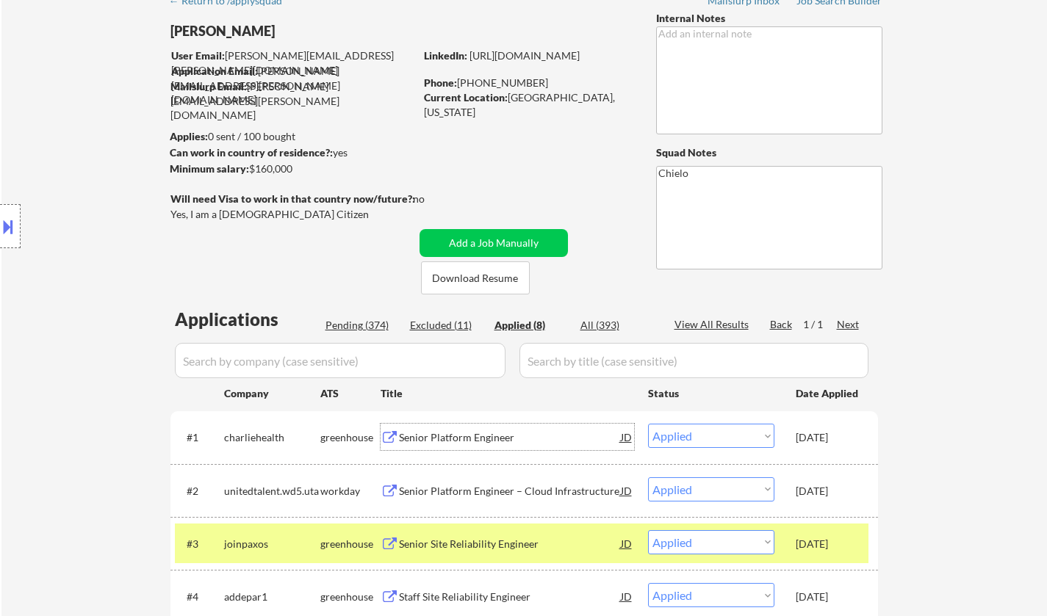
click at [356, 329] on div "Pending (374)" at bounding box center [361, 325] width 73 height 15
select select ""pending""
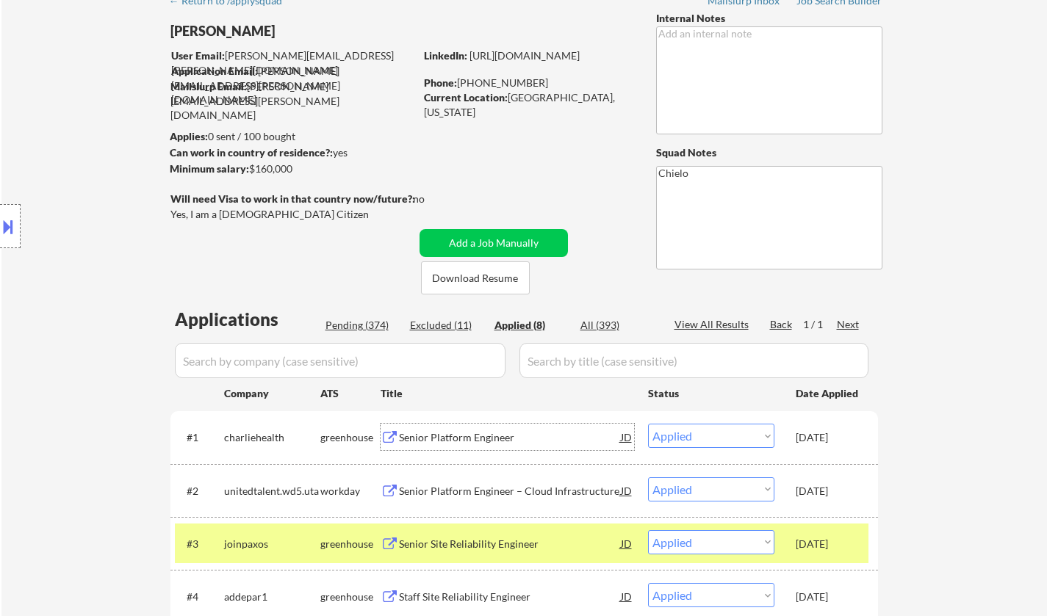
select select ""pending""
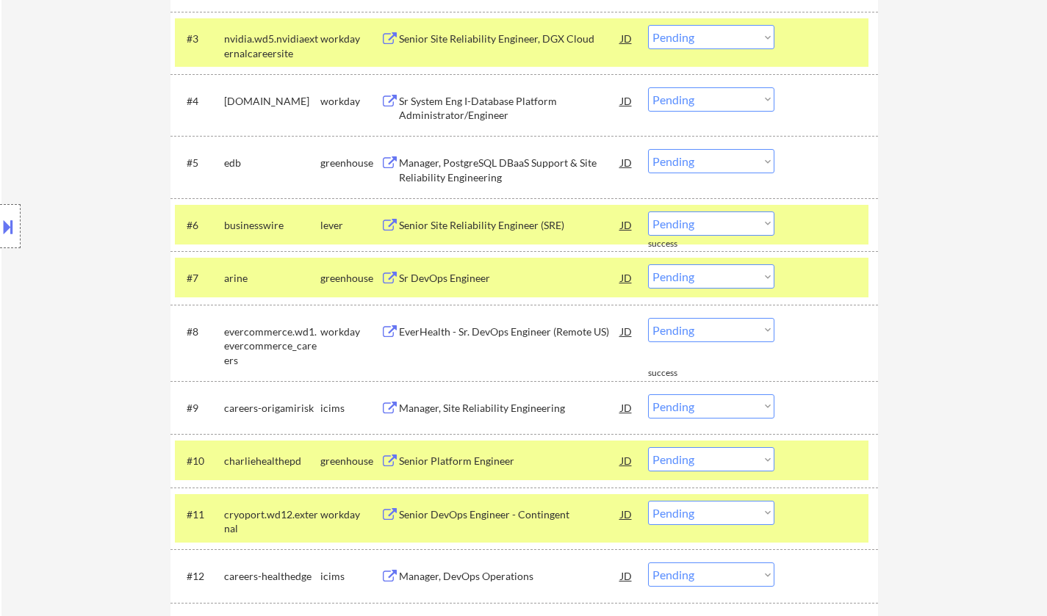
scroll to position [661, 0]
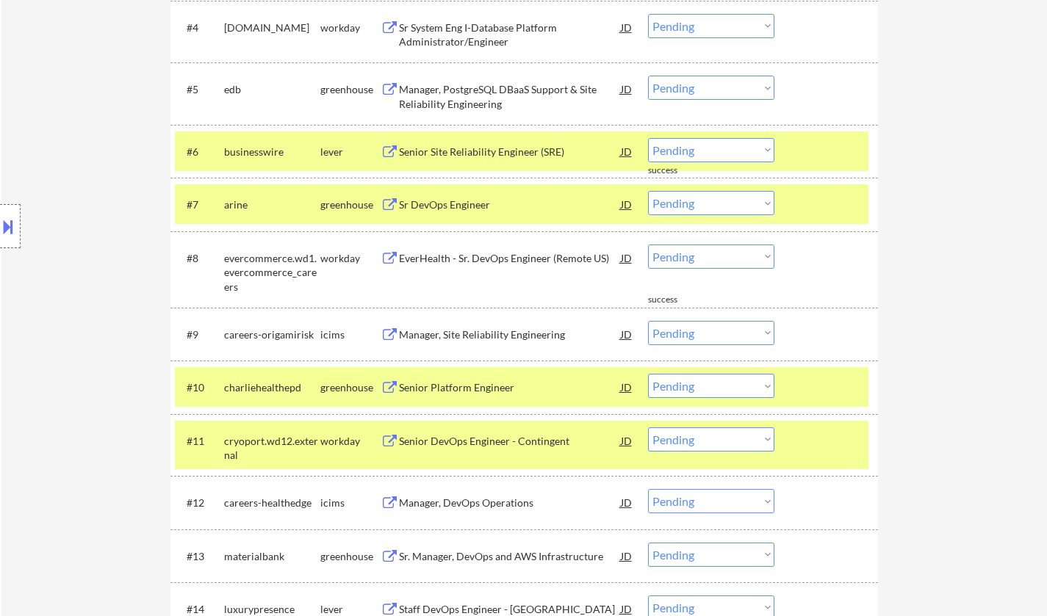
click at [714, 385] on select "Choose an option... Pending Applied Excluded (Questions) Excluded (Expired) Exc…" at bounding box center [711, 386] width 126 height 24
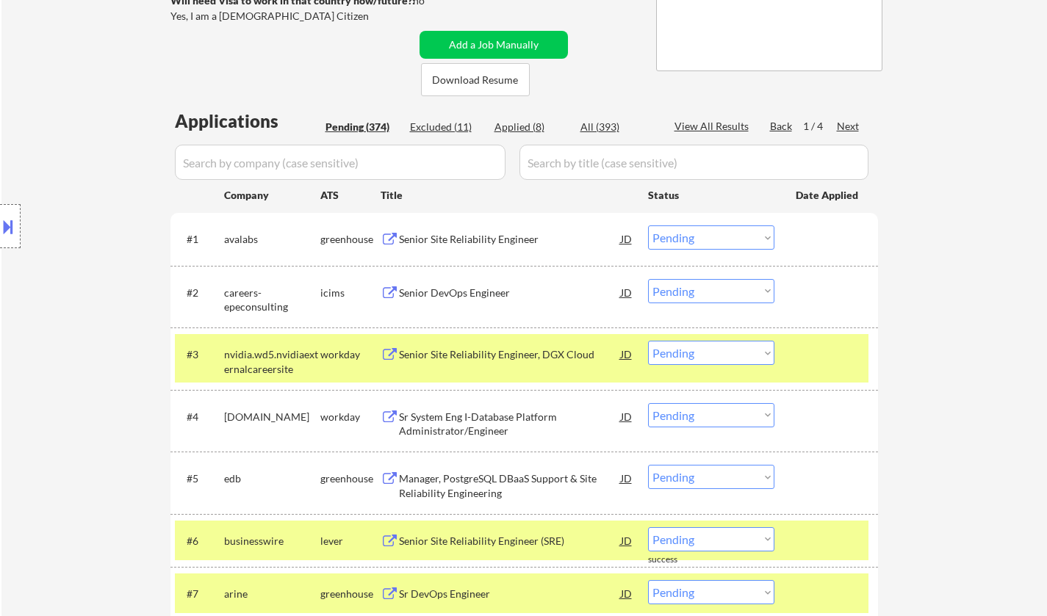
scroll to position [147, 0]
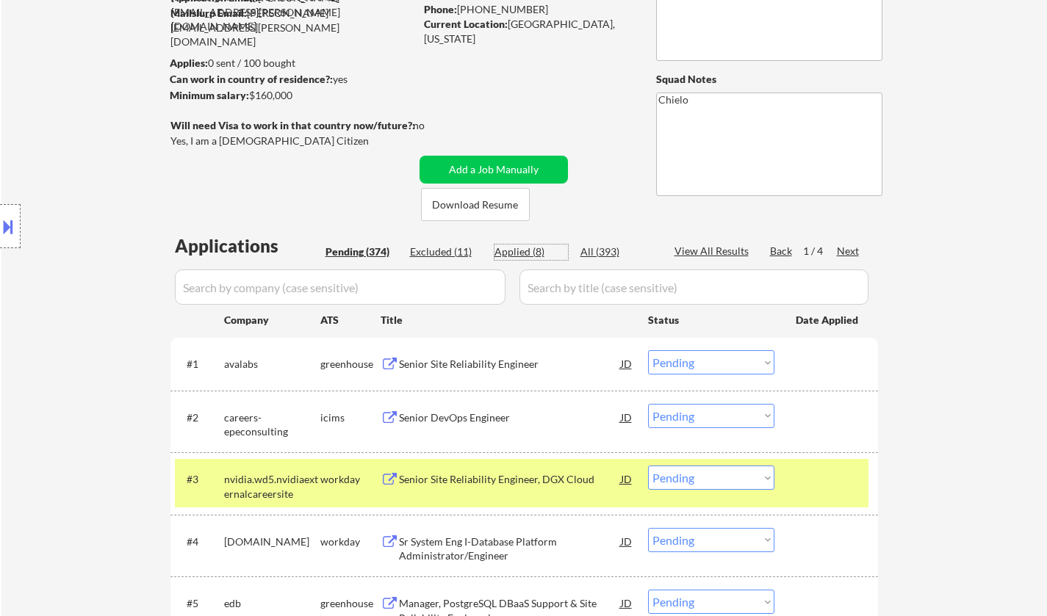
click at [526, 248] on div "Applied (8)" at bounding box center [530, 252] width 73 height 15
select select ""applied""
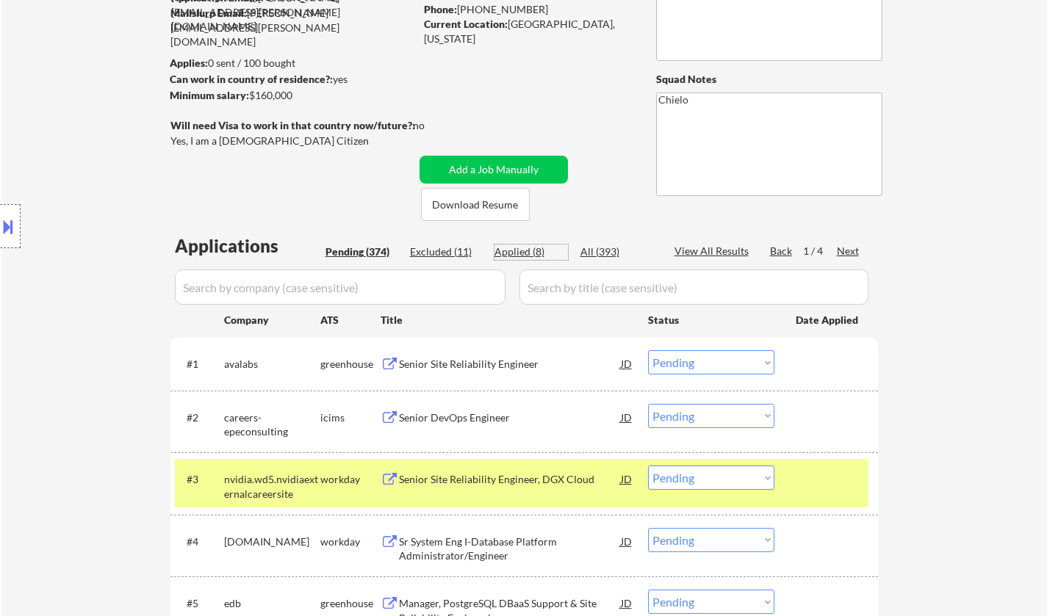
select select ""applied""
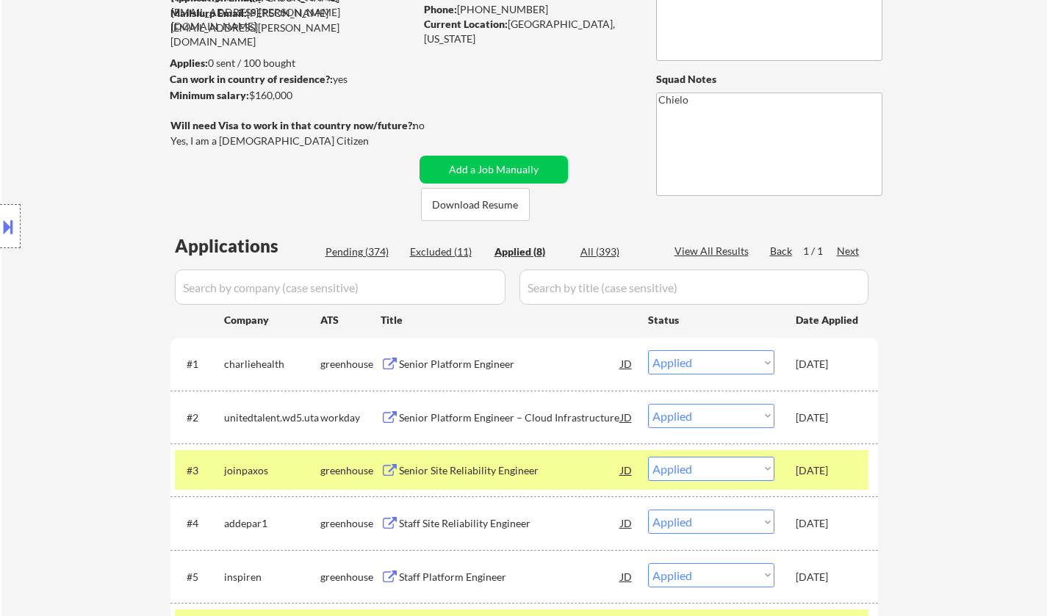
click at [361, 248] on div "Pending (374)" at bounding box center [361, 252] width 73 height 15
select select ""pending""
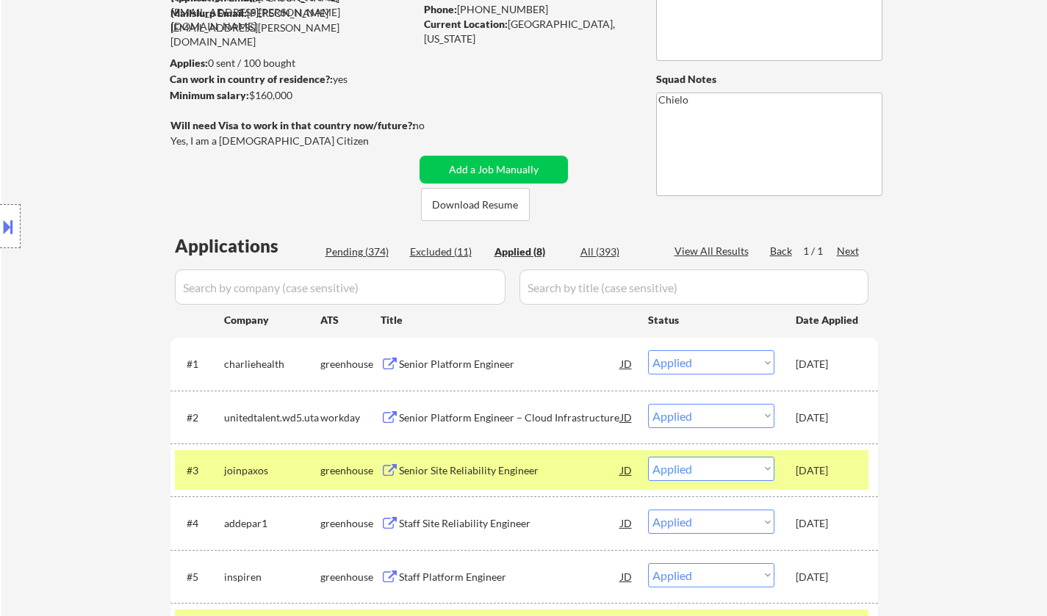
select select ""pending""
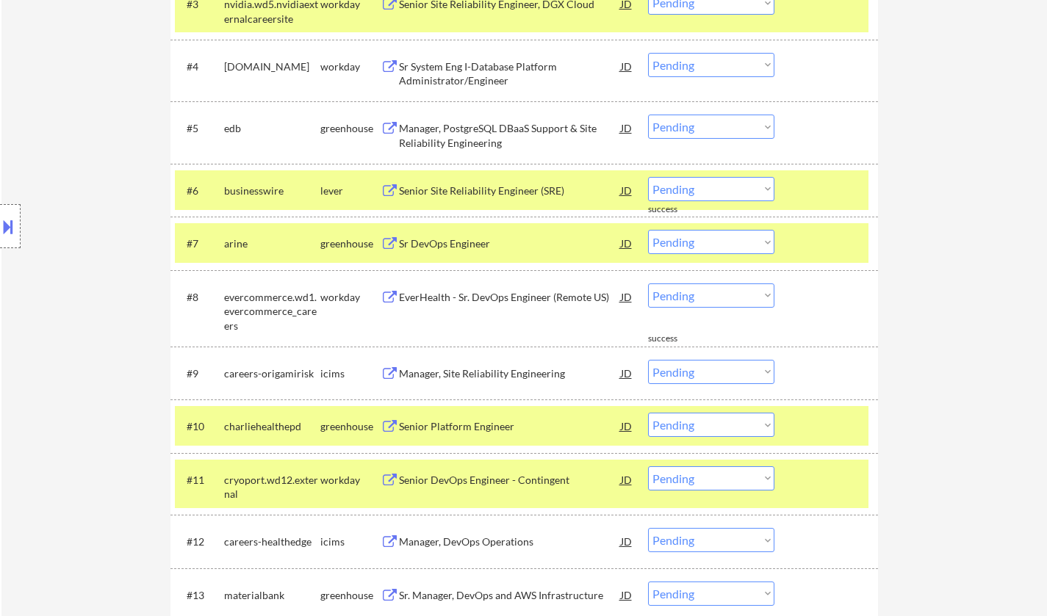
scroll to position [661, 0]
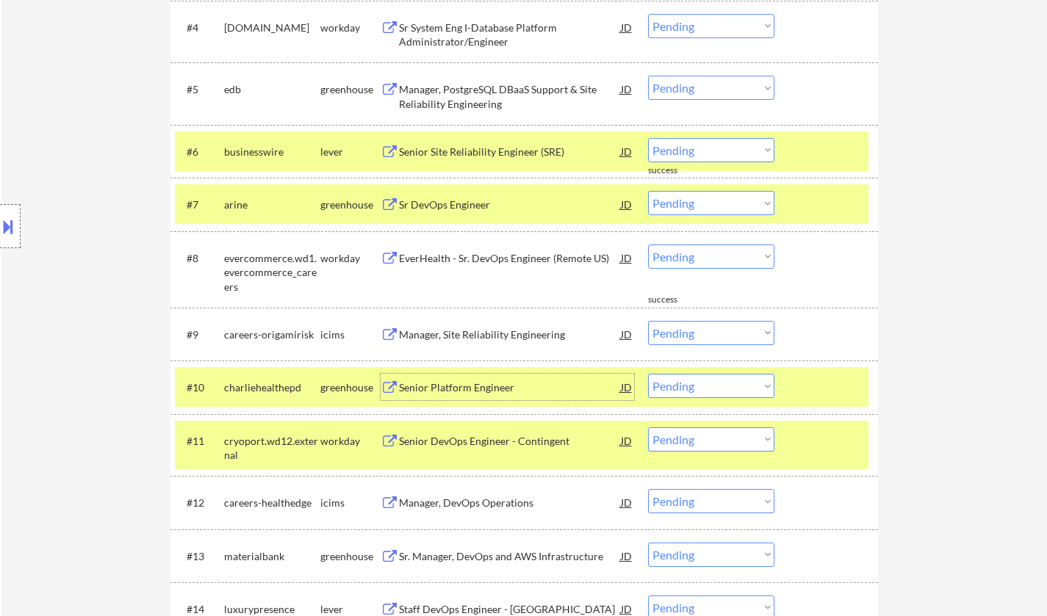
click at [464, 377] on div "Senior Platform Engineer" at bounding box center [510, 387] width 222 height 26
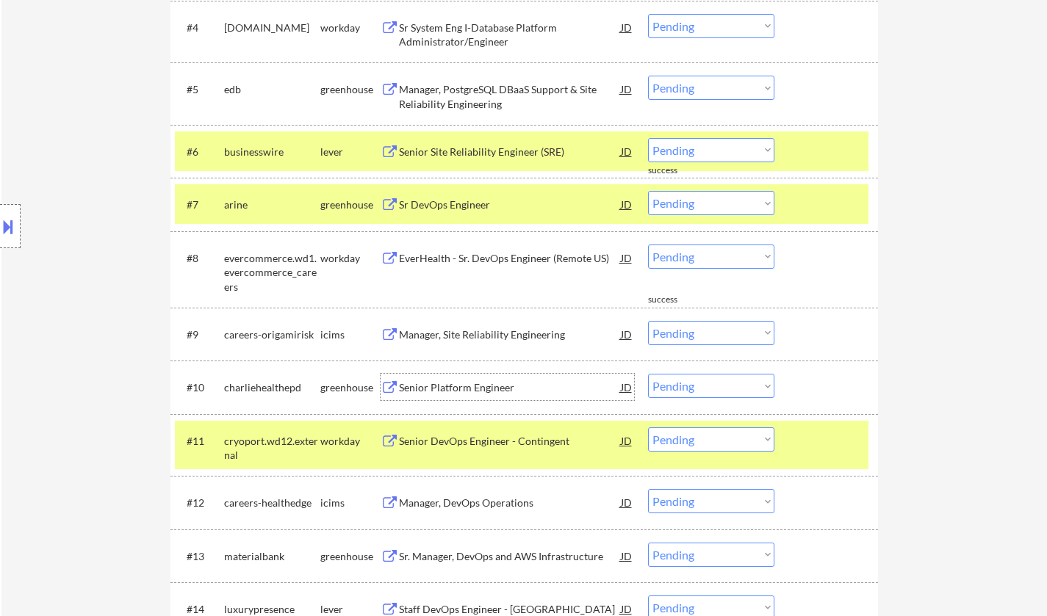
click at [691, 387] on select "Choose an option... Pending Applied Excluded (Questions) Excluded (Expired) Exc…" at bounding box center [711, 386] width 126 height 24
click at [648, 374] on select "Choose an option... Pending Applied Excluded (Questions) Excluded (Expired) Exc…" at bounding box center [711, 386] width 126 height 24
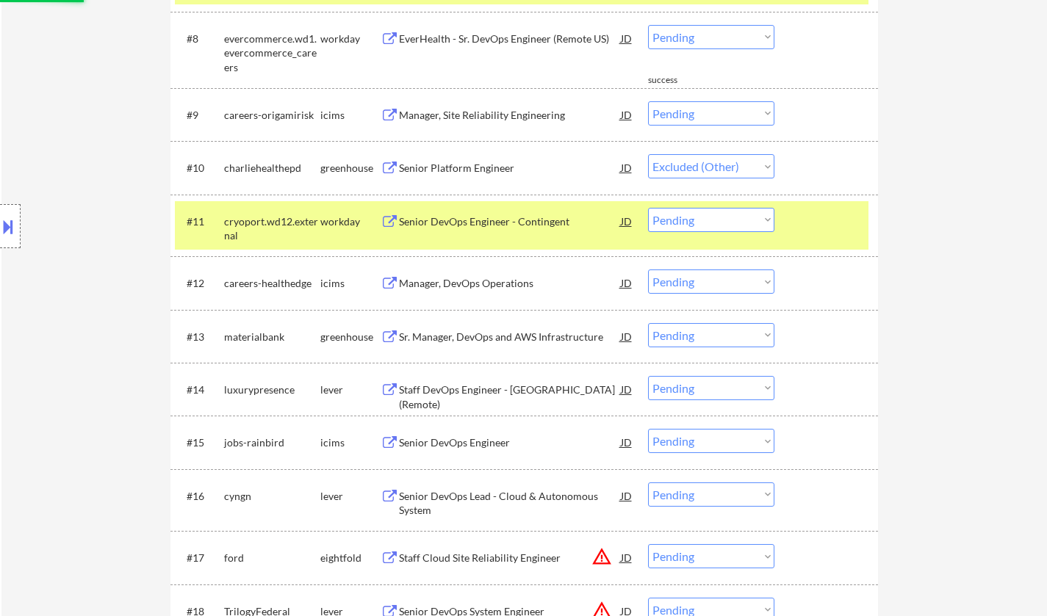
scroll to position [881, 0]
select select ""pending""
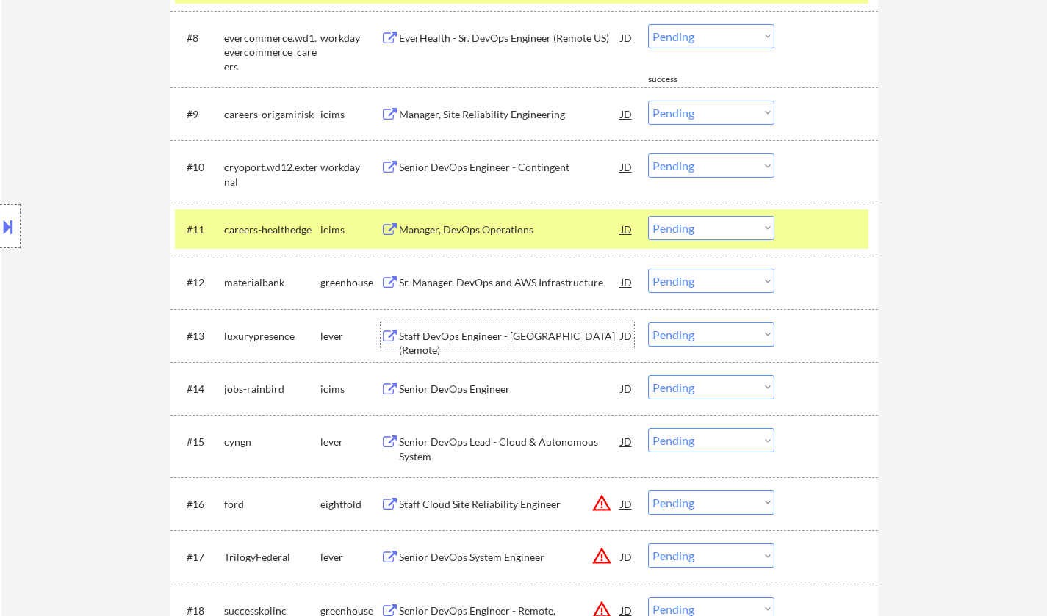
click at [466, 330] on div "Staff DevOps Engineer - [GEOGRAPHIC_DATA] (Remote)" at bounding box center [510, 343] width 222 height 29
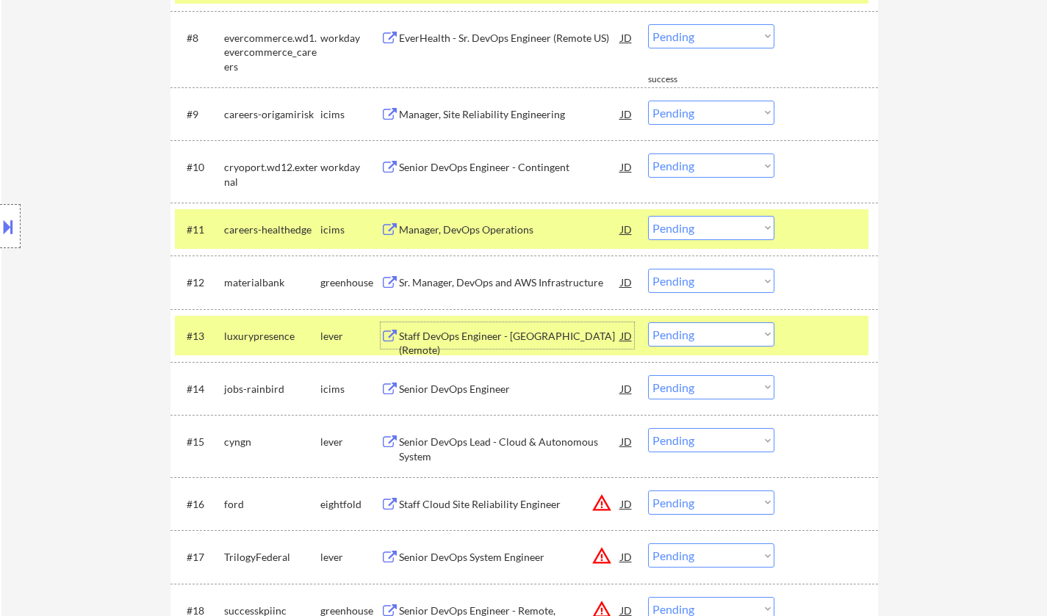
click at [681, 330] on select "Choose an option... Pending Applied Excluded (Questions) Excluded (Expired) Exc…" at bounding box center [711, 334] width 126 height 24
click at [648, 322] on select "Choose an option... Pending Applied Excluded (Questions) Excluded (Expired) Exc…" at bounding box center [711, 334] width 126 height 24
select select ""pending""
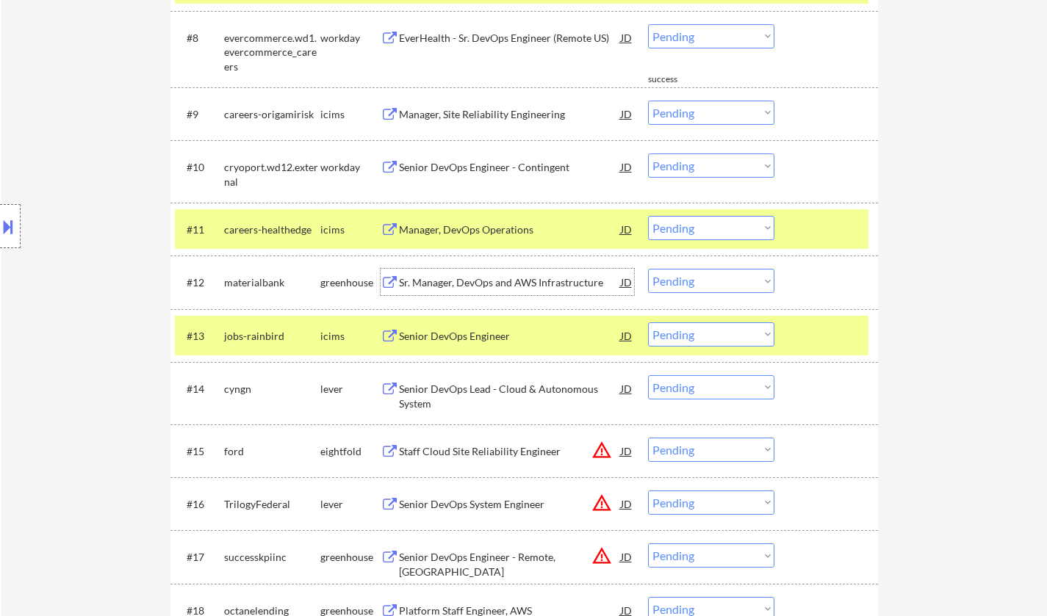
click at [450, 280] on div "Sr. Manager, DevOps and AWS Infrastructure" at bounding box center [510, 282] width 222 height 15
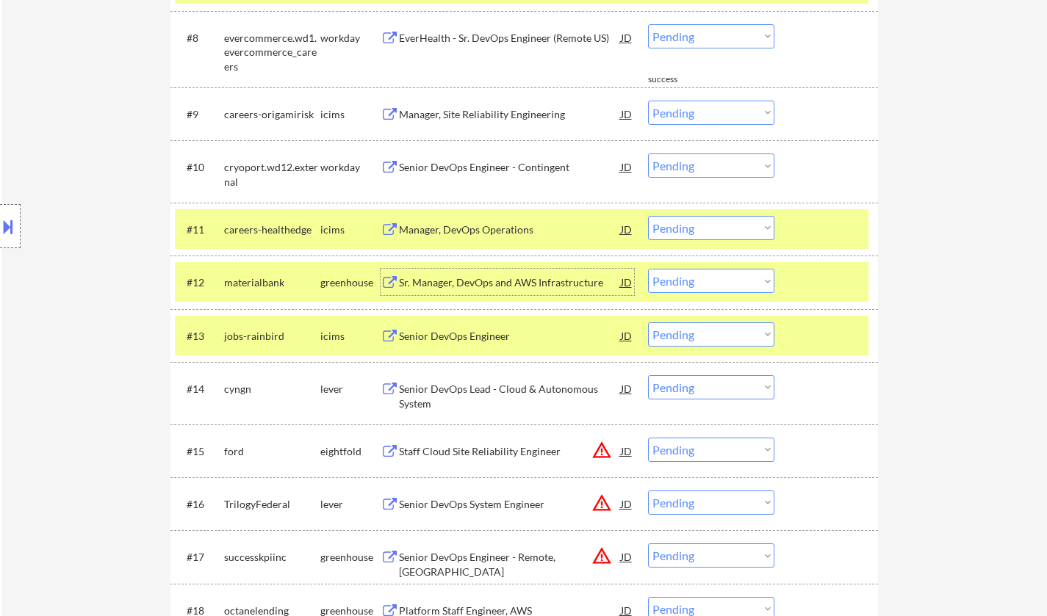
click at [709, 281] on select "Choose an option... Pending Applied Excluded (Questions) Excluded (Expired) Exc…" at bounding box center [711, 281] width 126 height 24
click at [648, 269] on select "Choose an option... Pending Applied Excluded (Questions) Excluded (Expired) Exc…" at bounding box center [711, 281] width 126 height 24
click at [477, 391] on div "Senior DevOps Lead - Cloud & Autonomous System" at bounding box center [510, 396] width 222 height 29
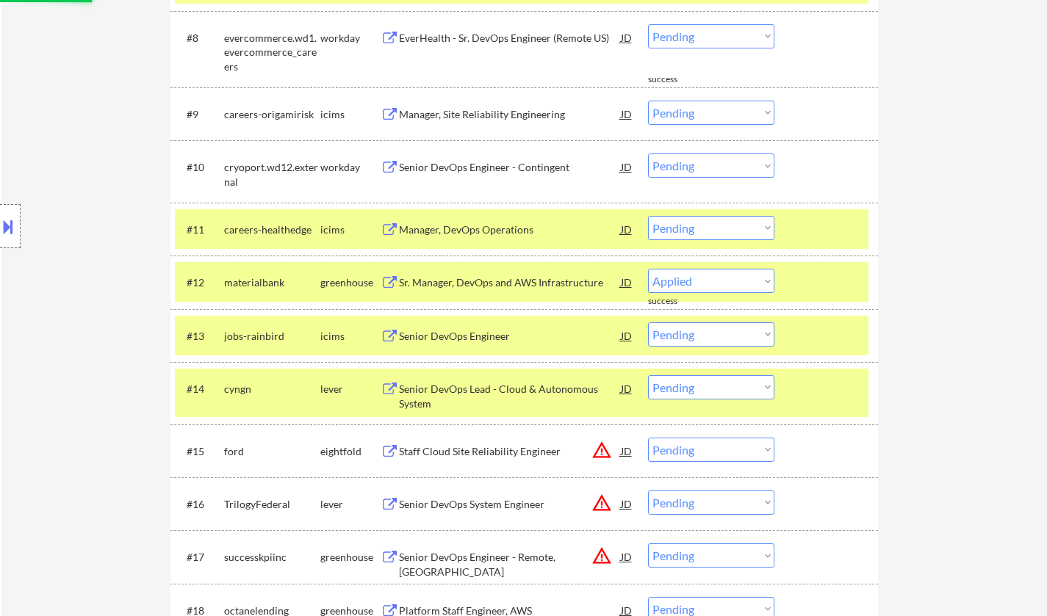
select select ""pending""
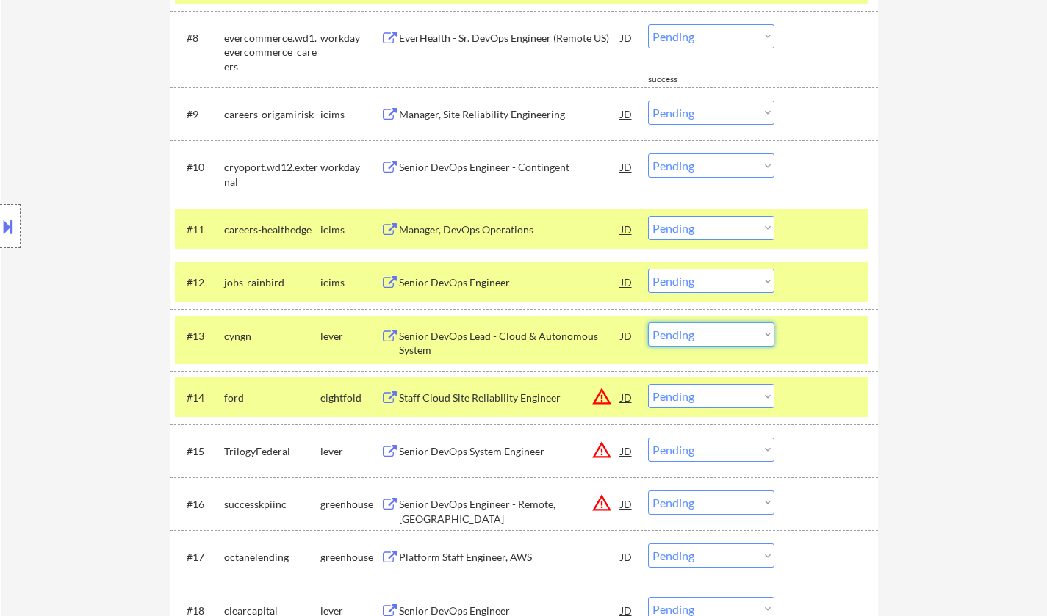
click at [750, 327] on select "Choose an option... Pending Applied Excluded (Questions) Excluded (Expired) Exc…" at bounding box center [711, 334] width 126 height 24
click at [648, 322] on select "Choose an option... Pending Applied Excluded (Questions) Excluded (Expired) Exc…" at bounding box center [711, 334] width 126 height 24
select select ""pending""
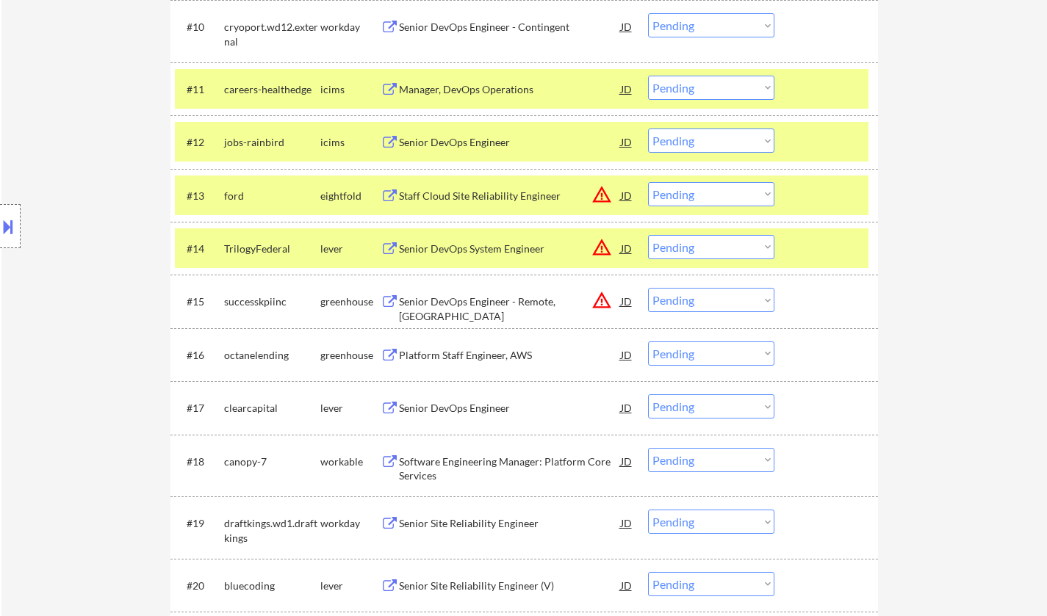
scroll to position [1028, 0]
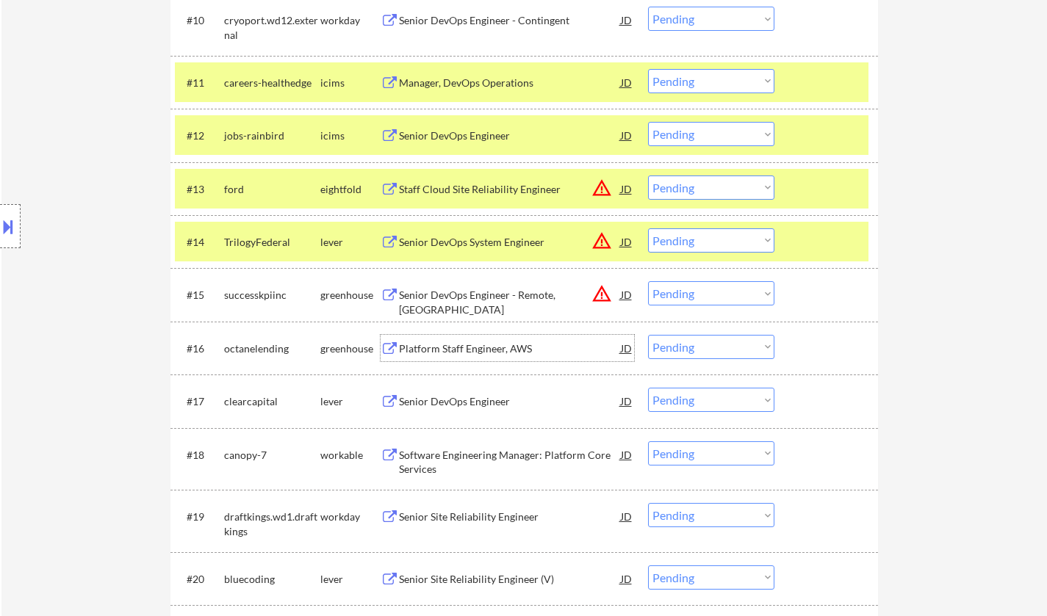
click at [457, 340] on div "Platform Staff Engineer, AWS" at bounding box center [510, 348] width 222 height 26
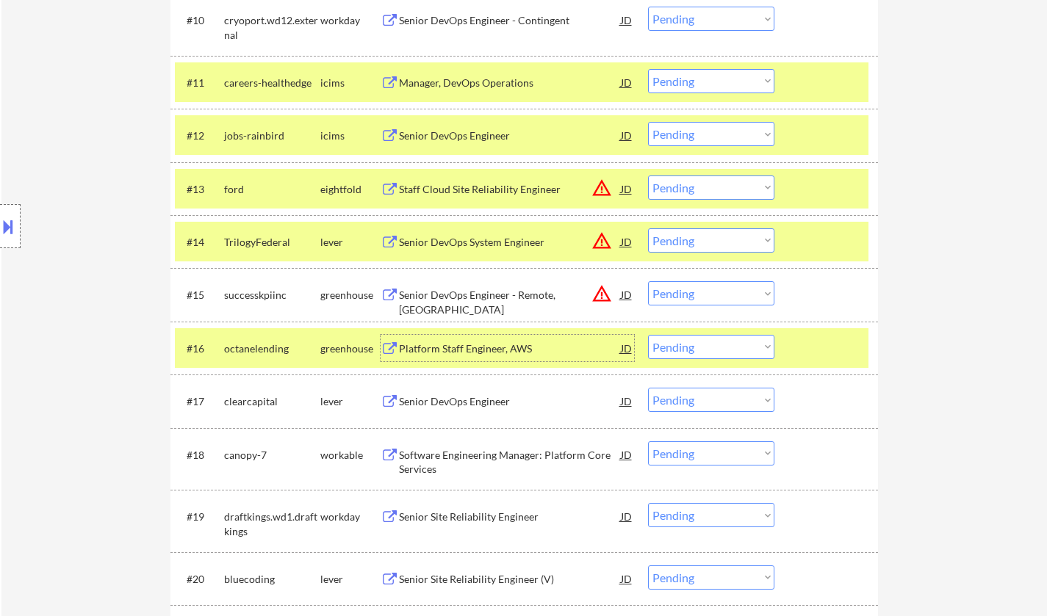
click at [715, 351] on select "Choose an option... Pending Applied Excluded (Questions) Excluded (Expired) Exc…" at bounding box center [711, 347] width 126 height 24
click at [648, 335] on select "Choose an option... Pending Applied Excluded (Questions) Excluded (Expired) Exc…" at bounding box center [711, 347] width 126 height 24
click at [453, 402] on div "Senior DevOps Engineer" at bounding box center [510, 401] width 222 height 15
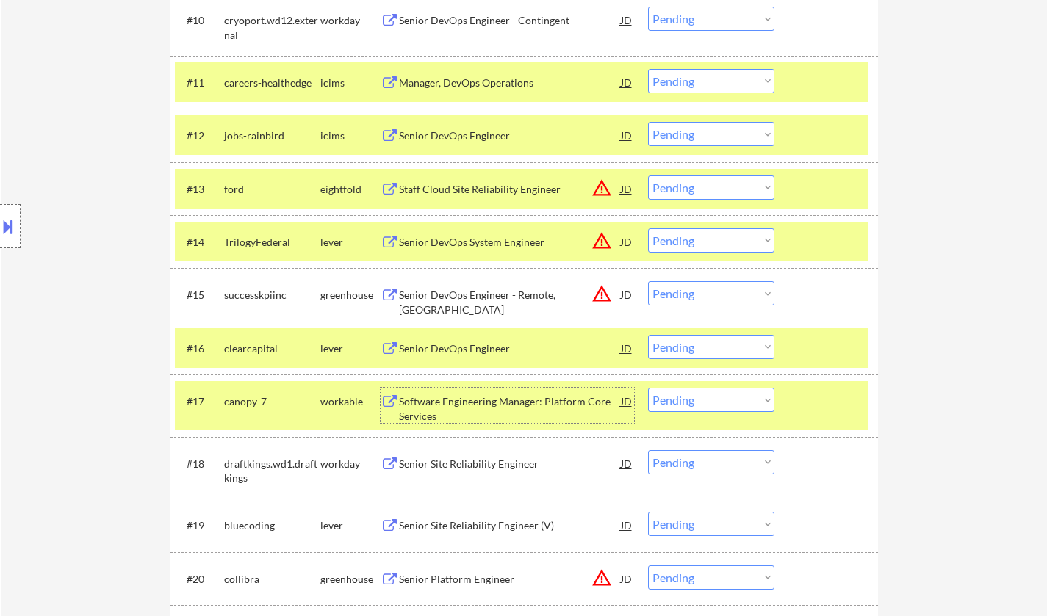
click at [725, 347] on select "Choose an option... Pending Applied Excluded (Questions) Excluded (Expired) Exc…" at bounding box center [711, 347] width 126 height 24
click at [648, 335] on select "Choose an option... Pending Applied Excluded (Questions) Excluded (Expired) Exc…" at bounding box center [711, 347] width 126 height 24
select select ""pending""
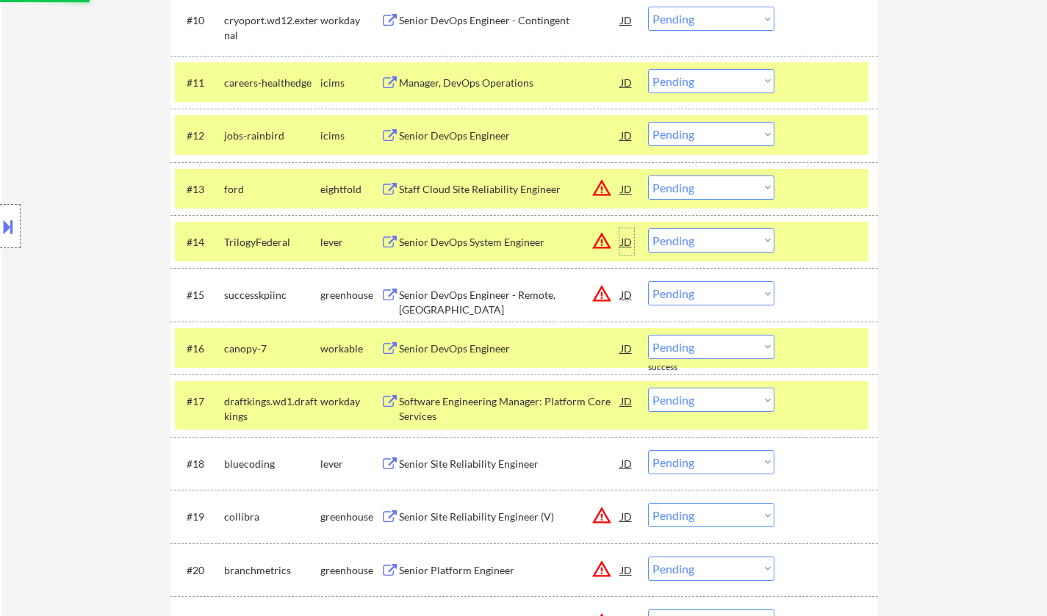
click at [629, 243] on div "JD" at bounding box center [626, 241] width 15 height 26
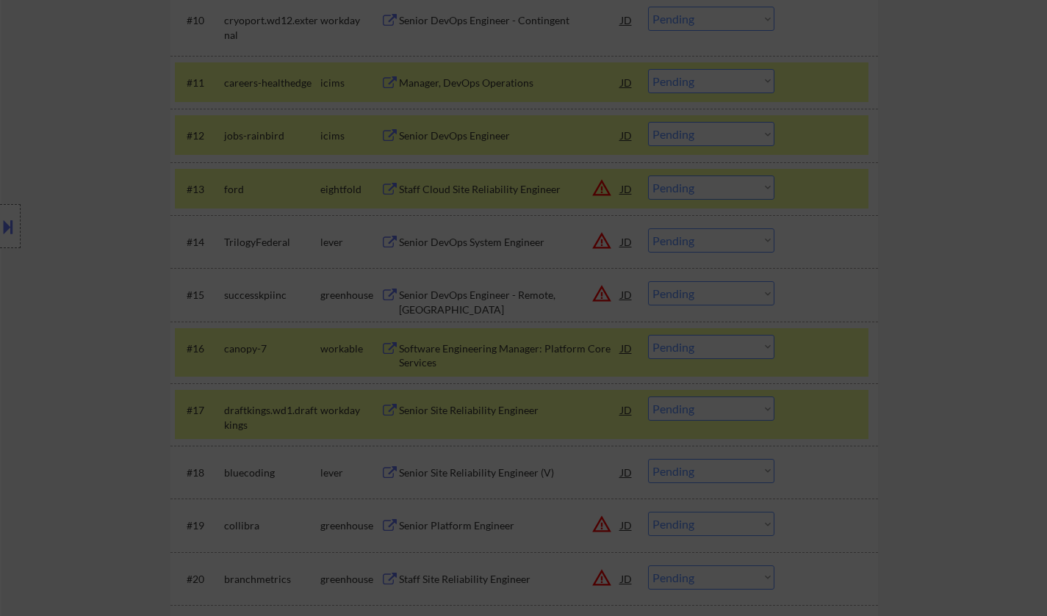
click at [622, 243] on div "Trilogy Federal is seeking a Senior DevOps System Engineer to support Departmen…" at bounding box center [523, 276] width 328 height 129
click at [837, 267] on div at bounding box center [523, 308] width 1047 height 616
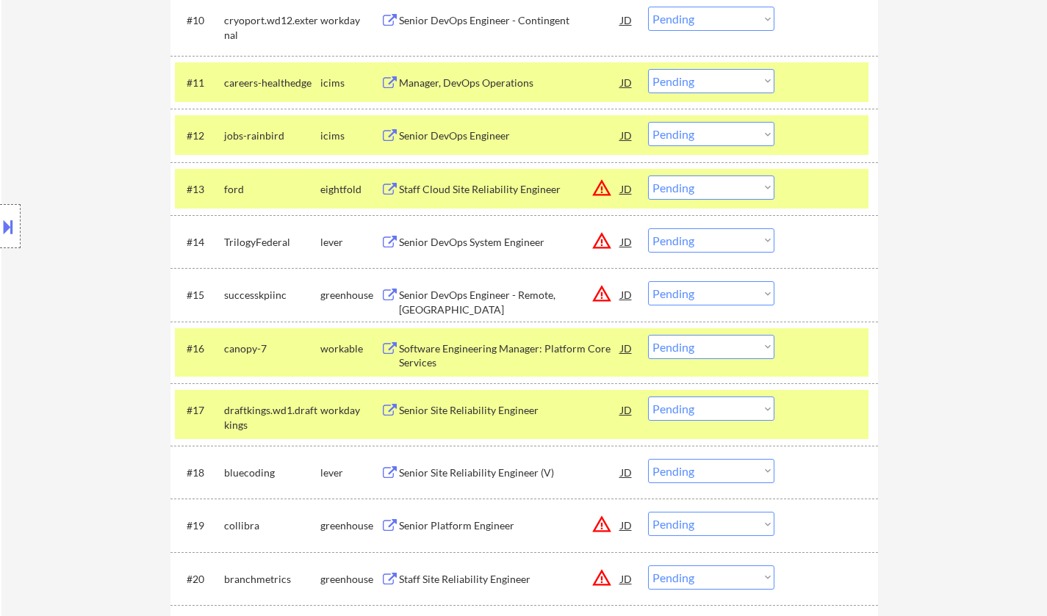
click at [624, 238] on div "JD" at bounding box center [626, 241] width 15 height 26
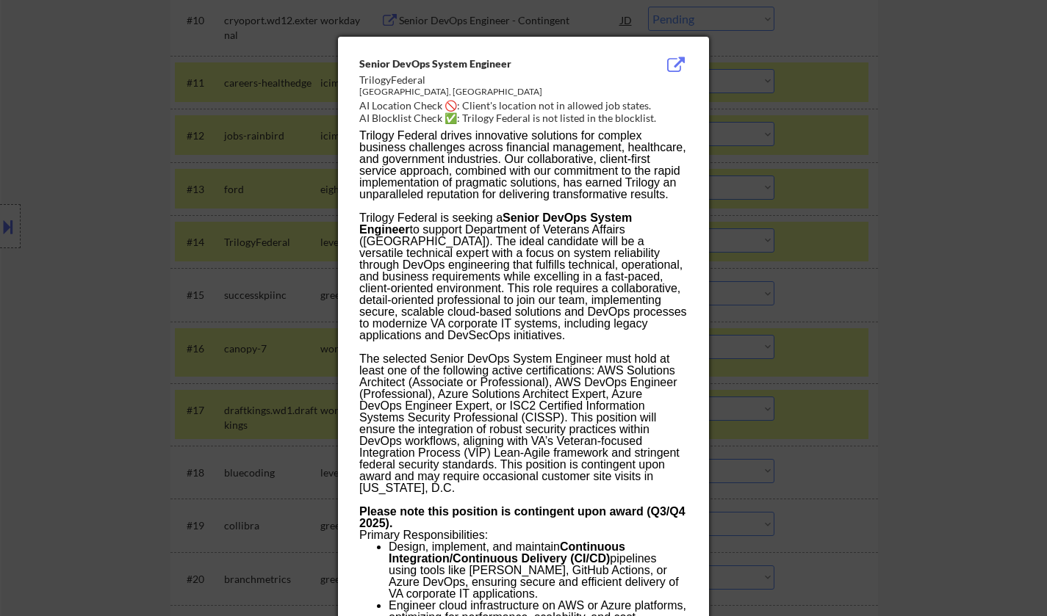
drag, startPoint x: 964, startPoint y: 306, endPoint x: 884, endPoint y: 293, distance: 80.3
click at [960, 306] on div at bounding box center [523, 308] width 1047 height 616
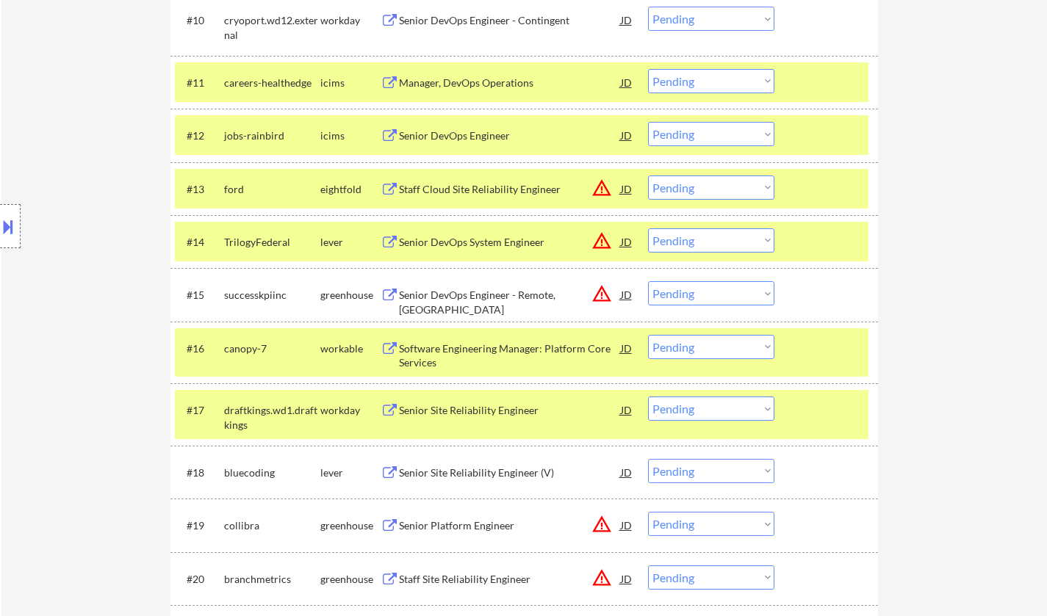
click at [698, 245] on select "Choose an option... Pending Applied Excluded (Questions) Excluded (Expired) Exc…" at bounding box center [711, 240] width 126 height 24
click at [648, 228] on select "Choose an option... Pending Applied Excluded (Questions) Excluded (Expired) Exc…" at bounding box center [711, 240] width 126 height 24
click at [629, 190] on div "JD" at bounding box center [626, 189] width 15 height 26
select select ""pending""
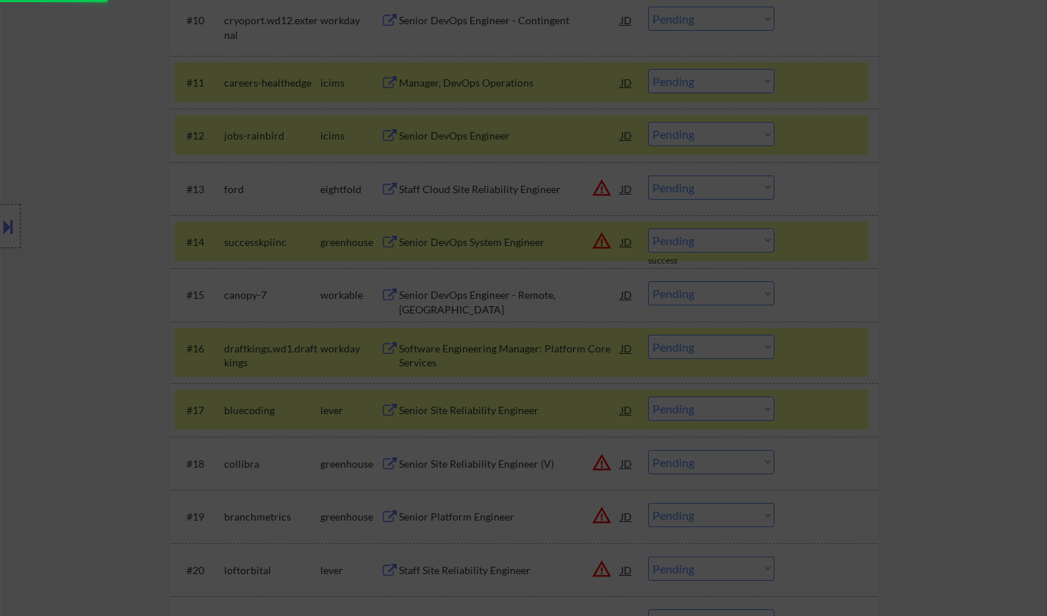
click at [951, 292] on div at bounding box center [523, 308] width 1047 height 616
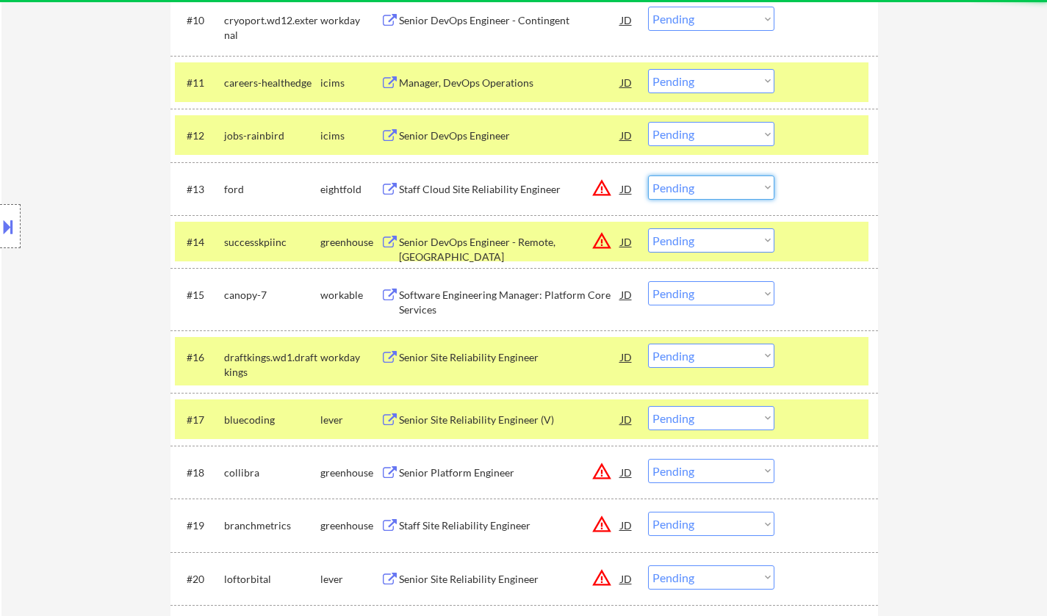
drag, startPoint x: 690, startPoint y: 176, endPoint x: 702, endPoint y: 195, distance: 22.4
click at [690, 176] on select "Choose an option... Pending Applied Excluded (Questions) Excluded (Expired) Exc…" at bounding box center [711, 188] width 126 height 24
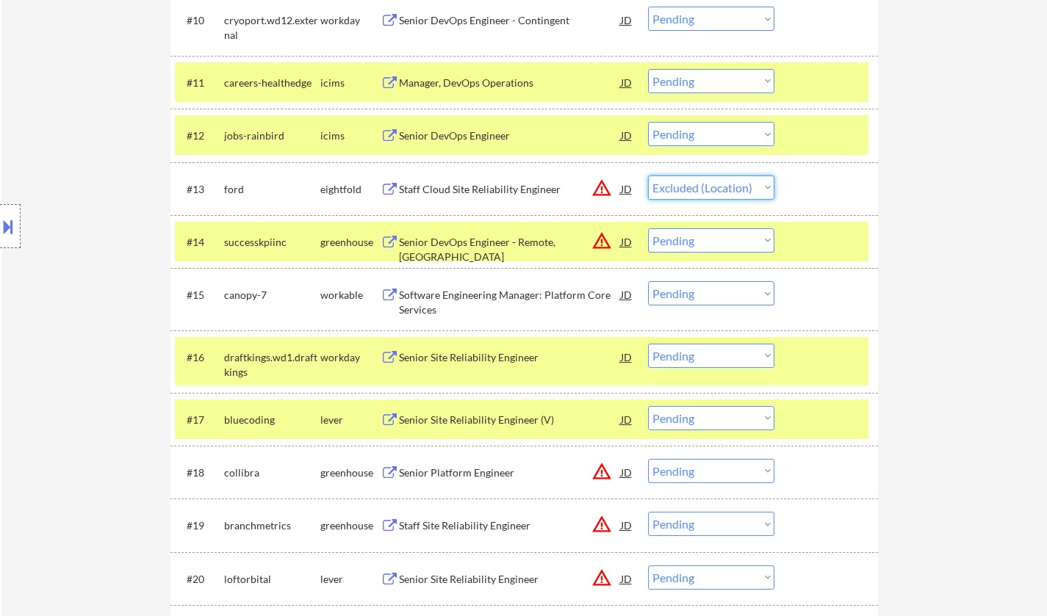
click at [648, 176] on select "Choose an option... Pending Applied Excluded (Questions) Excluded (Expired) Exc…" at bounding box center [711, 188] width 126 height 24
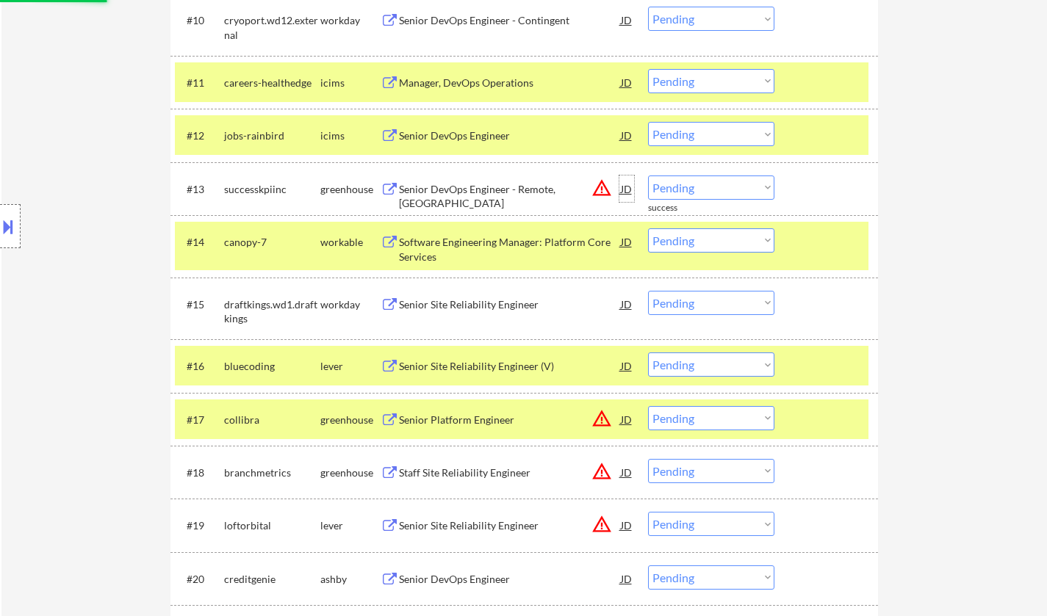
click at [624, 187] on div "JD" at bounding box center [626, 189] width 15 height 26
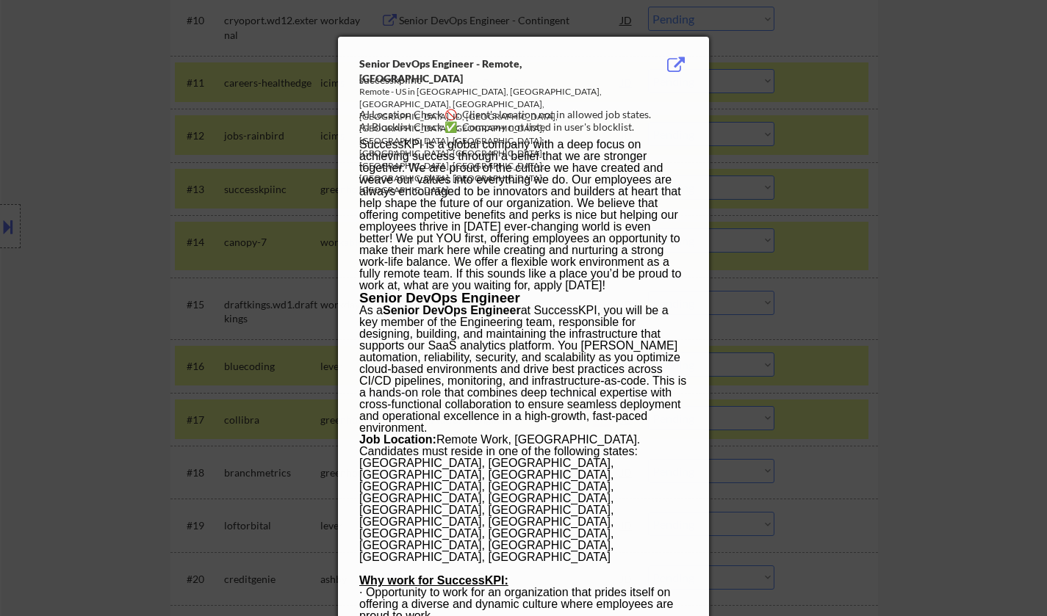
click at [928, 270] on div at bounding box center [523, 308] width 1047 height 616
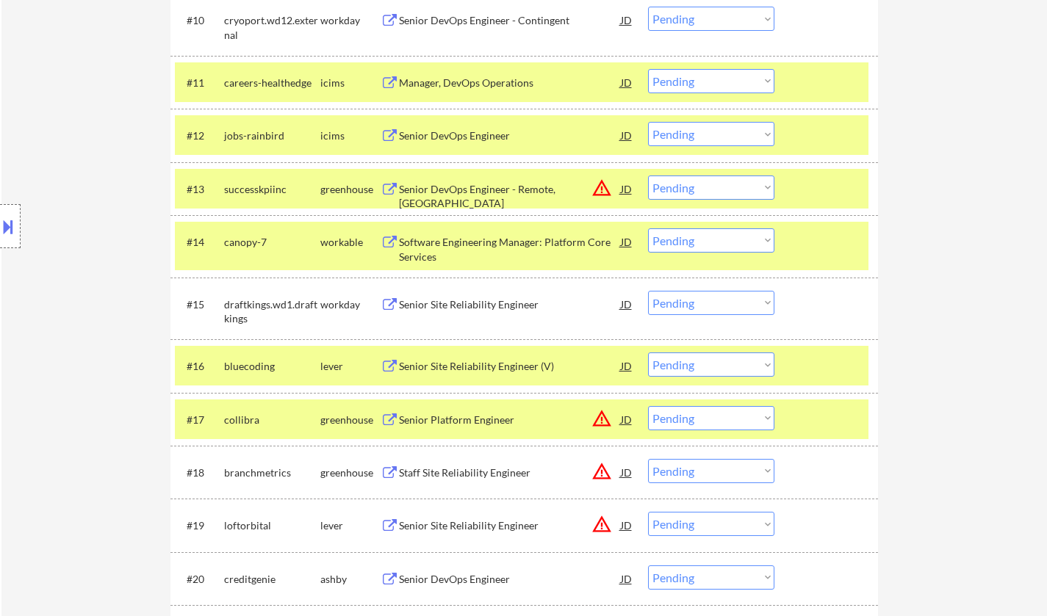
click at [620, 184] on div "JD" at bounding box center [626, 189] width 15 height 26
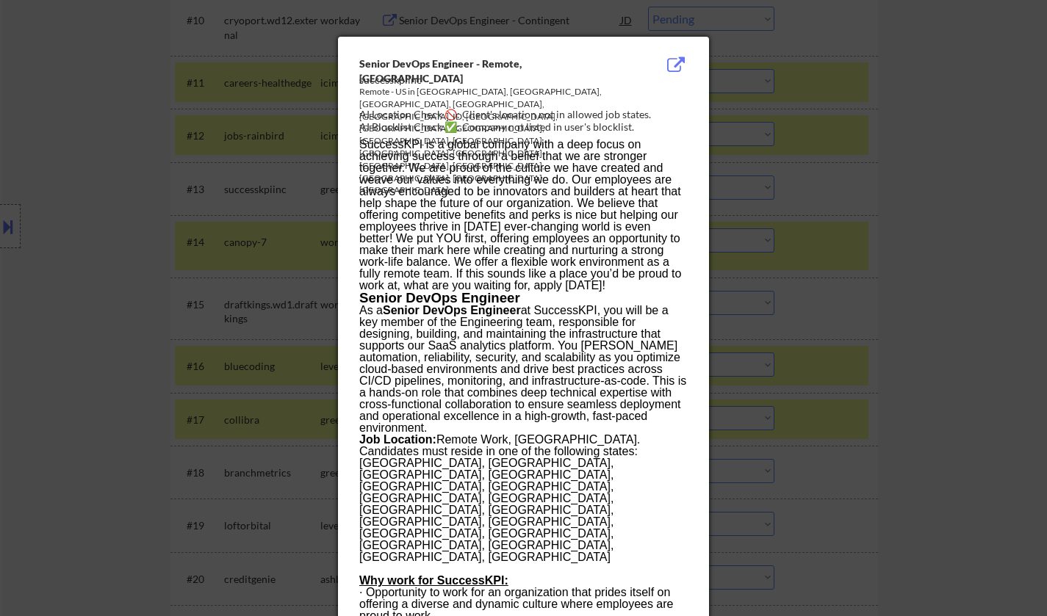
click at [969, 270] on div at bounding box center [523, 308] width 1047 height 616
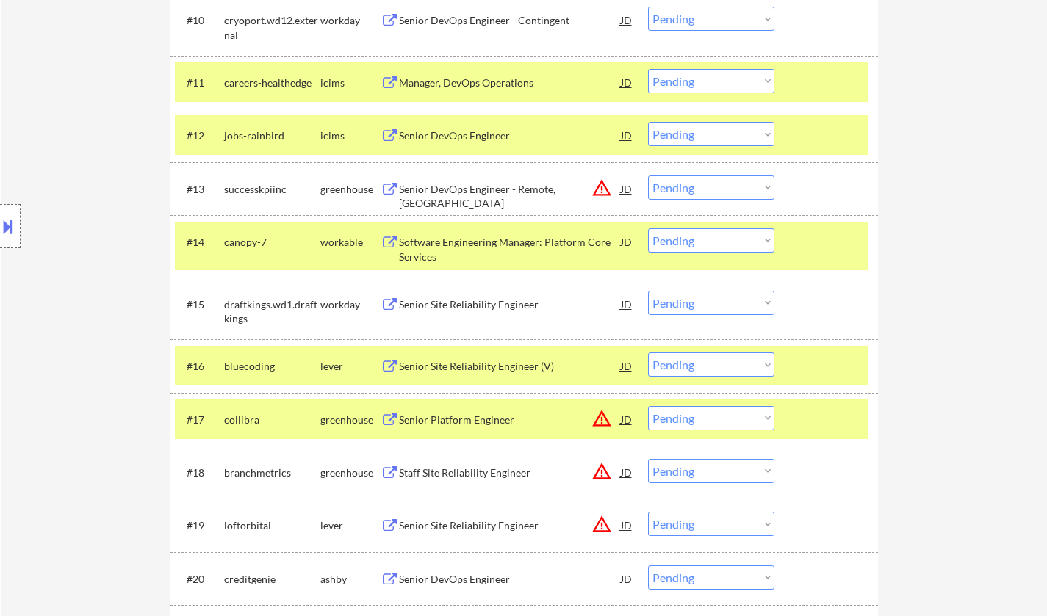
click at [726, 192] on select "Choose an option... Pending Applied Excluded (Questions) Excluded (Expired) Exc…" at bounding box center [711, 188] width 126 height 24
click at [648, 176] on select "Choose an option... Pending Applied Excluded (Questions) Excluded (Expired) Exc…" at bounding box center [711, 188] width 126 height 24
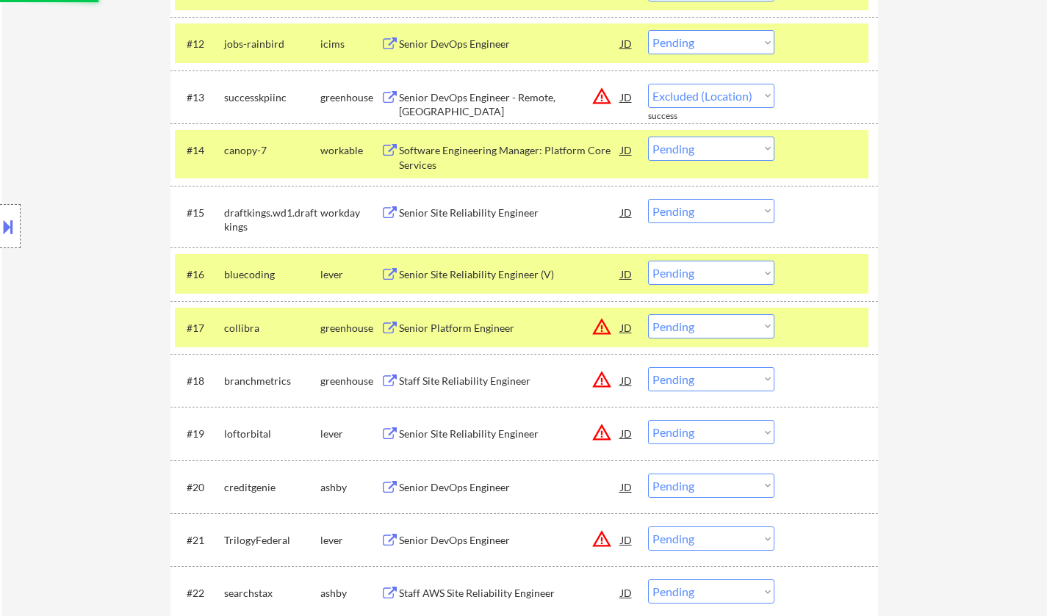
scroll to position [1175, 0]
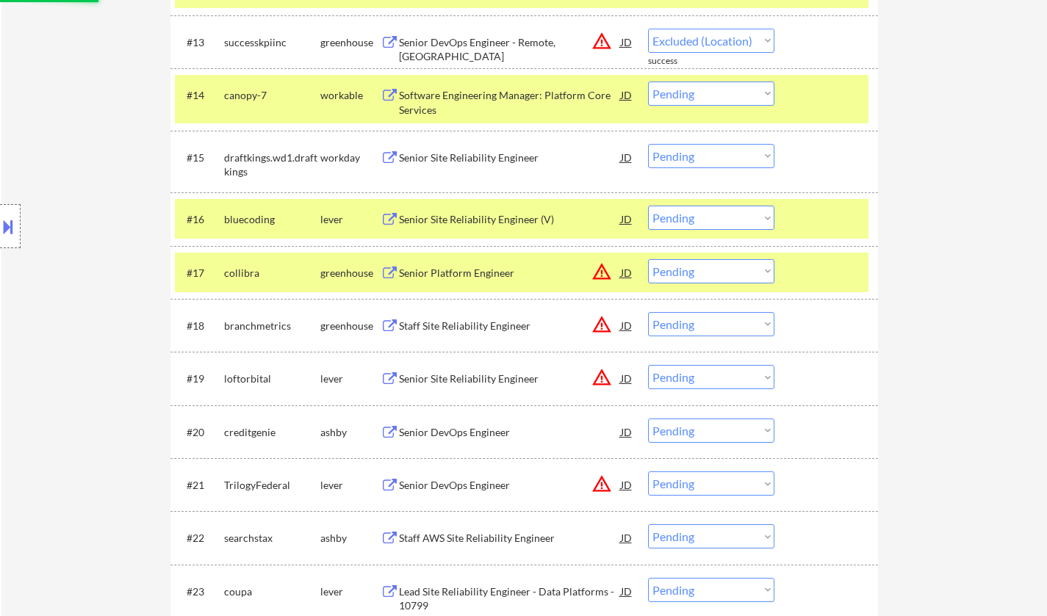
select select ""pending""
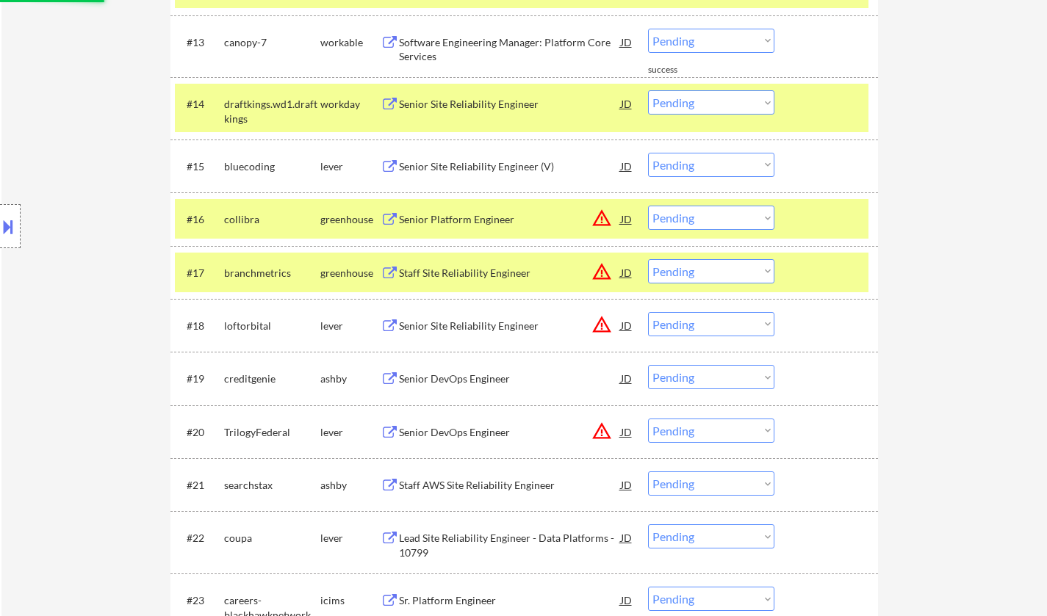
click at [484, 166] on div "Senior Site Reliability Engineer (V)" at bounding box center [510, 166] width 222 height 15
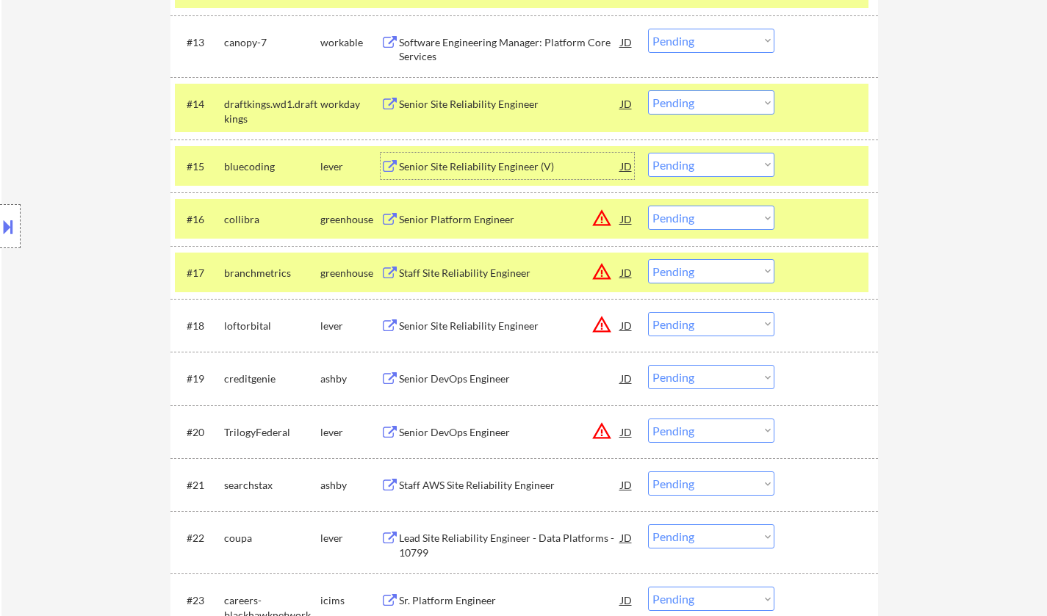
click at [723, 170] on select "Choose an option... Pending Applied Excluded (Questions) Excluded (Expired) Exc…" at bounding box center [711, 165] width 126 height 24
click at [648, 153] on select "Choose an option... Pending Applied Excluded (Questions) Excluded (Expired) Exc…" at bounding box center [711, 165] width 126 height 24
click at [626, 162] on div "JD" at bounding box center [626, 166] width 15 height 26
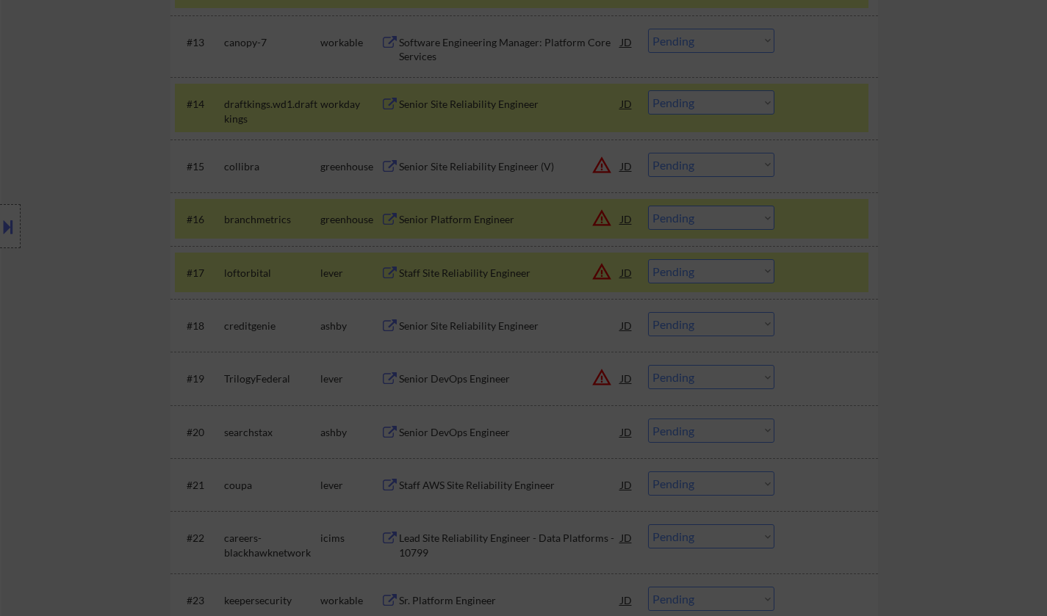
click at [1005, 282] on div at bounding box center [523, 308] width 1047 height 616
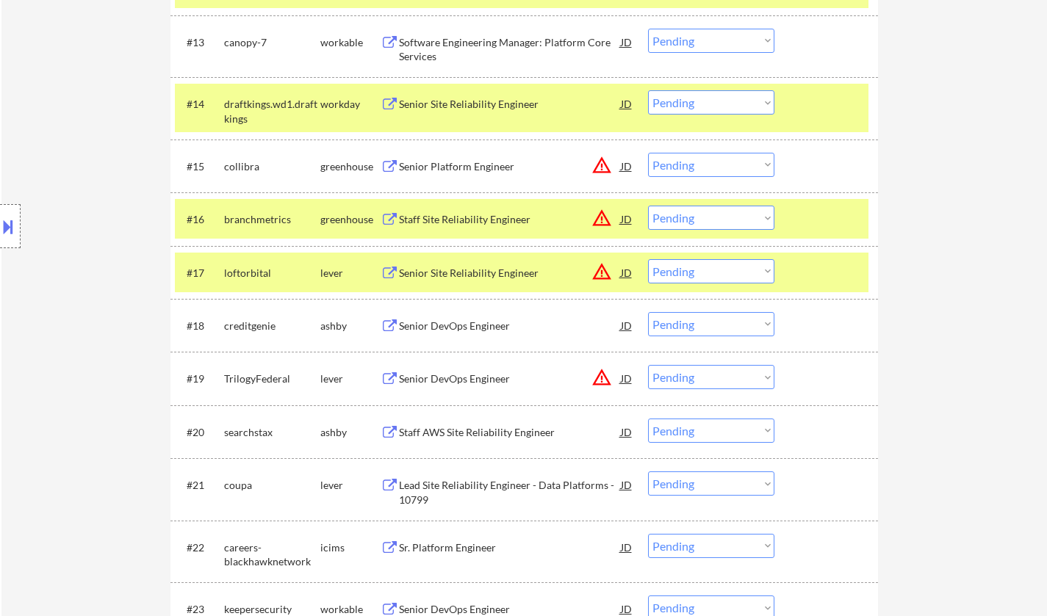
click at [721, 170] on select "Choose an option... Pending Applied Excluded (Questions) Excluded (Expired) Exc…" at bounding box center [711, 165] width 126 height 24
click at [648, 153] on select "Choose an option... Pending Applied Excluded (Questions) Excluded (Expired) Exc…" at bounding box center [711, 165] width 126 height 24
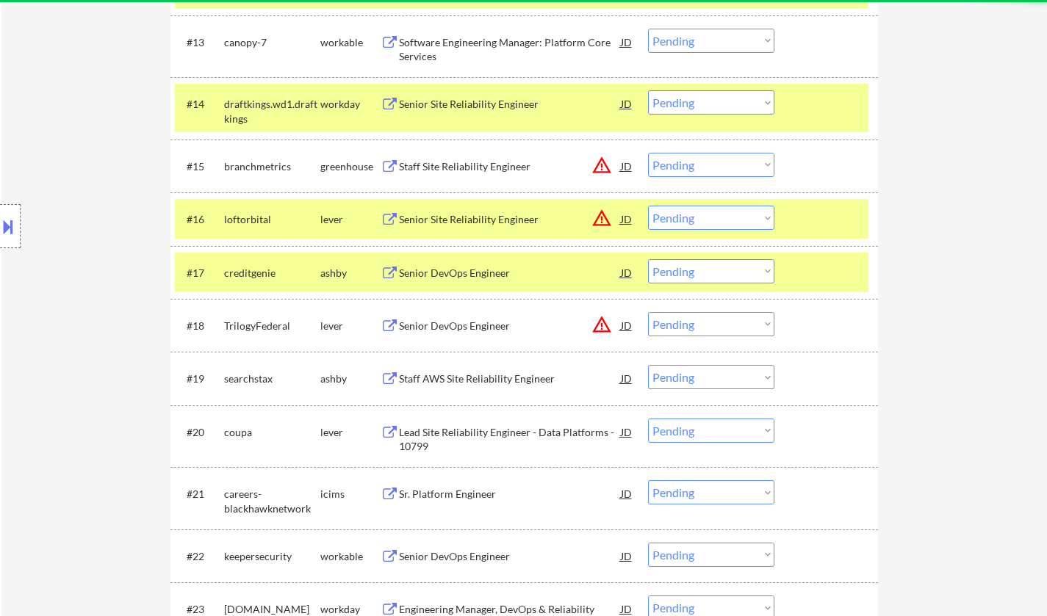
click at [625, 165] on div "JD" at bounding box center [626, 166] width 15 height 26
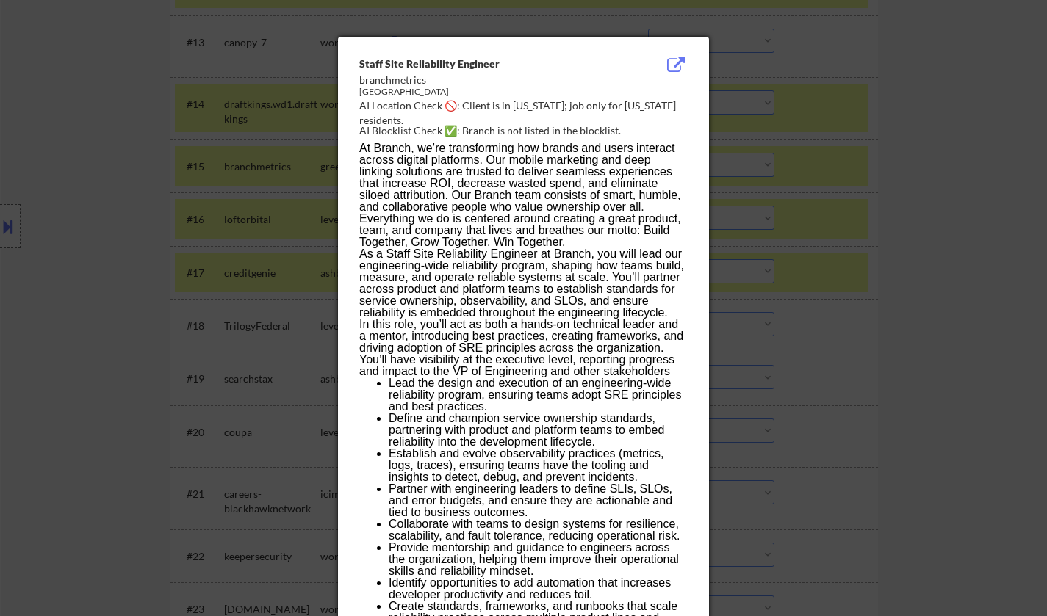
click at [884, 268] on div at bounding box center [523, 308] width 1047 height 616
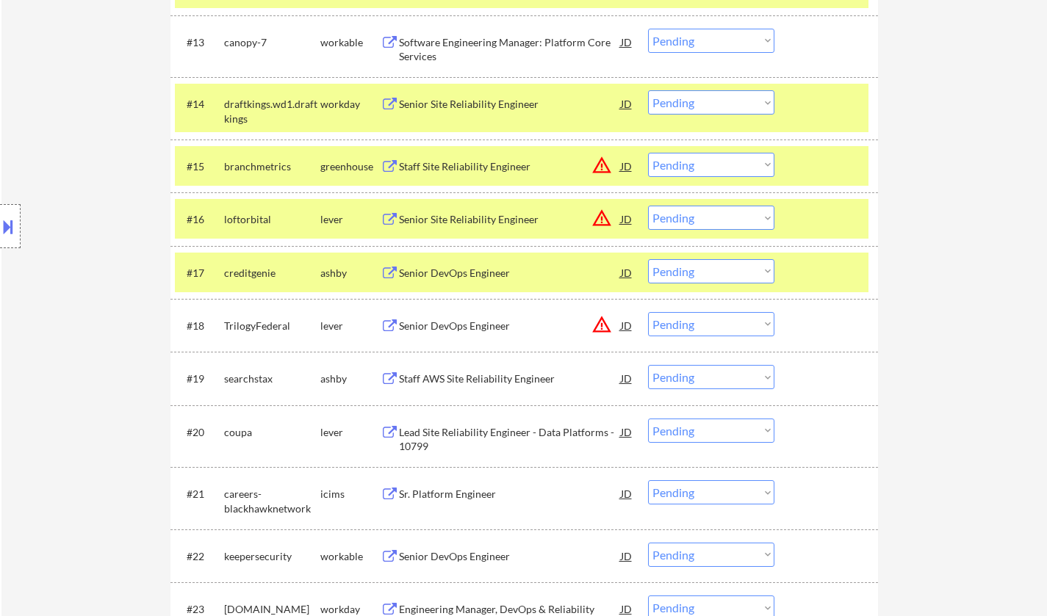
click at [712, 170] on select "Choose an option... Pending Applied Excluded (Questions) Excluded (Expired) Exc…" at bounding box center [711, 165] width 126 height 24
click at [648, 153] on select "Choose an option... Pending Applied Excluded (Questions) Excluded (Expired) Exc…" at bounding box center [711, 165] width 126 height 24
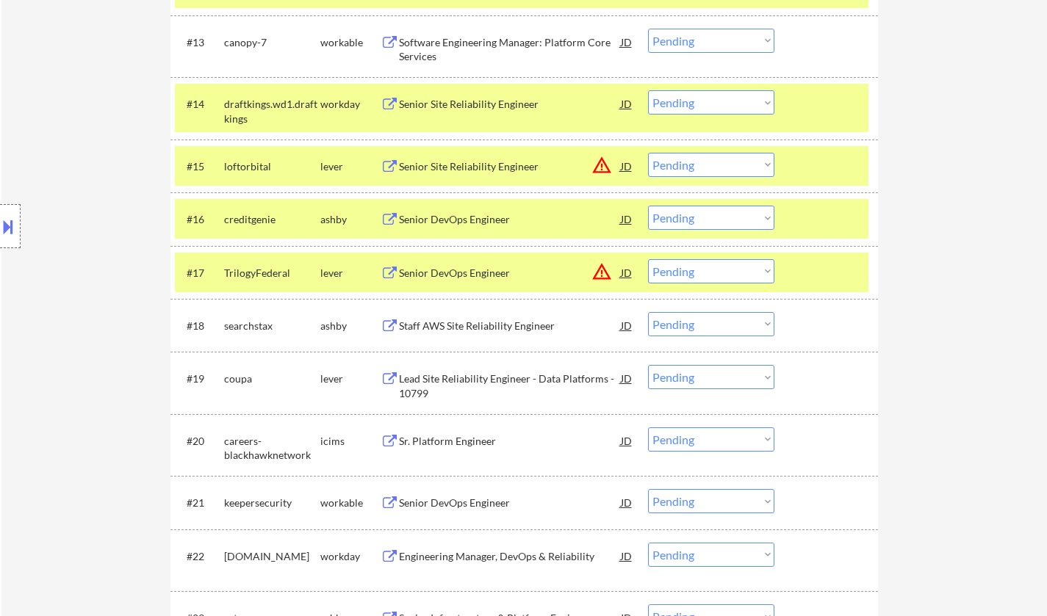
click at [623, 162] on div "JD" at bounding box center [626, 166] width 15 height 26
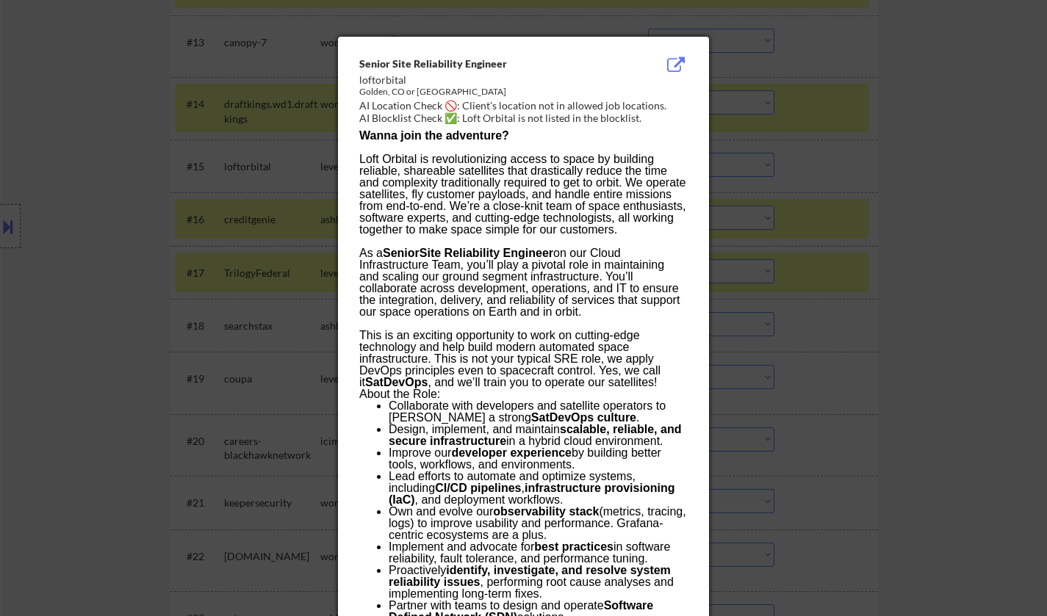
click at [858, 264] on div at bounding box center [523, 308] width 1047 height 616
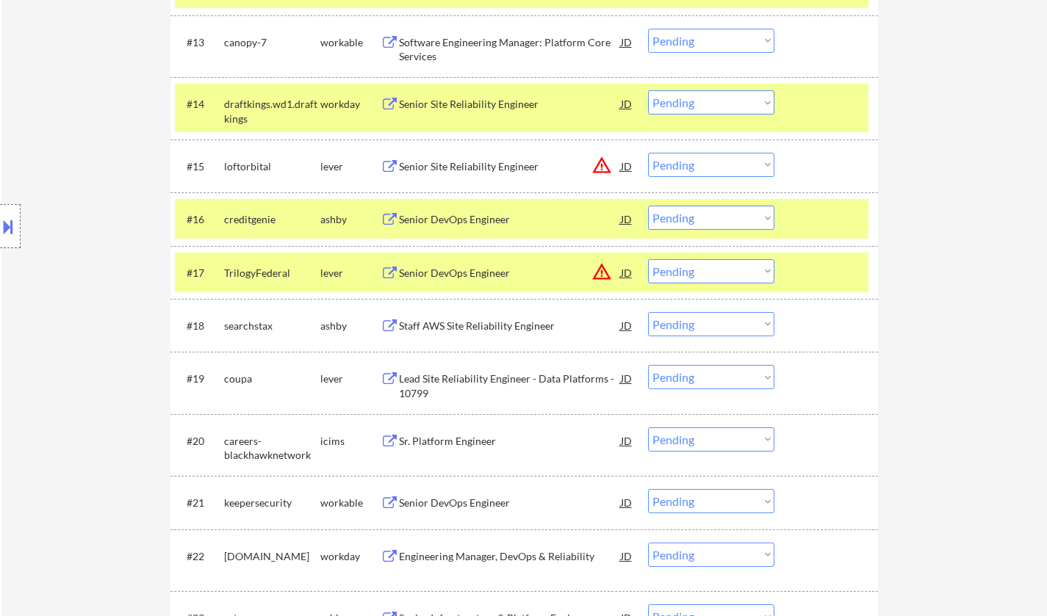
click at [729, 173] on select "Choose an option... Pending Applied Excluded (Questions) Excluded (Expired) Exc…" at bounding box center [711, 165] width 126 height 24
click at [648, 153] on select "Choose an option... Pending Applied Excluded (Questions) Excluded (Expired) Exc…" at bounding box center [711, 165] width 126 height 24
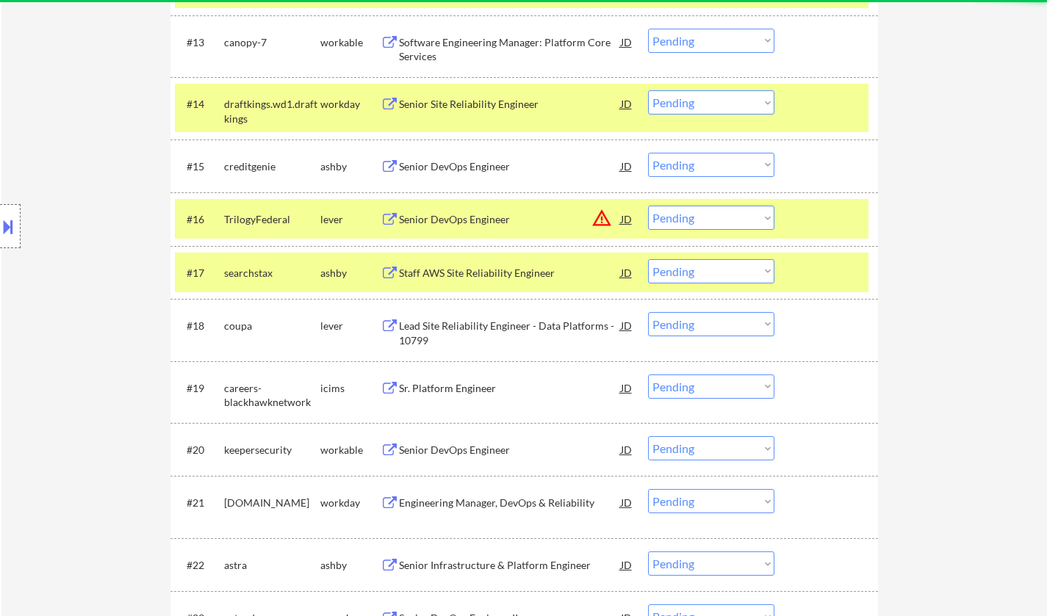
click at [461, 161] on div "Senior DevOps Engineer" at bounding box center [510, 166] width 222 height 15
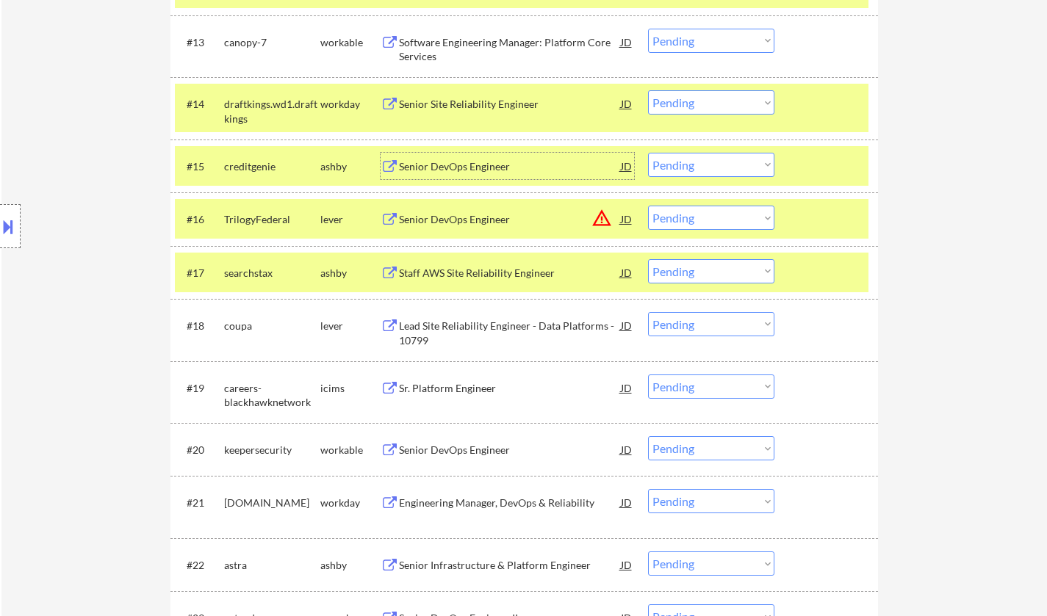
drag, startPoint x: 704, startPoint y: 161, endPoint x: 707, endPoint y: 175, distance: 14.4
click at [704, 161] on select "Choose an option... Pending Applied Excluded (Questions) Excluded (Expired) Exc…" at bounding box center [711, 165] width 126 height 24
click at [648, 153] on select "Choose an option... Pending Applied Excluded (Questions) Excluded (Expired) Exc…" at bounding box center [711, 165] width 126 height 24
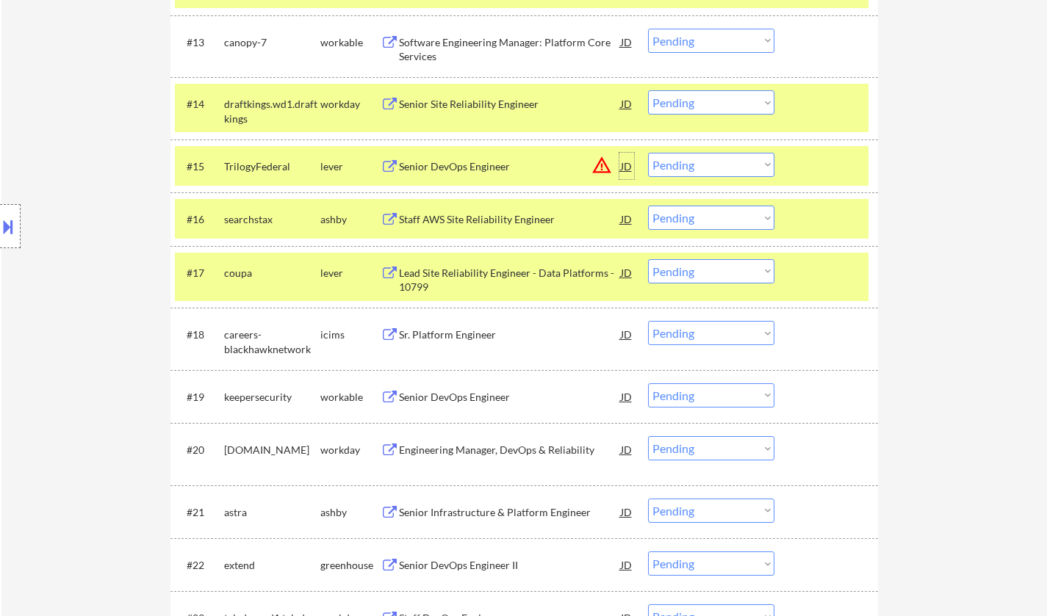
click at [626, 167] on div "JD" at bounding box center [626, 166] width 15 height 26
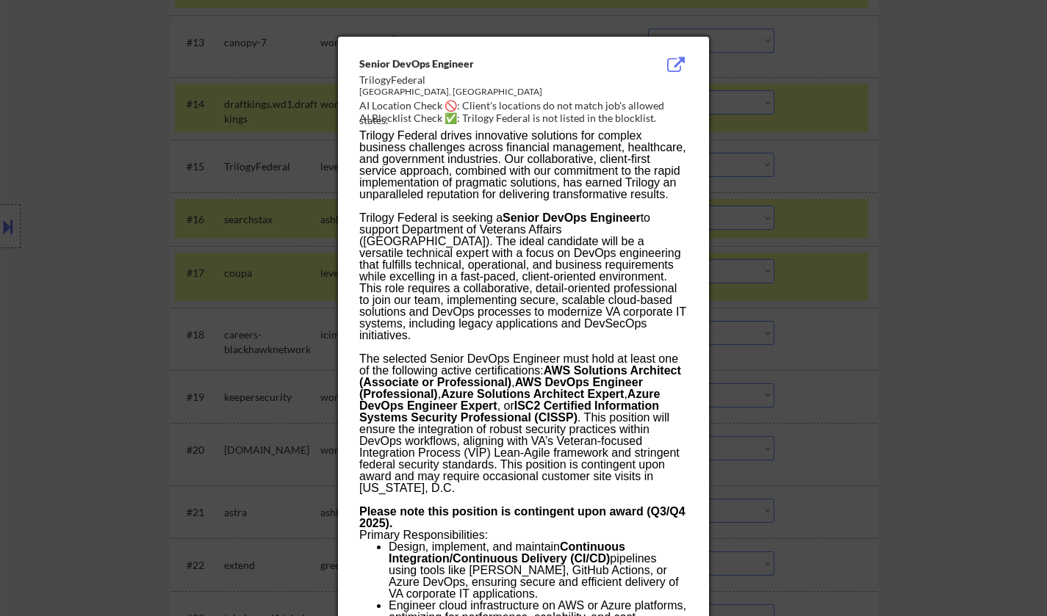
click at [1011, 260] on div at bounding box center [523, 308] width 1047 height 616
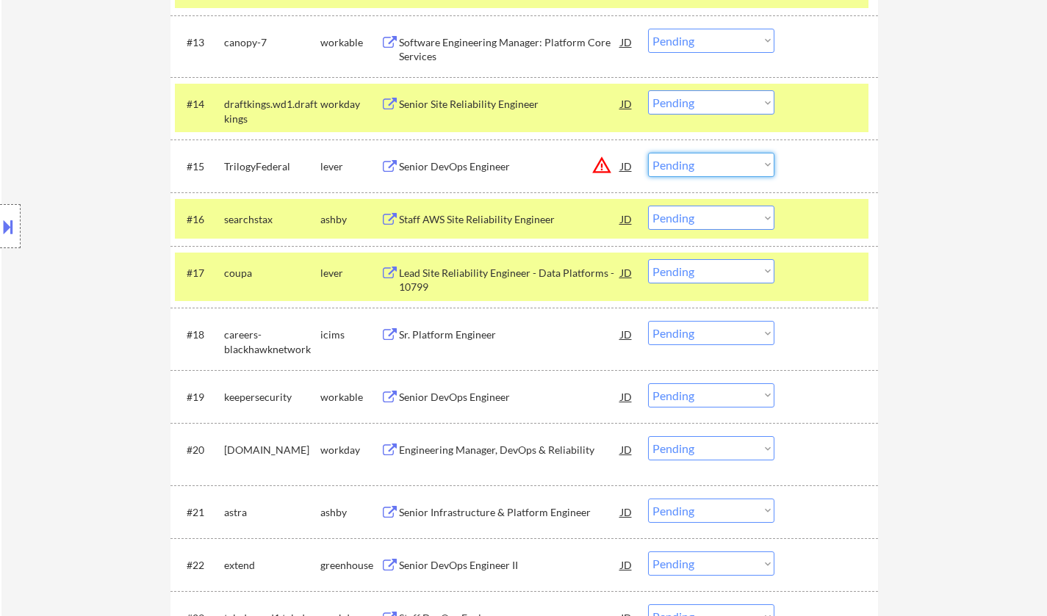
click at [731, 170] on select "Choose an option... Pending Applied Excluded (Questions) Excluded (Expired) Exc…" at bounding box center [711, 165] width 126 height 24
click at [648, 153] on select "Choose an option... Pending Applied Excluded (Questions) Excluded (Expired) Exc…" at bounding box center [711, 165] width 126 height 24
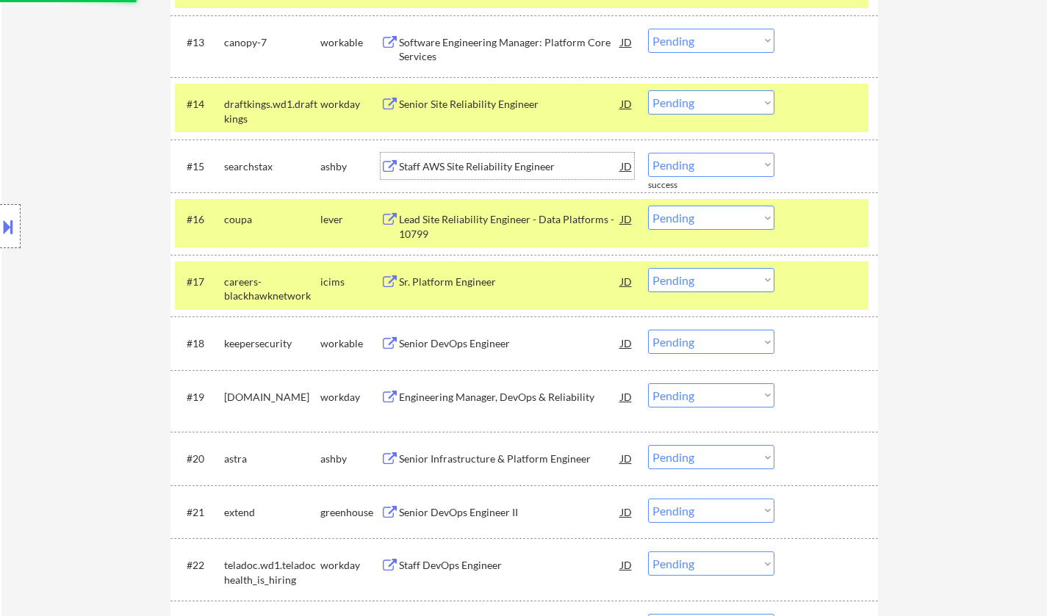
click at [469, 170] on div "Staff AWS Site Reliability Engineer" at bounding box center [510, 166] width 222 height 15
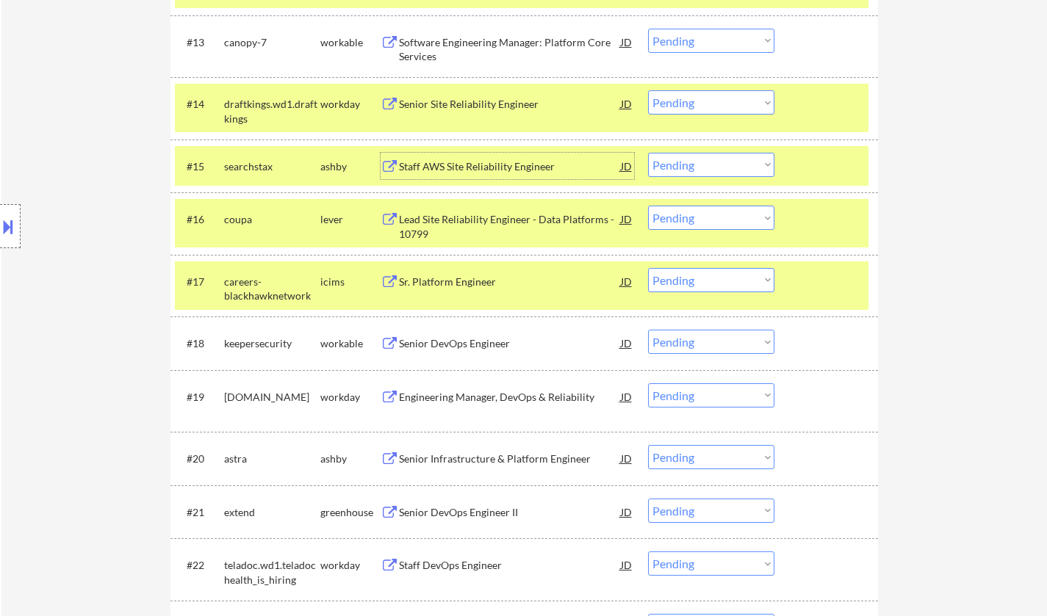
click at [703, 159] on select "Choose an option... Pending Applied Excluded (Questions) Excluded (Expired) Exc…" at bounding box center [711, 165] width 126 height 24
click at [648, 153] on select "Choose an option... Pending Applied Excluded (Questions) Excluded (Expired) Exc…" at bounding box center [711, 165] width 126 height 24
select select ""pending""
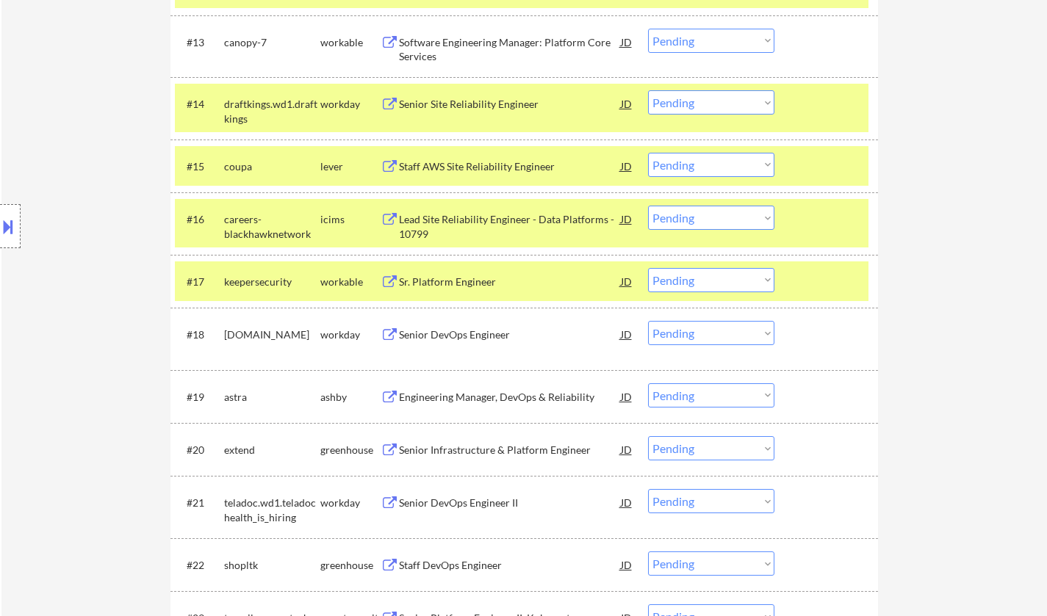
click at [452, 278] on div "Sr. Platform Engineer" at bounding box center [510, 281] width 222 height 26
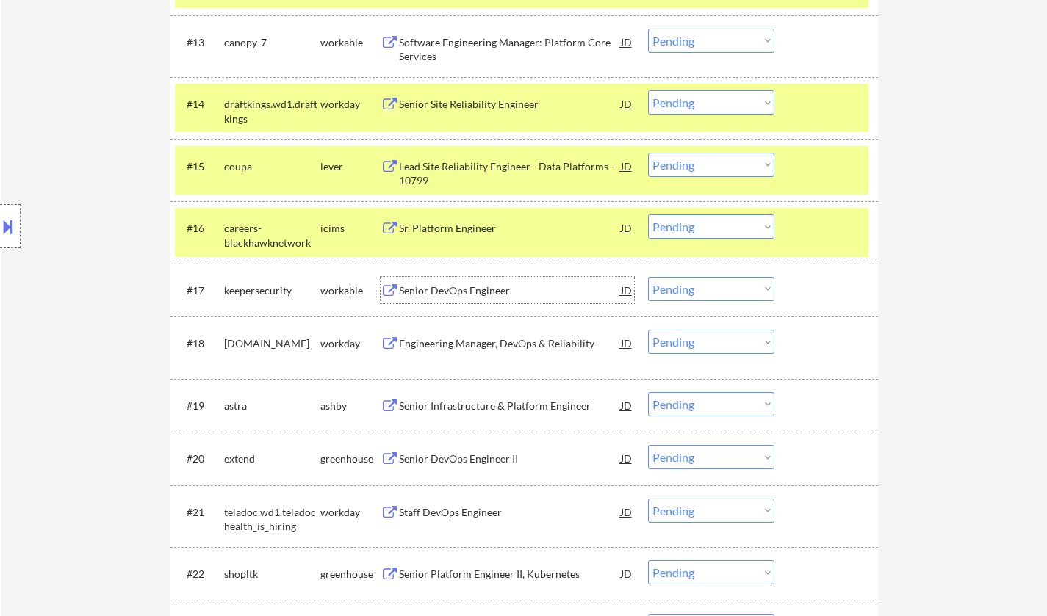
click at [719, 298] on select "Choose an option... Pending Applied Excluded (Questions) Excluded (Expired) Exc…" at bounding box center [711, 289] width 126 height 24
click at [648, 277] on select "Choose an option... Pending Applied Excluded (Questions) Excluded (Expired) Exc…" at bounding box center [711, 289] width 126 height 24
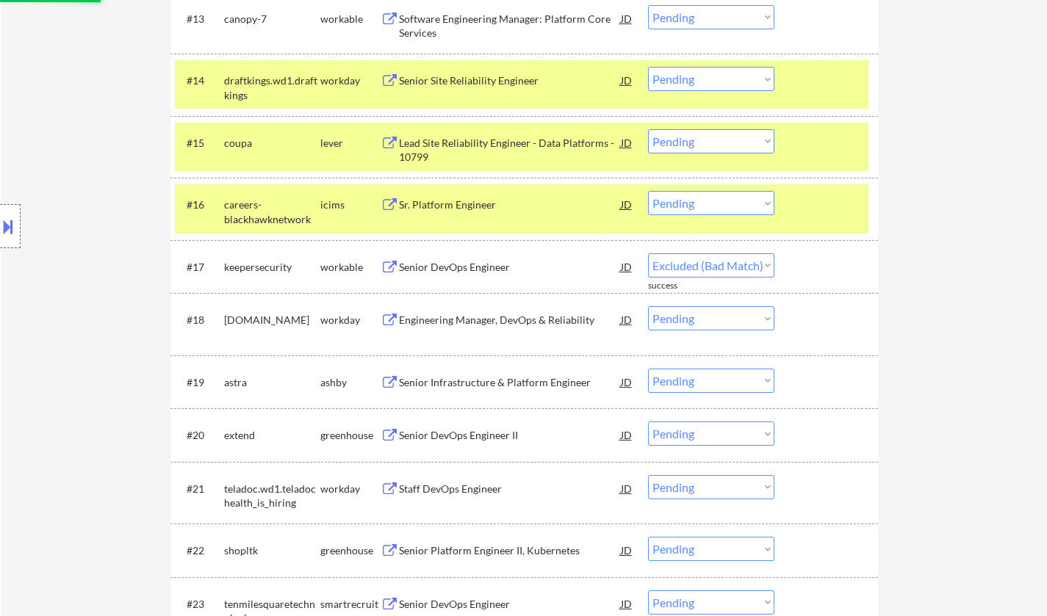
select select ""pending""
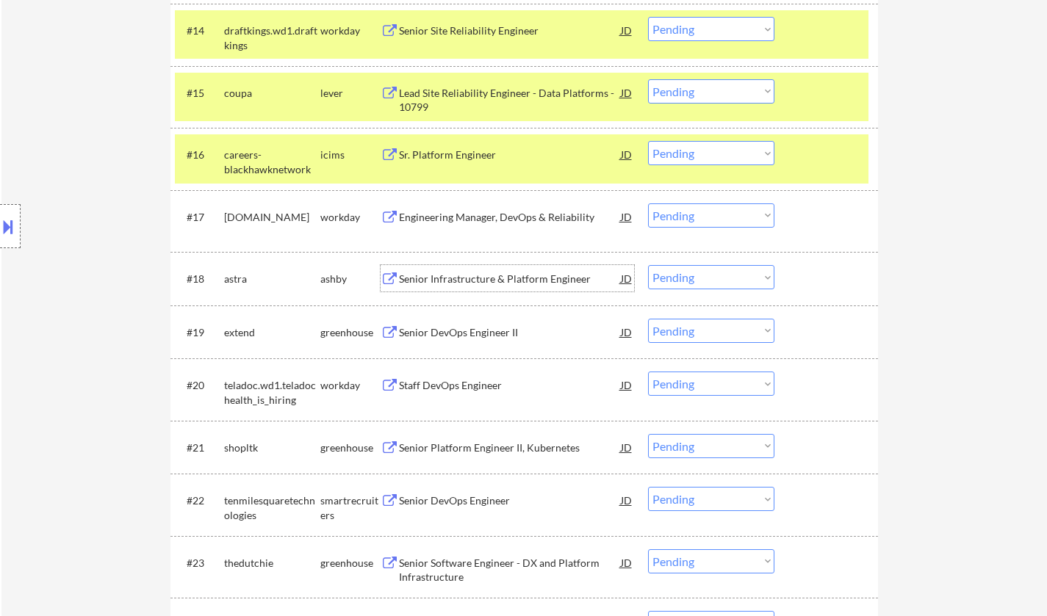
click at [472, 281] on div "Senior Infrastructure & Platform Engineer" at bounding box center [510, 279] width 222 height 15
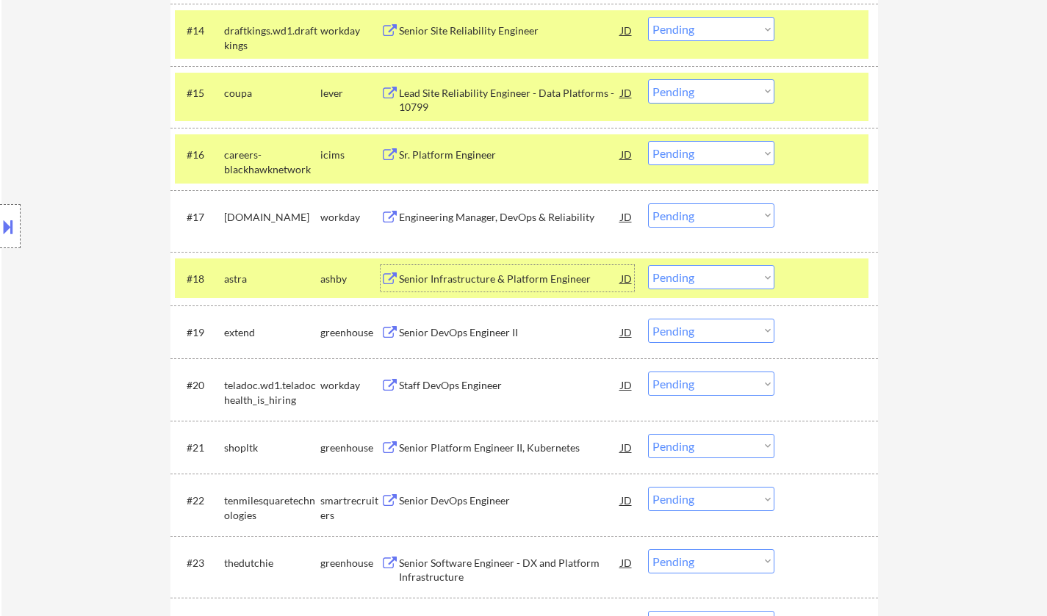
drag, startPoint x: 692, startPoint y: 272, endPoint x: 693, endPoint y: 285, distance: 13.2
click at [692, 272] on select "Choose an option... Pending Applied Excluded (Questions) Excluded (Expired) Exc…" at bounding box center [711, 277] width 126 height 24
click at [648, 265] on select "Choose an option... Pending Applied Excluded (Questions) Excluded (Expired) Exc…" at bounding box center [711, 277] width 126 height 24
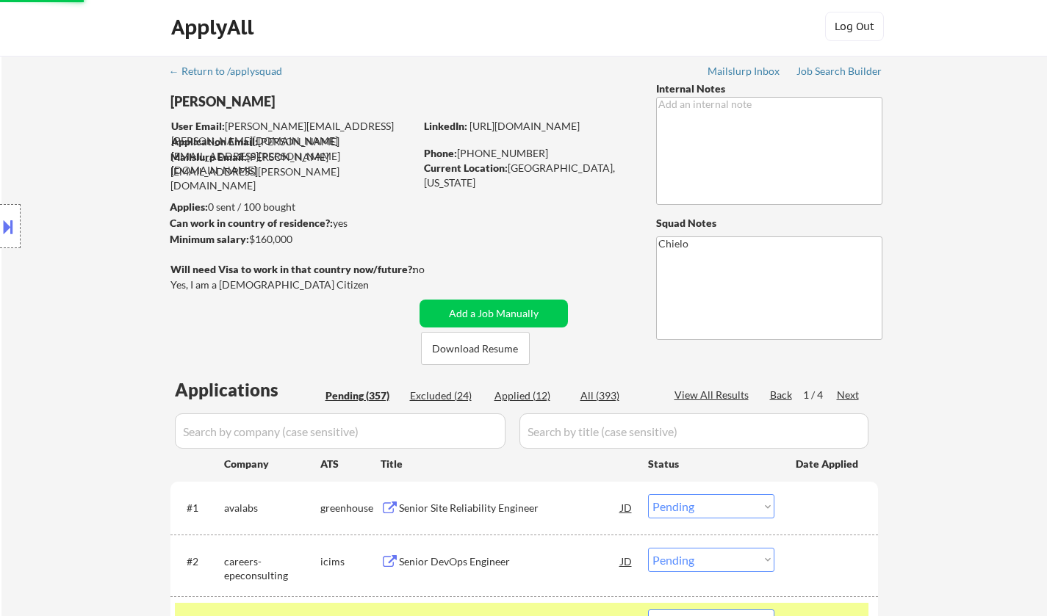
scroll to position [0, 0]
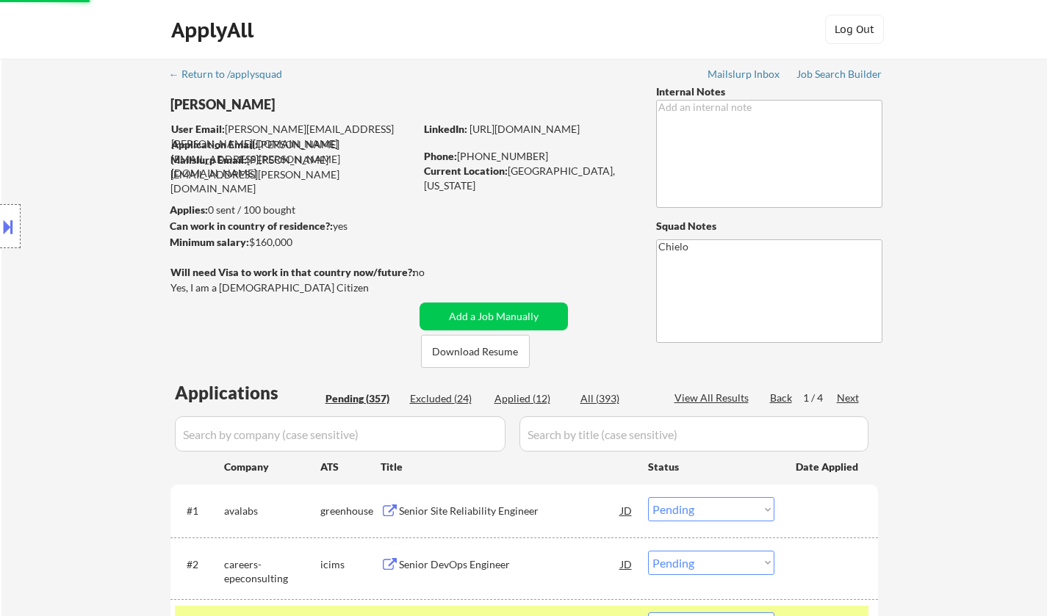
select select ""pending""
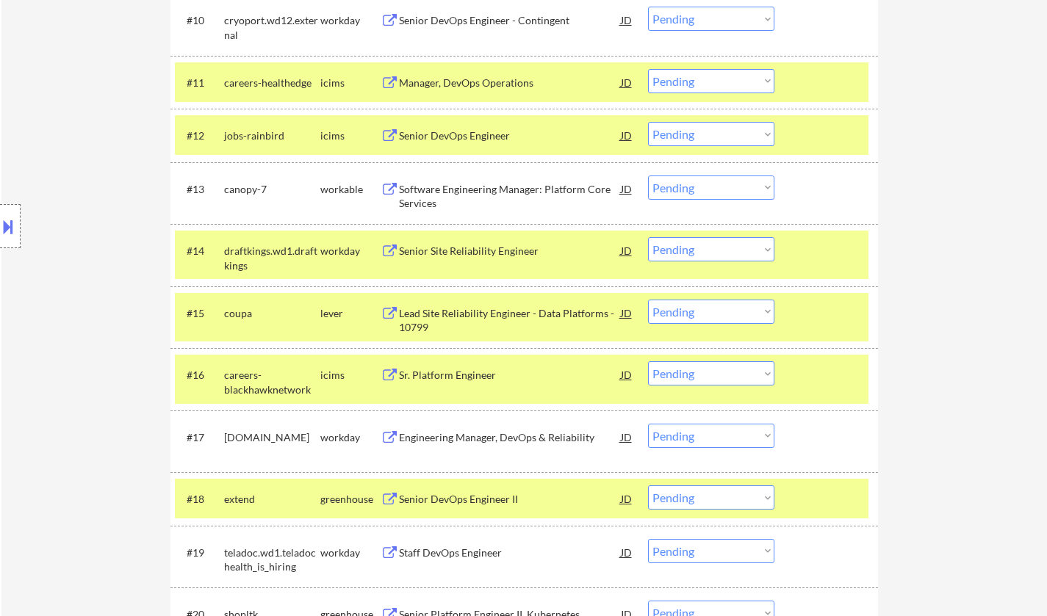
scroll to position [955, 0]
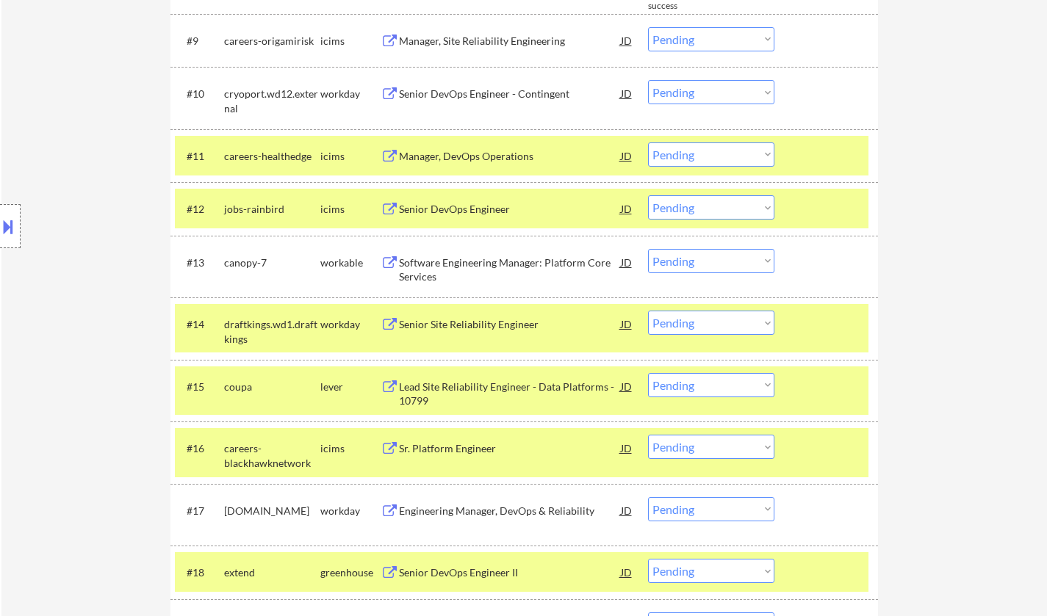
click at [466, 260] on div "Software Engineering Manager: Platform Core Services" at bounding box center [510, 270] width 222 height 29
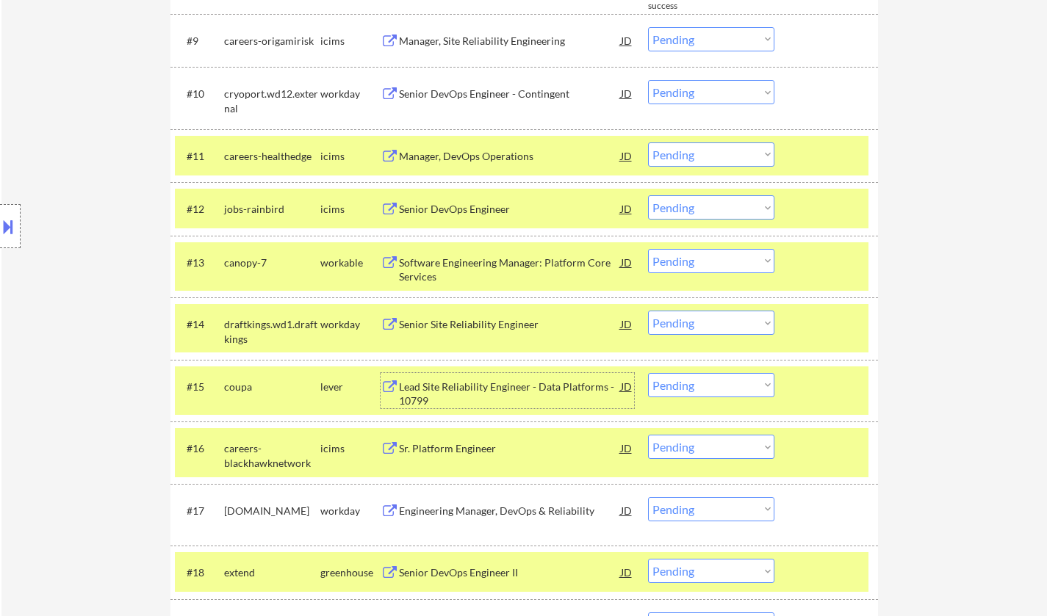
click at [466, 386] on div "Lead Site Reliability Engineer - Data Platforms - 10799" at bounding box center [510, 394] width 222 height 29
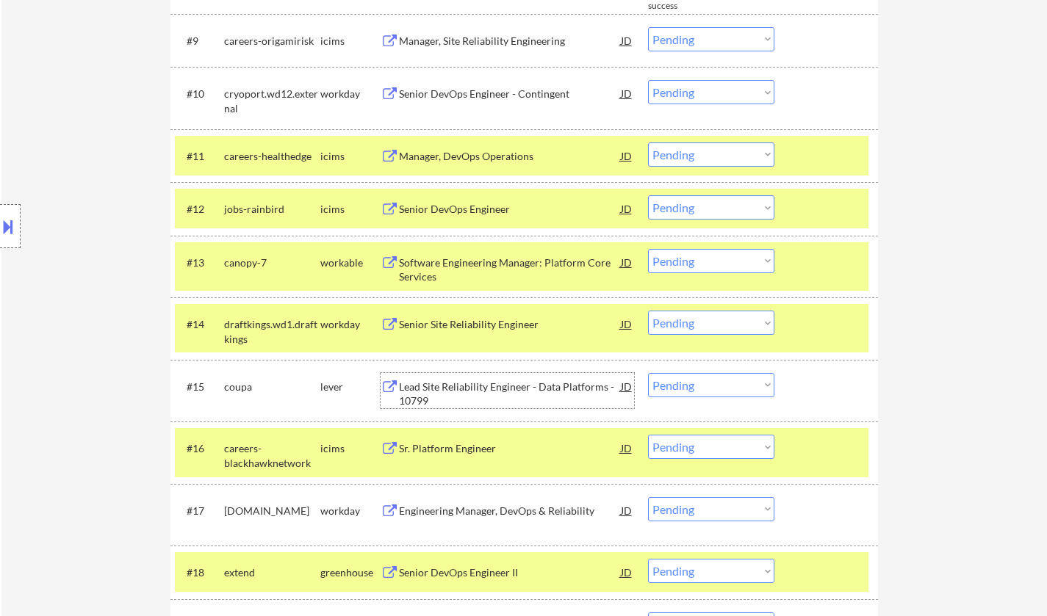
click at [707, 264] on select "Choose an option... Pending Applied Excluded (Questions) Excluded (Expired) Exc…" at bounding box center [711, 261] width 126 height 24
click at [648, 249] on select "Choose an option... Pending Applied Excluded (Questions) Excluded (Expired) Exc…" at bounding box center [711, 261] width 126 height 24
select select ""pending""
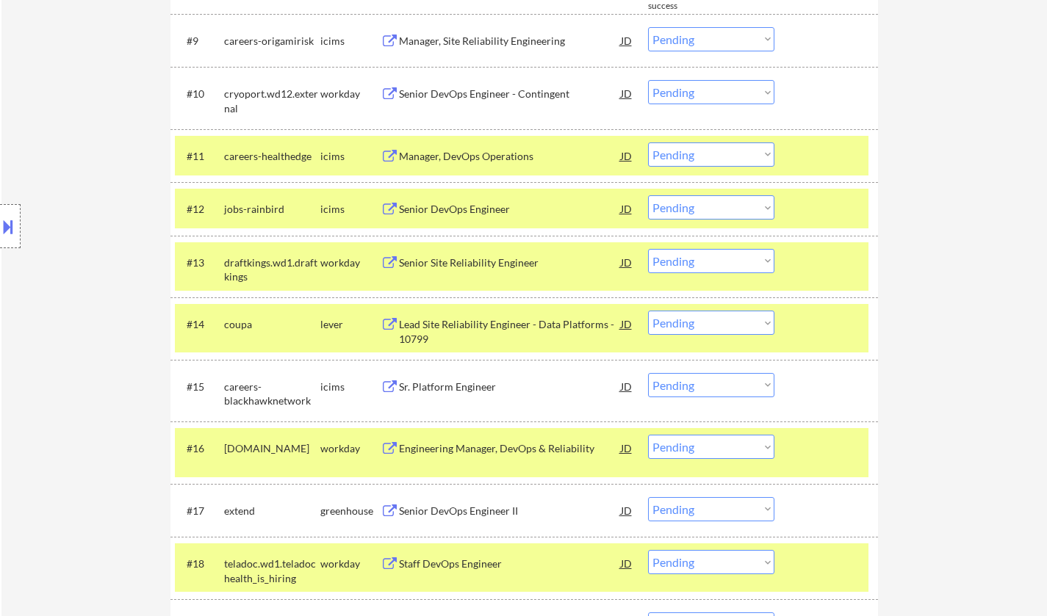
click at [676, 324] on select "Choose an option... Pending Applied Excluded (Questions) Excluded (Expired) Exc…" at bounding box center [711, 323] width 126 height 24
click at [648, 311] on select "Choose an option... Pending Applied Excluded (Questions) Excluded (Expired) Exc…" at bounding box center [711, 323] width 126 height 24
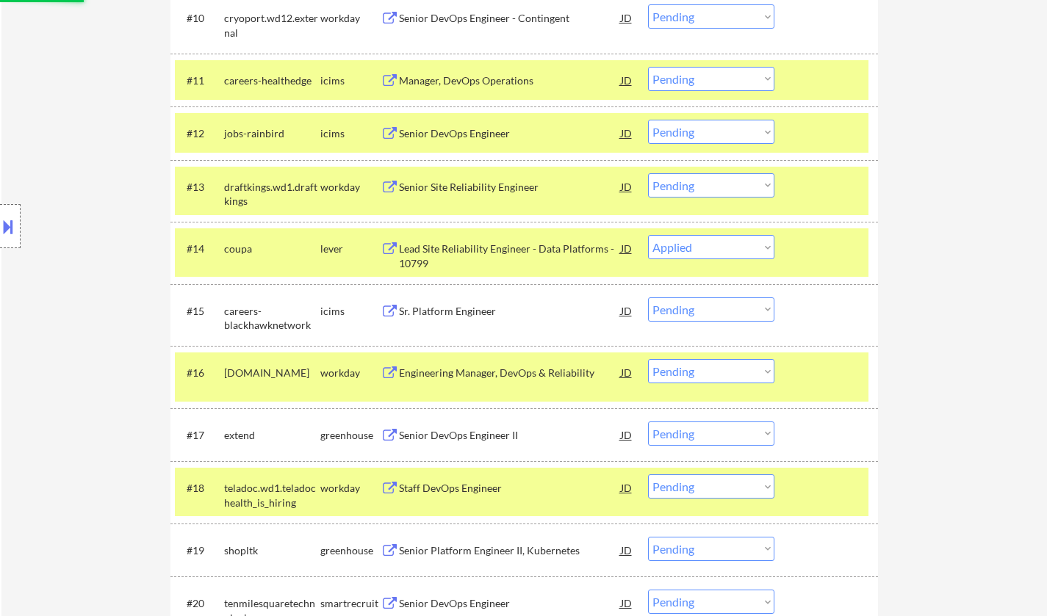
scroll to position [1102, 0]
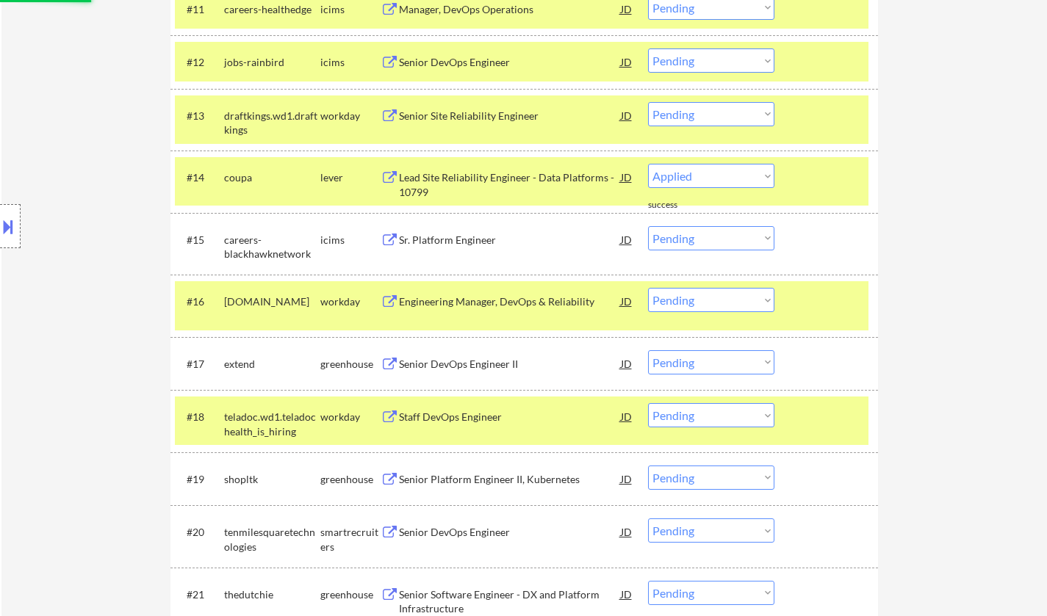
select select ""pending""
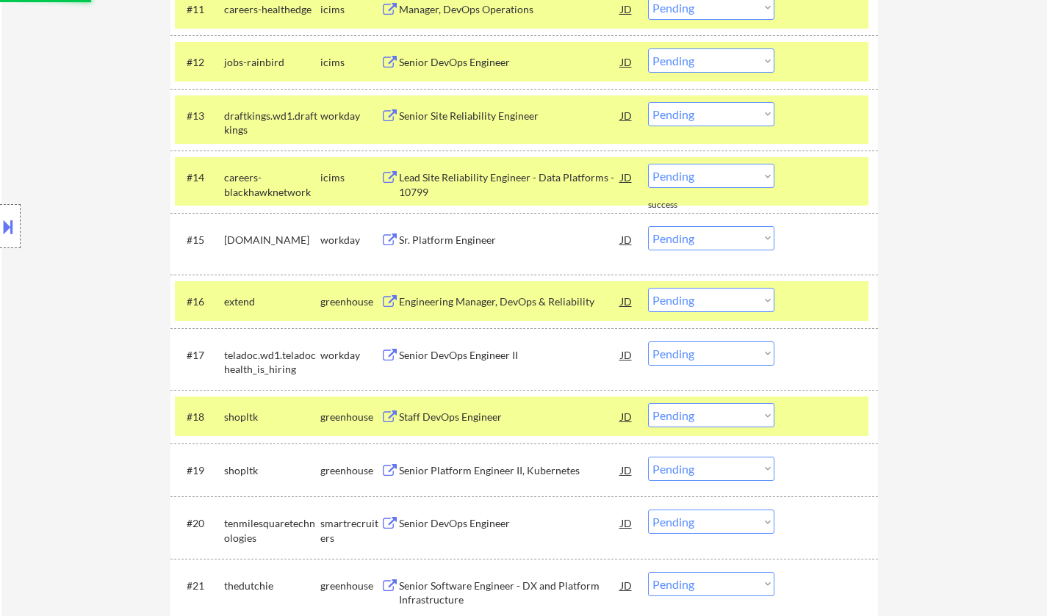
scroll to position [1175, 0]
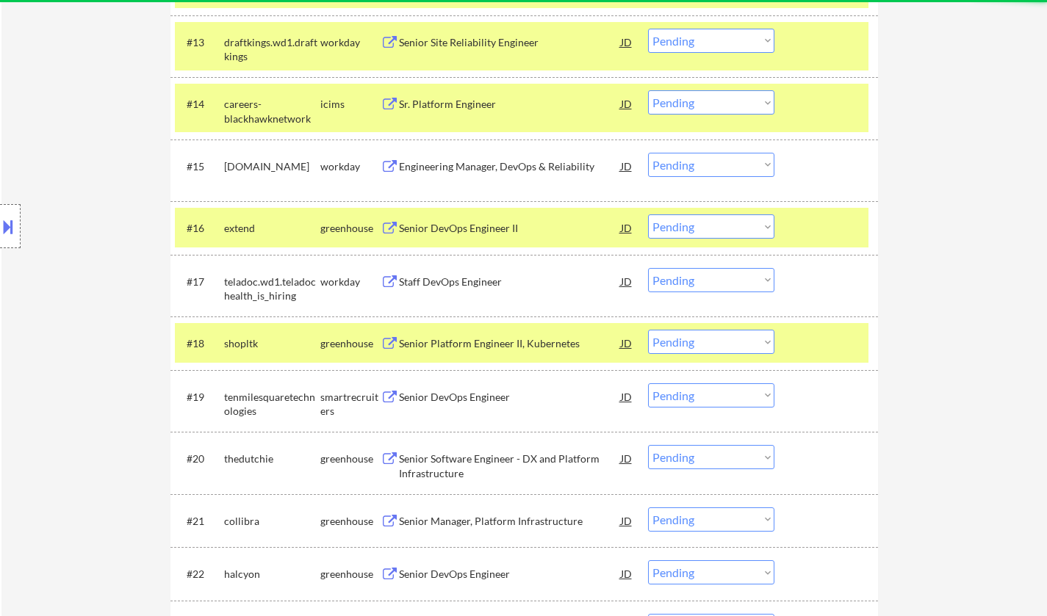
click at [456, 231] on div "Senior DevOps Engineer II" at bounding box center [510, 228] width 222 height 15
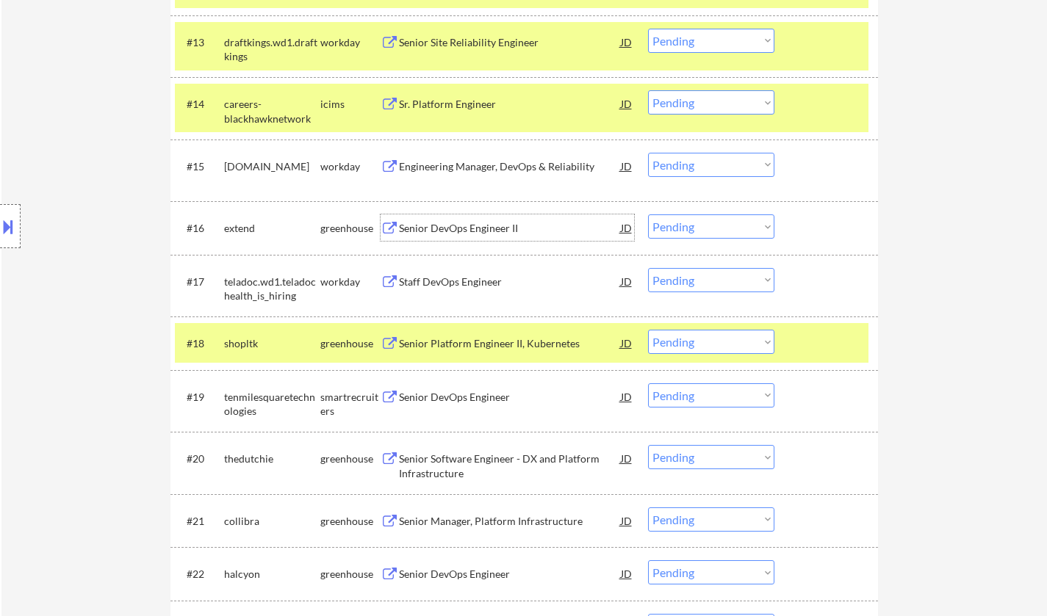
click at [716, 231] on select "Choose an option... Pending Applied Excluded (Questions) Excluded (Expired) Exc…" at bounding box center [711, 226] width 126 height 24
click at [727, 229] on select "Choose an option... Pending Applied Excluded (Questions) Excluded (Expired) Exc…" at bounding box center [711, 226] width 126 height 24
click at [648, 214] on select "Choose an option... Pending Applied Excluded (Questions) Excluded (Expired) Exc…" at bounding box center [711, 226] width 126 height 24
select select ""pending""
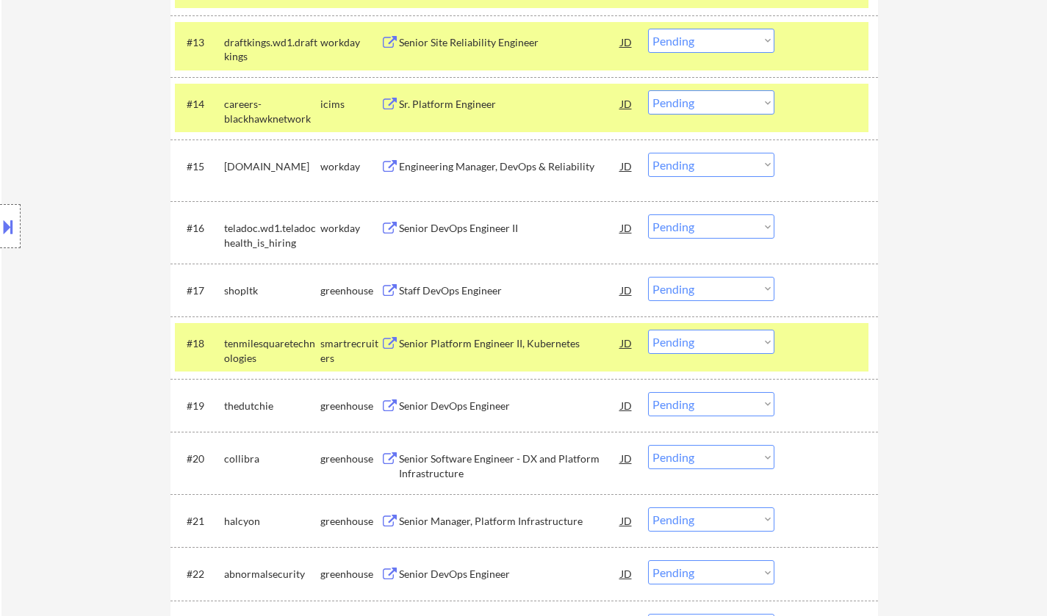
click at [472, 350] on div "Senior Platform Engineer II, Kubernetes" at bounding box center [510, 343] width 222 height 15
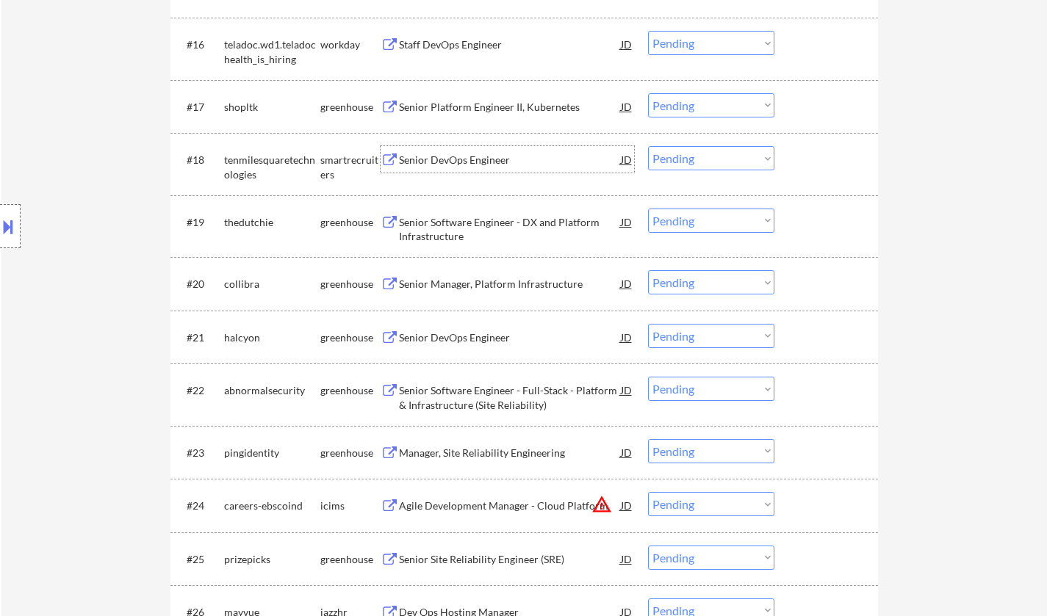
scroll to position [1322, 0]
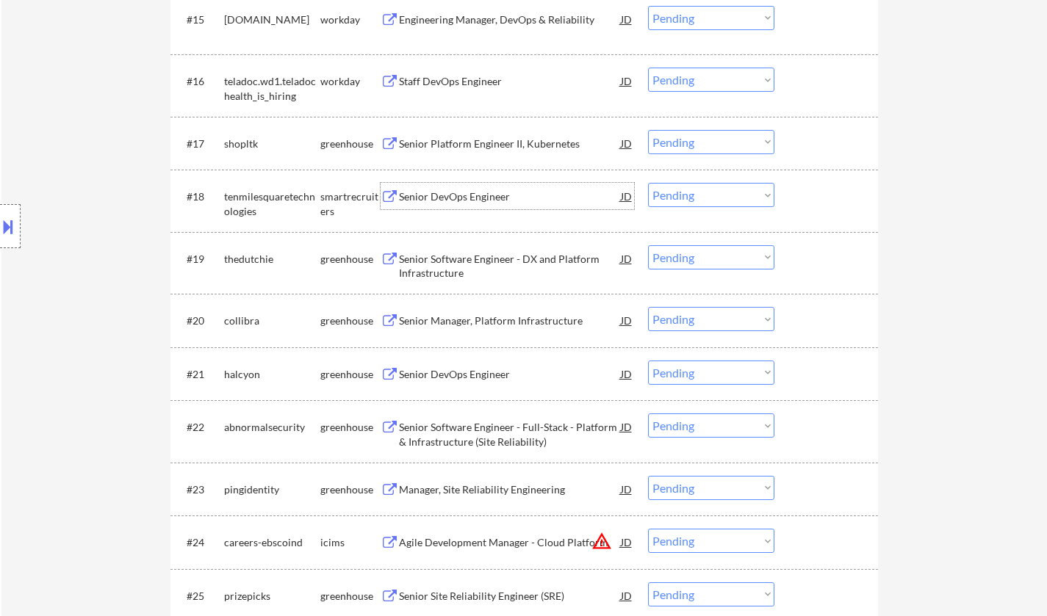
click at [696, 198] on select "Choose an option... Pending Applied Excluded (Questions) Excluded (Expired) Exc…" at bounding box center [711, 195] width 126 height 24
click at [648, 183] on select "Choose an option... Pending Applied Excluded (Questions) Excluded (Expired) Exc…" at bounding box center [711, 195] width 126 height 24
select select ""pending""
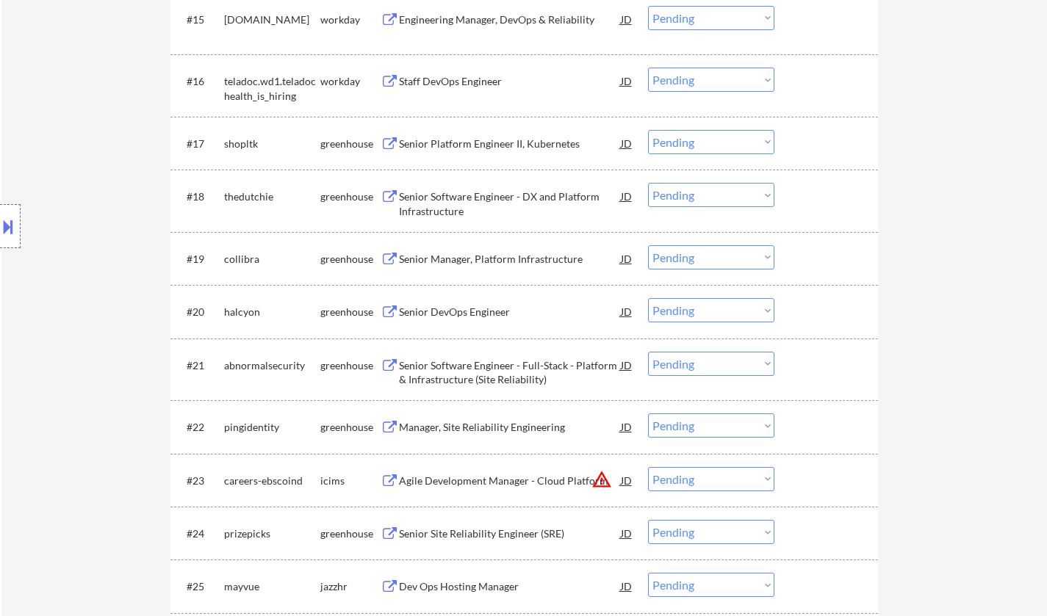
click at [488, 141] on div "Senior Platform Engineer II, Kubernetes" at bounding box center [510, 144] width 222 height 15
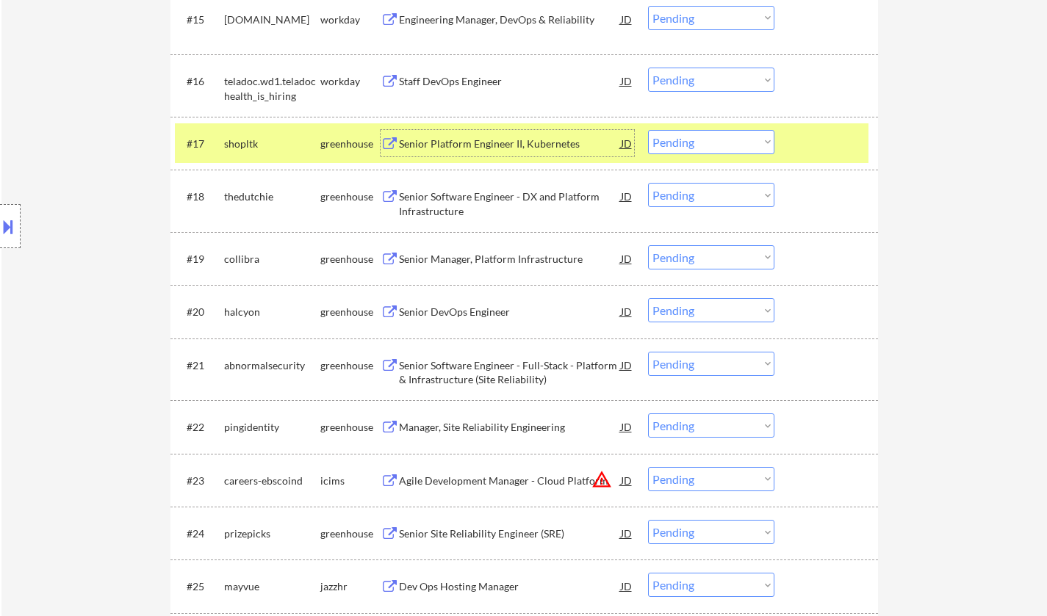
click at [709, 149] on select "Choose an option... Pending Applied Excluded (Questions) Excluded (Expired) Exc…" at bounding box center [711, 142] width 126 height 24
click at [648, 130] on select "Choose an option... Pending Applied Excluded (Questions) Excluded (Expired) Exc…" at bounding box center [711, 142] width 126 height 24
click at [480, 145] on div "Senior Platform Engineer II, Kubernetes" at bounding box center [510, 144] width 222 height 15
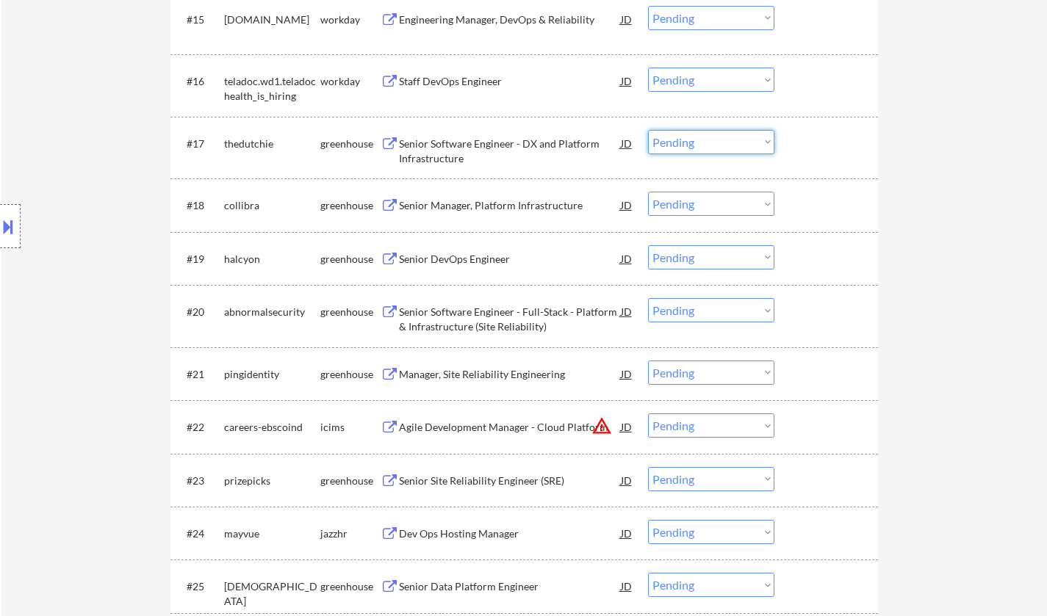
click at [672, 146] on select "Choose an option... Pending Applied Excluded (Questions) Excluded (Expired) Exc…" at bounding box center [711, 142] width 126 height 24
click at [648, 130] on select "Choose an option... Pending Applied Excluded (Questions) Excluded (Expired) Exc…" at bounding box center [711, 142] width 126 height 24
select select ""pending""
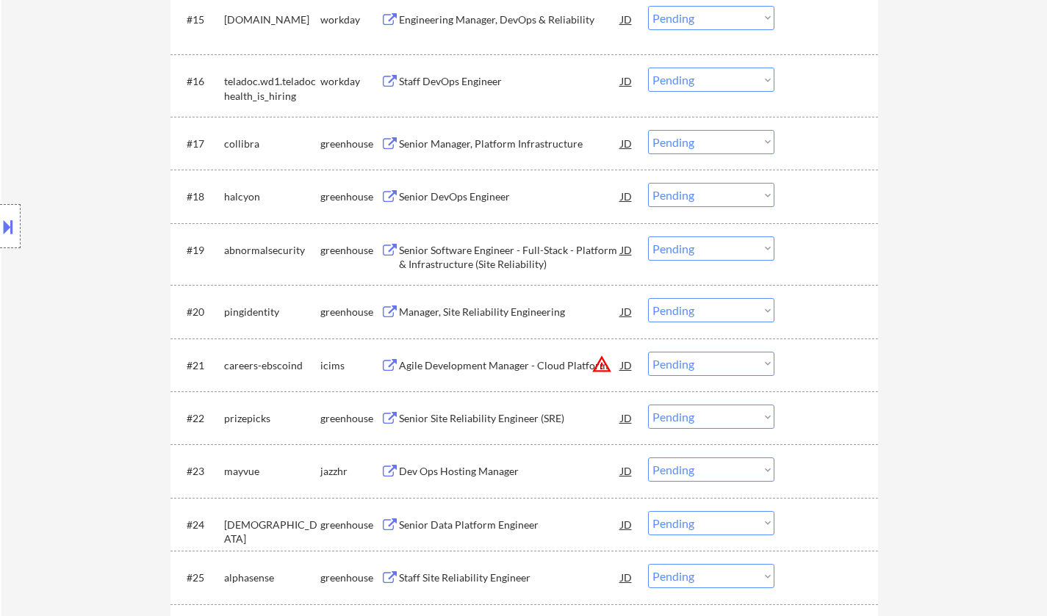
click at [451, 196] on div "Senior DevOps Engineer" at bounding box center [510, 196] width 222 height 15
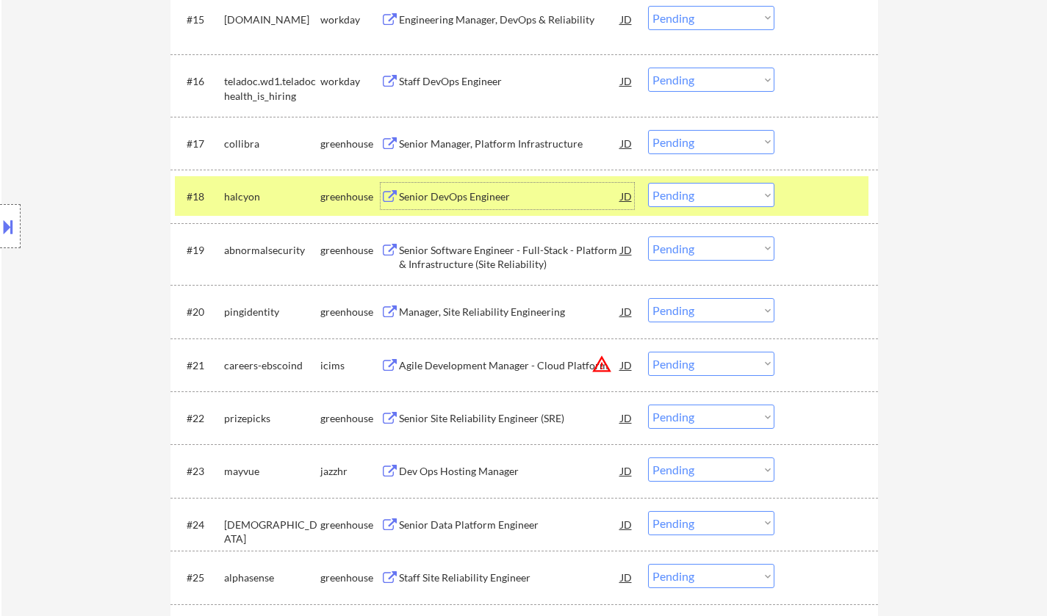
click at [718, 194] on select "Choose an option... Pending Applied Excluded (Questions) Excluded (Expired) Exc…" at bounding box center [711, 195] width 126 height 24
click at [648, 183] on select "Choose an option... Pending Applied Excluded (Questions) Excluded (Expired) Exc…" at bounding box center [711, 195] width 126 height 24
select select ""pending""
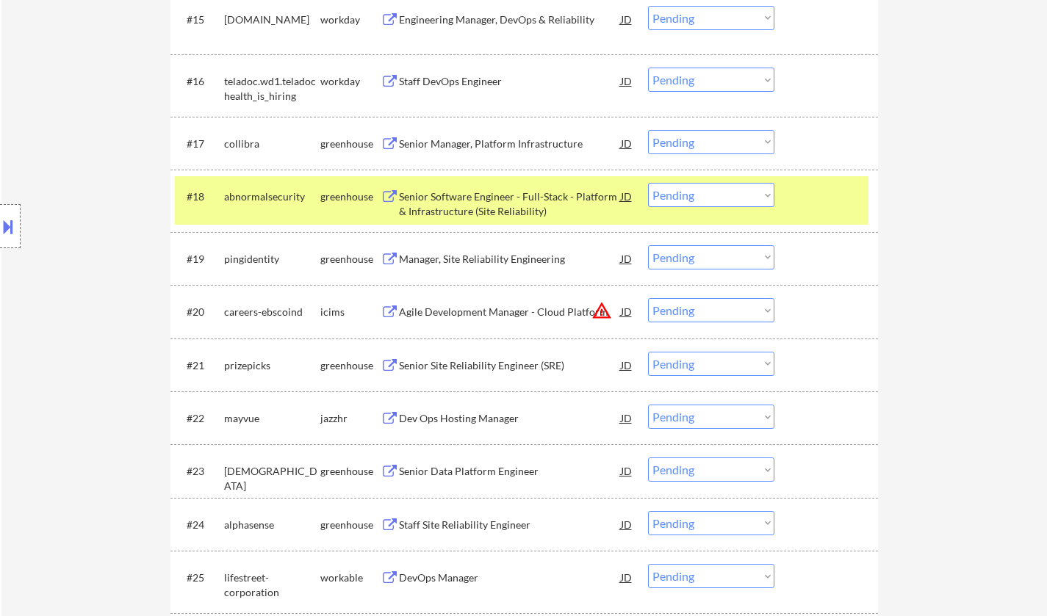
click at [478, 145] on div "Senior Manager, Platform Infrastructure" at bounding box center [510, 144] width 222 height 15
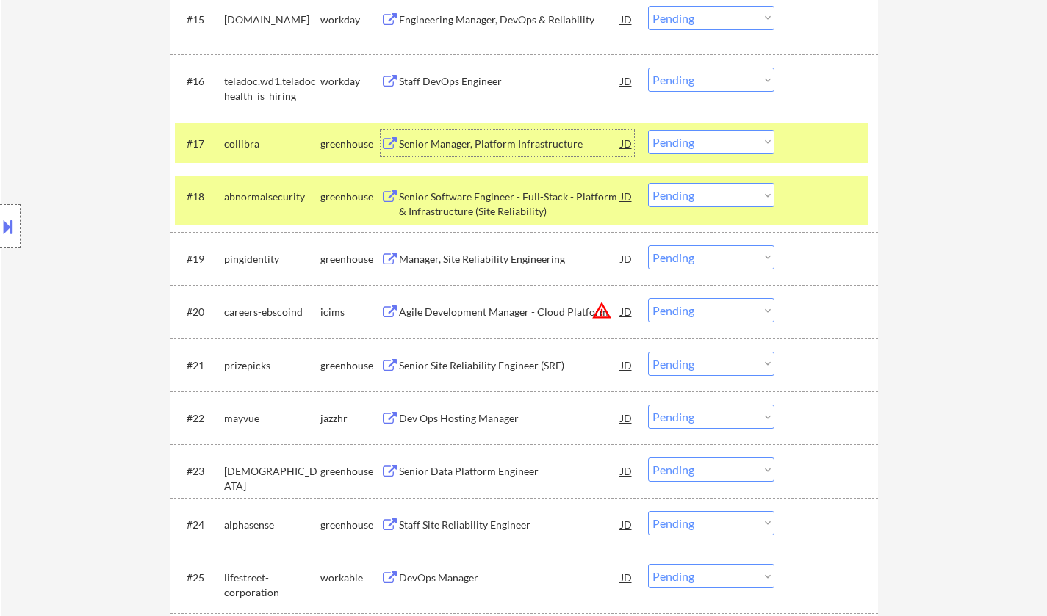
drag, startPoint x: 690, startPoint y: 139, endPoint x: 696, endPoint y: 153, distance: 15.4
click at [690, 139] on select "Choose an option... Pending Applied Excluded (Questions) Excluded (Expired) Exc…" at bounding box center [711, 142] width 126 height 24
click at [648, 130] on select "Choose an option... Pending Applied Excluded (Questions) Excluded (Expired) Exc…" at bounding box center [711, 142] width 126 height 24
click at [475, 261] on div "Manager, Site Reliability Engineering" at bounding box center [510, 259] width 222 height 15
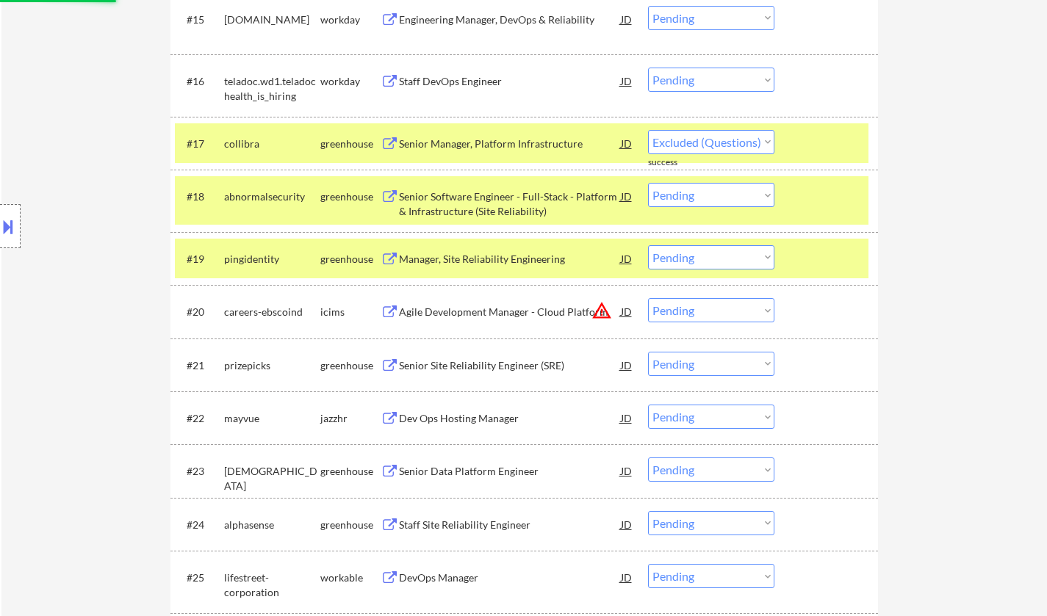
select select ""pending""
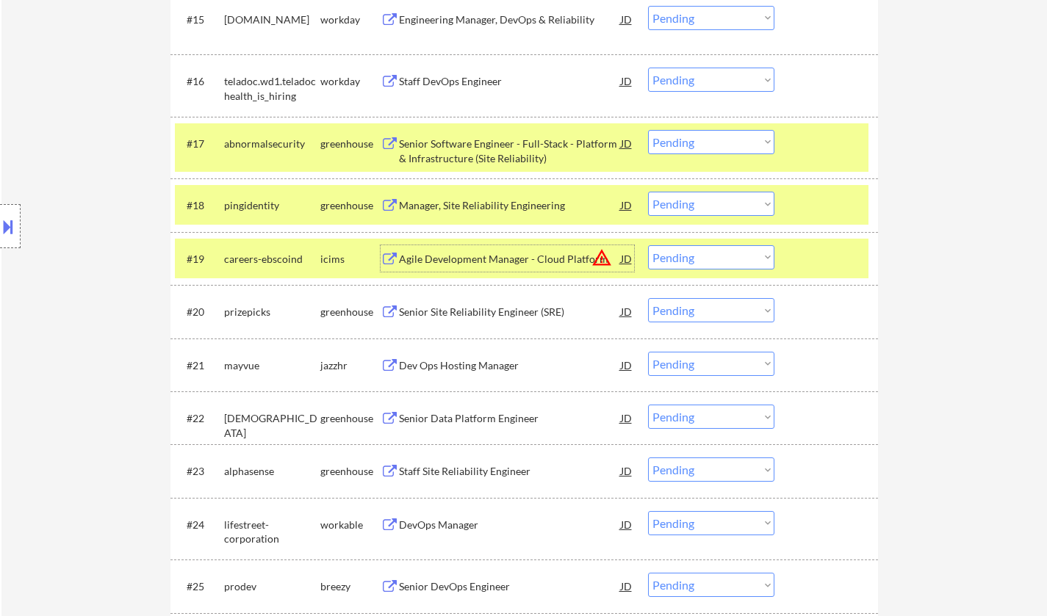
click at [715, 207] on select "Choose an option... Pending Applied Excluded (Questions) Excluded (Expired) Exc…" at bounding box center [711, 204] width 126 height 24
click at [648, 192] on select "Choose an option... Pending Applied Excluded (Questions) Excluded (Expired) Exc…" at bounding box center [711, 204] width 126 height 24
select select ""pending""
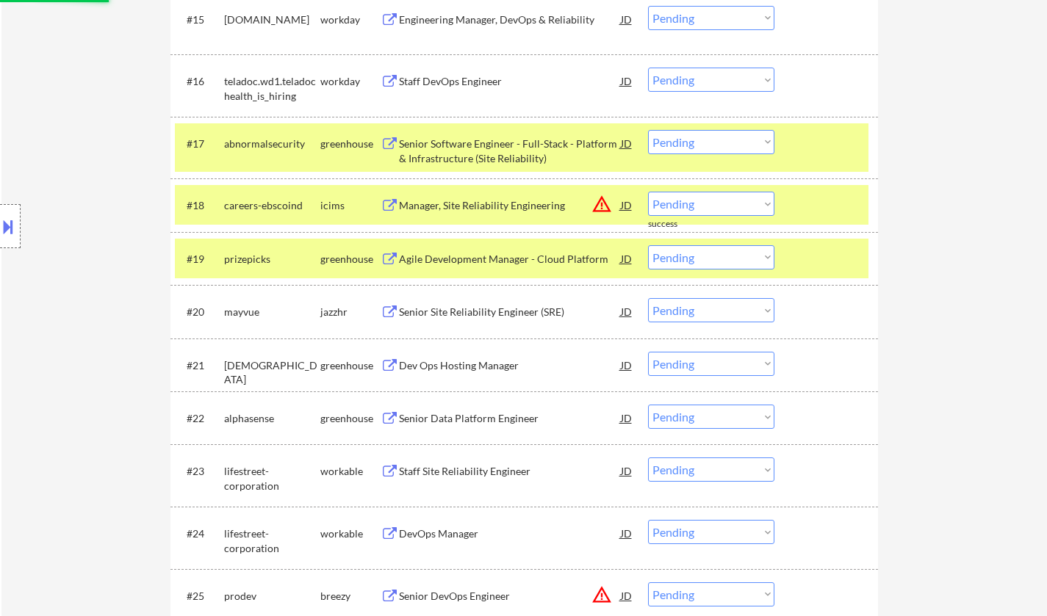
scroll to position [1395, 0]
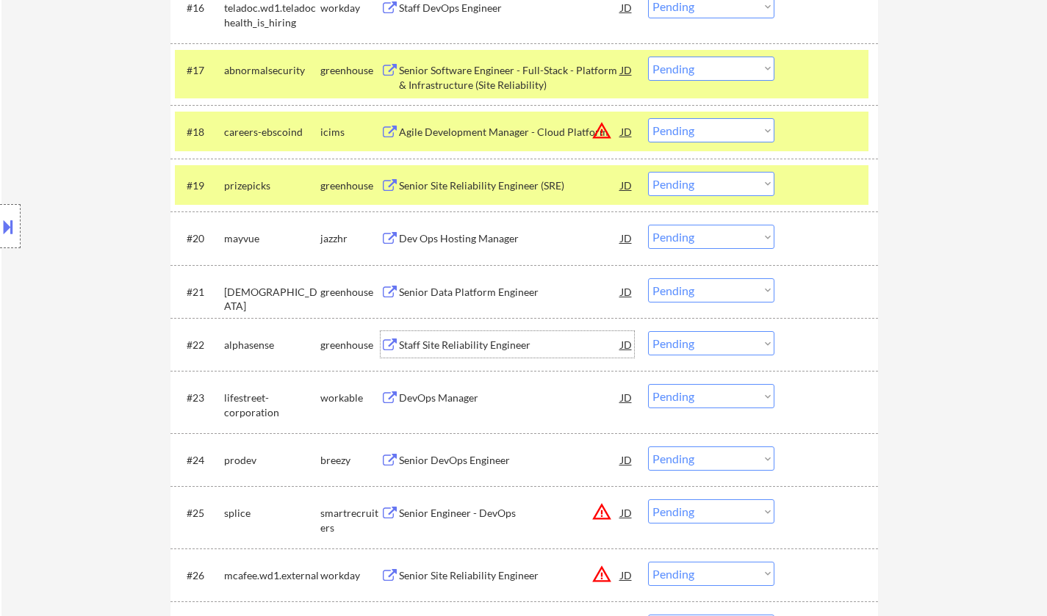
click at [452, 350] on div "Staff Site Reliability Engineer" at bounding box center [510, 345] width 222 height 15
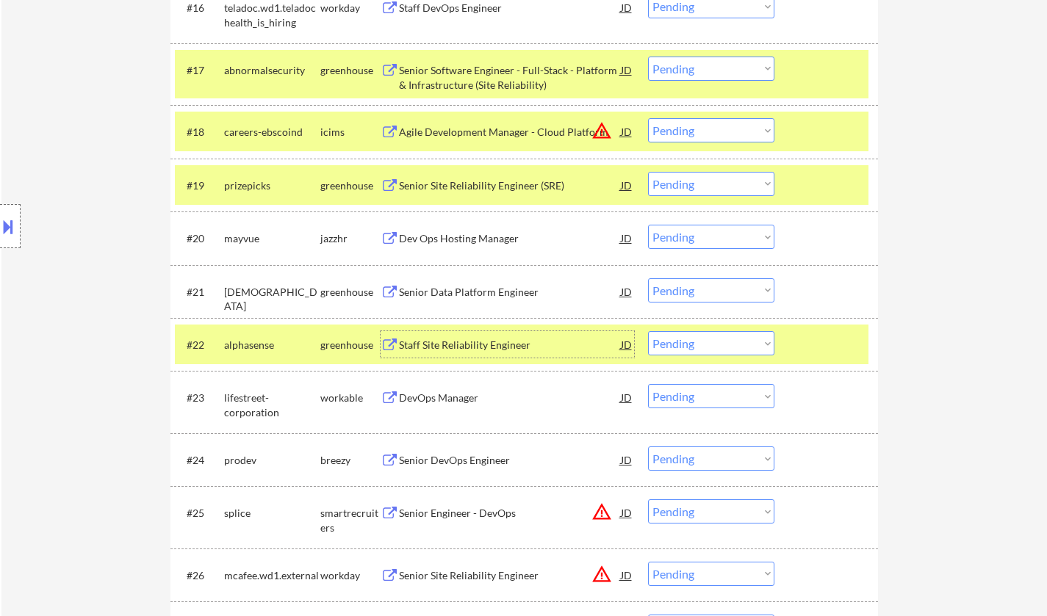
click at [738, 353] on select "Choose an option... Pending Applied Excluded (Questions) Excluded (Expired) Exc…" at bounding box center [711, 343] width 126 height 24
click at [648, 331] on select "Choose an option... Pending Applied Excluded (Questions) Excluded (Expired) Exc…" at bounding box center [711, 343] width 126 height 24
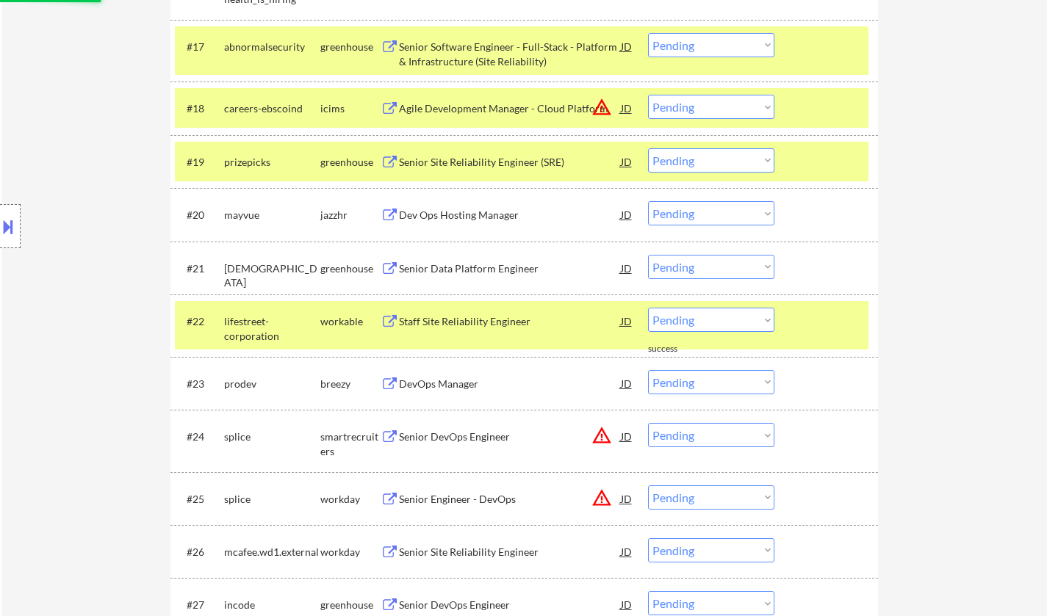
scroll to position [1542, 0]
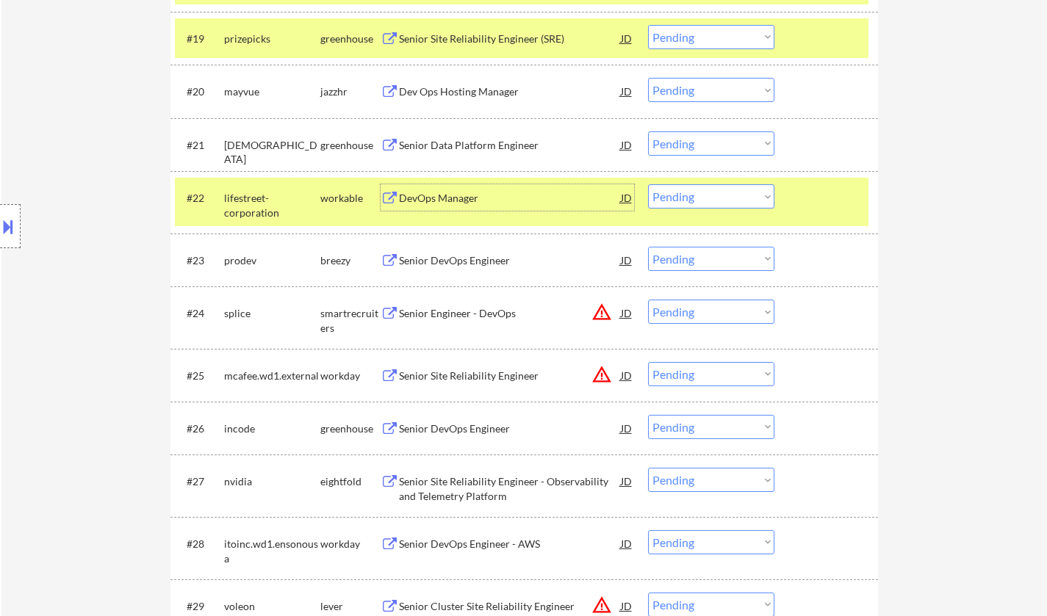
click at [433, 200] on div "DevOps Manager" at bounding box center [510, 198] width 222 height 15
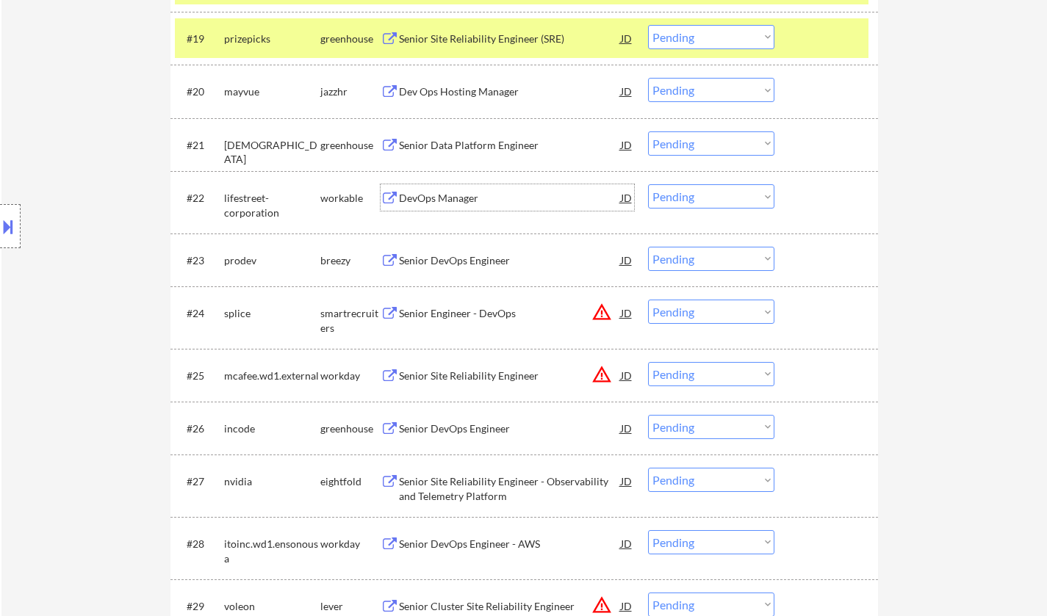
click at [681, 185] on select "Choose an option... Pending Applied Excluded (Questions) Excluded (Expired) Exc…" at bounding box center [711, 196] width 126 height 24
click at [648, 184] on select "Choose an option... Pending Applied Excluded (Questions) Excluded (Expired) Exc…" at bounding box center [711, 196] width 126 height 24
select select ""pending""
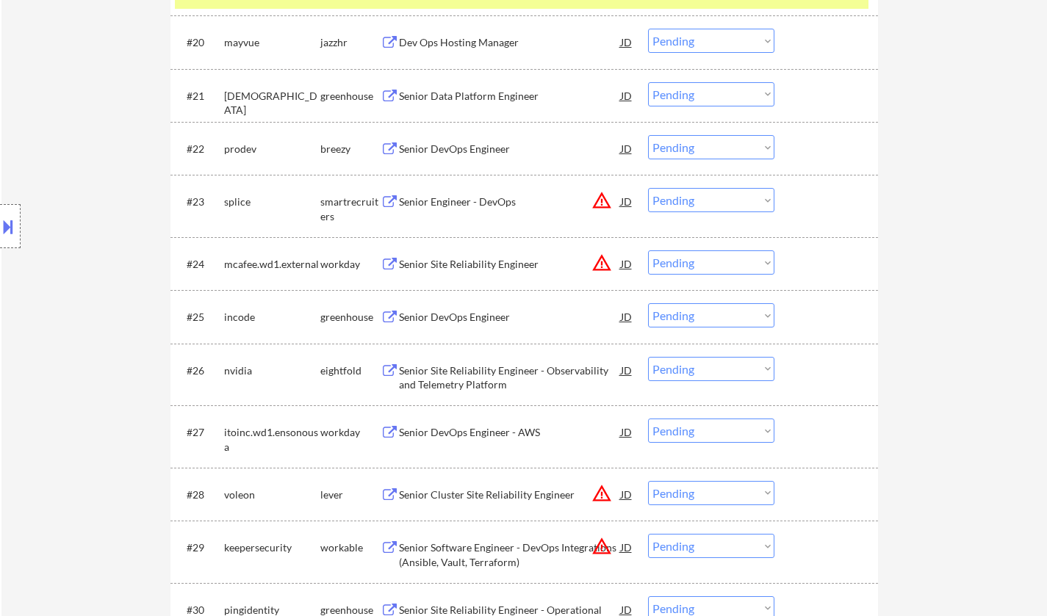
scroll to position [1836, 0]
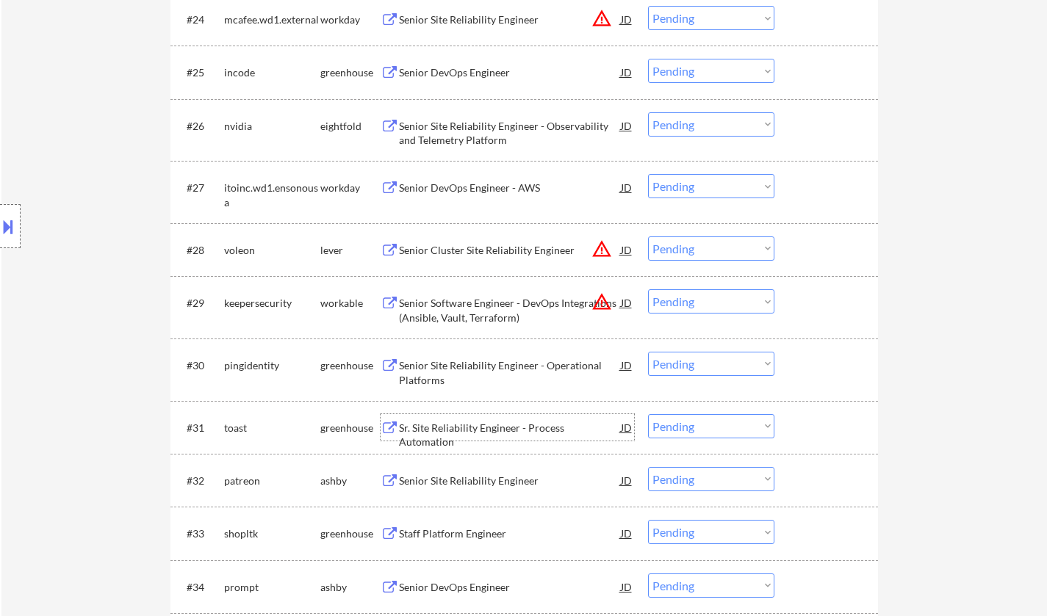
click at [469, 422] on div "Sr. Site Reliability Engineer - Process Automation" at bounding box center [510, 435] width 222 height 29
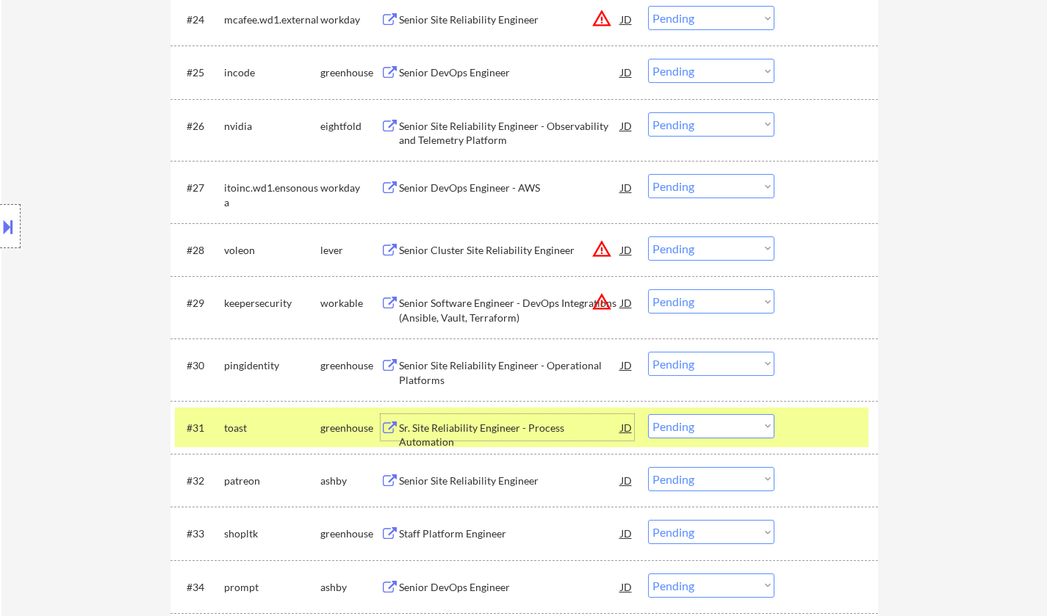
click at [702, 430] on select "Choose an option... Pending Applied Excluded (Questions) Excluded (Expired) Exc…" at bounding box center [711, 426] width 126 height 24
click at [648, 414] on select "Choose an option... Pending Applied Excluded (Questions) Excluded (Expired) Exc…" at bounding box center [711, 426] width 126 height 24
select select ""pending""
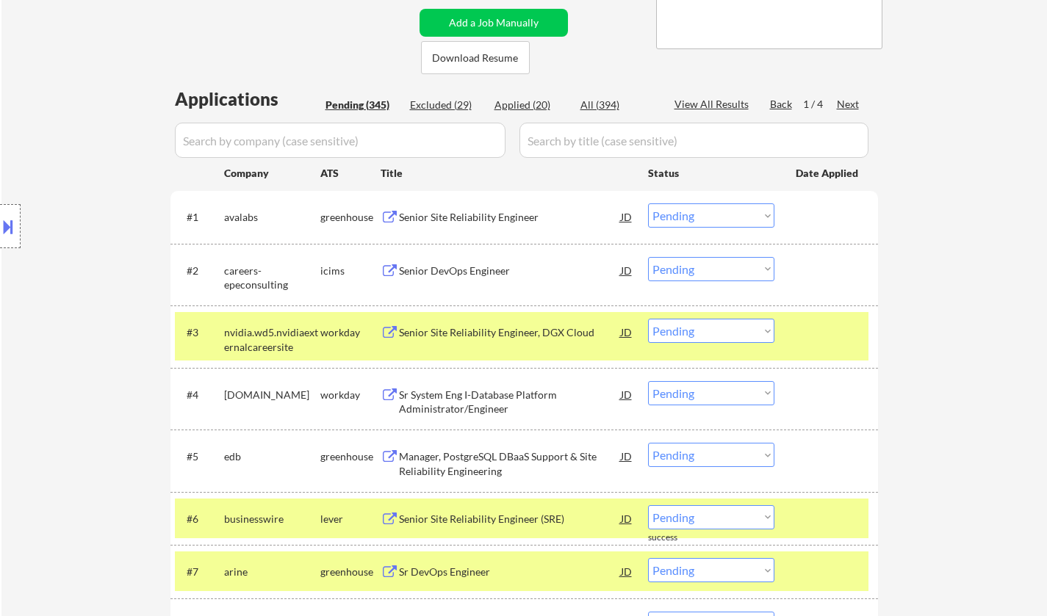
scroll to position [0, 0]
